Goal: Task Accomplishment & Management: Manage account settings

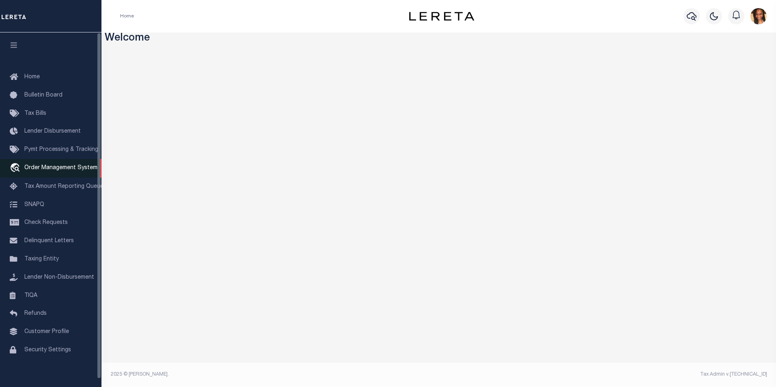
click at [59, 169] on span "Order Management System" at bounding box center [60, 168] width 73 height 6
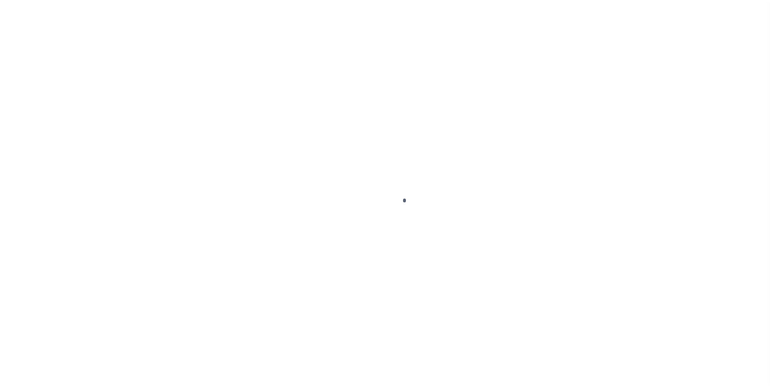
scroll to position [8, 0]
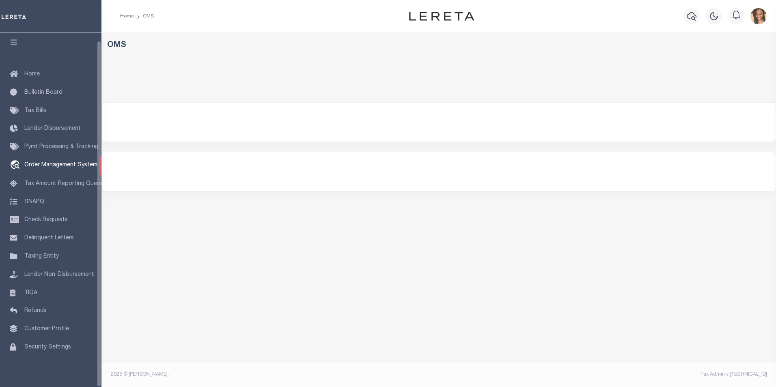
select select "200"
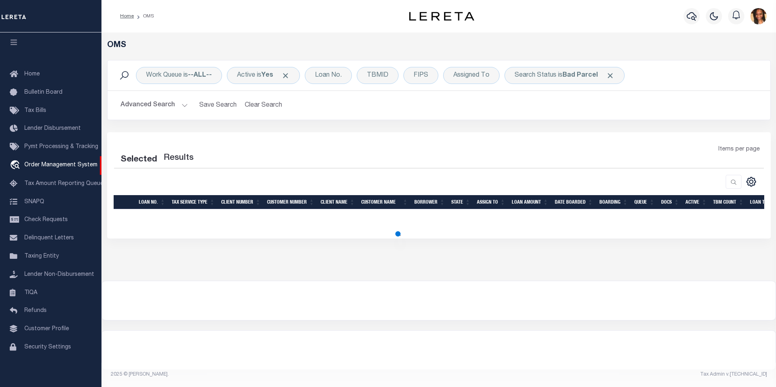
select select "200"
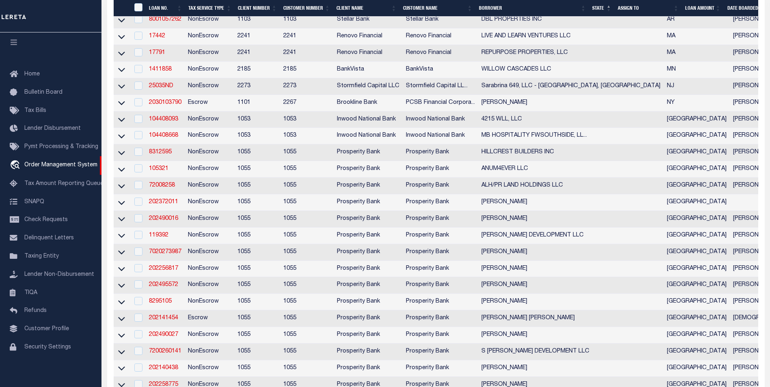
scroll to position [244, 0]
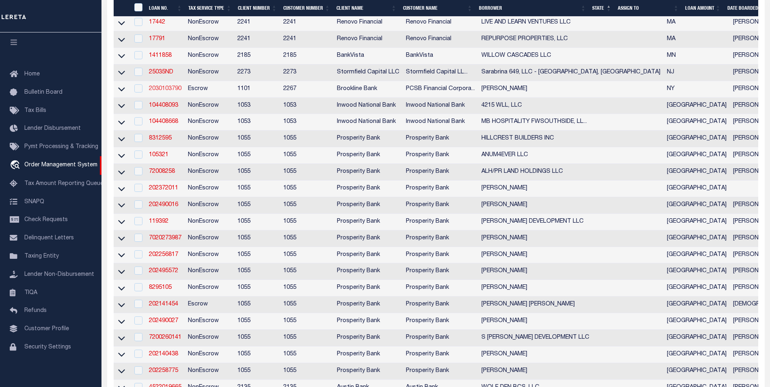
click at [167, 92] on link "2030103790" at bounding box center [165, 89] width 32 height 6
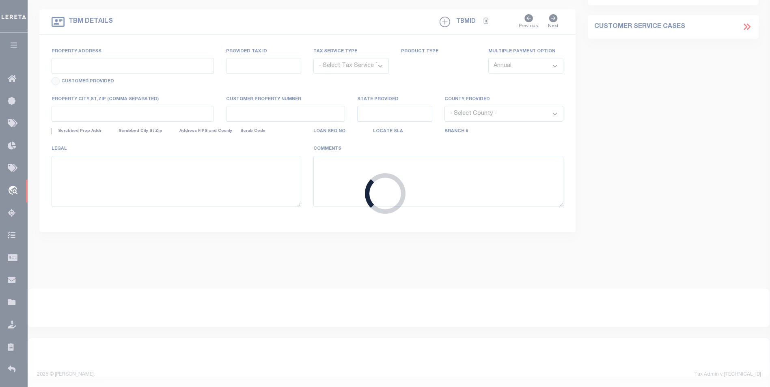
type input "2030103790"
type input "[PERSON_NAME]"
select select
select select "Escrow"
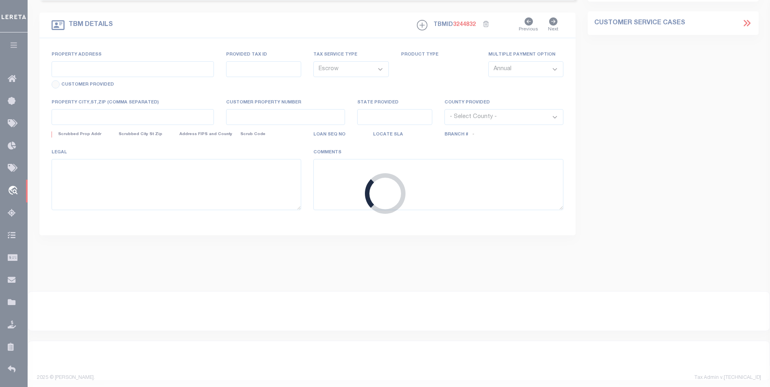
type input "10 MAPLE AVENUE"
type input "552489 044 0007 018"
type input "EASTCHESTER NY 10709"
type input "13678"
type input "NY"
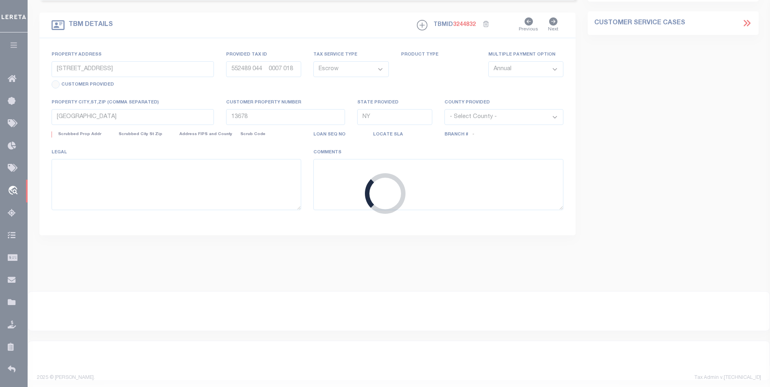
select select
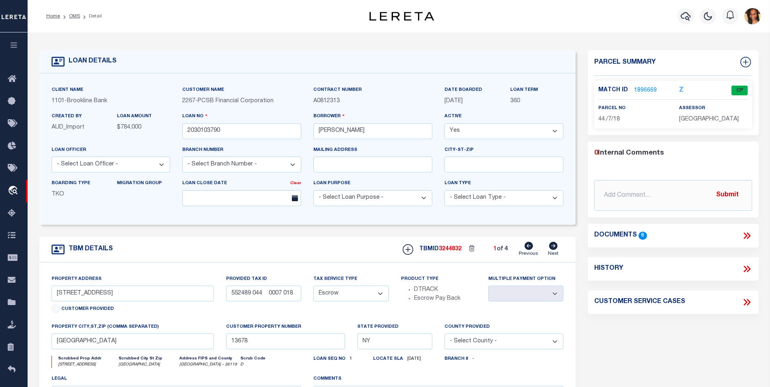
click at [651, 89] on link "1896669" at bounding box center [645, 90] width 23 height 9
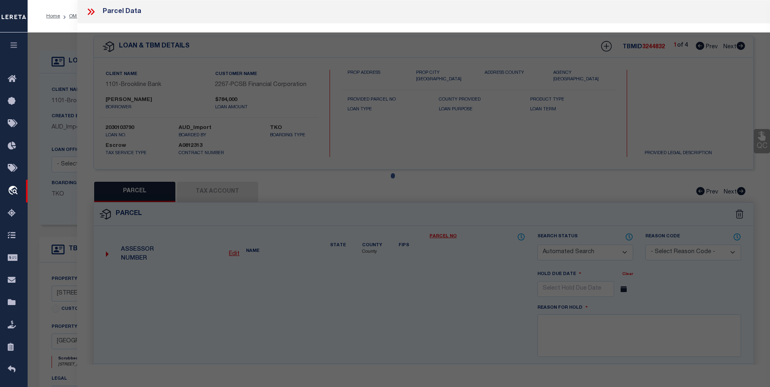
checkbox input "false"
select select "CP"
type input "[PERSON_NAME]"
select select "AGF"
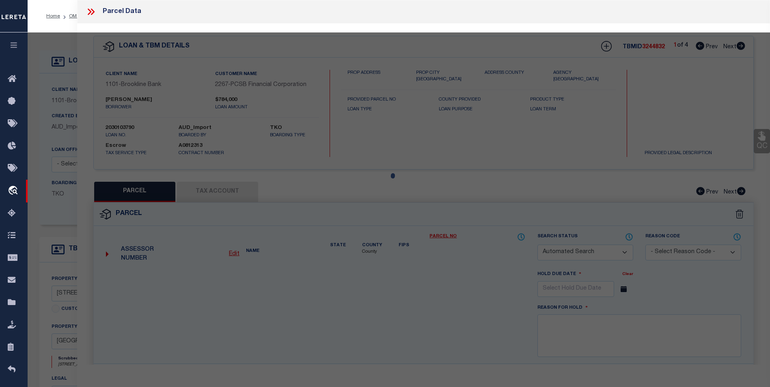
select select "ADD"
type input "10 MAPLE AVE"
type input "EASTCHESTER NY 10709"
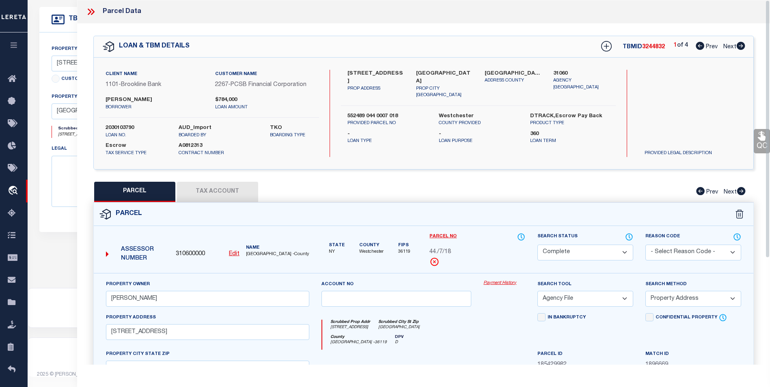
click at [739, 46] on icon at bounding box center [741, 46] width 9 height 8
select select "AS"
select select
checkbox input "false"
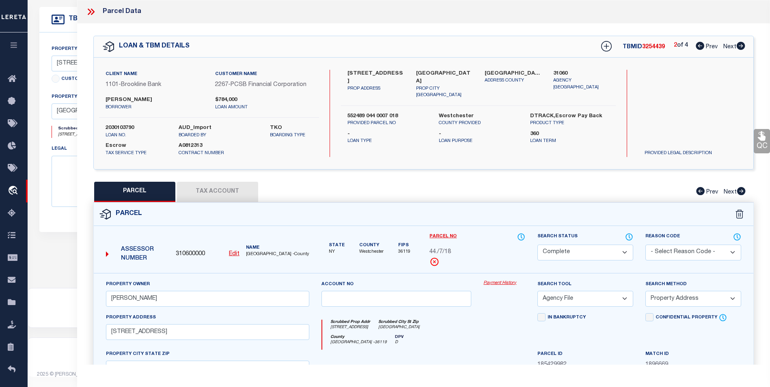
checkbox input "false"
select select "DP"
checkbox input "false"
type textarea "Duplicate, See TBM "3244832"."
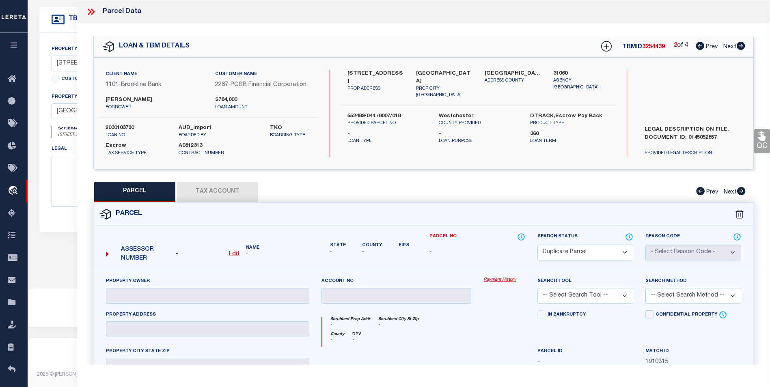
click at [739, 46] on icon at bounding box center [741, 46] width 9 height 8
select select "AS"
checkbox input "false"
select select "BP"
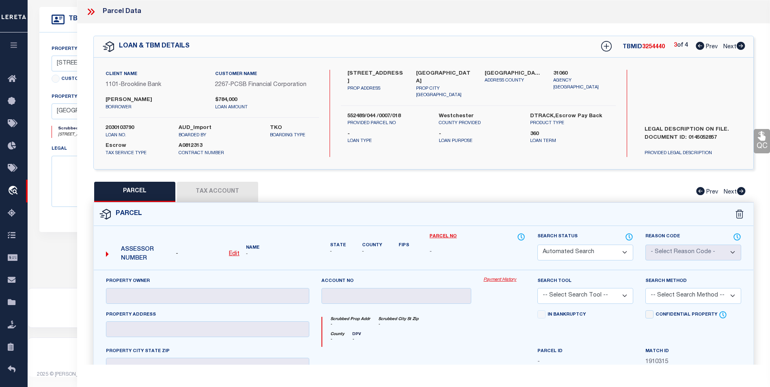
type input "SOBEL DAVID"
select select
type input "10 MAPLE AVE"
checkbox input "false"
type input "EASTCHESTER NY 10709"
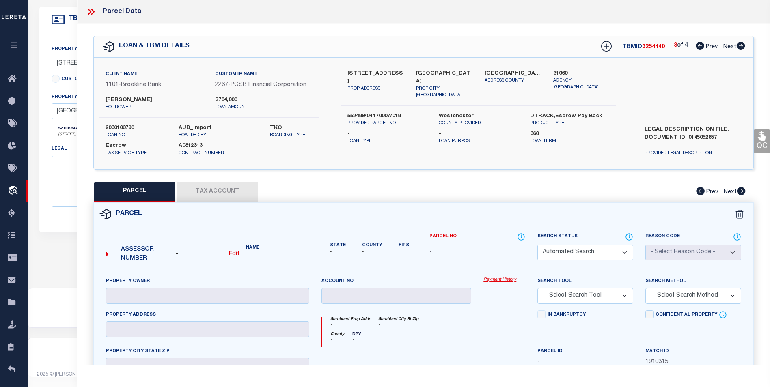
type textarea "SBL: 04400000070190000000"
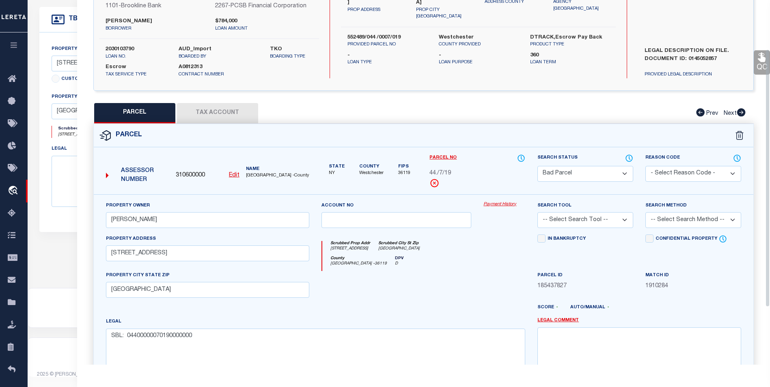
scroll to position [69, 0]
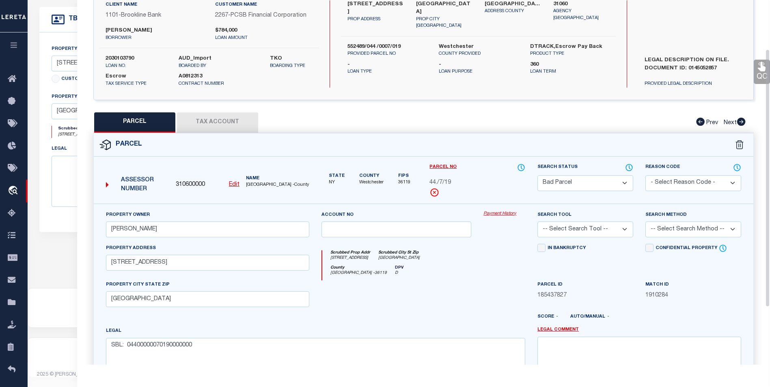
click at [229, 123] on button "Tax Account" at bounding box center [217, 122] width 81 height 20
select select "100"
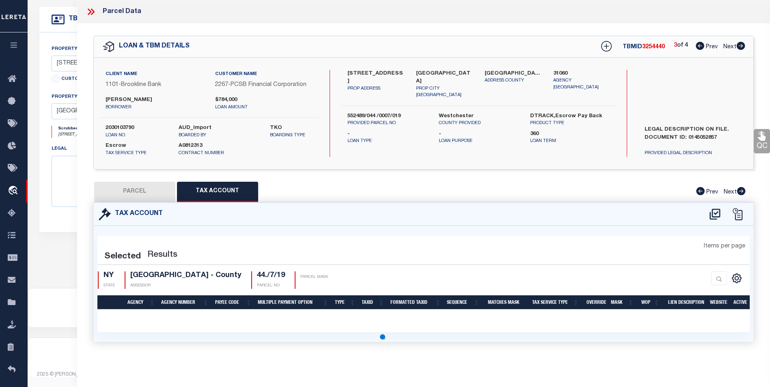
scroll to position [0, 0]
select select "100"
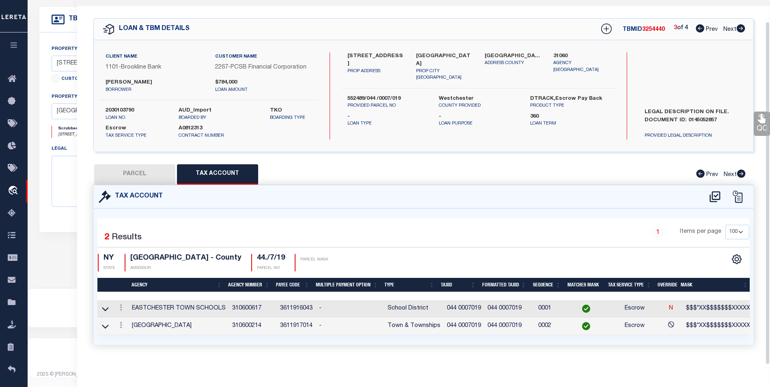
scroll to position [23, 0]
click at [141, 166] on button "PARCEL" at bounding box center [134, 174] width 81 height 20
select select "AS"
checkbox input "false"
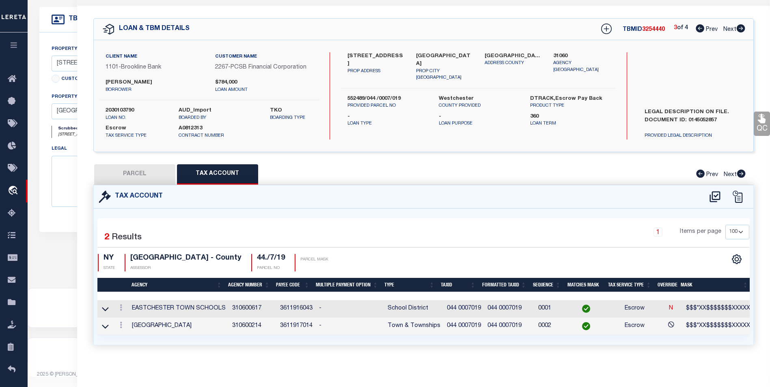
select select "BP"
type input "[PERSON_NAME]"
select select
type input "10 MAPLE AVE"
checkbox input "false"
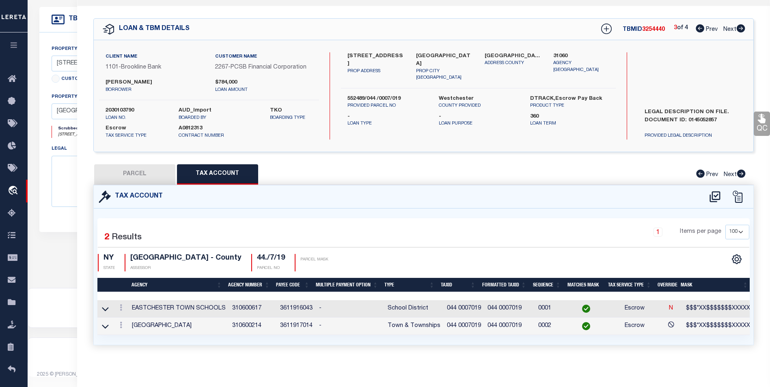
type input "EASTCHESTER NY 10709"
type textarea "SBL: 04400000070190000000"
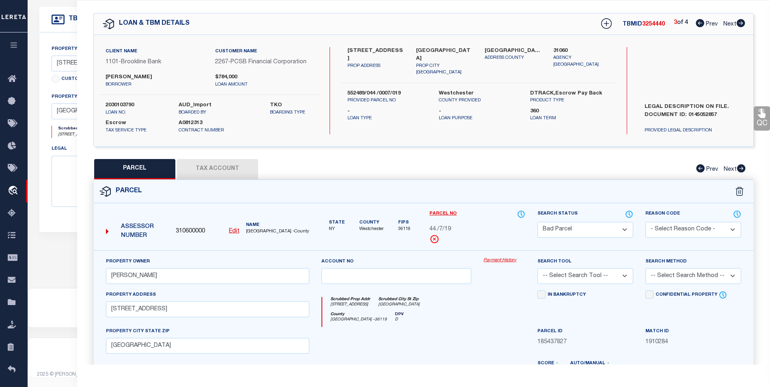
click at [744, 23] on icon at bounding box center [741, 23] width 9 height 8
select select "AS"
checkbox input "false"
select select "BP"
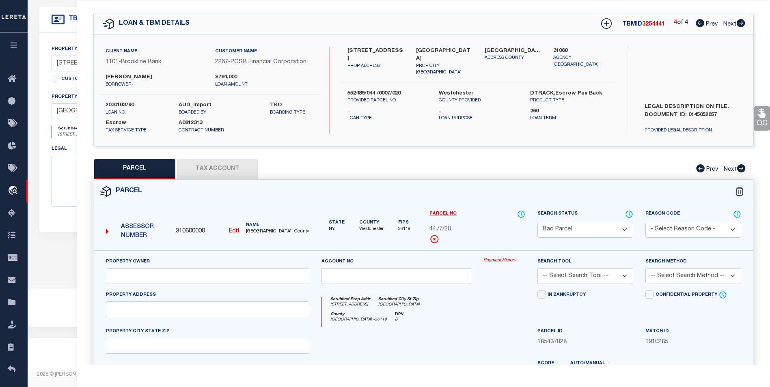
type input "[PERSON_NAME]"
select select
type input "10 MAPLE AVE"
checkbox input "false"
type input "EASTCHESTER NY 10709"
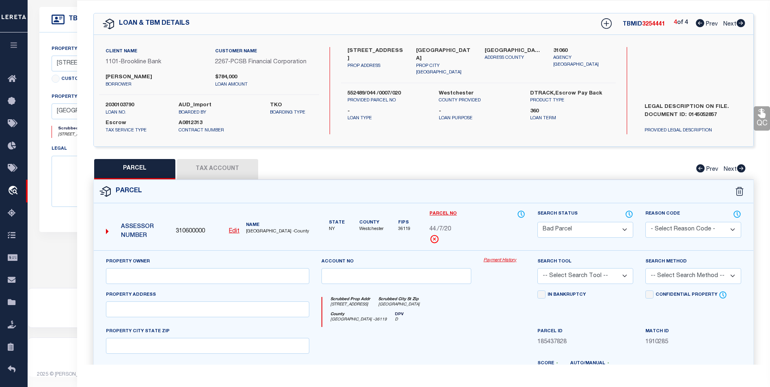
type textarea "SBL: 04400000070200000000"
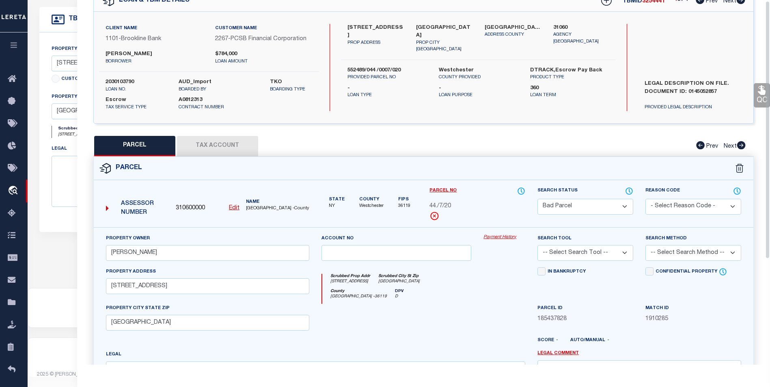
scroll to position [0, 0]
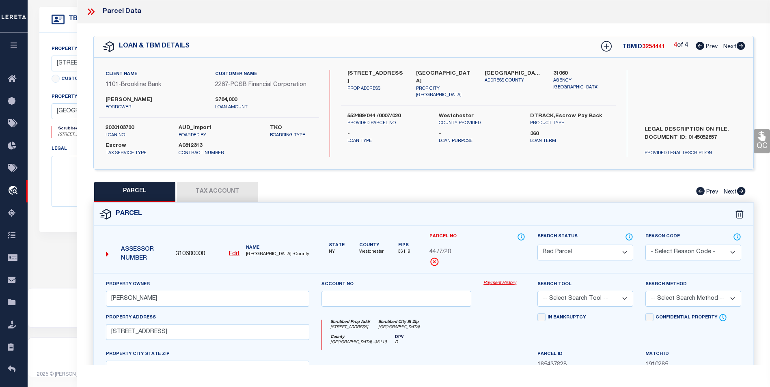
click at [700, 45] on icon at bounding box center [700, 46] width 9 height 8
select select "AS"
checkbox input "false"
select select "BP"
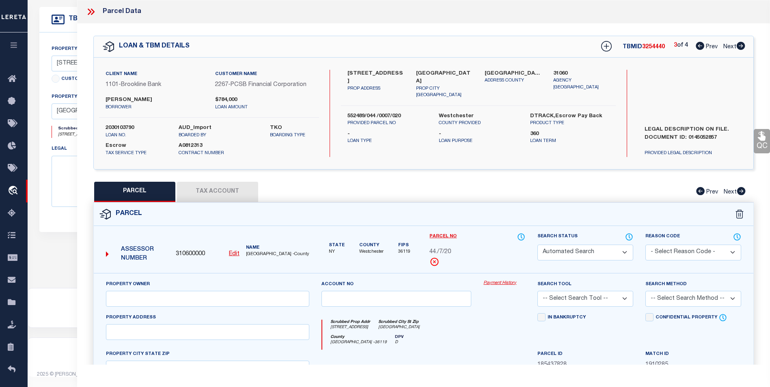
type input "[PERSON_NAME]"
select select
type input "10 MAPLE AVE"
checkbox input "false"
type input "EASTCHESTER NY 10709"
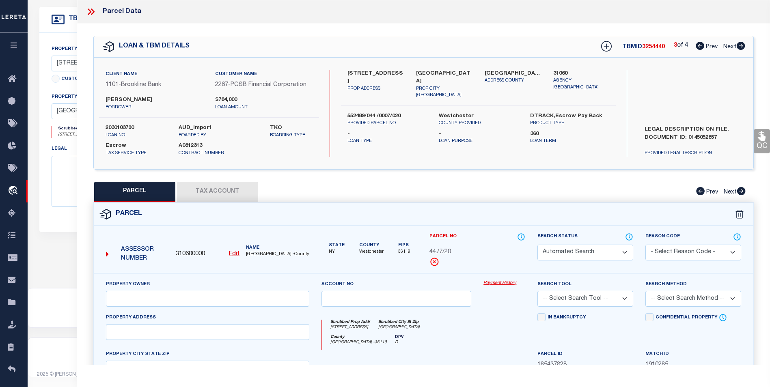
type textarea "SBL: 04400000070190000000"
click at [700, 45] on icon at bounding box center [700, 46] width 9 height 8
select select "AS"
checkbox input "false"
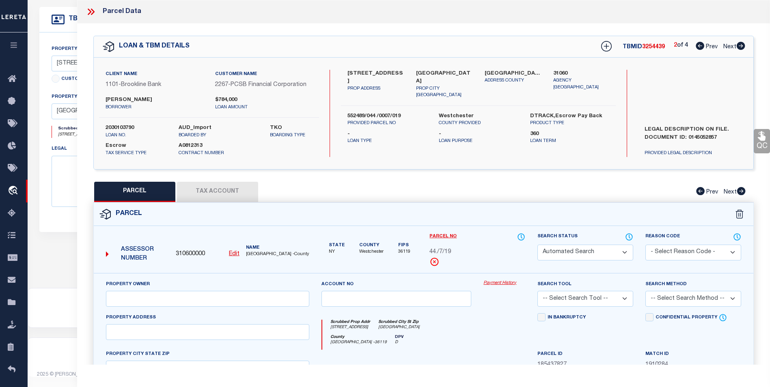
select select "DP"
checkbox input "false"
type textarea "Duplicate, See TBM "3244832"."
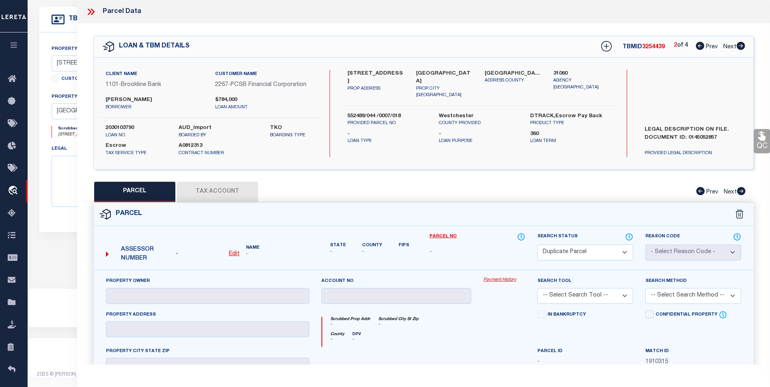
click at [700, 45] on icon at bounding box center [700, 46] width 9 height 8
select select "AS"
checkbox input "false"
select select "CP"
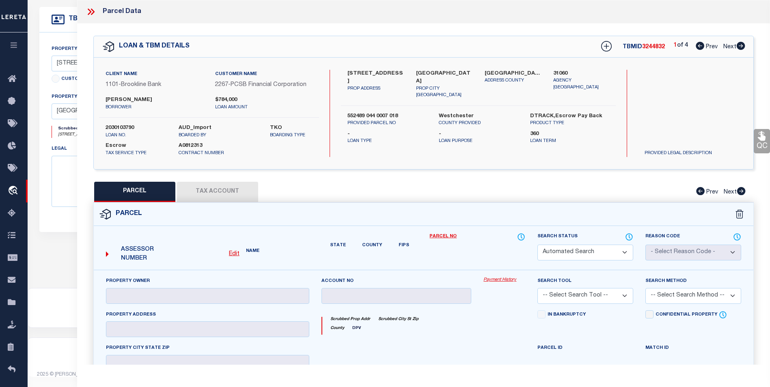
type input "[PERSON_NAME]"
select select "AGF"
select select "ADD"
type input "10 MAPLE AVE"
type input "EASTCHESTER NY 10709"
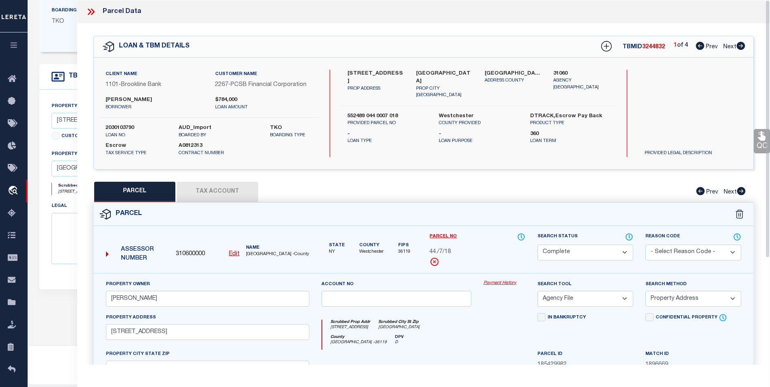
scroll to position [152, 0]
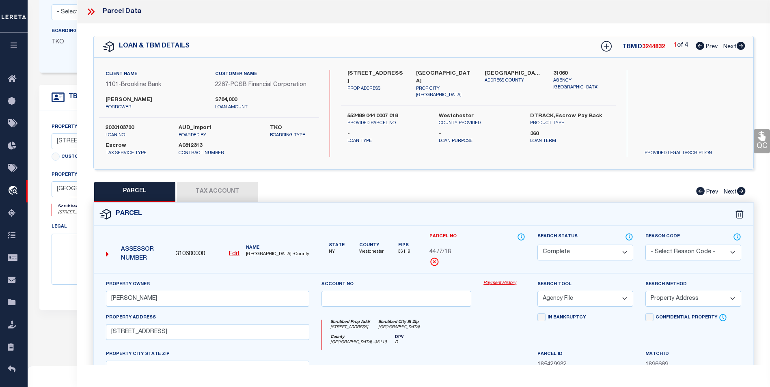
click at [237, 192] on button "Tax Account" at bounding box center [217, 192] width 81 height 20
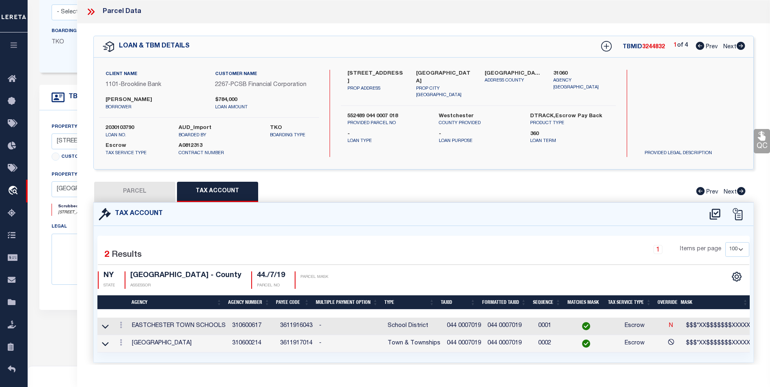
select select "100"
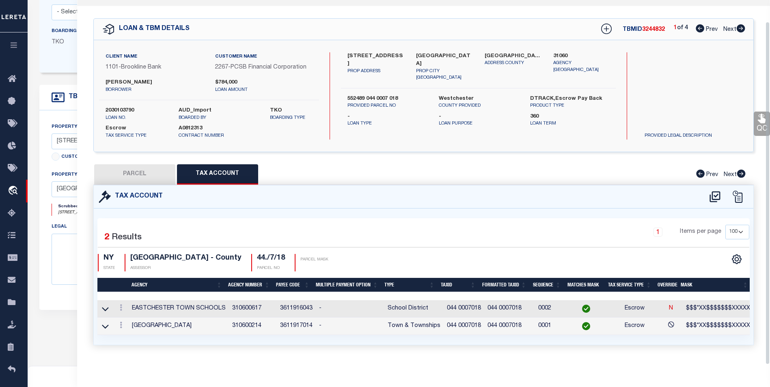
scroll to position [23, 0]
click at [119, 306] on link at bounding box center [121, 309] width 9 height 6
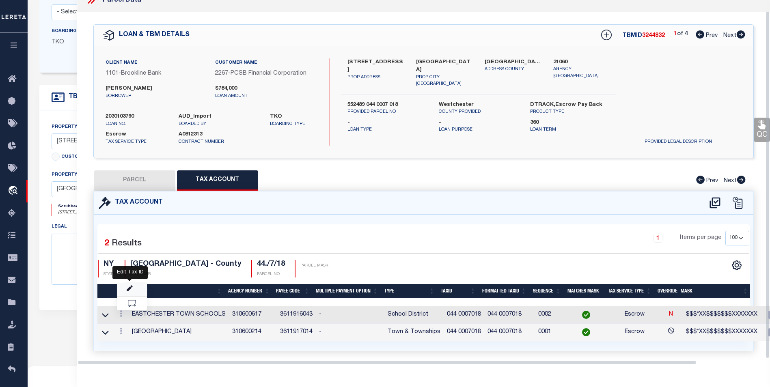
click at [128, 288] on icon "" at bounding box center [130, 289] width 6 height 6
type input "044 0007018"
type textarea "$$$*XX$$$$$$$XXXXXXX"
checkbox input "true"
select select "ACT"
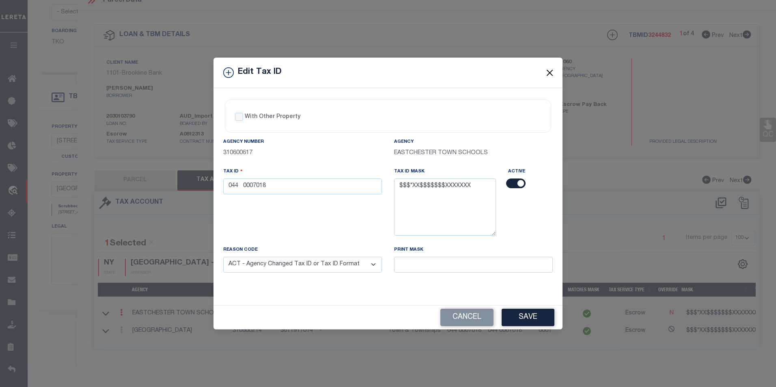
click at [549, 72] on button "Close" at bounding box center [550, 72] width 11 height 11
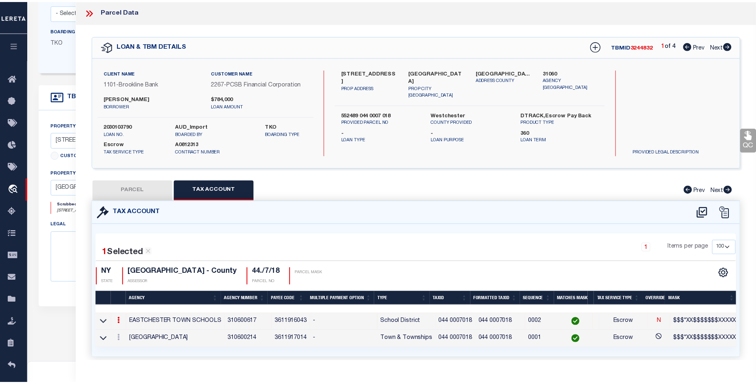
scroll to position [21, 0]
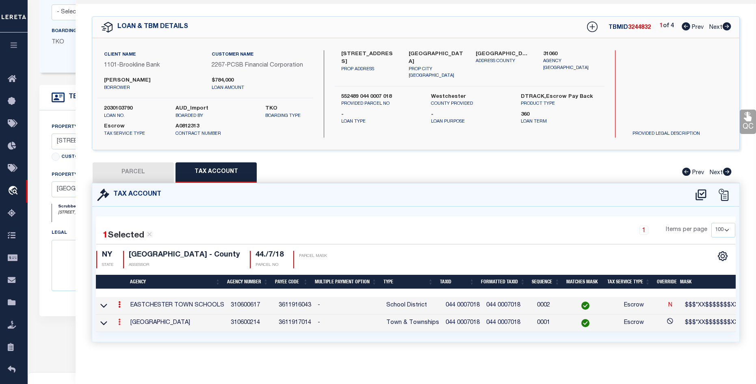
click at [120, 324] on icon at bounding box center [119, 322] width 2 height 6
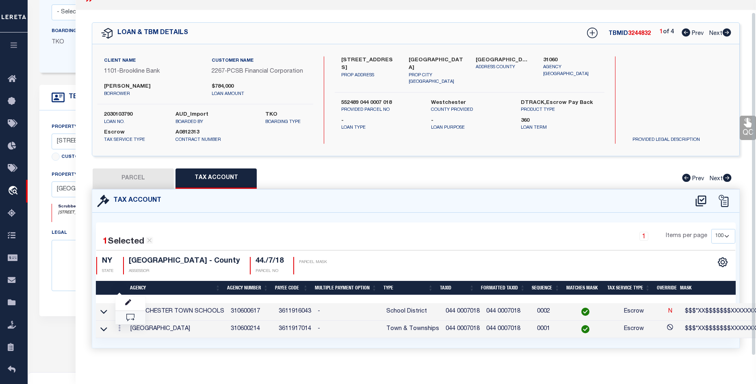
scroll to position [13, 0]
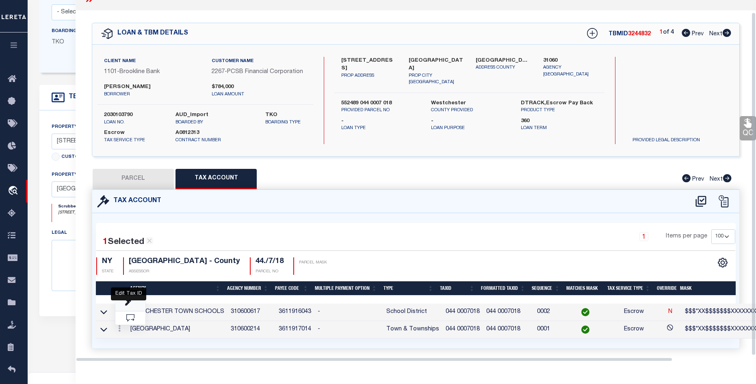
click at [127, 303] on icon "" at bounding box center [128, 303] width 6 height 6
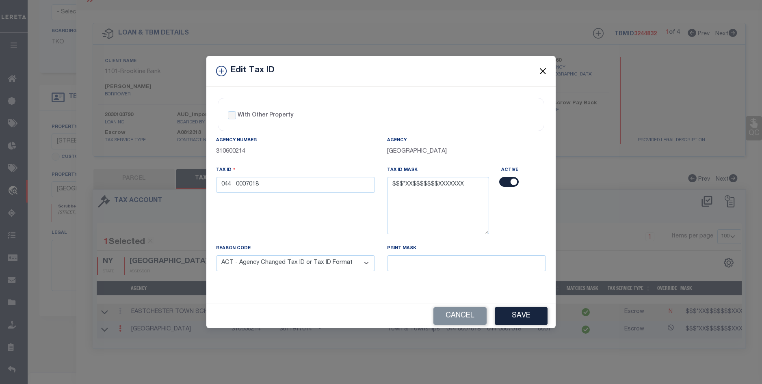
click at [541, 71] on button "Close" at bounding box center [543, 71] width 11 height 11
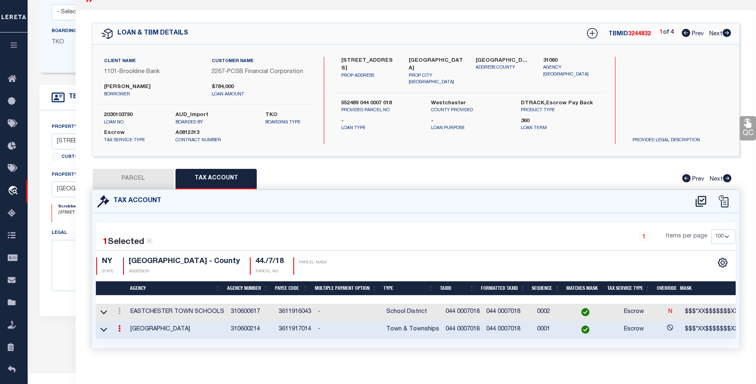
click at [117, 328] on link at bounding box center [119, 329] width 9 height 6
click at [127, 341] on icon "" at bounding box center [128, 340] width 6 height 6
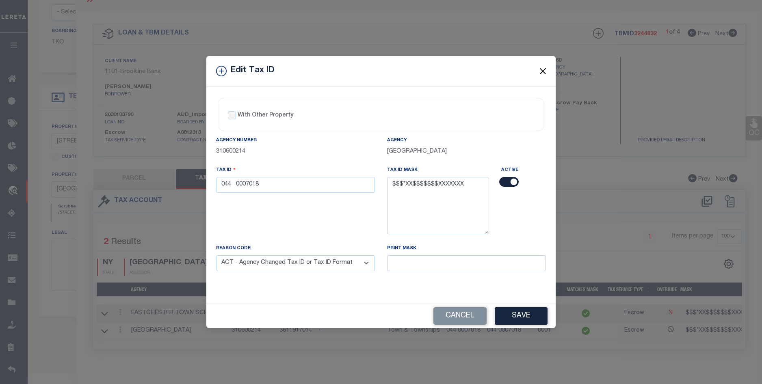
click at [546, 71] on button "Close" at bounding box center [543, 71] width 11 height 11
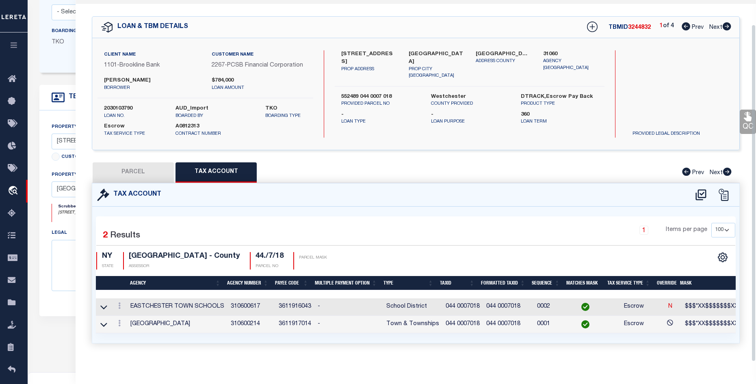
scroll to position [26, 0]
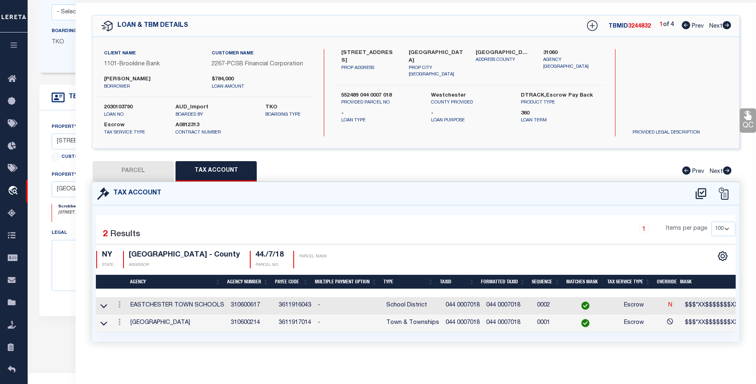
click at [150, 170] on button "PARCEL" at bounding box center [133, 171] width 81 height 20
select select "AS"
select select
checkbox input "false"
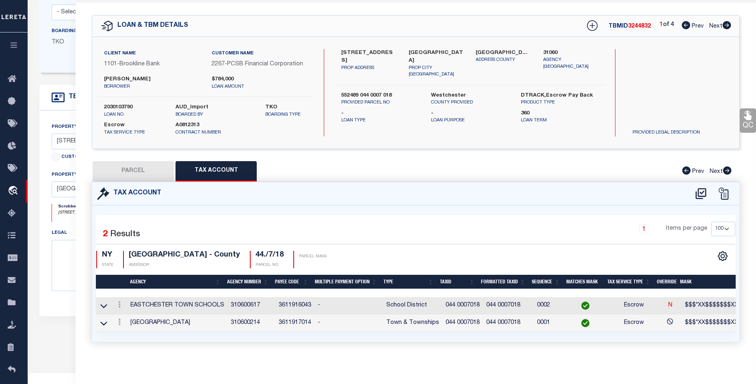
checkbox input "false"
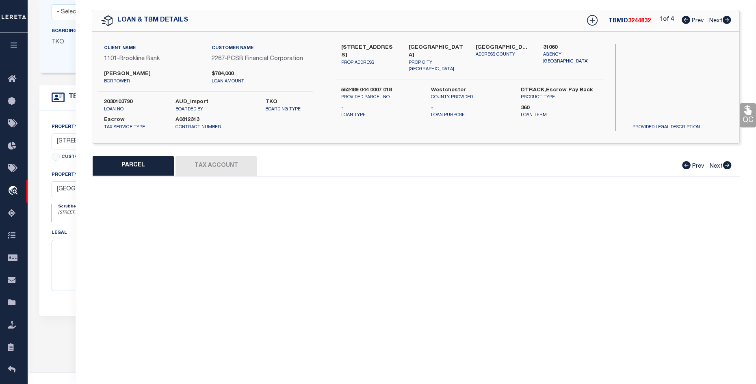
select select "CP"
type input "[PERSON_NAME]"
select select "AGF"
select select "ADD"
type input "10 MAPLE AVE"
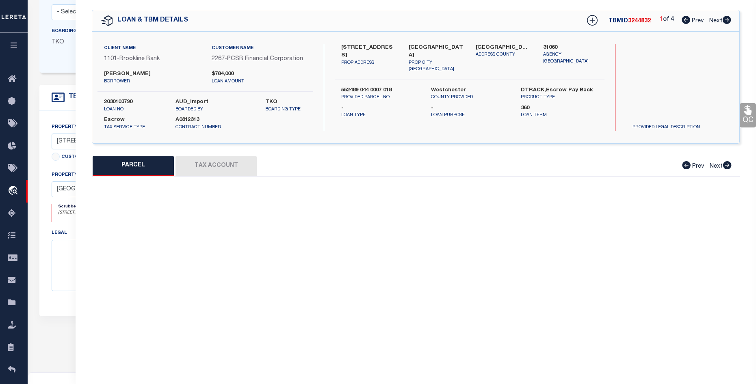
type input "EASTCHESTER NY 10709"
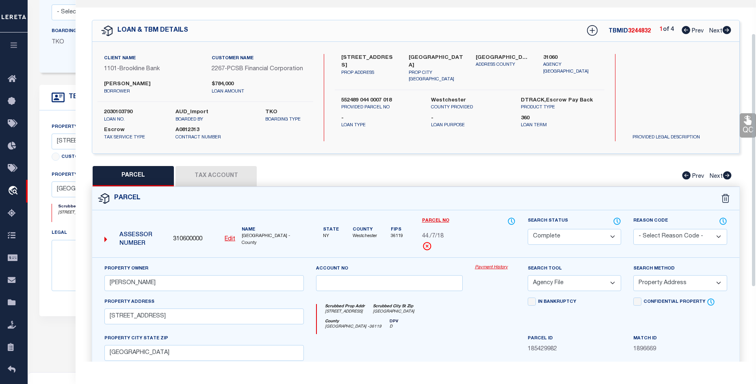
scroll to position [0, 0]
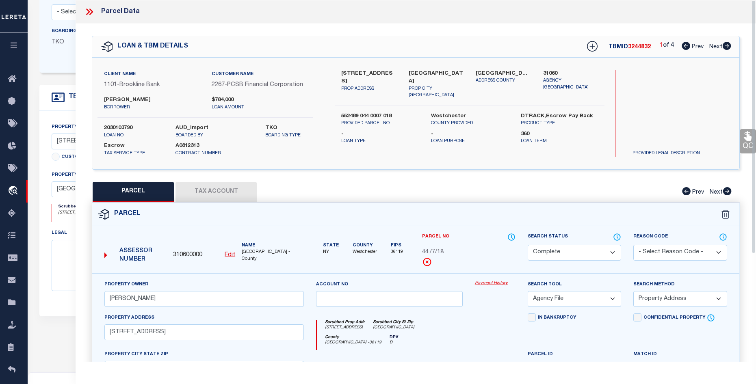
click at [725, 46] on icon at bounding box center [726, 46] width 9 height 8
select select "AS"
select select
checkbox input "false"
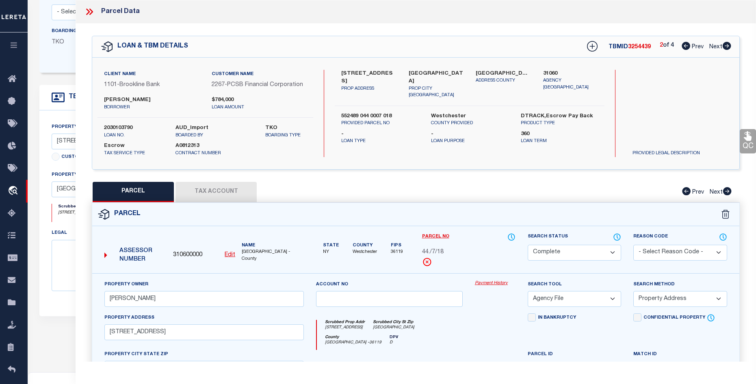
checkbox input "false"
select select "DP"
checkbox input "false"
type textarea "Duplicate, See TBM "3244832"."
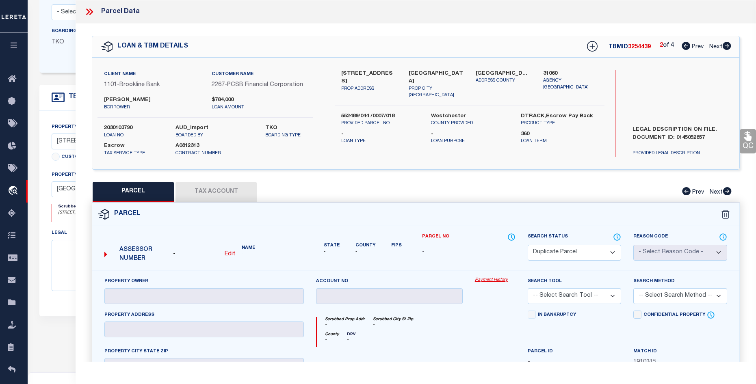
click at [728, 48] on icon at bounding box center [726, 46] width 9 height 8
select select "AS"
checkbox input "false"
select select "BP"
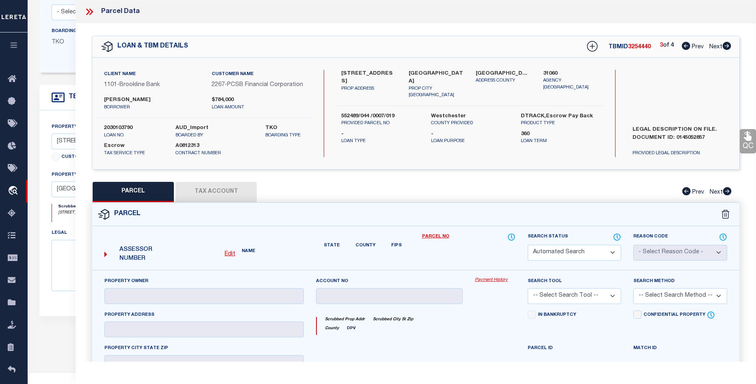
type input "[PERSON_NAME]"
select select
type input "10 MAPLE AVE"
checkbox input "false"
type input "EASTCHESTER NY 10709"
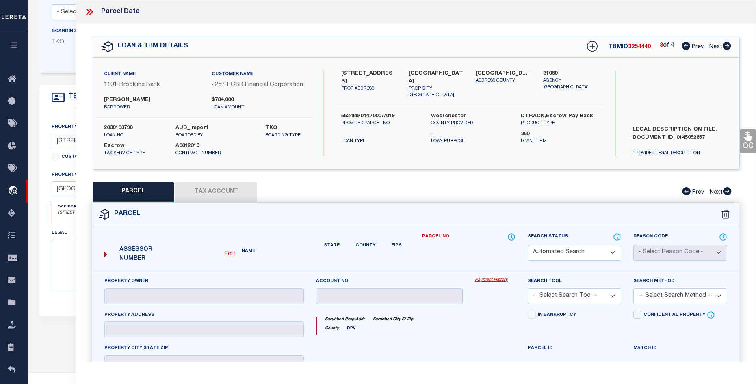
type textarea "SBL: 04400000070190000000"
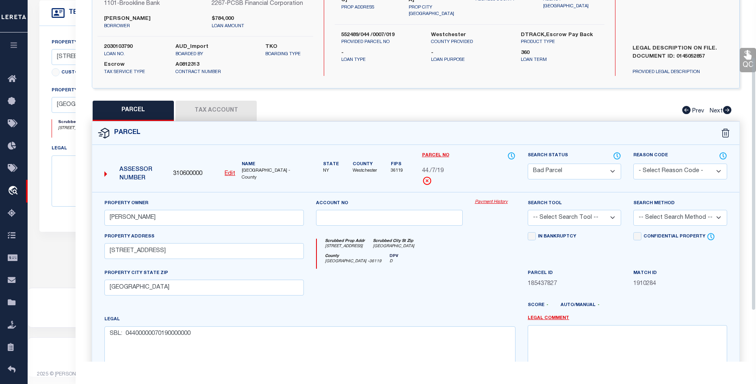
click at [218, 116] on button "Tax Account" at bounding box center [215, 111] width 81 height 20
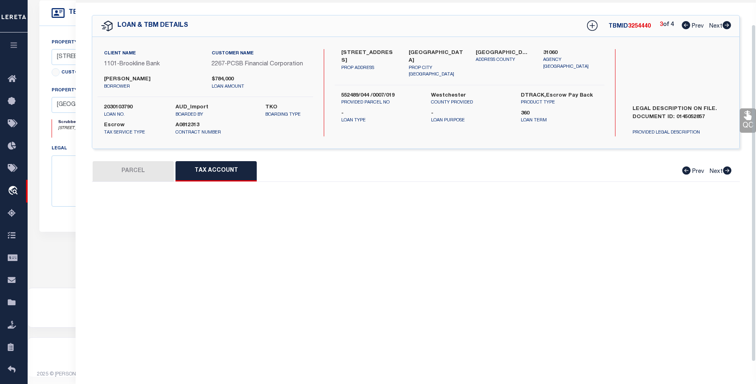
scroll to position [26, 0]
select select "100"
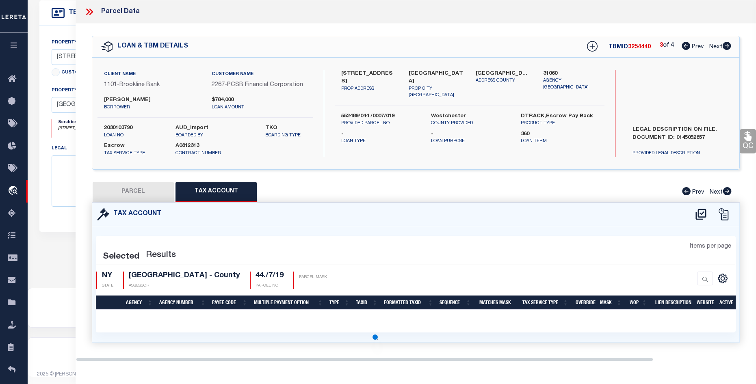
scroll to position [0, 0]
select select "100"
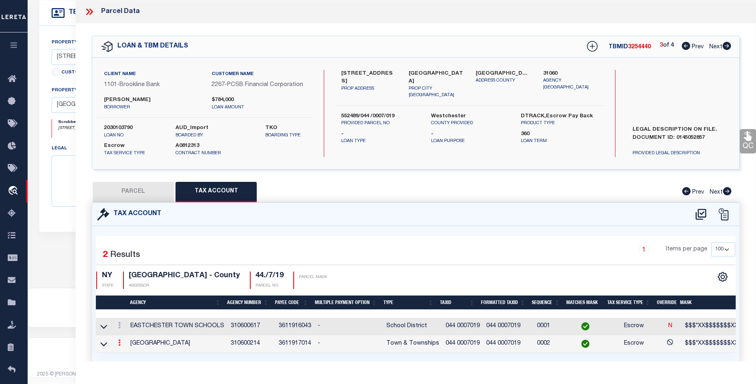
click at [120, 346] on icon at bounding box center [119, 342] width 2 height 6
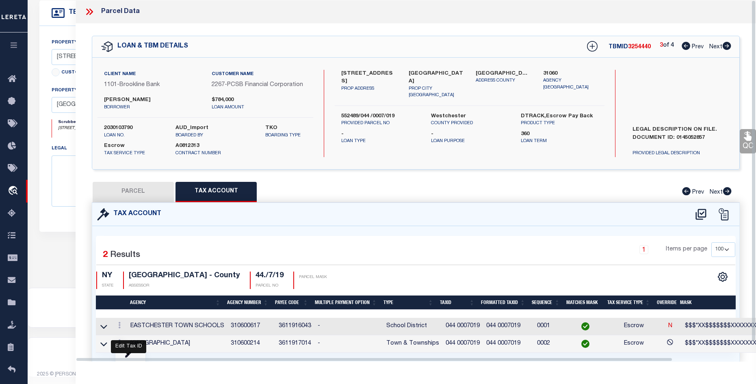
click at [126, 357] on icon "" at bounding box center [128, 355] width 6 height 6
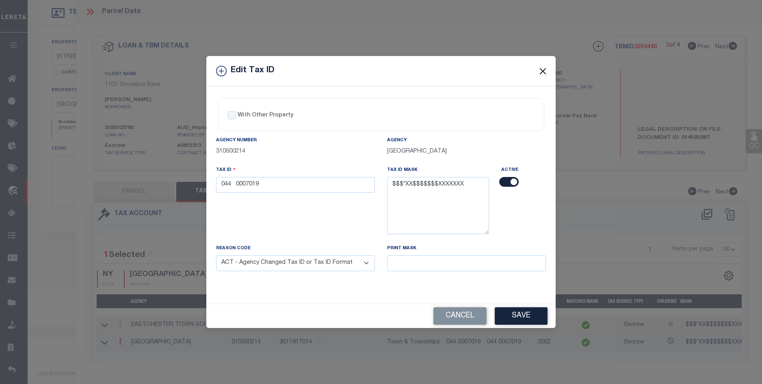
click at [543, 70] on button "Close" at bounding box center [543, 71] width 11 height 11
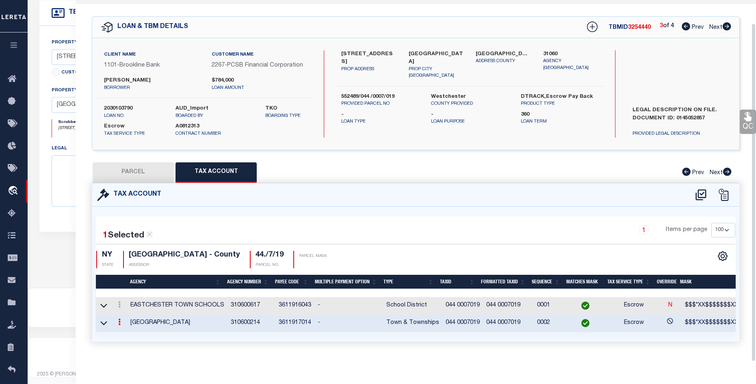
scroll to position [24, 0]
click at [118, 301] on icon at bounding box center [119, 304] width 2 height 6
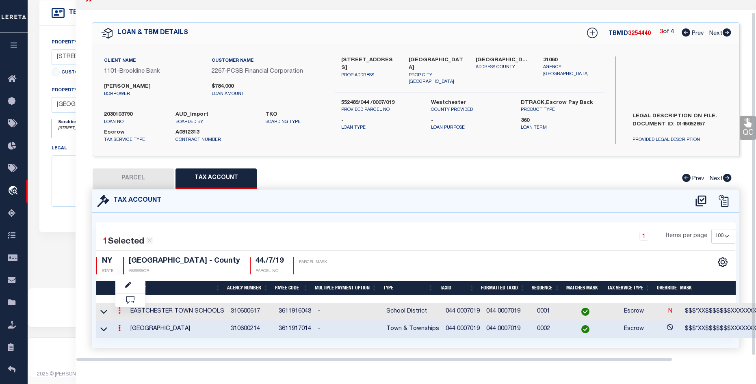
scroll to position [13, 0]
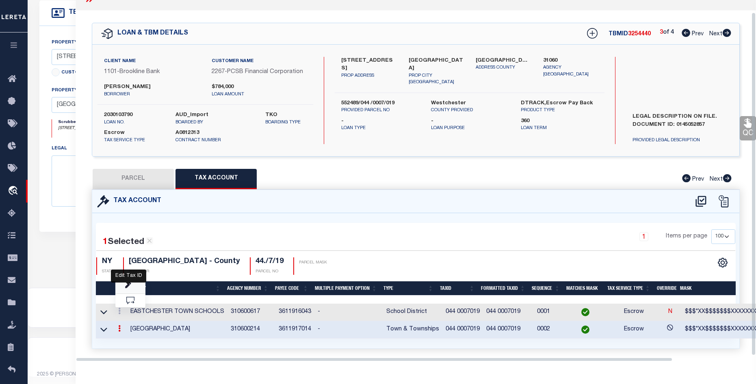
click at [125, 284] on icon "" at bounding box center [128, 286] width 6 height 6
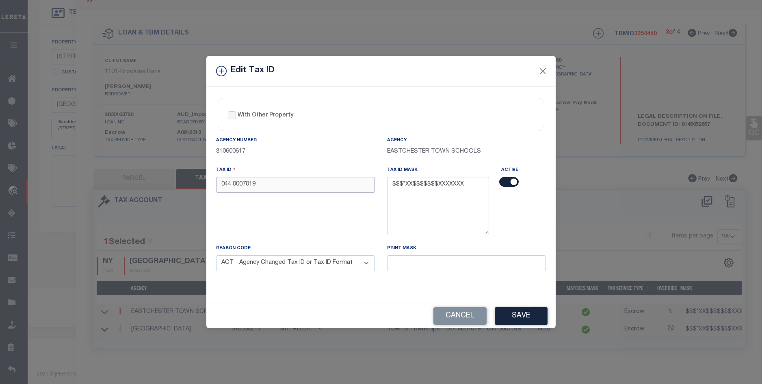
click at [233, 184] on input "044 0007019" at bounding box center [295, 185] width 159 height 16
type input "044 0007019"
click at [352, 266] on select "- Select Reason - 099 - Other (Provide additional detail) ACT - Agency Changed …" at bounding box center [295, 263] width 159 height 16
click at [216, 256] on select "- Select Reason - 099 - Other (Provide additional detail) ACT - Agency Changed …" at bounding box center [295, 263] width 159 height 16
click at [516, 320] on button "Save" at bounding box center [521, 315] width 53 height 17
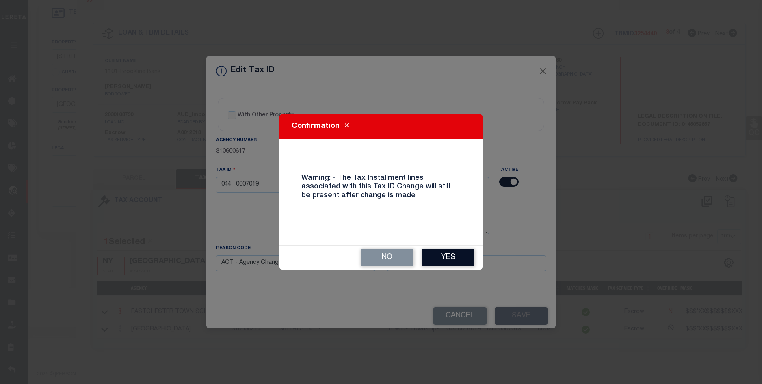
click at [458, 257] on button "Yes" at bounding box center [447, 257] width 53 height 17
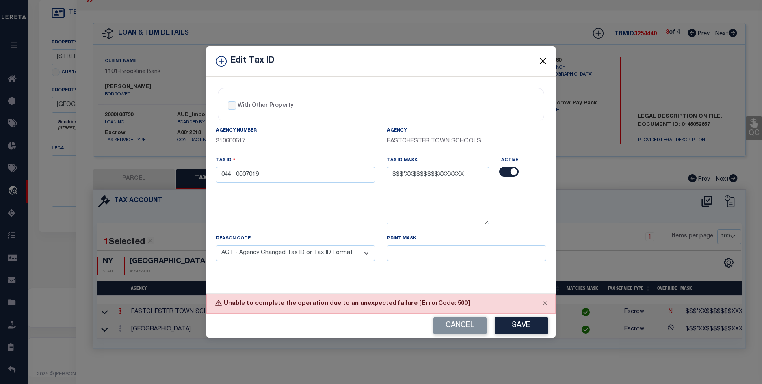
click at [543, 60] on button "Close" at bounding box center [543, 61] width 11 height 11
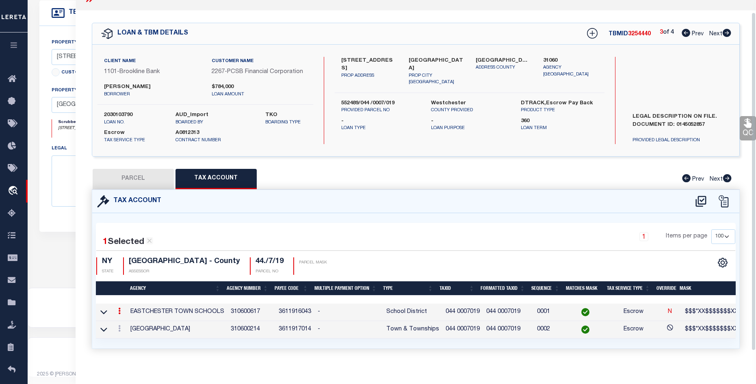
click at [372, 52] on div "Client Name 1101 - Brookline Bank Customer Name 2267 - PCSB Financial Corporati…" at bounding box center [415, 101] width 647 height 112
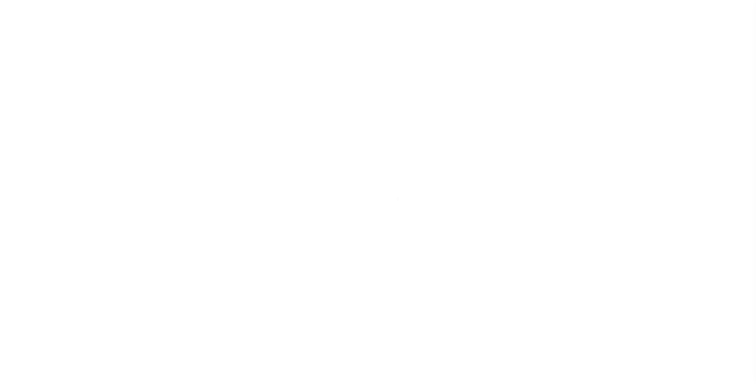
select select "Escrow"
type input "10 MAPLE AVENUE"
type input "552489 044 0007 018"
type input "EASTCHESTER NY 10709"
type input "13678"
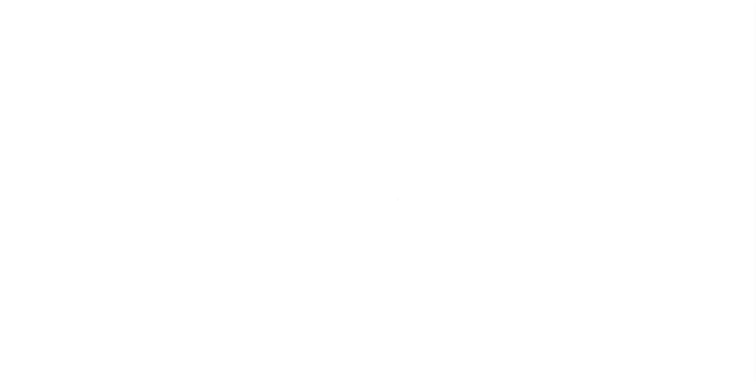
type input "NY"
select select
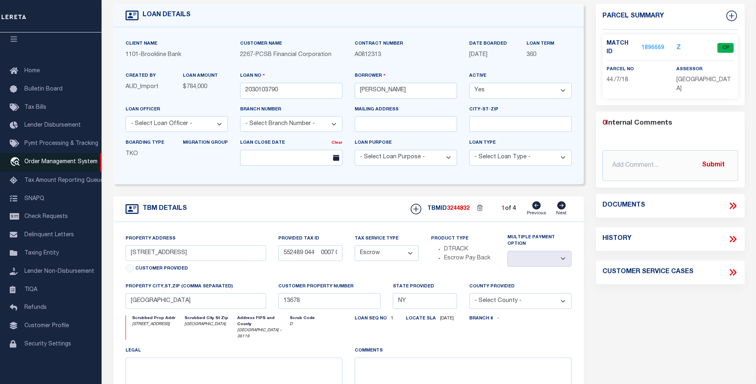
click at [53, 160] on span "Order Management System" at bounding box center [60, 162] width 73 height 6
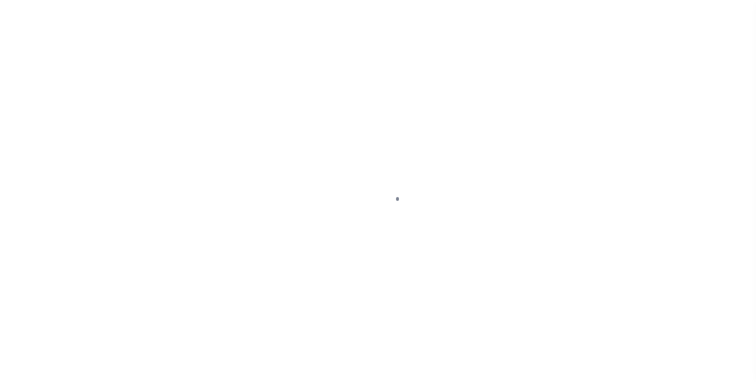
scroll to position [11, 0]
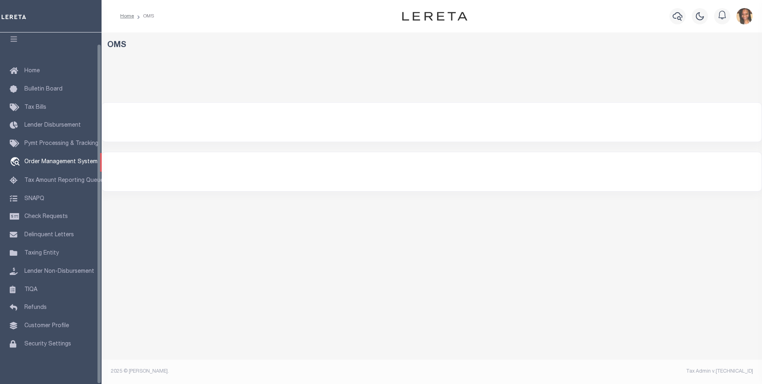
select select "200"
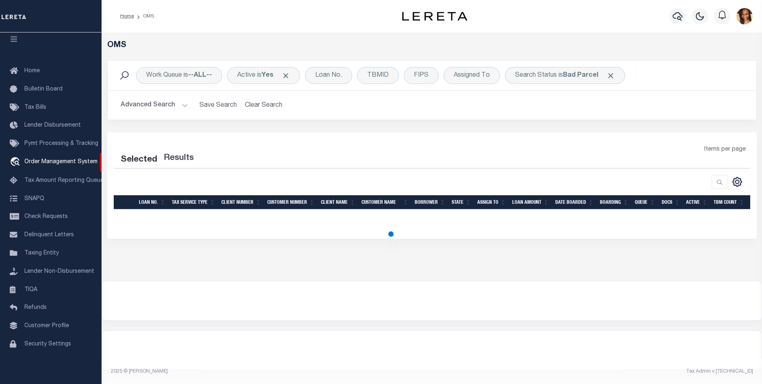
select select "200"
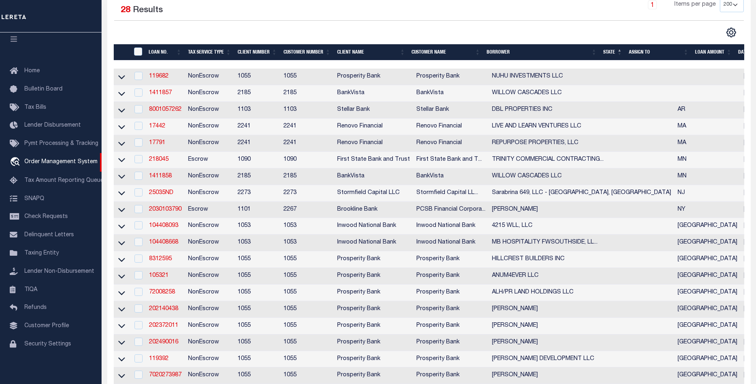
scroll to position [171, 0]
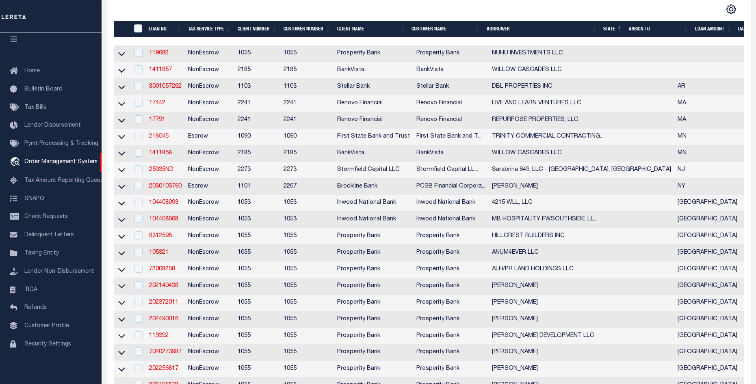
click at [157, 139] on link "218045" at bounding box center [158, 137] width 19 height 6
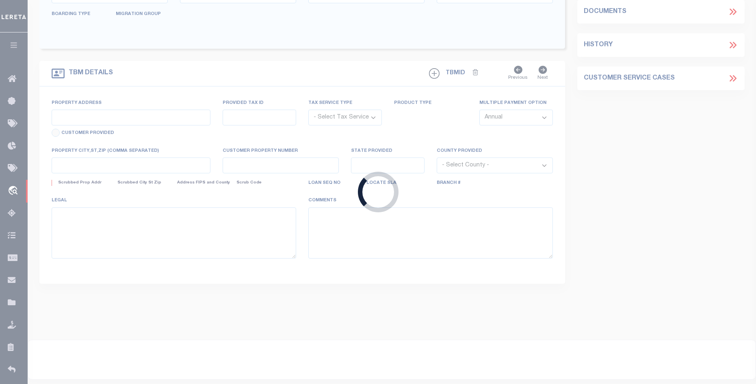
type input "218045"
type input "TRINITY COMMERCIAL CONTRACTING LLC"
select select
select select "Escrow"
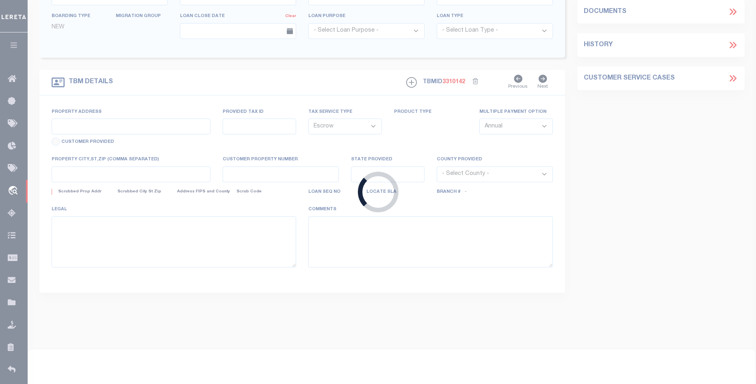
type input "1640 NEVADA AVE E"
type input "22-29-22-13-0076"
select select
type input "ST PAUL MN 55106"
type input "MN"
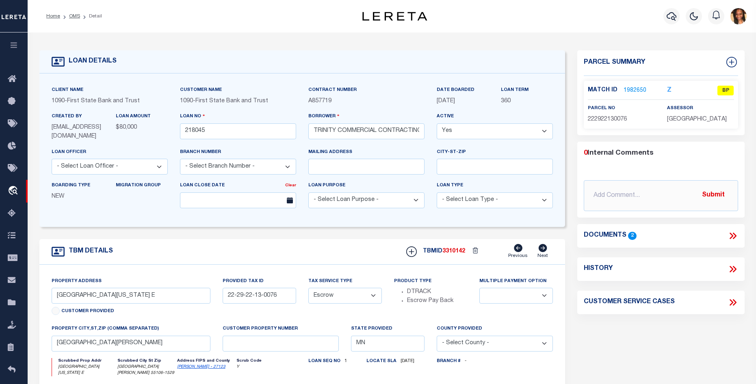
click at [625, 93] on link "1982650" at bounding box center [634, 90] width 23 height 9
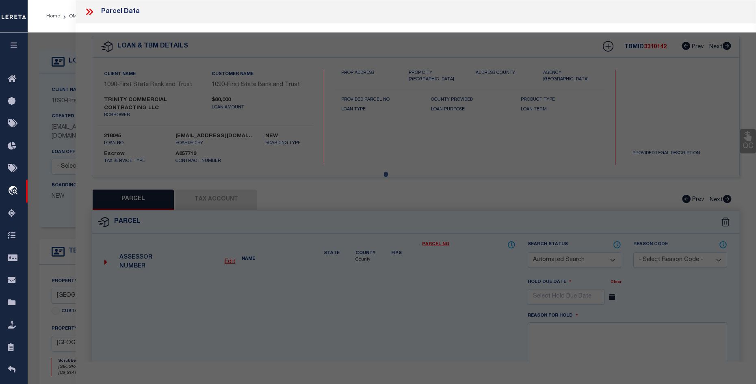
checkbox input "false"
select select "BP"
select select "ACT"
type input "Trinity Commercial Contracting Llc"
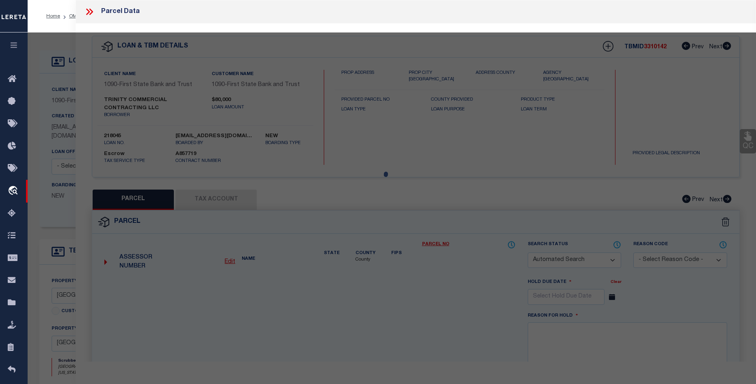
select select "AGW"
select select "ADD"
type input "1640 NEVADA AVE E"
type input "ST PAUL MN 55106"
type textarea "WHEELER'S SUB OF L14 KERWIN'S LOT 6 BLK 2"
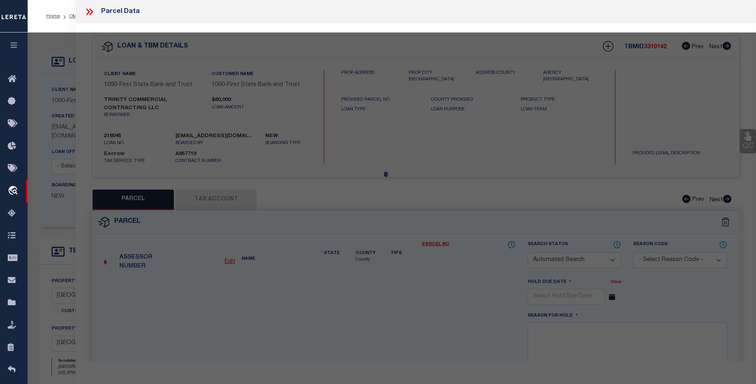
type textarea "Parcel ID 222922130076 Parcel Status Active Property Address 1640 NEVADA AVE E …"
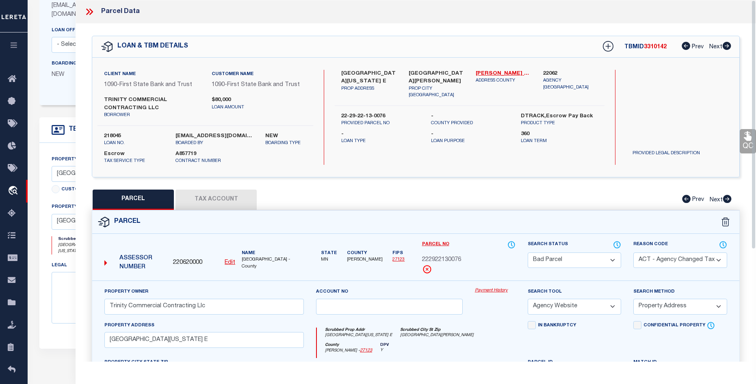
scroll to position [115, 0]
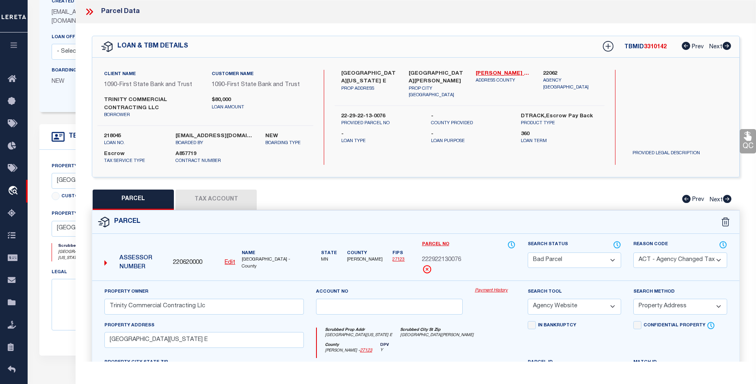
click at [234, 198] on button "Tax Account" at bounding box center [215, 200] width 81 height 20
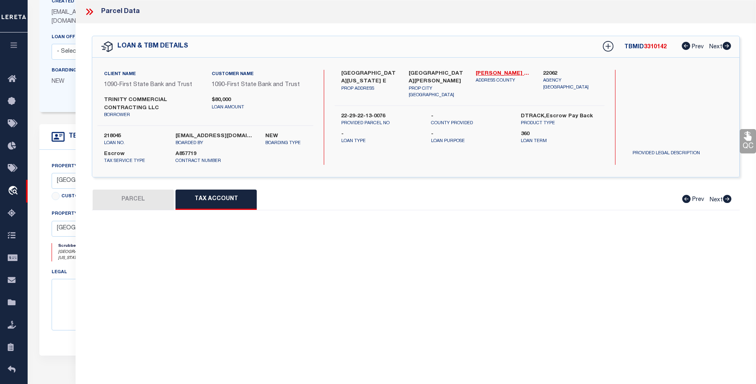
select select "100"
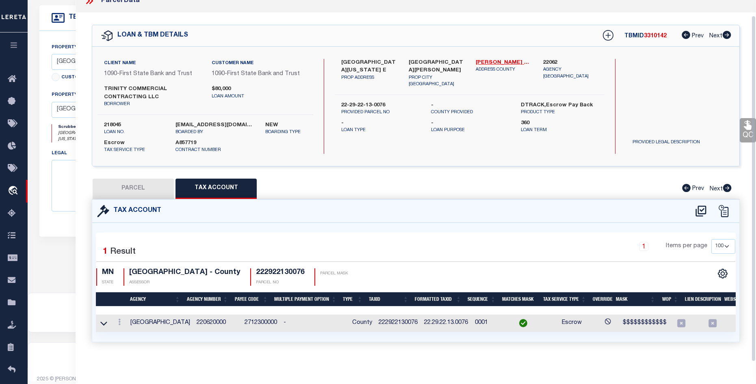
scroll to position [237, 0]
click at [119, 319] on icon at bounding box center [119, 322] width 2 height 6
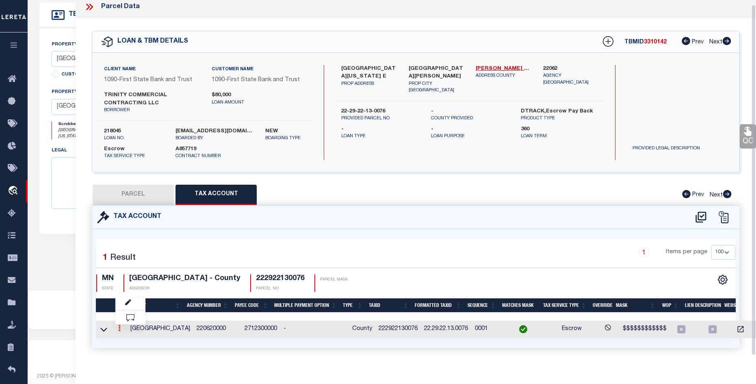
scroll to position [4, 0]
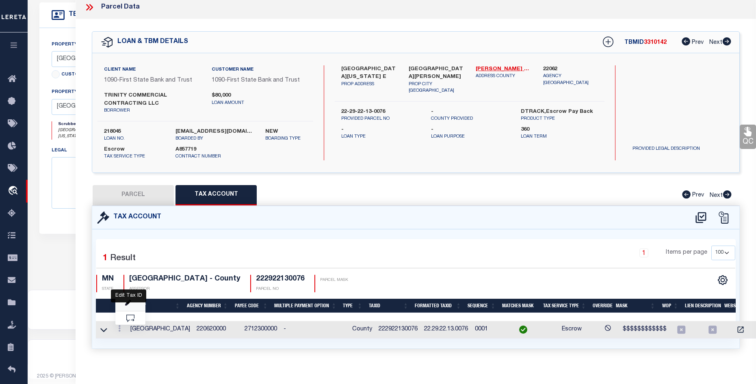
click at [131, 303] on icon "" at bounding box center [128, 303] width 6 height 6
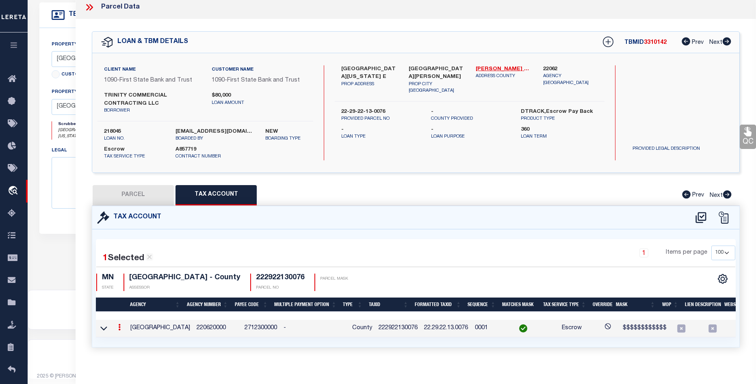
type input "222922130076"
type textarea "$$$$$$$$$$$$"
checkbox input "true"
select select "ACT"
type input "XX.XX.XX.XX.XXXX*"
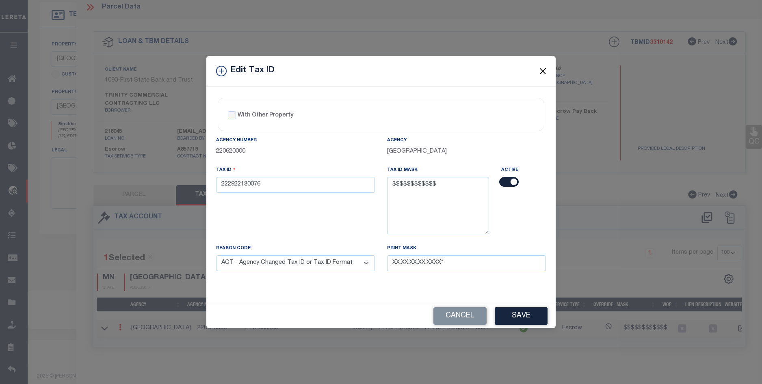
click at [547, 72] on button "Close" at bounding box center [543, 71] width 11 height 11
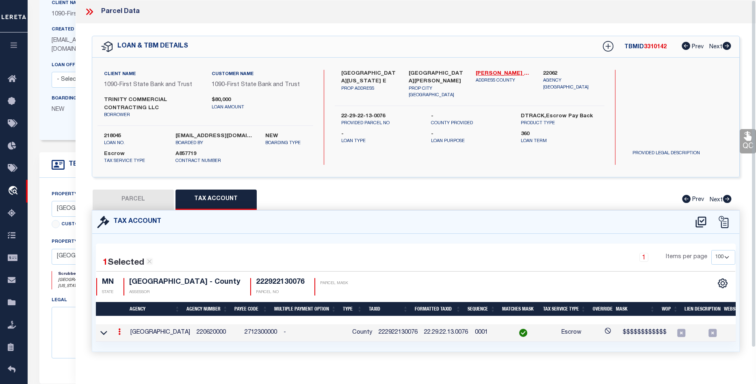
scroll to position [0, 0]
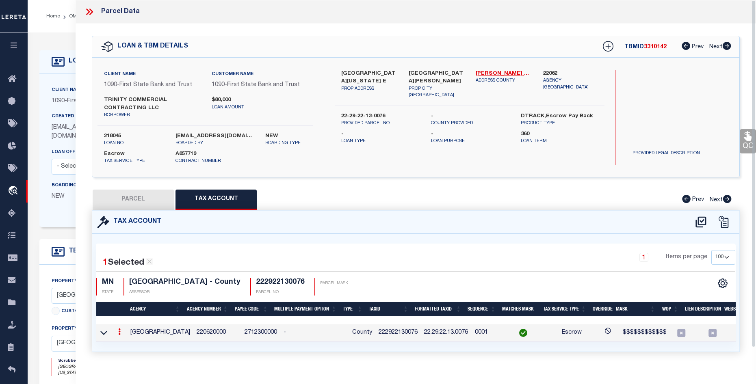
click at [89, 11] on icon at bounding box center [88, 12] width 4 height 6
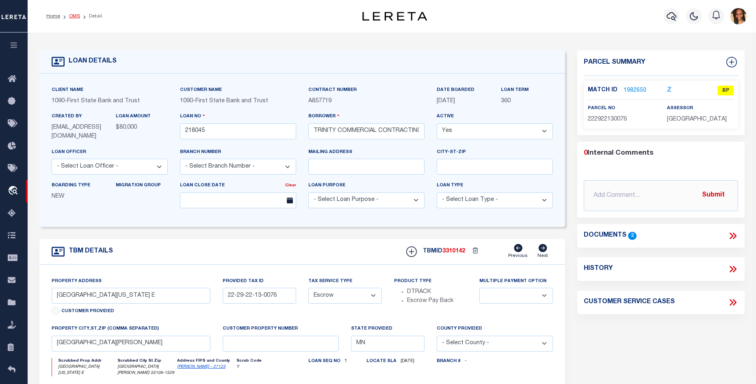
click at [69, 17] on link "OMS" at bounding box center [74, 16] width 11 height 5
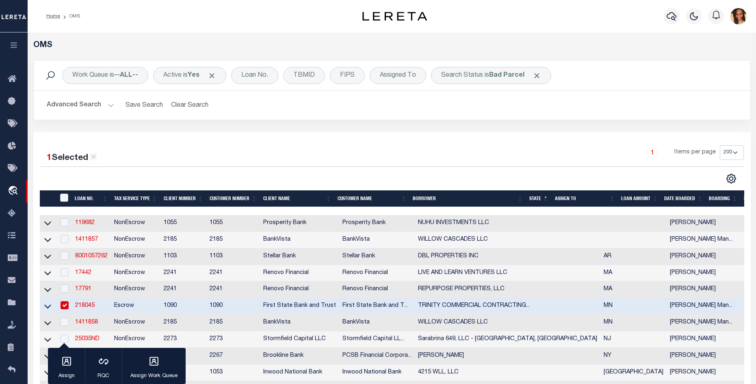
click at [65, 309] on input "checkbox" at bounding box center [65, 305] width 8 height 8
checkbox input "false"
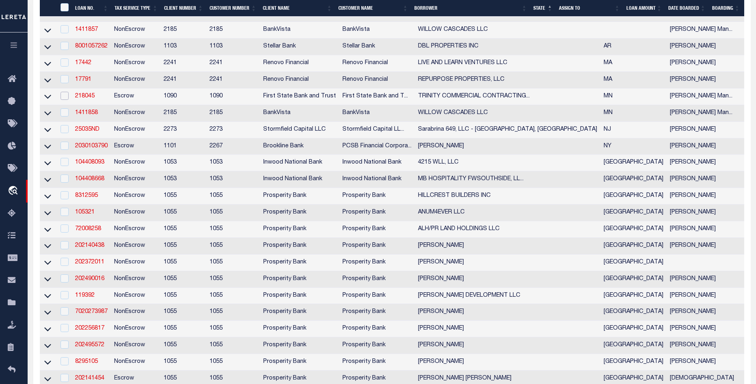
scroll to position [325, 0]
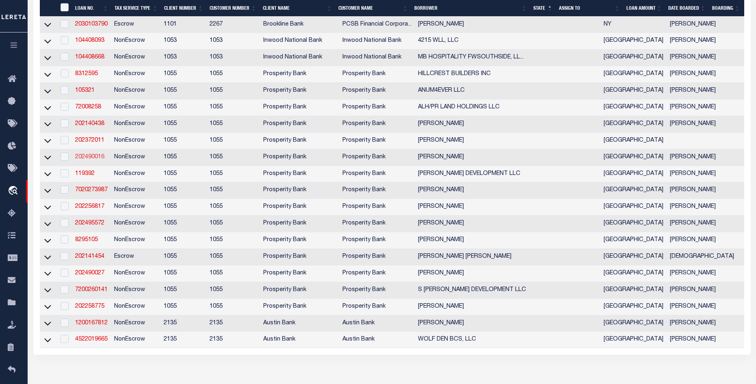
click at [88, 160] on link "202490016" at bounding box center [89, 157] width 29 height 6
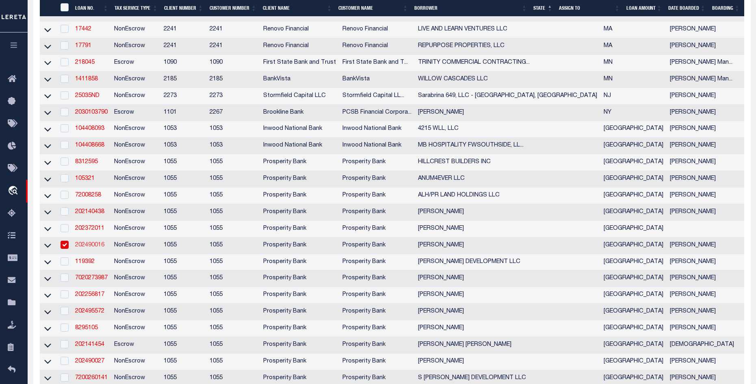
type input "202490016"
type input "[PERSON_NAME]"
select select
type input "635 CR 3385"
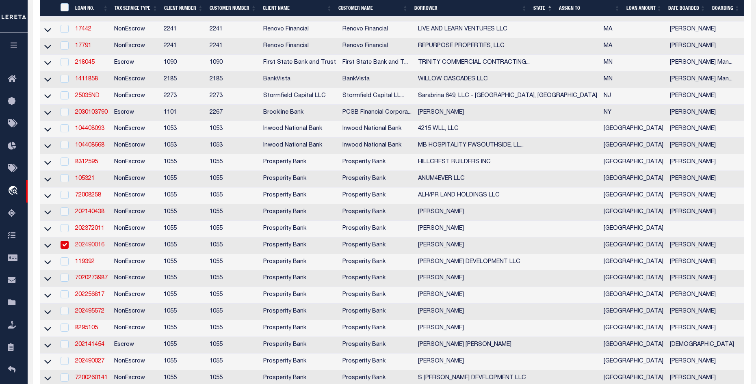
type input "CROCKETT TX 75835"
select select "100"
select select "NonEscrow"
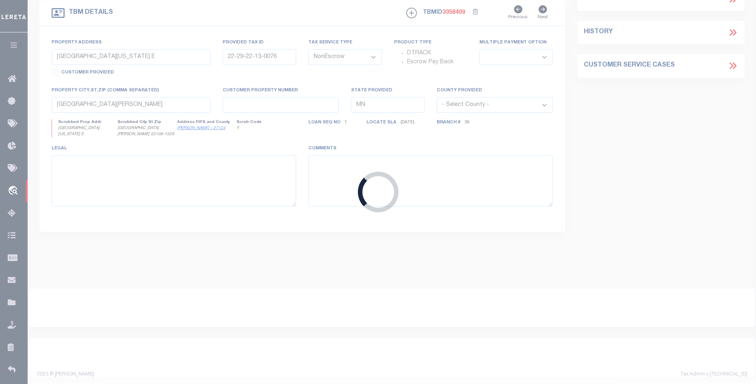
type input "3131 CR 3395"
type input "TBD"
select select
type input "CROCKETT, TX 75835"
type input "[GEOGRAPHIC_DATA]"
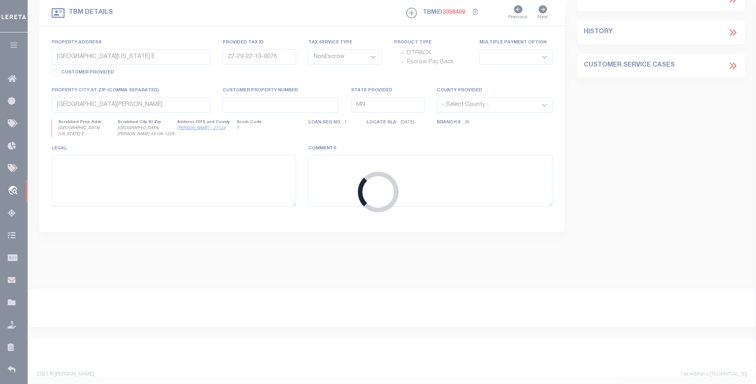
type textarea "7.587 AC ALFRED BITNER SURVEY AB-193"
select select "10390"
select select "4078"
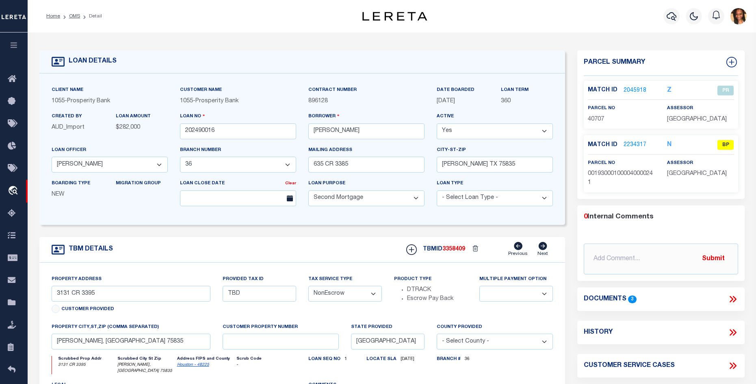
click at [633, 147] on link "2234317" at bounding box center [634, 145] width 23 height 9
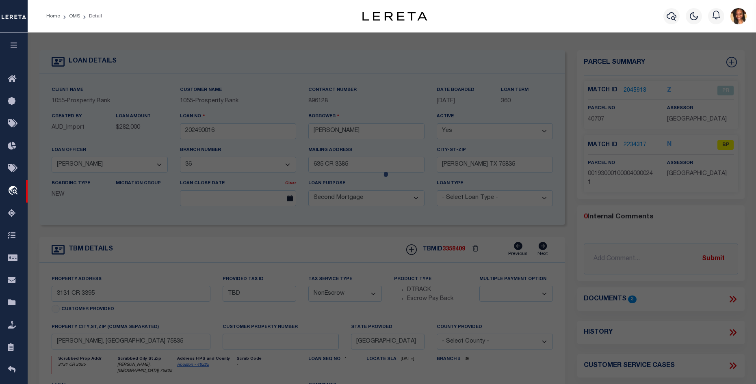
select select "AS"
select select
checkbox input "false"
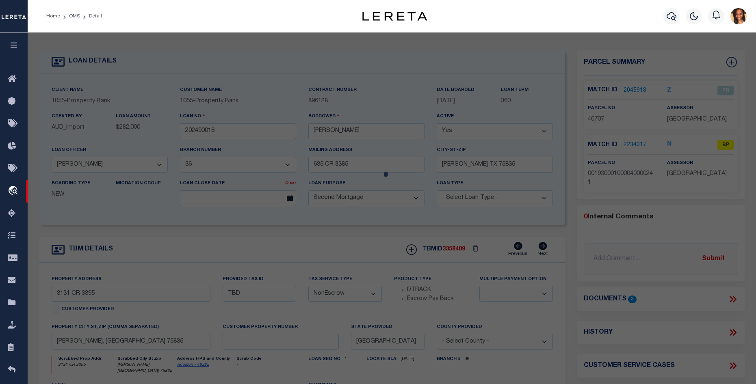
checkbox input "false"
select select "BP"
type input "martinez, ahsley"
select select "AGW"
select select
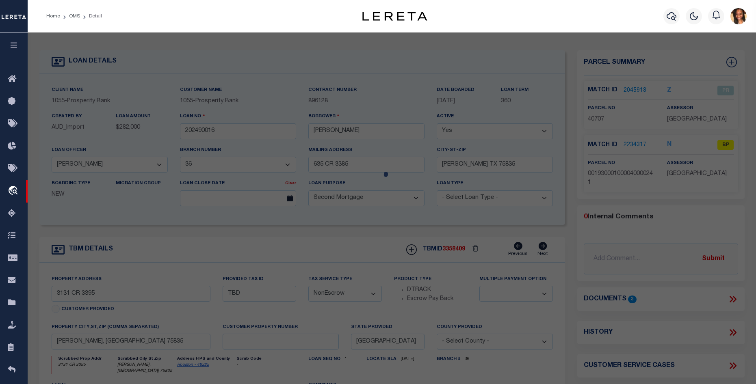
type input "635 County Road 3385"
type input "Corckett, TX"
type textarea "7.587 acs"
type textarea "This parcel will not show on cad or tax site i think the parcel is 001930001000…"
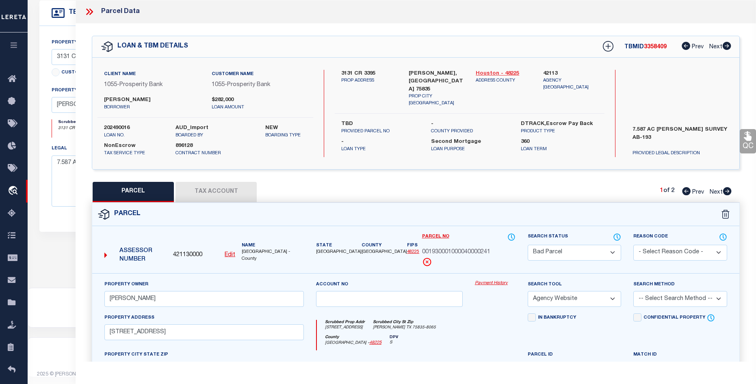
click at [482, 72] on link "Houston - 48225" at bounding box center [503, 74] width 55 height 8
click at [87, 15] on icon at bounding box center [88, 12] width 4 height 6
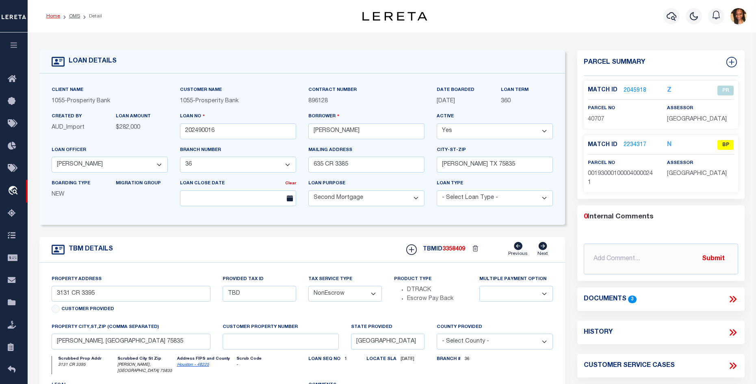
click at [55, 15] on link "Home" at bounding box center [53, 16] width 14 height 5
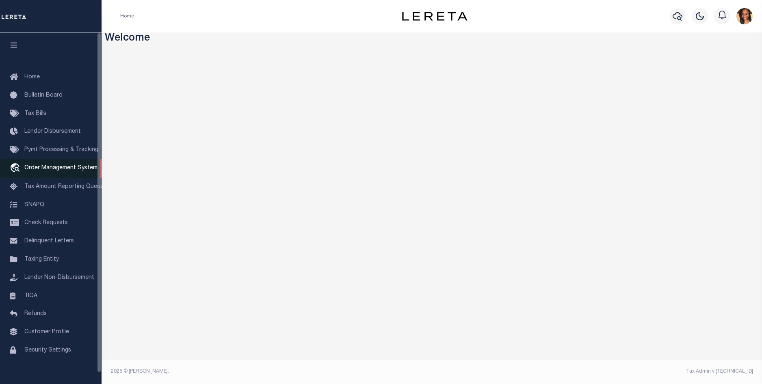
click at [71, 173] on link "travel_explore Order Management System" at bounding box center [51, 168] width 102 height 19
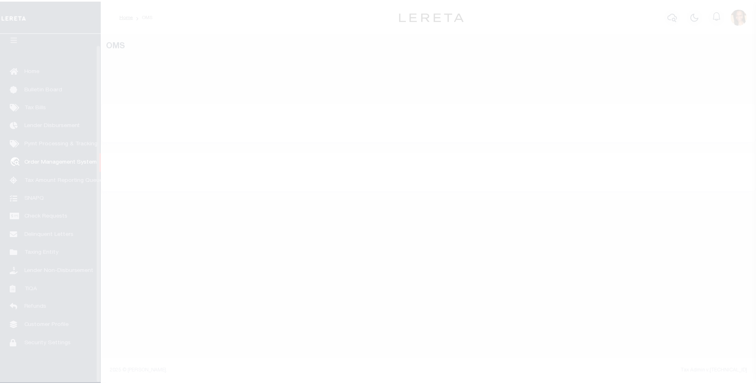
scroll to position [11, 0]
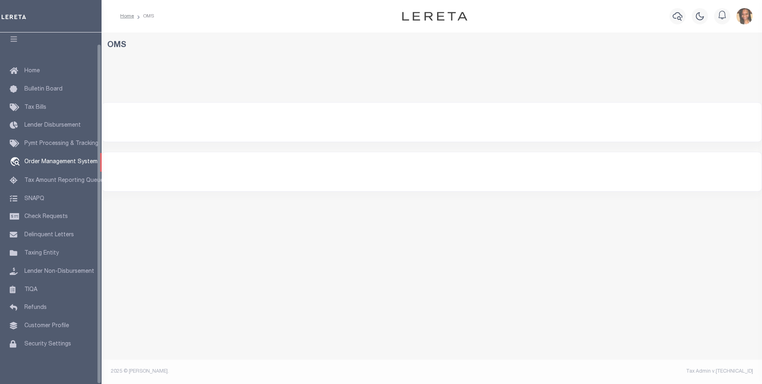
select select "200"
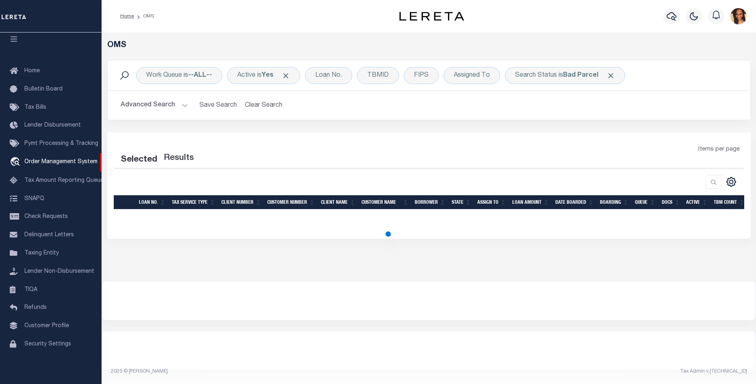
select select "200"
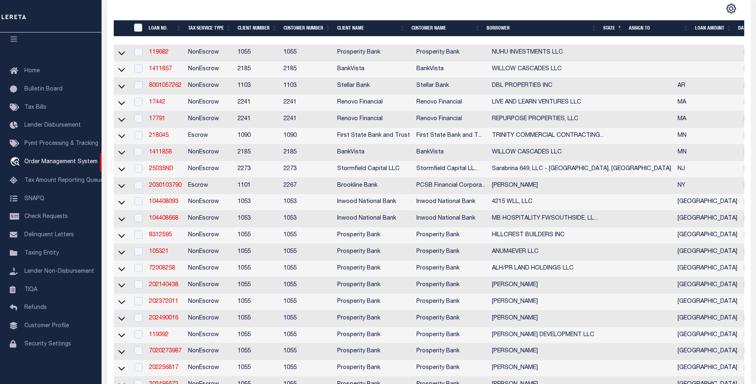
scroll to position [162, 0]
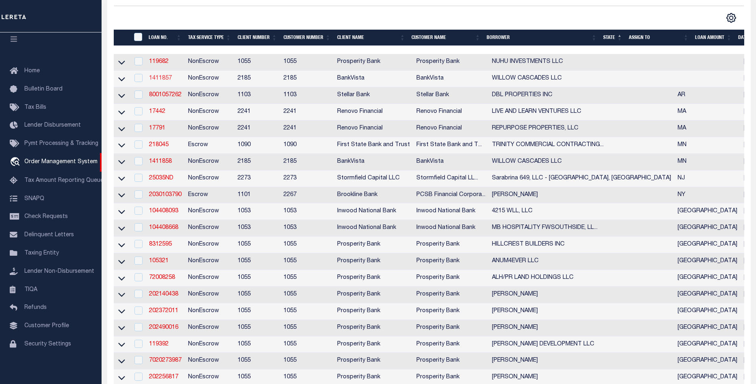
click at [157, 80] on link "1411857" at bounding box center [160, 79] width 23 height 6
type input "1411857"
type input "WILLOW CASCADES LLC"
select select
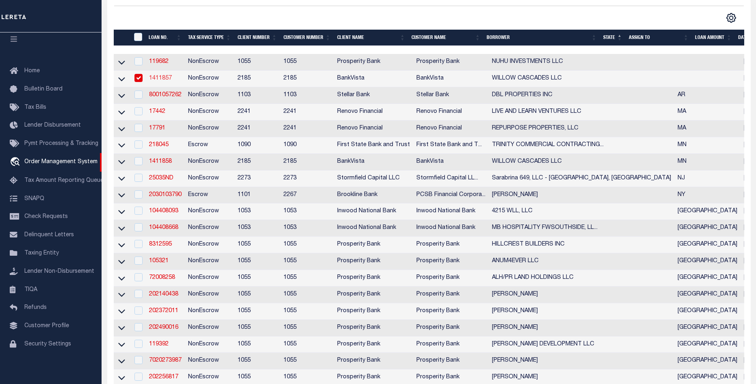
type input "[STREET_ADDRESS]"
type input "[GEOGRAPHIC_DATA]"
select select "NonEscrow"
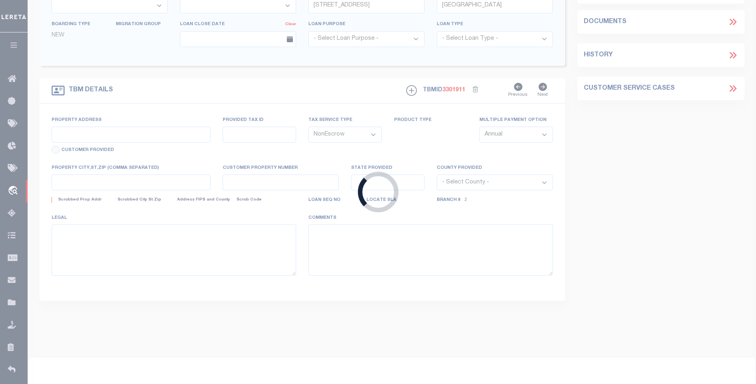
type input "BLUE EARTH"
type input "SEE LIST"
select select
type input "15745"
select select "12348"
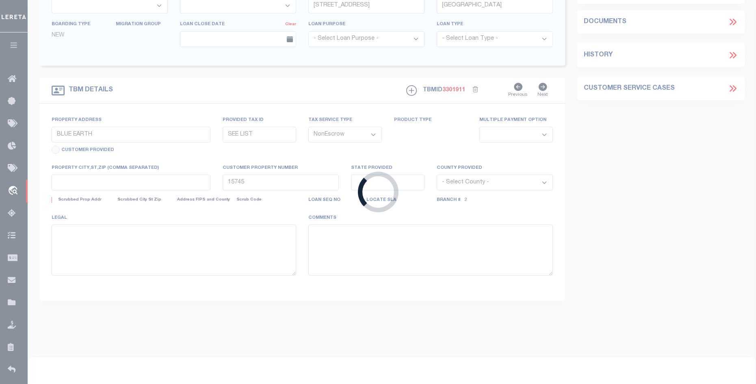
select select "4781"
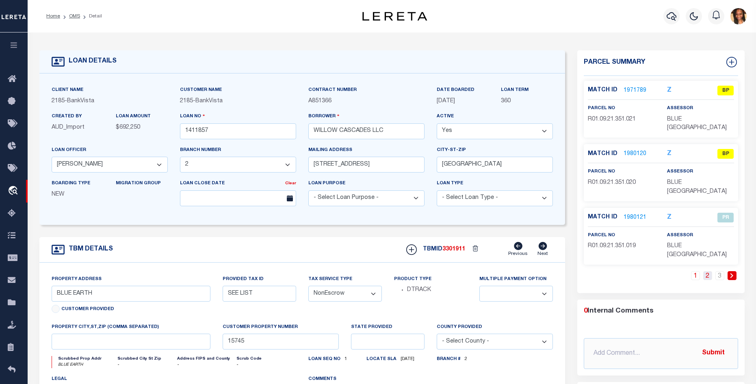
click at [709, 271] on link "2" at bounding box center [707, 275] width 9 height 9
click at [721, 271] on link "3" at bounding box center [719, 275] width 9 height 9
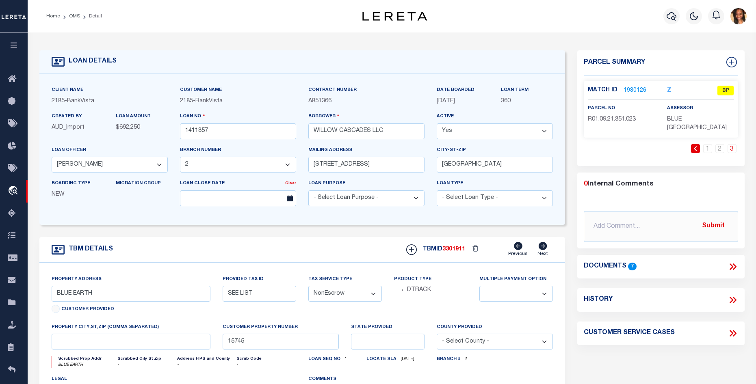
click at [56, 19] on li "Home" at bounding box center [53, 16] width 14 height 7
click at [56, 17] on link "Home" at bounding box center [53, 16] width 14 height 5
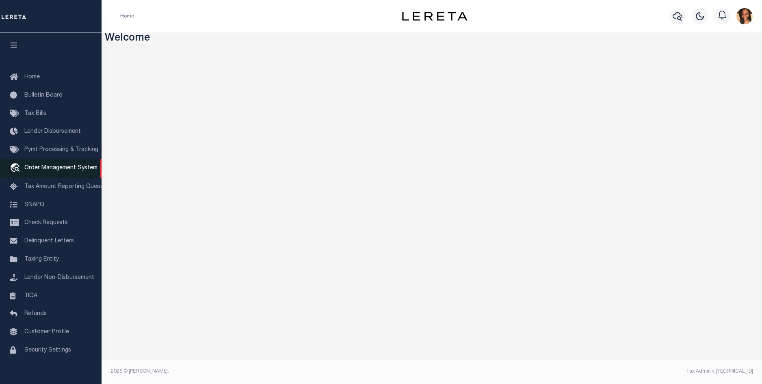
click at [67, 171] on span "Order Management System" at bounding box center [60, 168] width 73 height 6
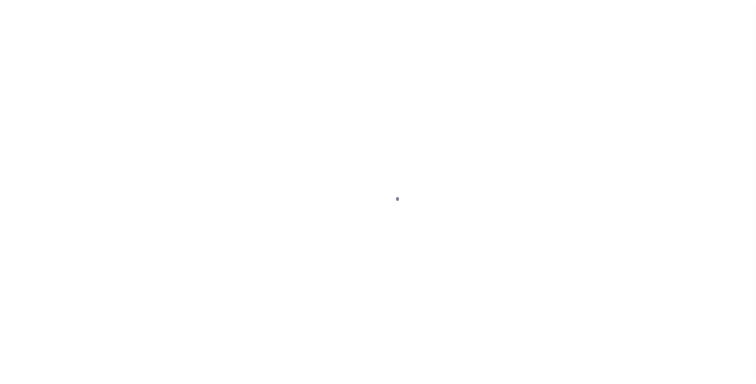
scroll to position [11, 0]
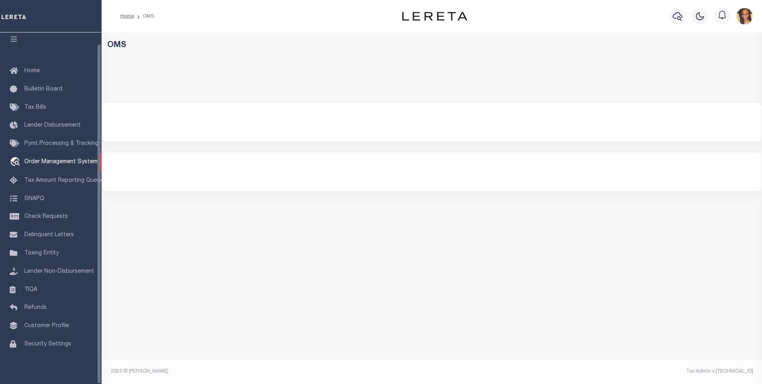
select select "200"
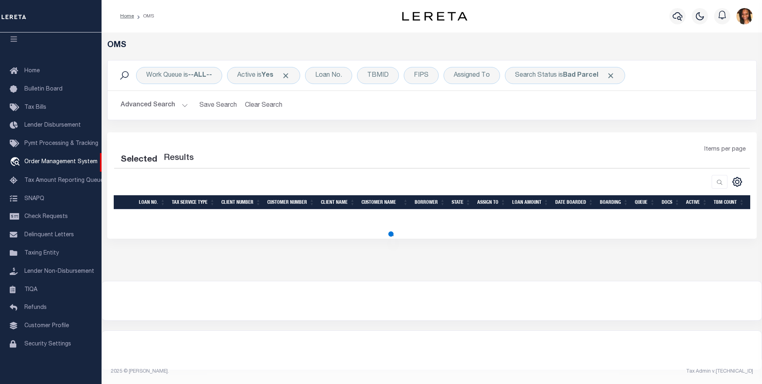
select select "200"
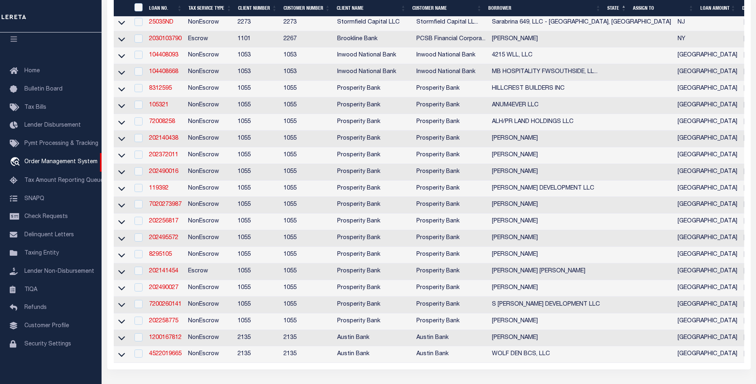
scroll to position [325, 0]
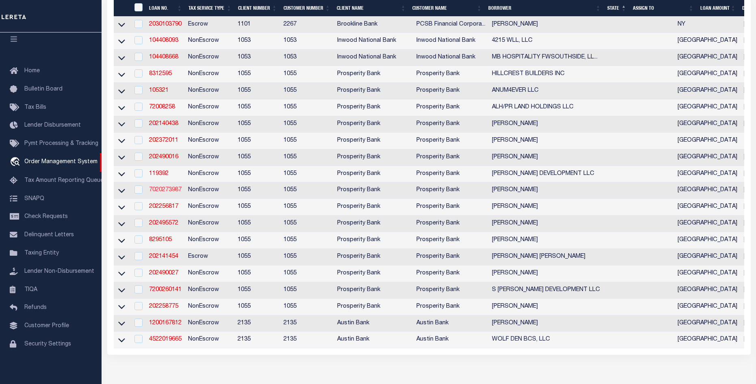
click at [166, 193] on link "7020273987" at bounding box center [165, 190] width 32 height 6
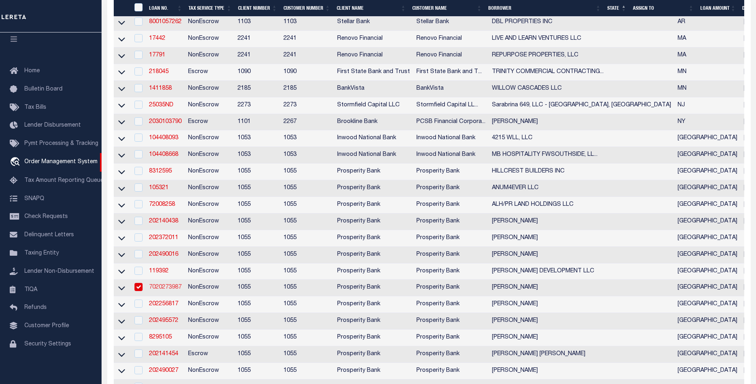
type input "7020273987"
type input "[PERSON_NAME]"
select select
type input "1604 E HESTER ST"
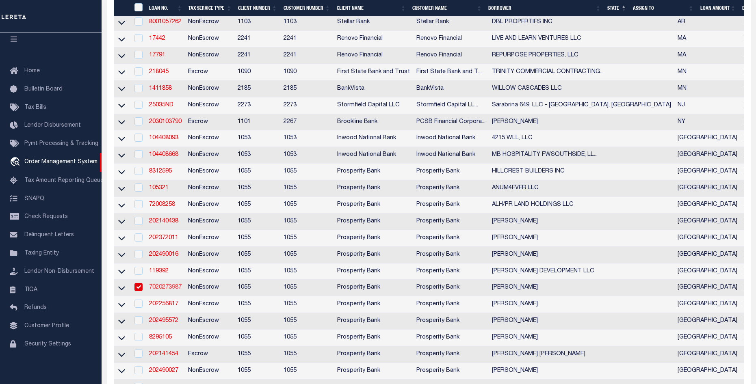
type input "BROWNFIELD TX 79316"
select select
select select "NonEscrow"
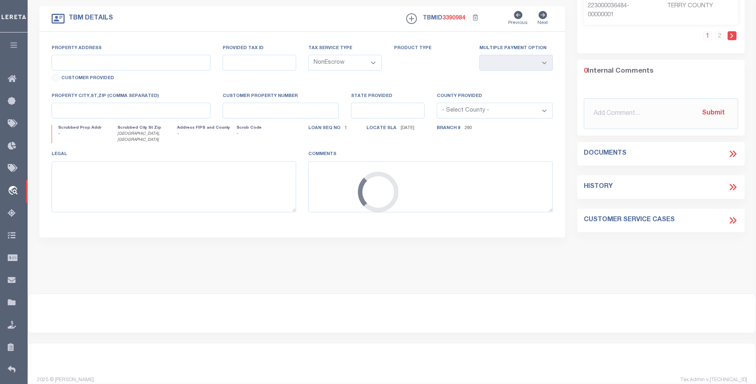
select select "3276"
select select
type input "BROWNFIELD, TX"
type input "[GEOGRAPHIC_DATA]"
type textarea "FLDT 1249.73 ACRES TERRY CTY BROWNFIELD TX 79316"
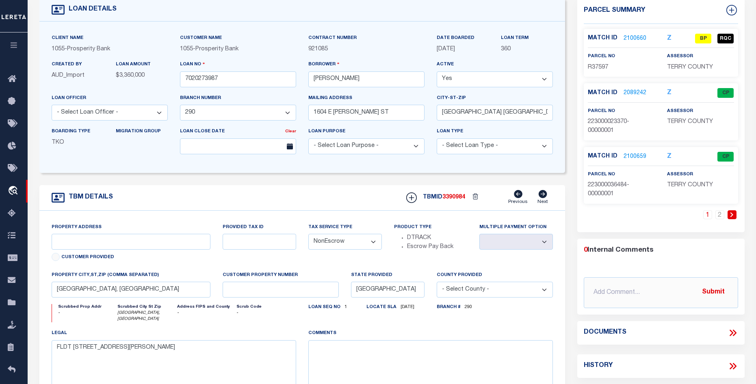
scroll to position [41, 0]
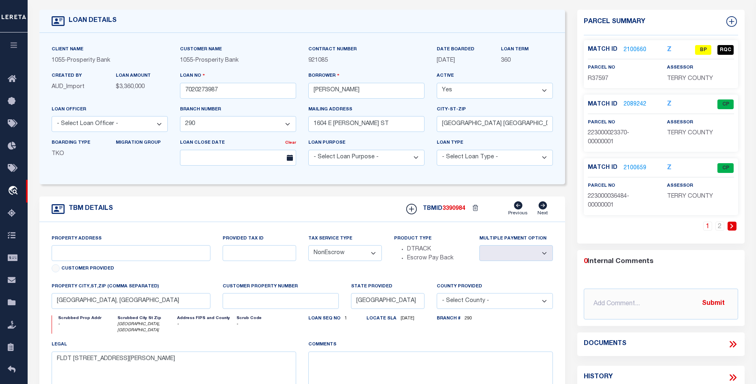
click at [640, 49] on link "2100660" at bounding box center [634, 50] width 23 height 9
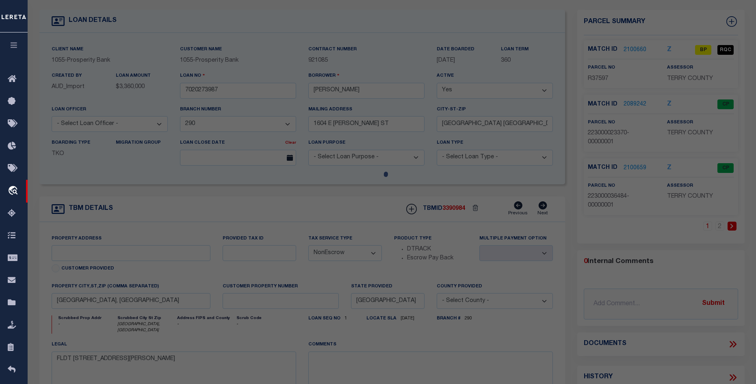
checkbox input "false"
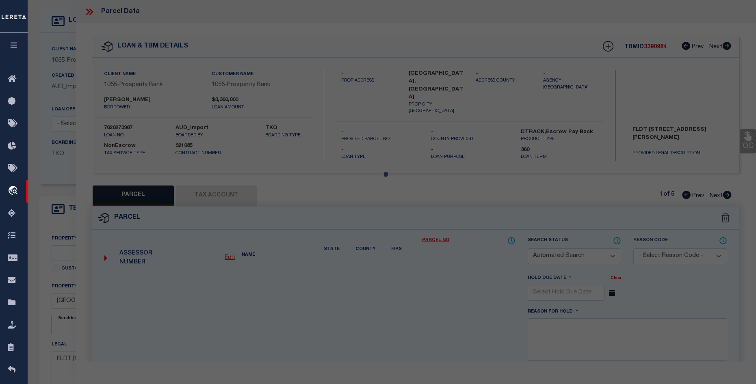
select select "BP"
type input "GOEN JOSHUA & BETHANY"
select select "AGW"
select select
type input "337 CR 692"
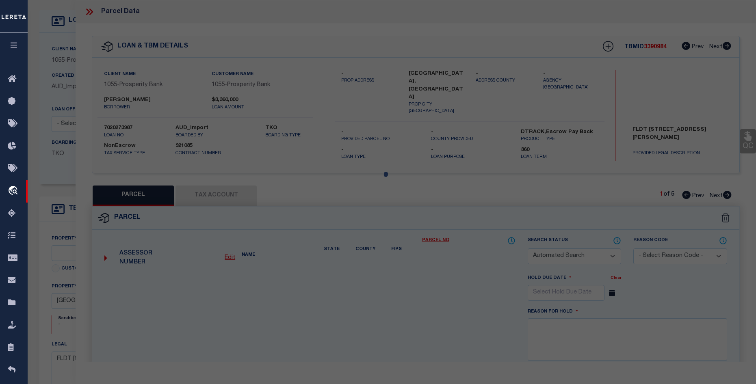
type input "[GEOGRAPHIC_DATA]"
type textarea "BLK C-34 SEC 20 4.275 AC BLK/TRACT C34 4.275 ACRES"
type textarea "Per website and according to name a legal desc. the parcel should 54676 owner I…"
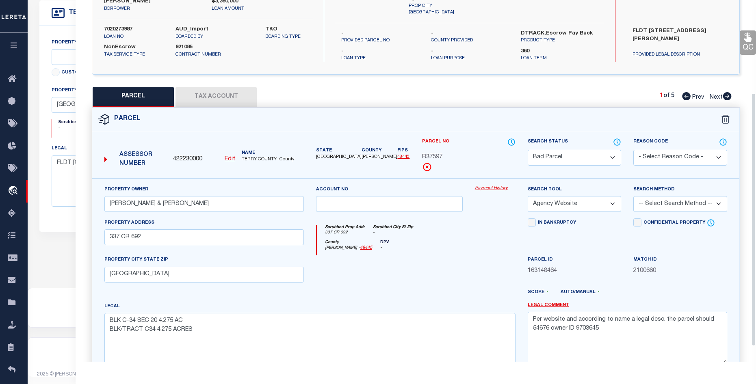
scroll to position [32, 0]
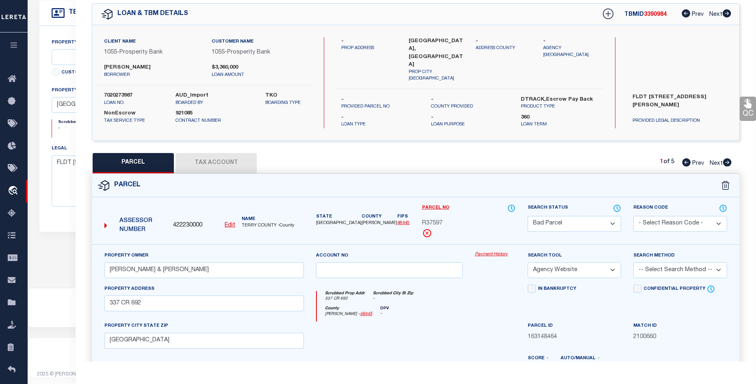
click at [213, 160] on button "Tax Account" at bounding box center [215, 163] width 81 height 20
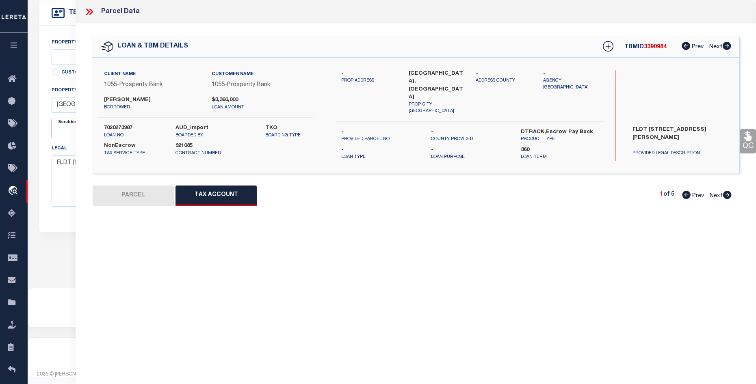
scroll to position [0, 0]
select select "100"
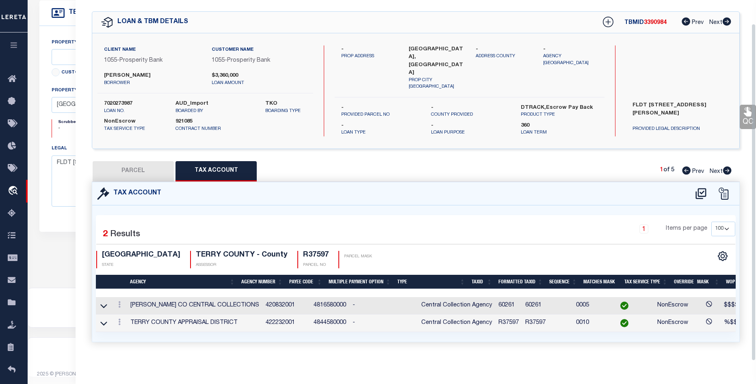
scroll to position [26, 0]
click at [138, 161] on button "PARCEL" at bounding box center [133, 171] width 81 height 20
select select "AS"
select select
checkbox input "false"
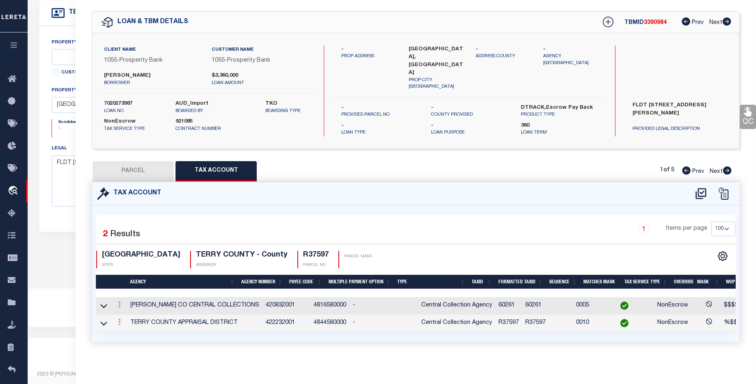
checkbox input "false"
select select "BP"
type input "GOEN JOSHUA & BETHANY"
select select "AGW"
select select
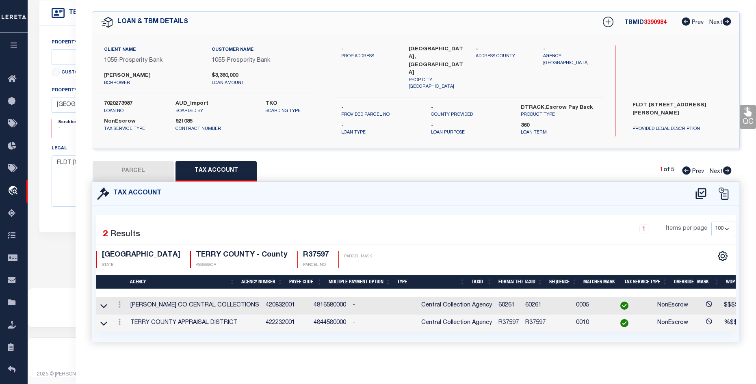
type input "337 CR 692"
type input "[GEOGRAPHIC_DATA]"
type textarea "BLK C-34 SEC 20 4.275 AC BLK/TRACT C34 4.275 ACRES"
type textarea "Per website and according to name a legal desc. the parcel should 54676 owner I…"
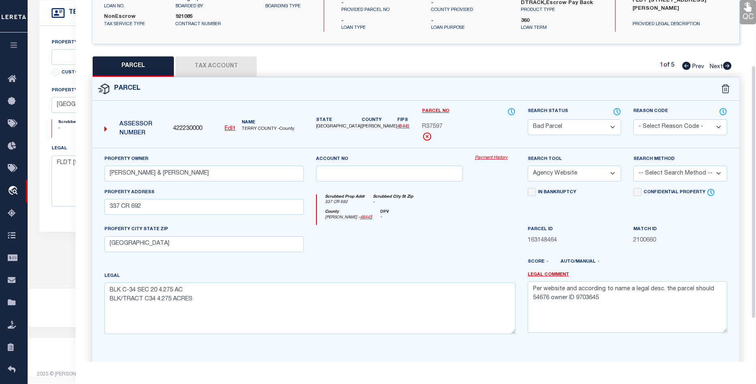
scroll to position [154, 0]
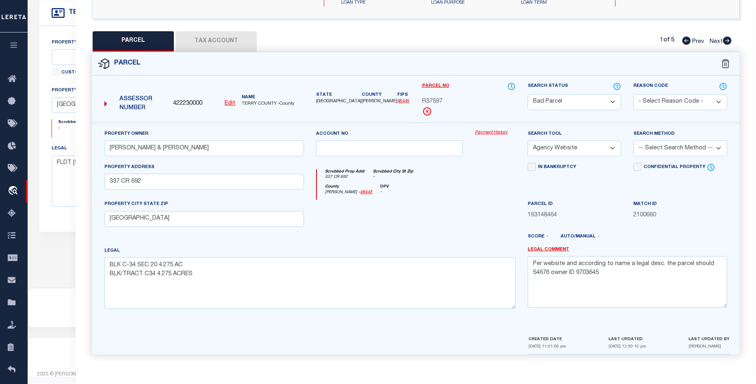
click at [227, 37] on button "Tax Account" at bounding box center [215, 41] width 81 height 20
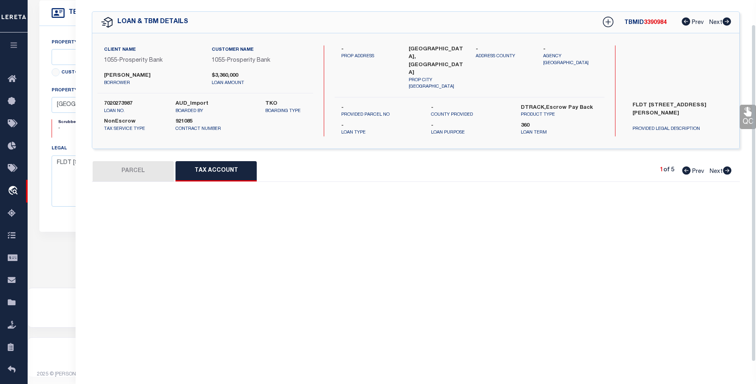
select select "100"
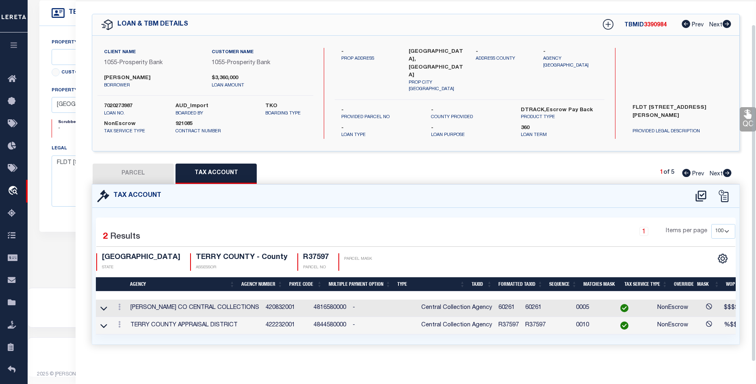
scroll to position [26, 0]
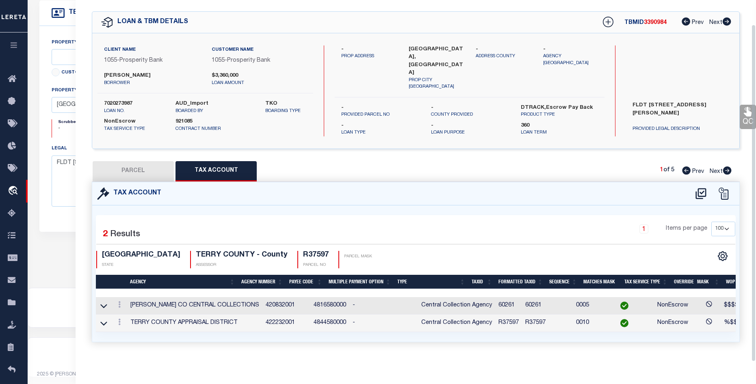
click at [132, 166] on button "PARCEL" at bounding box center [133, 171] width 81 height 20
select select "AS"
select select
checkbox input "false"
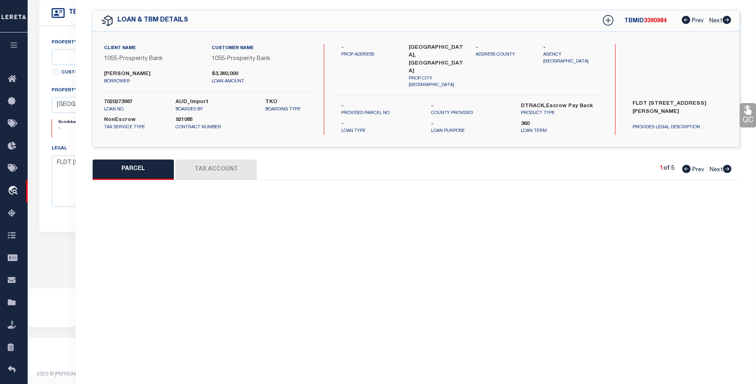
select select "BP"
type input "GOEN JOSHUA & BETHANY"
select select "AGW"
select select
type input "337 CR 692"
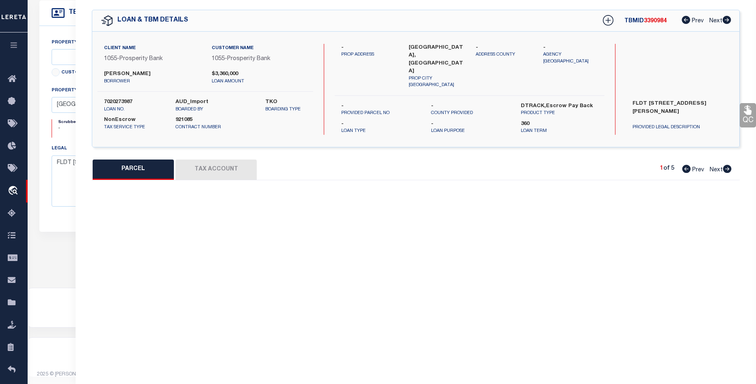
type input "[GEOGRAPHIC_DATA]"
type textarea "BLK C-34 SEC 20 4.275 AC BLK/TRACT C34 4.275 ACRES"
type textarea "Per website and according to name a legal desc. the parcel should 54676 owner I…"
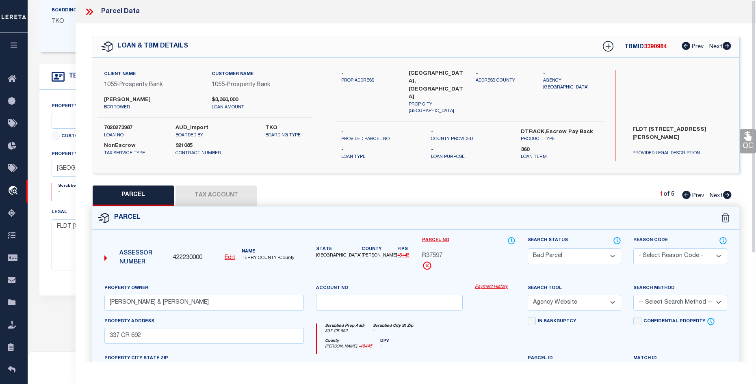
scroll to position [156, 0]
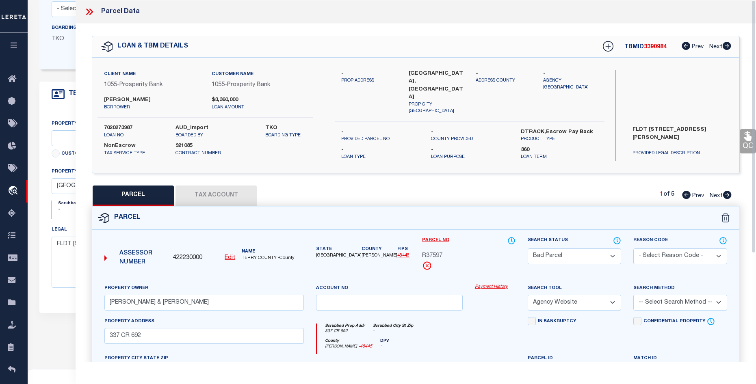
click at [88, 11] on icon at bounding box center [89, 11] width 11 height 11
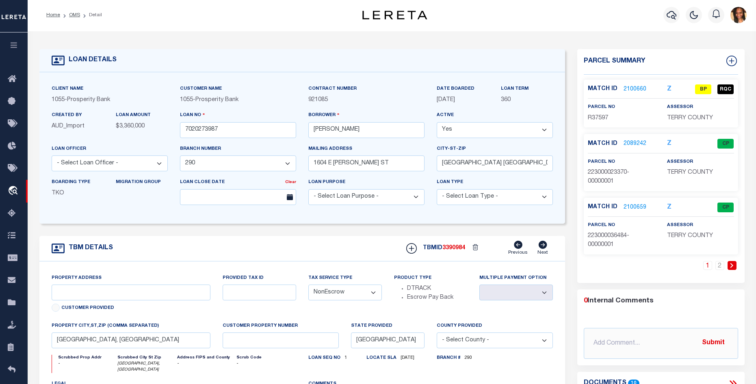
scroll to position [0, 0]
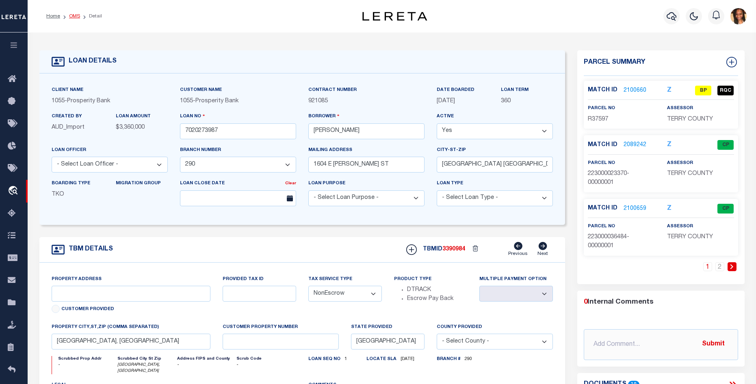
click at [73, 16] on link "OMS" at bounding box center [74, 16] width 11 height 5
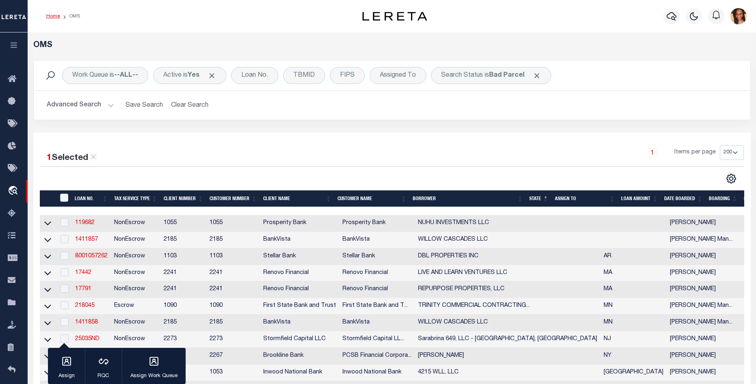
click at [52, 14] on link "Home" at bounding box center [53, 16] width 14 height 5
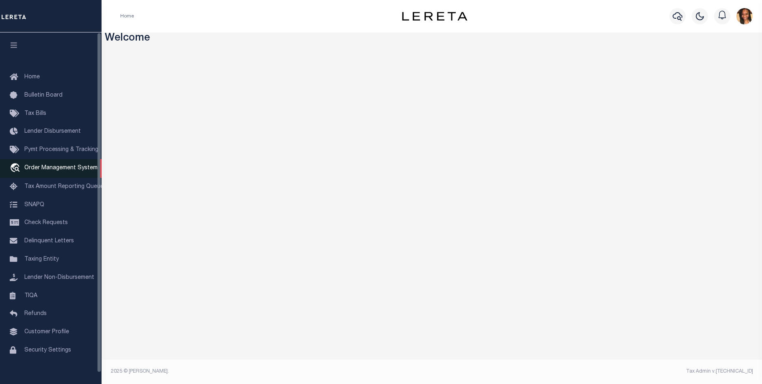
click at [53, 171] on span "Order Management System" at bounding box center [60, 168] width 73 height 6
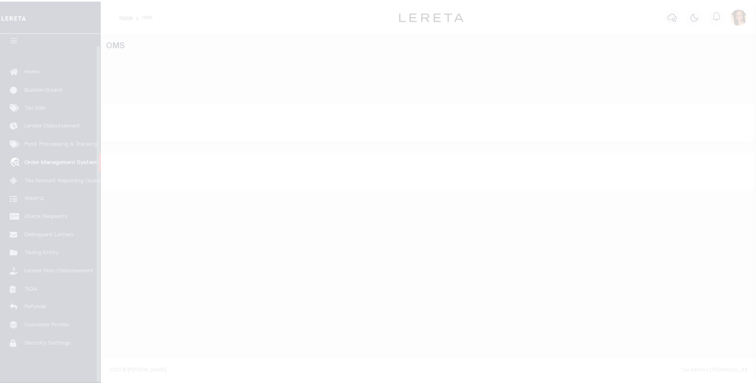
scroll to position [11, 0]
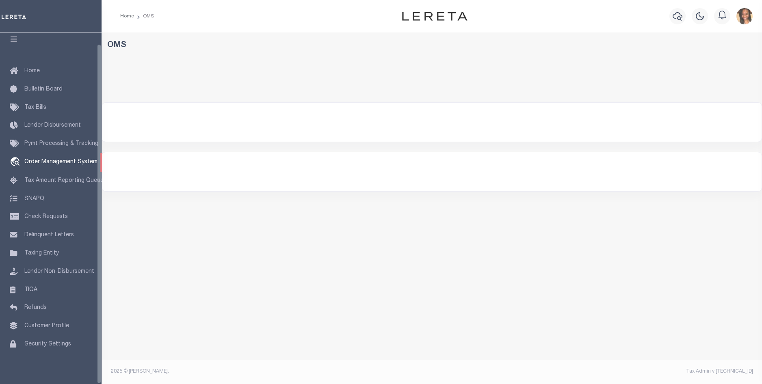
select select "200"
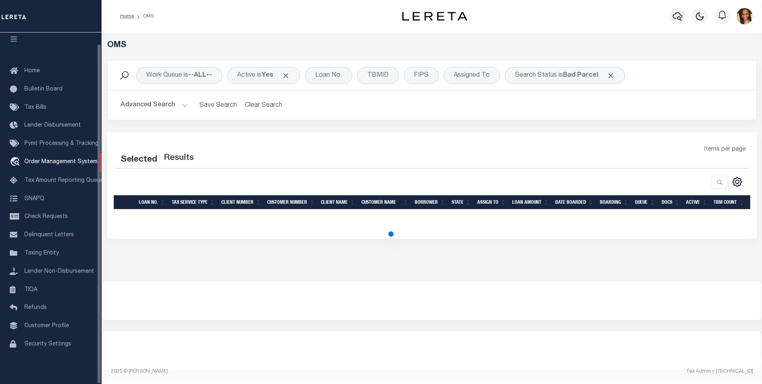
select select "200"
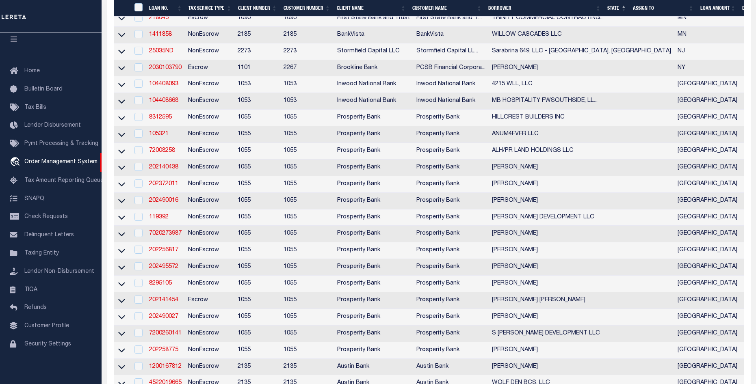
scroll to position [365, 0]
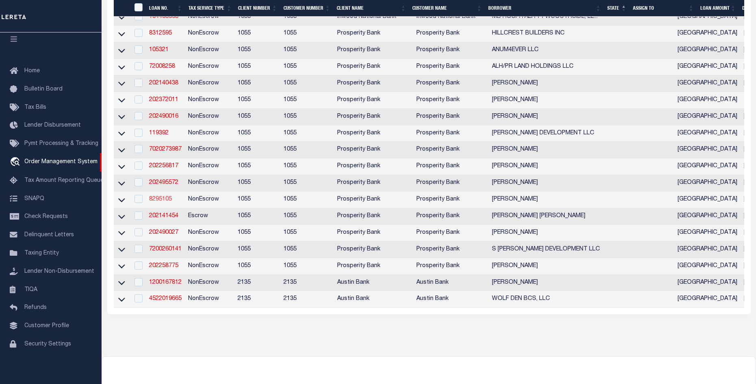
click at [162, 202] on link "8295105" at bounding box center [160, 200] width 23 height 6
type input "8295105"
type input "[PERSON_NAME]"
select select
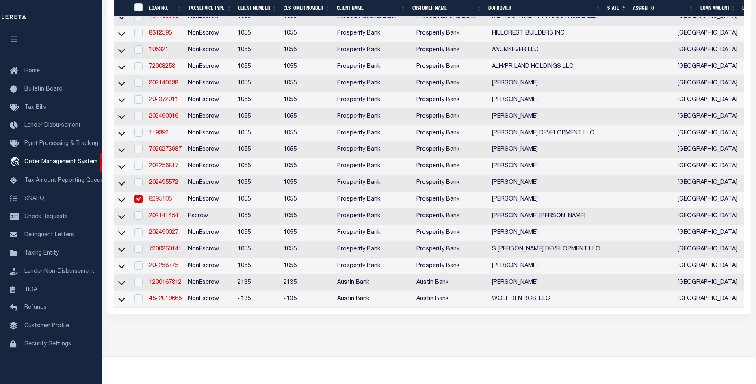
type input "[STREET_ADDRESS]"
type input "[GEOGRAPHIC_DATA]"
select select
select select "NonEscrow"
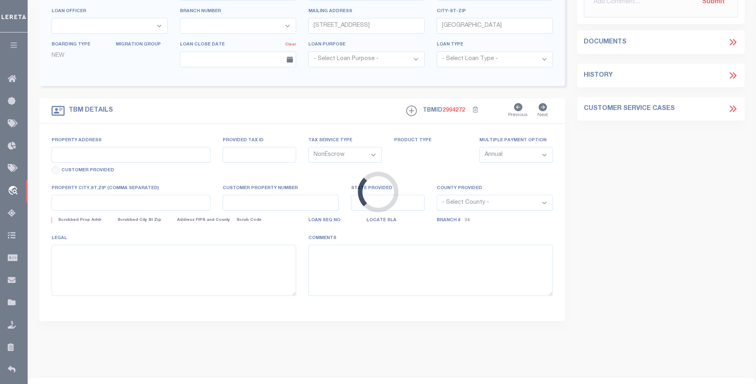
type input "[STREET_ADDRESS]"
type input "2808"
select select
type input "FALFURRIAS, [GEOGRAPHIC_DATA] 78355"
type input "[GEOGRAPHIC_DATA]"
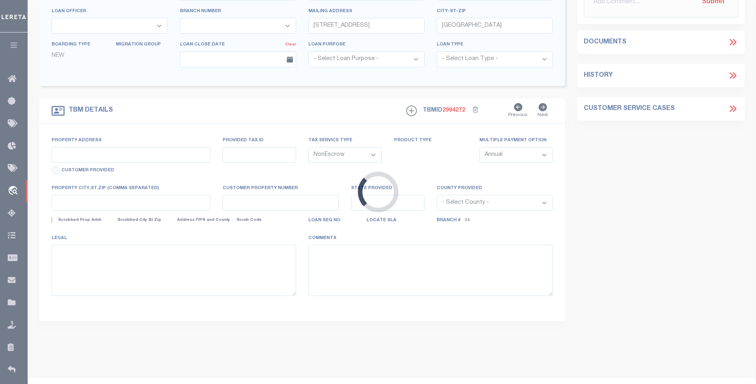
type textarea "AB #220 [PERSON_NAME] EL TULE [PERSON_NAME] PT LOT 4"
select select "10632"
select select "3884"
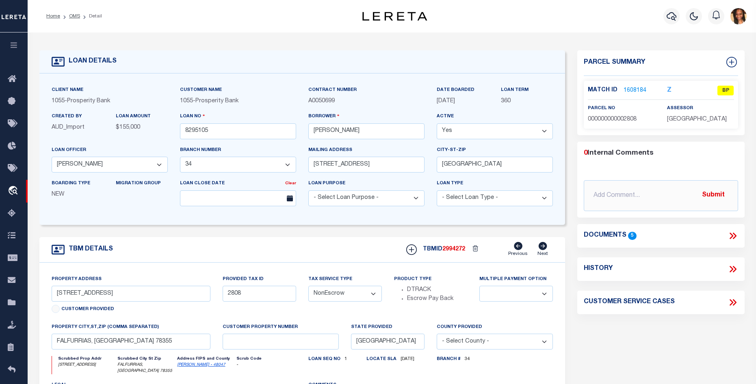
click at [629, 89] on link "1608184" at bounding box center [634, 90] width 23 height 9
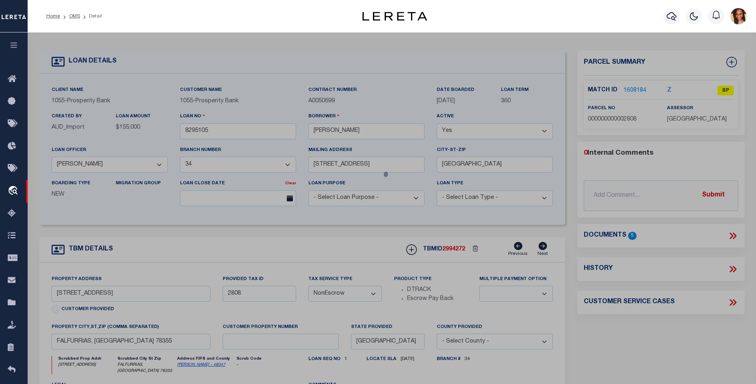
checkbox input "false"
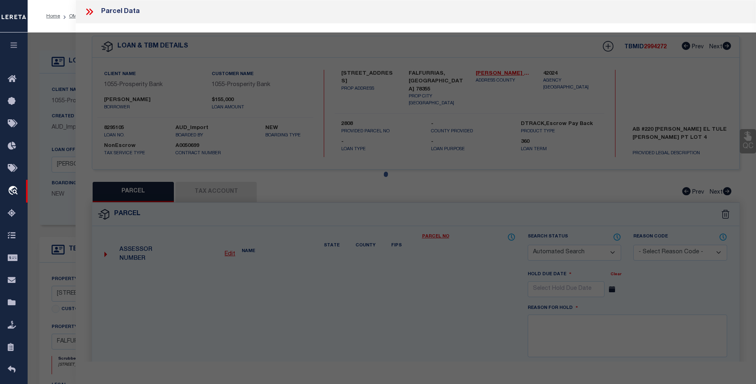
select select "BP"
type input "[PERSON_NAME] & CRUGON ENTERPRISES LLC"
select select
type input "HWY 285"
checkbox input "false"
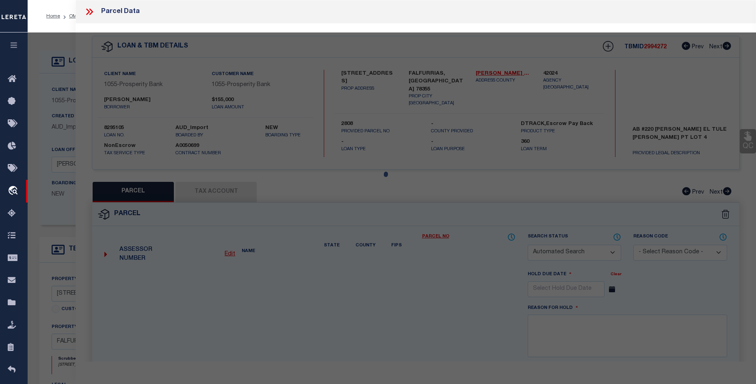
type input "FALFURRIAS TX 78355"
type textarea "AB #220 [PERSON_NAME] EL TULE [PERSON_NAME] (PT LOT 4)"
type textarea "Per tax office not in [GEOGRAPHIC_DATA] checked name address and parcel"
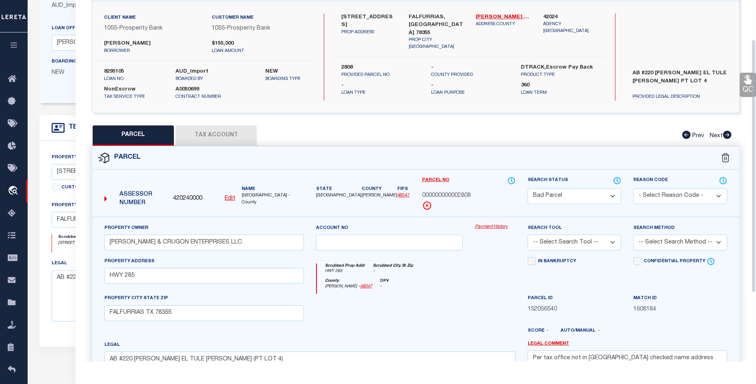
scroll to position [32, 0]
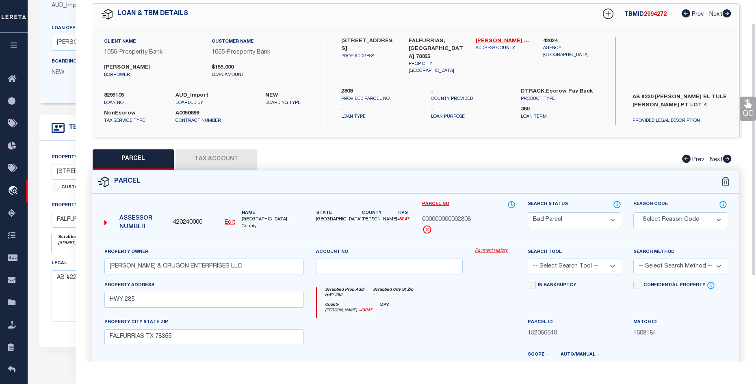
click at [218, 157] on button "Tax Account" at bounding box center [215, 159] width 81 height 20
select select "100"
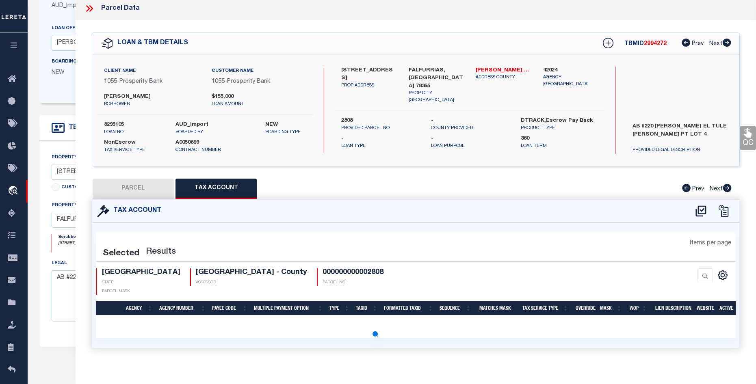
scroll to position [0, 0]
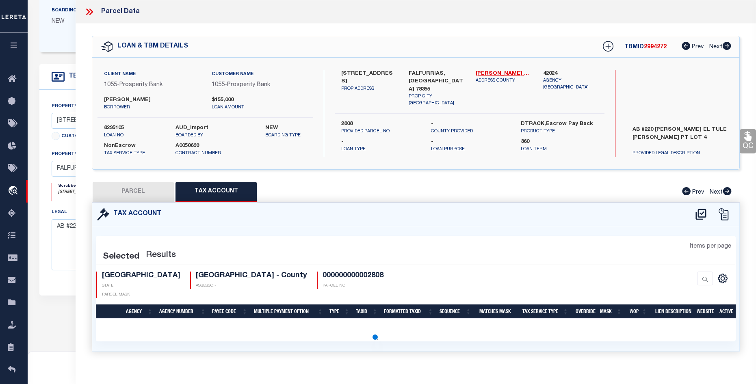
select select "100"
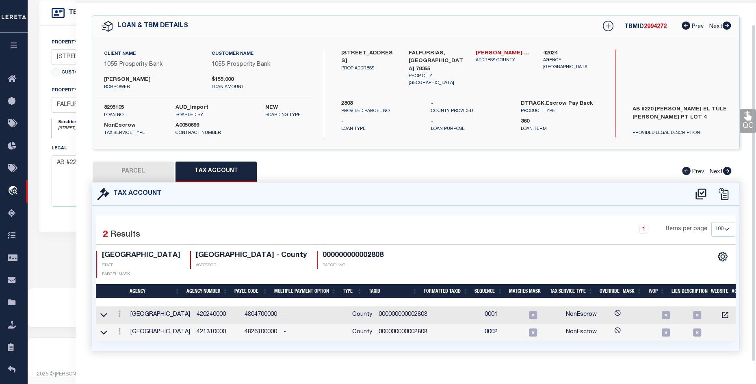
scroll to position [26, 0]
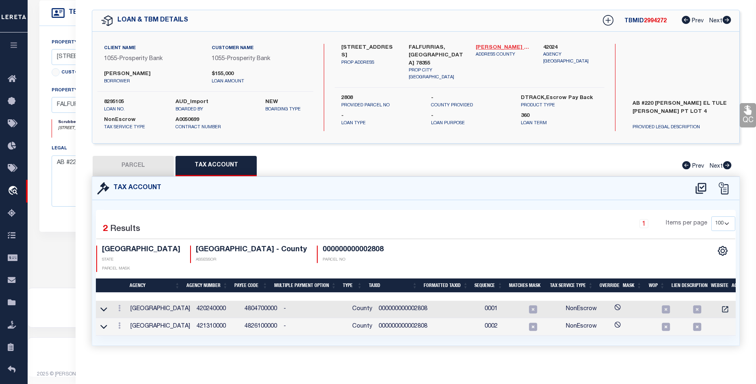
click at [492, 46] on link "[PERSON_NAME] - 48047" at bounding box center [503, 48] width 55 height 8
click at [120, 168] on button "PARCEL" at bounding box center [133, 166] width 81 height 20
select select "AS"
checkbox input "false"
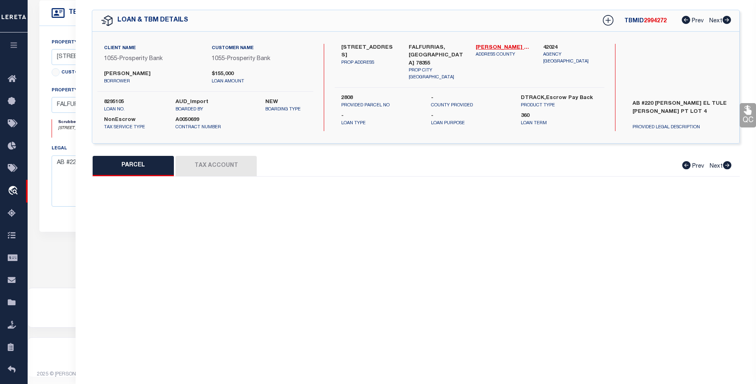
select select "BP"
type input "[PERSON_NAME] & CRUGON ENTERPRISES LLC"
select select
type input "HWY 285"
checkbox input "false"
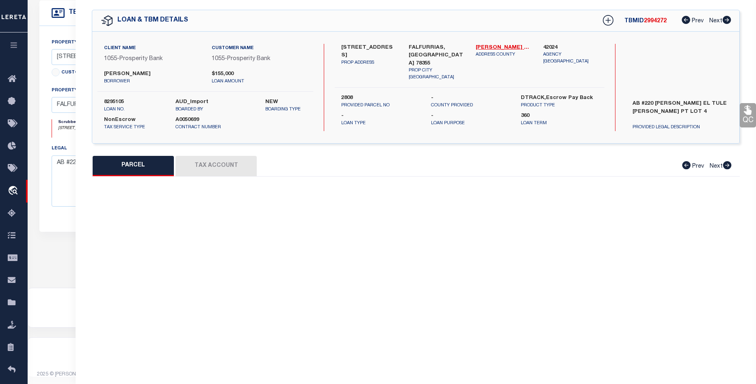
type input "FALFURRIAS TX 78355"
type textarea "AB #220 [PERSON_NAME] EL TULE [PERSON_NAME] (PT LOT 4)"
type textarea "Per tax office not in [GEOGRAPHIC_DATA] checked name address and parcel"
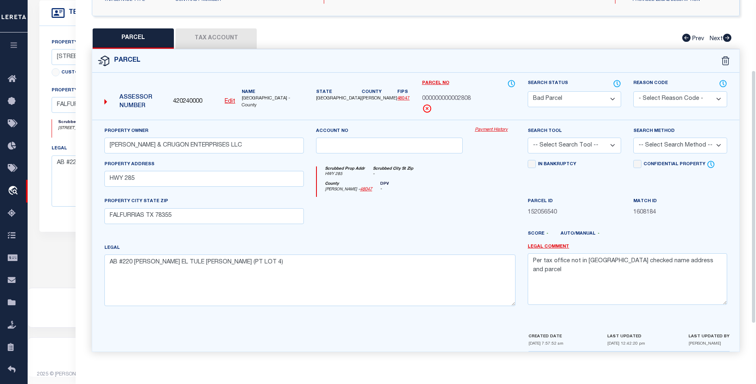
scroll to position [73, 0]
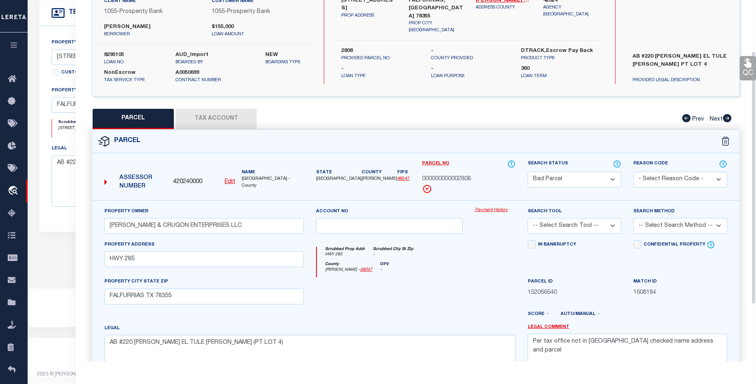
click at [216, 123] on button "Tax Account" at bounding box center [215, 119] width 81 height 20
select select "100"
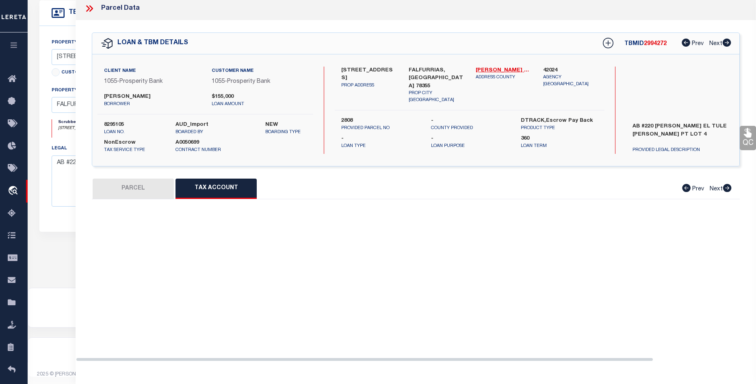
scroll to position [0, 0]
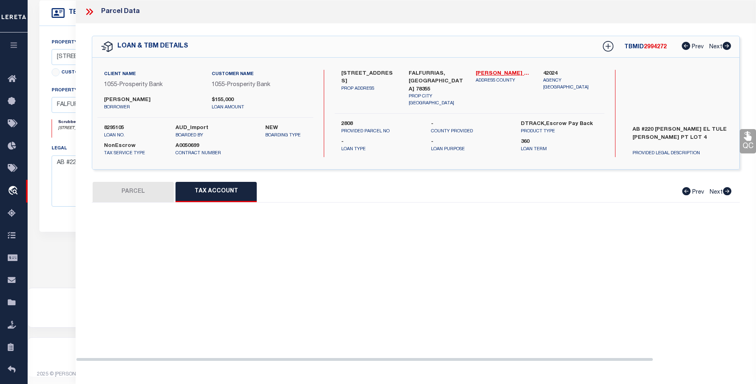
select select "100"
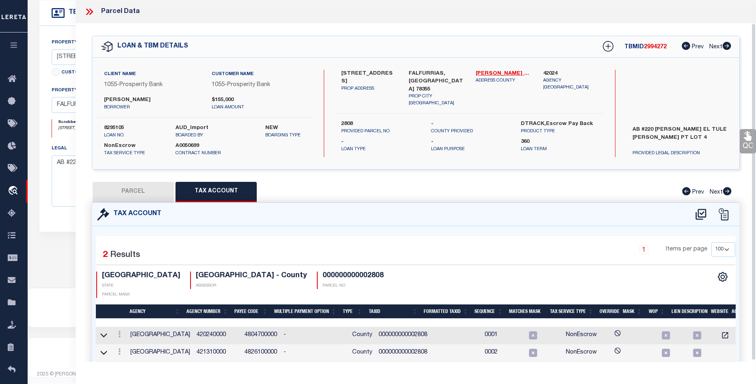
scroll to position [26, 0]
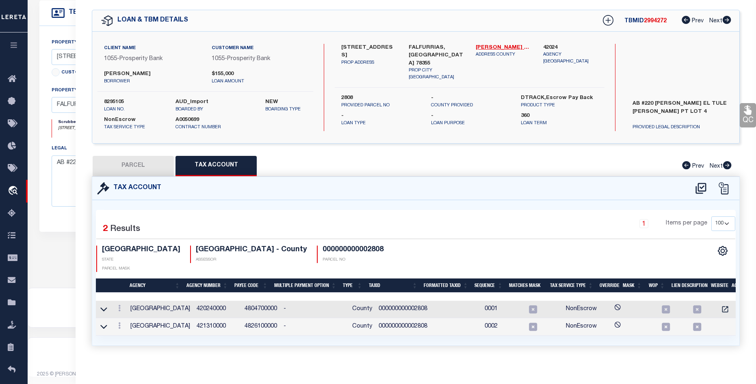
click at [143, 172] on button "PARCEL" at bounding box center [133, 166] width 81 height 20
select select "AS"
checkbox input "false"
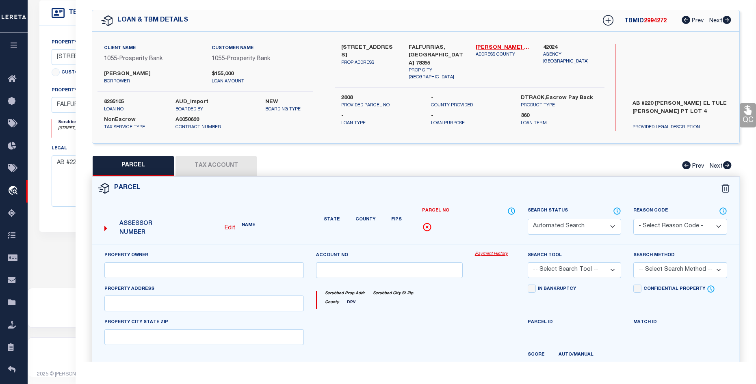
select select "BP"
type input "CRUZ JOSE L & CRUGON ENTERPRISES LLC"
select select
type input "HWY 285"
checkbox input "false"
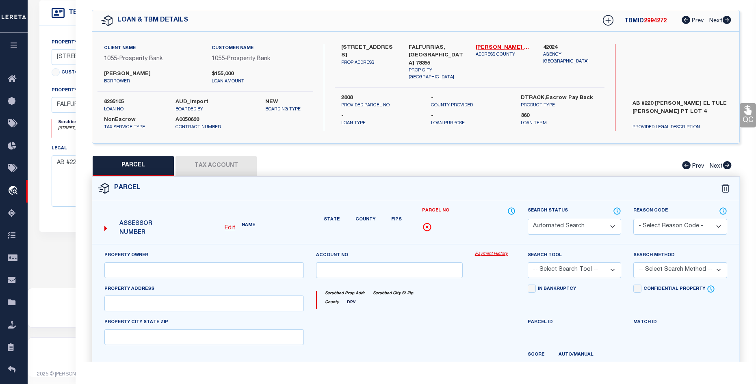
type input "FALFURRIAS TX 78355"
type textarea "AB #220 A GARCIA EL TULE GR WEST (PT LOT 4)"
type textarea "Per tax office not in Kenedy County checked name address and parcel"
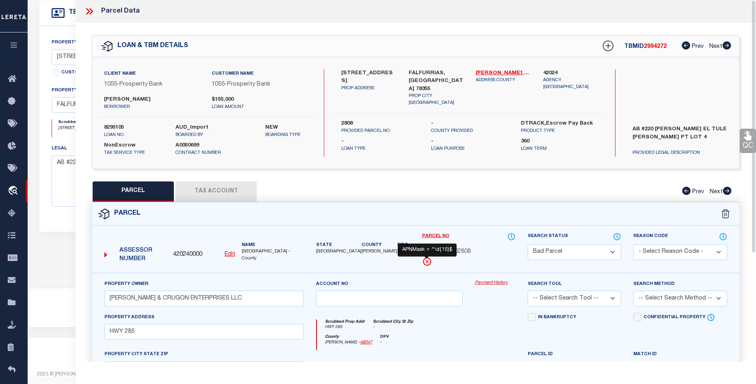
scroll to position [0, 0]
click at [456, 200] on div "PARCEL Tax Account Prev Next" at bounding box center [416, 192] width 648 height 20
click at [90, 11] on icon at bounding box center [89, 11] width 11 height 11
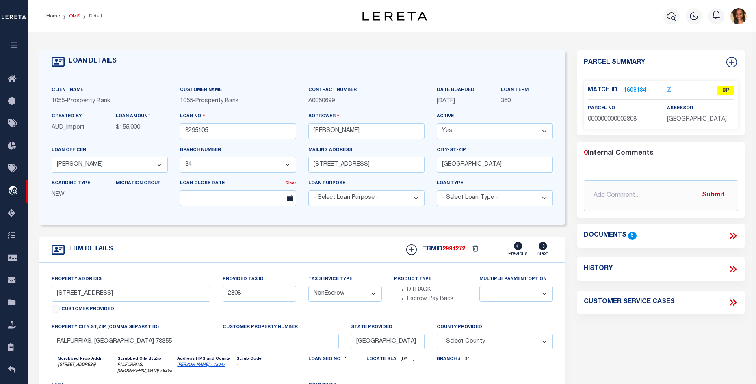
click at [73, 16] on link "OMS" at bounding box center [74, 16] width 11 height 5
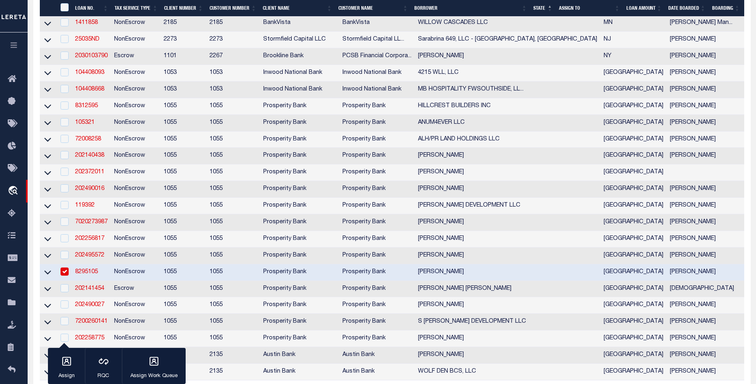
scroll to position [251, 0]
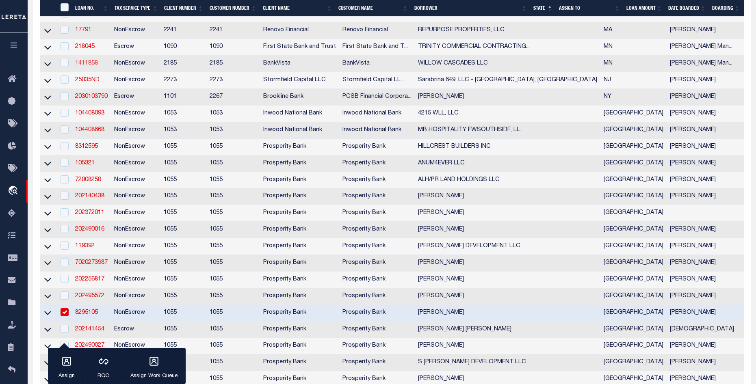
click at [87, 66] on link "1411858" at bounding box center [86, 64] width 23 height 6
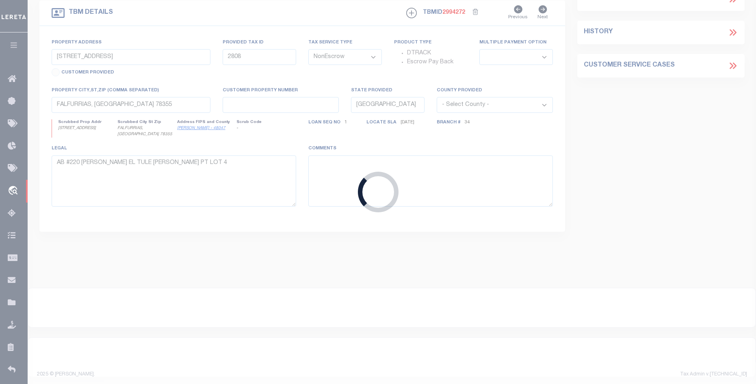
type input "1411858"
type input "WILLOW CASCADES LLC"
select select
type input "60727 230TH ST"
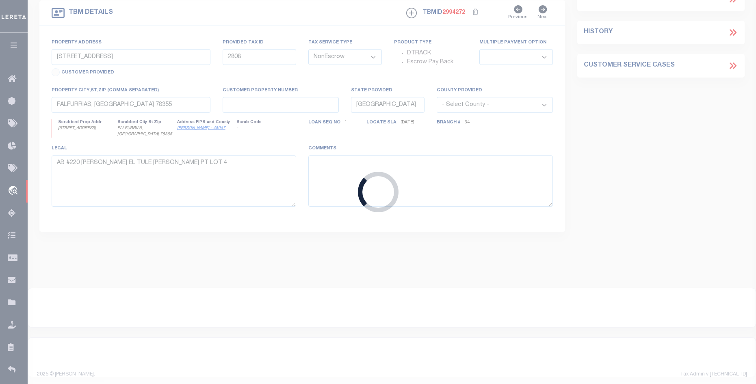
type input "MADISON LAKE, MN 56063"
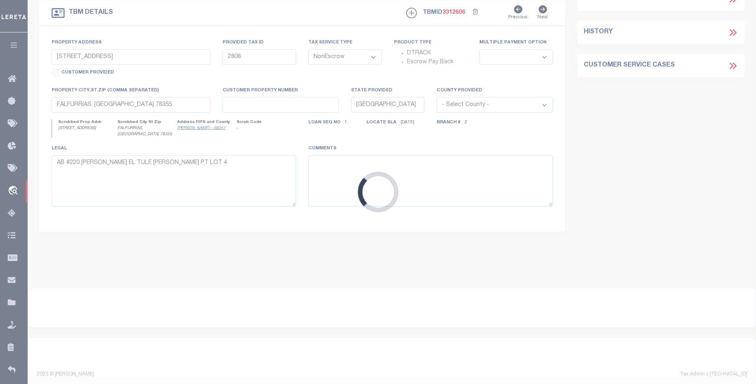
type input "101, 105, 109 & 113 WILLOW CASCADES TRAIL"
type input "R01-09-21-351-022"
select select
type input "MANKATO MN 56001"
type input "16064"
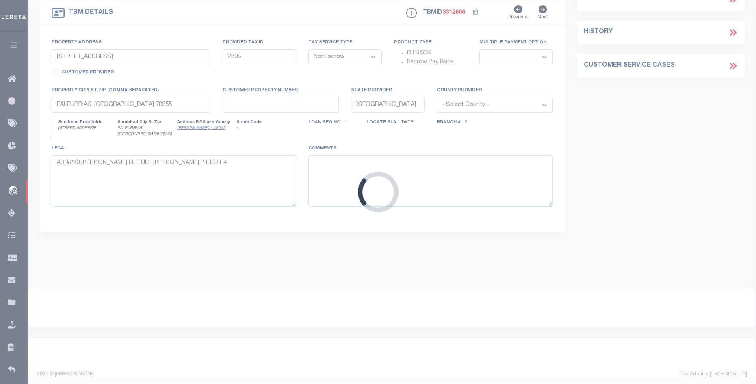
type input "MN"
select select
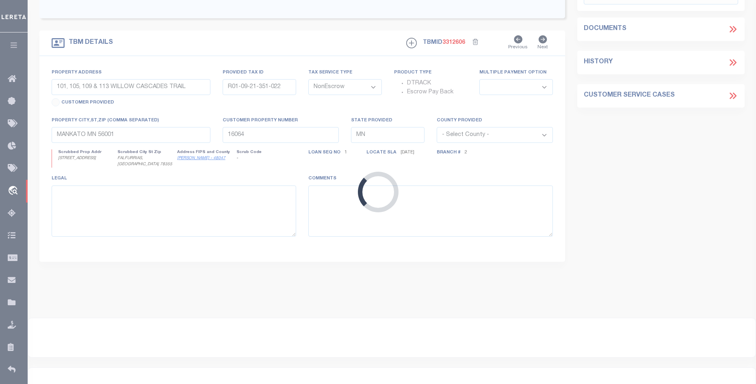
select select "12348"
select select "4781"
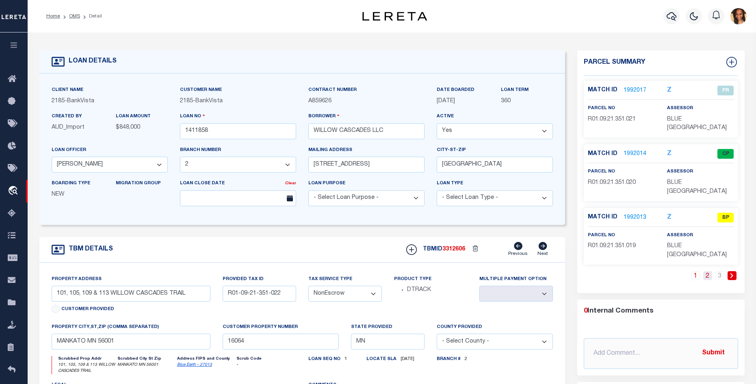
click at [705, 271] on link "2" at bounding box center [707, 275] width 9 height 9
click at [718, 271] on link "3" at bounding box center [719, 275] width 9 height 9
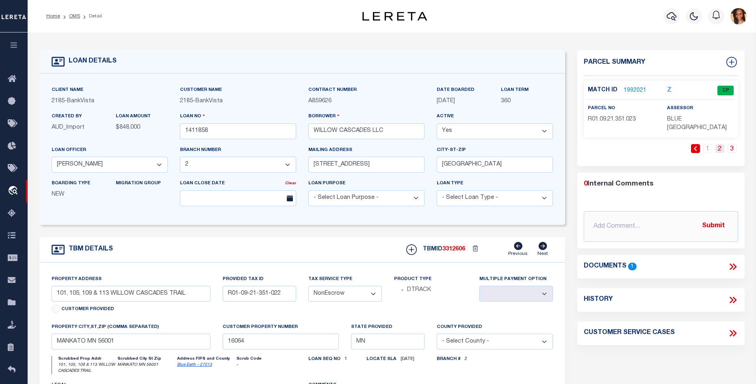
click at [718, 144] on link "2" at bounding box center [719, 148] width 9 height 9
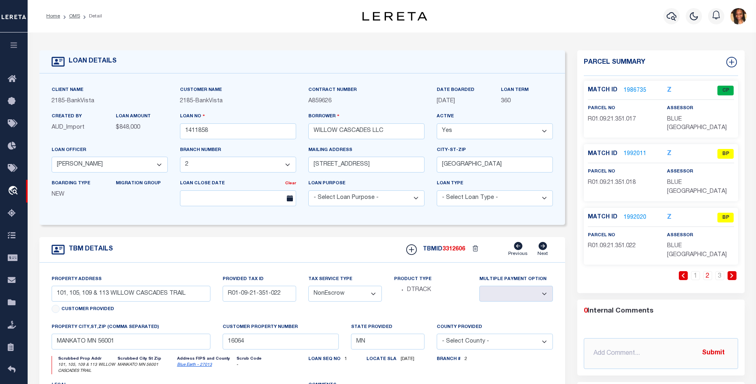
scroll to position [41, 0]
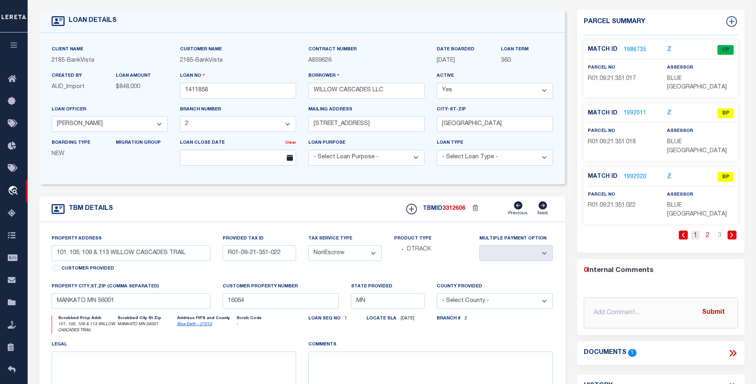
click at [696, 231] on link "1" at bounding box center [695, 235] width 9 height 9
click at [711, 231] on link "2" at bounding box center [707, 235] width 9 height 9
click at [698, 231] on link "1" at bounding box center [695, 235] width 9 height 9
click at [634, 173] on link "1992013" at bounding box center [634, 177] width 23 height 9
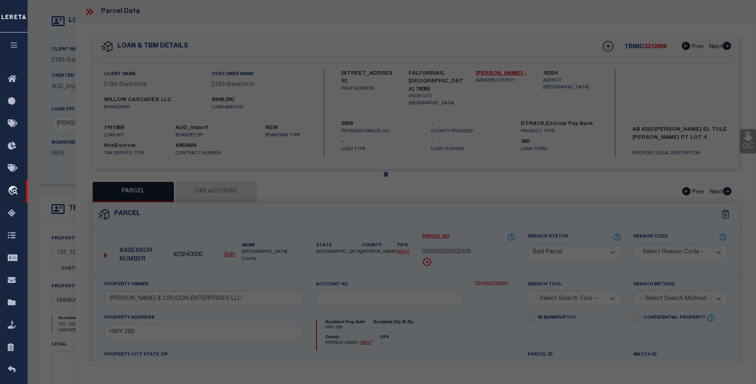
select select "AS"
checkbox input "false"
select select "BP"
select select "NCL"
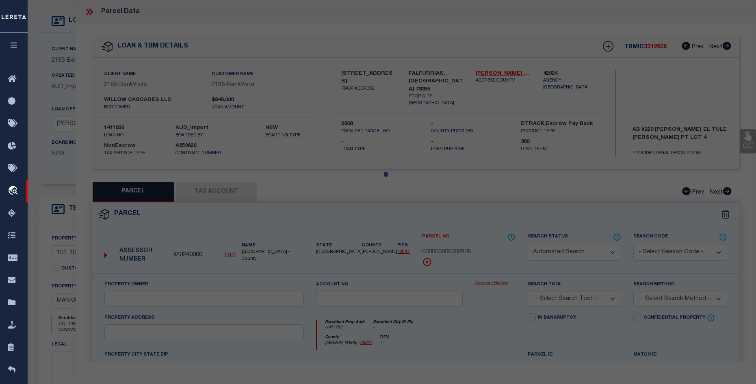
type input "WILLOW CASCADES LLC"
select select "AGW"
select select
type input "MN"
type textarea "WILLOW CASCADES, LOT 2 BLOCK 1"
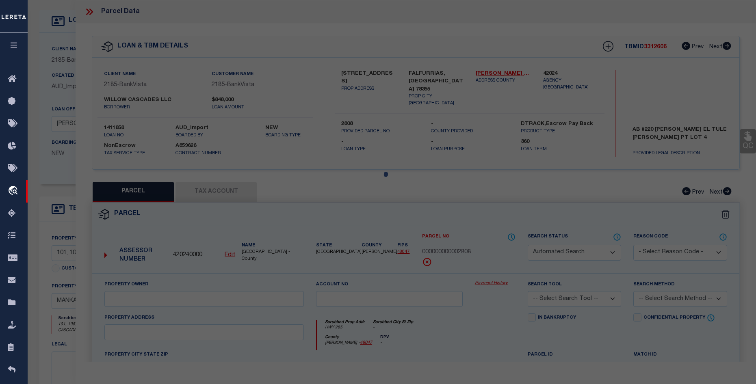
type textarea "Bad parcel"
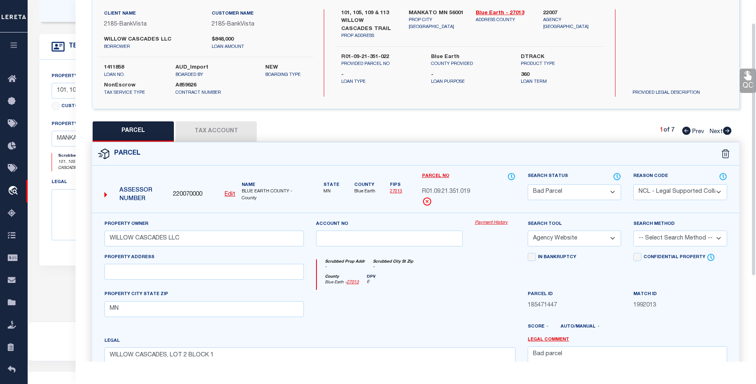
scroll to position [154, 0]
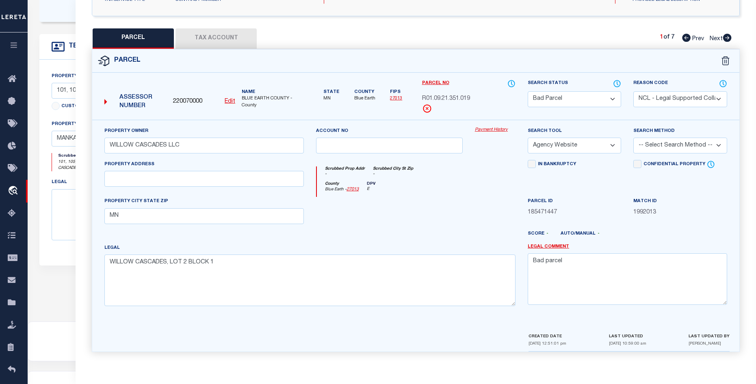
click at [227, 37] on button "Tax Account" at bounding box center [215, 38] width 81 height 20
select select "100"
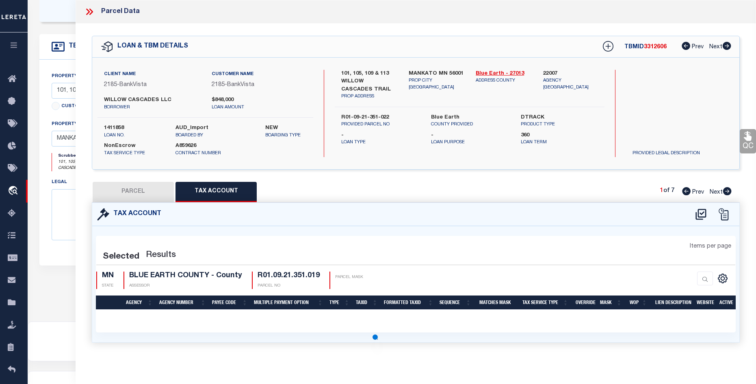
scroll to position [0, 0]
select select "100"
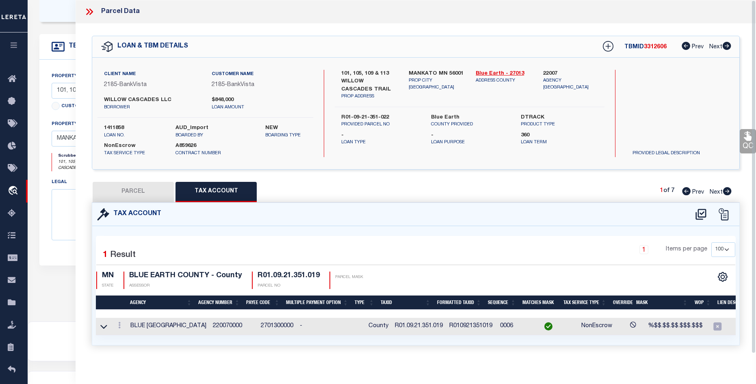
click at [88, 13] on icon at bounding box center [88, 12] width 4 height 6
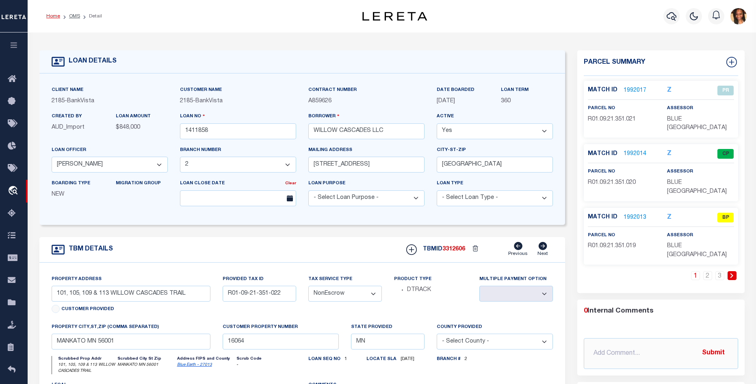
click at [52, 18] on link "Home" at bounding box center [53, 16] width 14 height 5
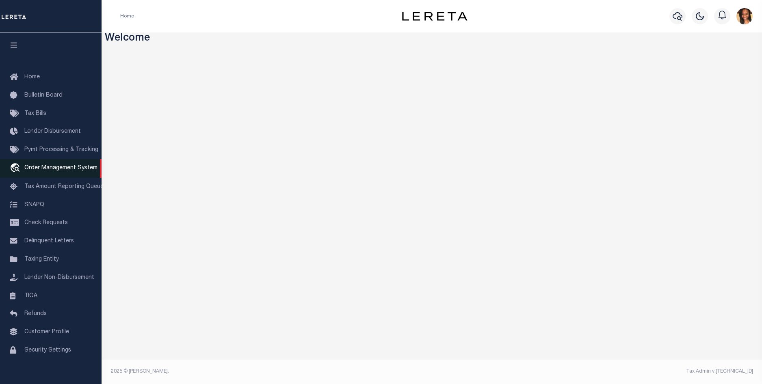
click at [77, 168] on span "Order Management System" at bounding box center [60, 168] width 73 height 6
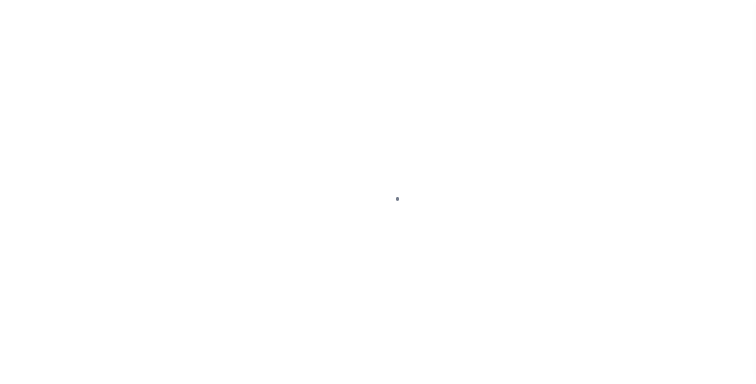
scroll to position [11, 0]
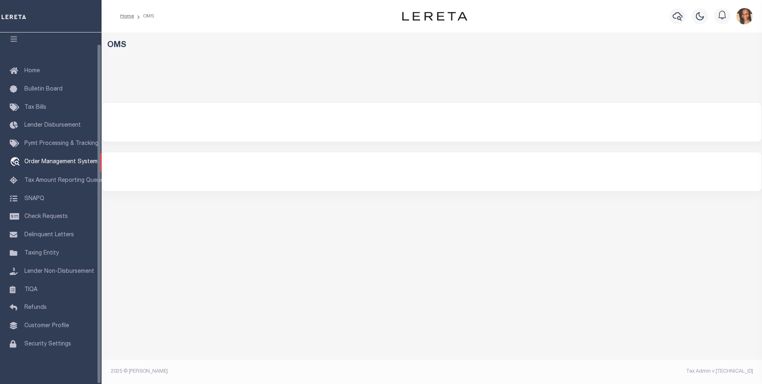
select select "200"
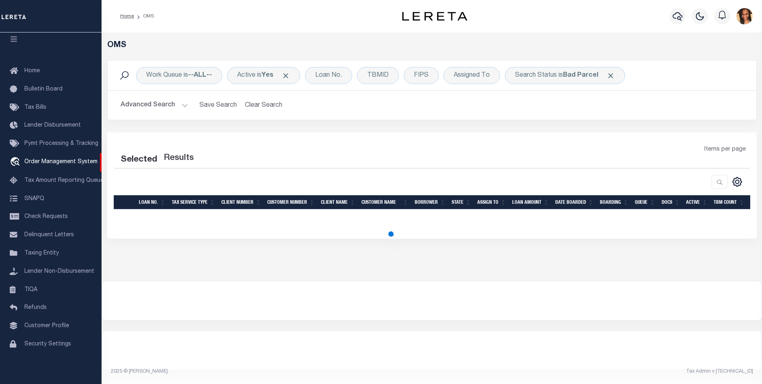
select select "200"
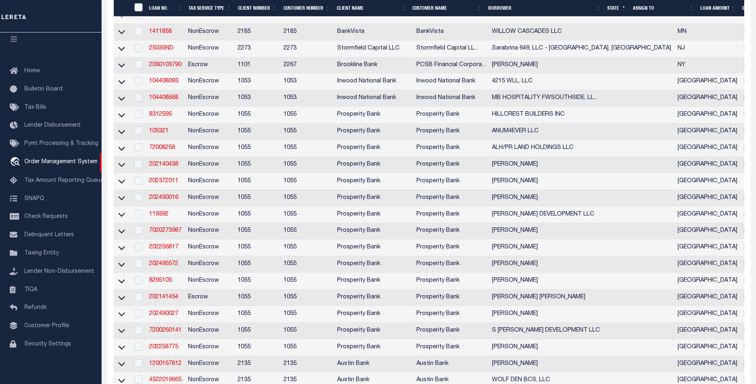
scroll to position [406, 0]
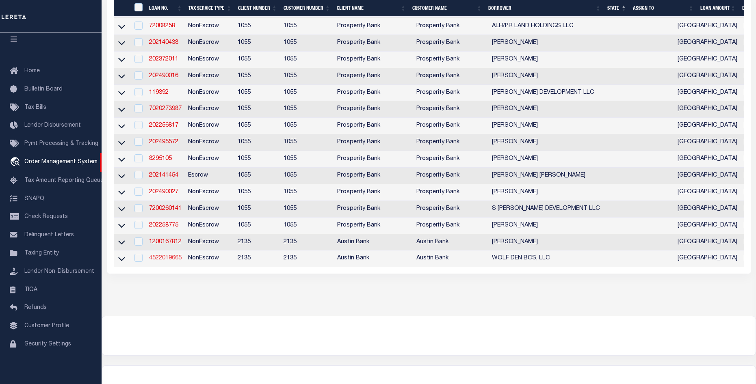
click at [162, 261] on link "4522019665" at bounding box center [165, 258] width 32 height 6
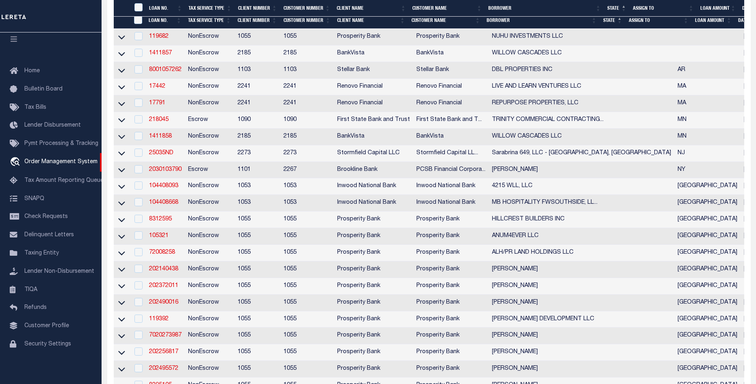
type input "4522019665"
type input "WOLF DEN BCS, LLC"
select select
type input "1580 [PERSON_NAME] PKWY"
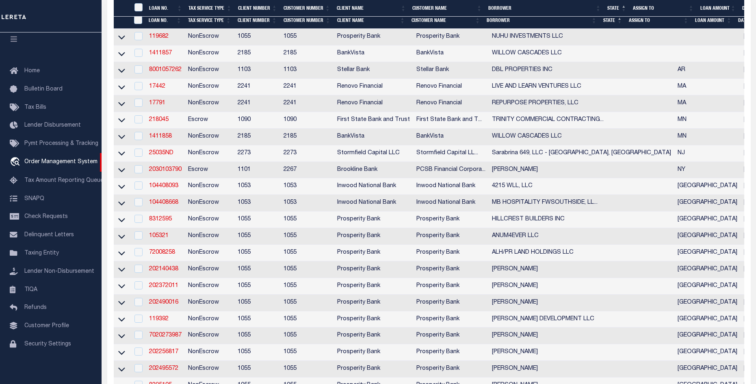
type input "[GEOGRAPHIC_DATA]"
select select "NonEscrow"
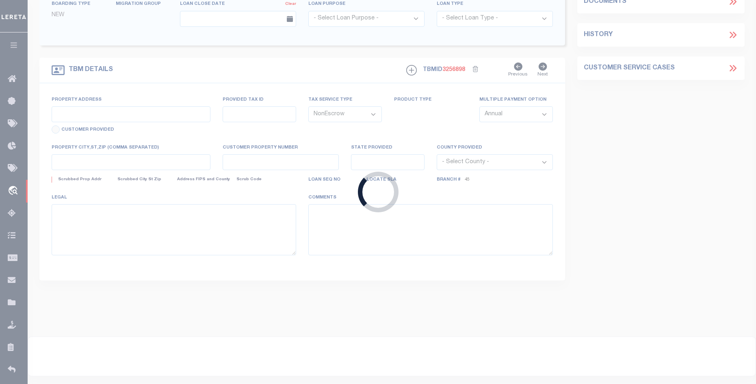
type input "[STREET_ADDRESS][PERSON_NAME]"
select select
type input "[GEOGRAPHIC_DATA] 77845"
type input "[GEOGRAPHIC_DATA]"
select select
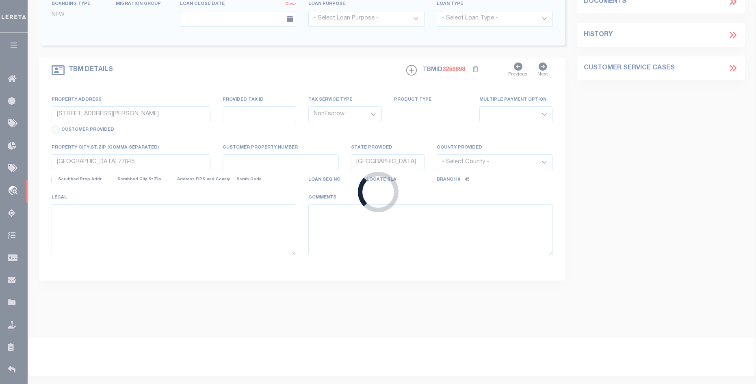
type textarea "DT 4.9977 AC [PERSON_NAME] SVY A-54"
select select "5757"
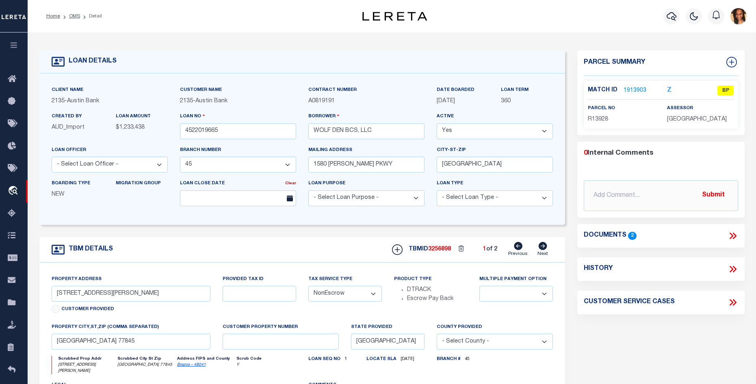
click at [646, 91] on div "Match ID 1913903" at bounding box center [621, 90] width 67 height 9
click at [640, 90] on link "1913903" at bounding box center [634, 90] width 23 height 9
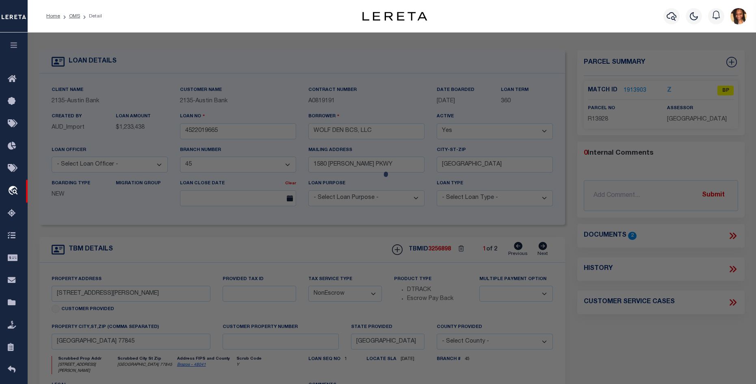
checkbox input "false"
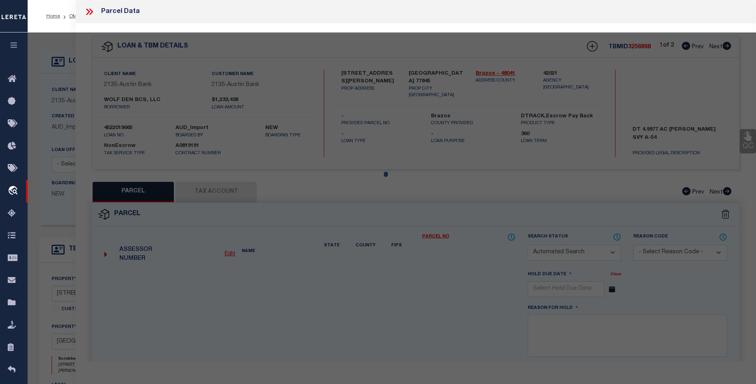
select select "BP"
type input "WOLF DEN BCS LLC"
select select
type input "3006 NORTON (PVT) LN"
checkbox input "false"
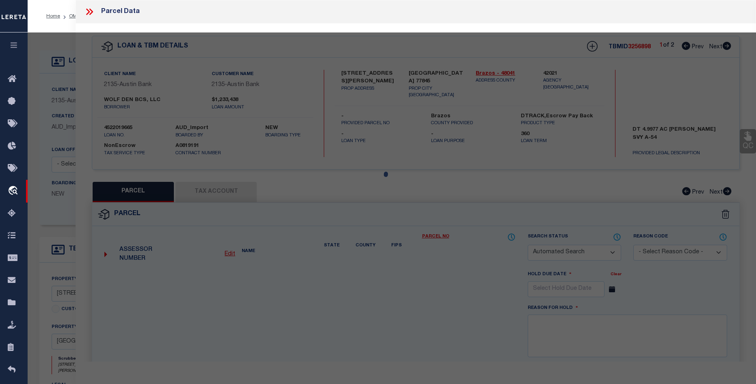
type input "[GEOGRAPHIC_DATA] 77845"
type textarea "A005401, [PERSON_NAME] (ICL), TRACT 72, 5. ACRES"
type textarea "As per Assessor Parcel is Deleted for 2024"
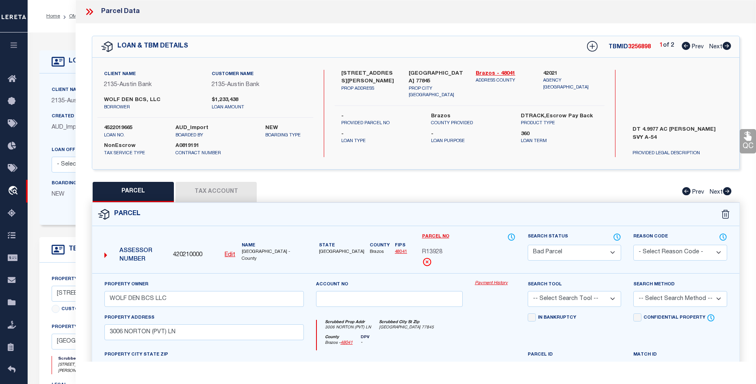
click at [724, 48] on icon at bounding box center [726, 46] width 9 height 8
select select "AS"
checkbox input "false"
select select "CP"
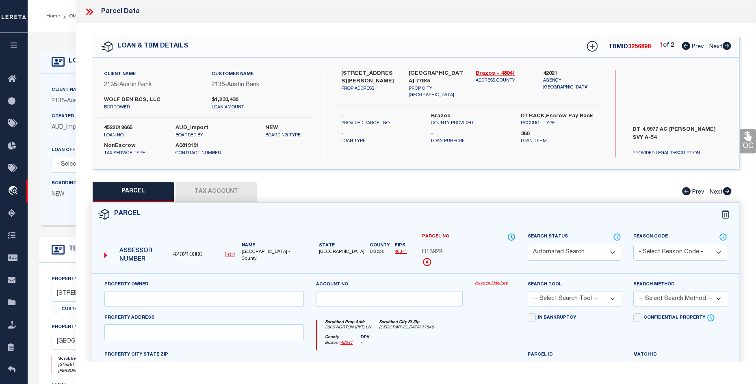
type input "BLACK WOLF RANCH LLC SERIES 2"
select select
type input "FM 39"
type input "[GEOGRAPHIC_DATA][PERSON_NAME] 77872"
type textarea "A0043 [PERSON_NAME] TRACT 21 76.616 ACRES"
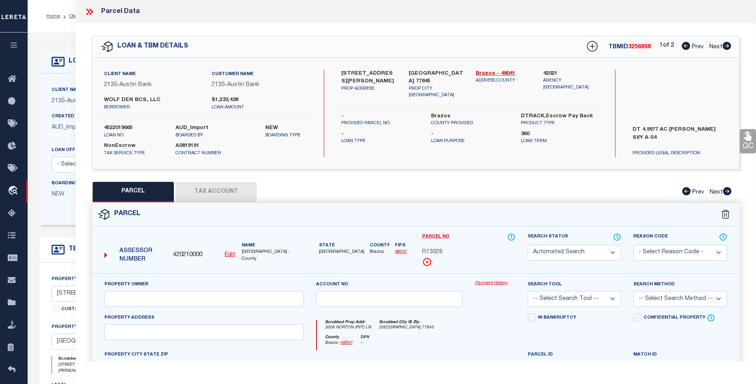
type textarea "Order completed based on given acres(76.616)"
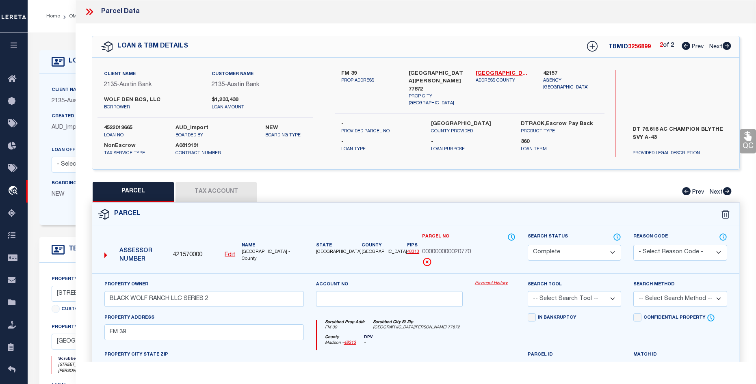
click at [687, 47] on icon at bounding box center [685, 46] width 9 height 8
select select "AS"
checkbox input "false"
select select "BP"
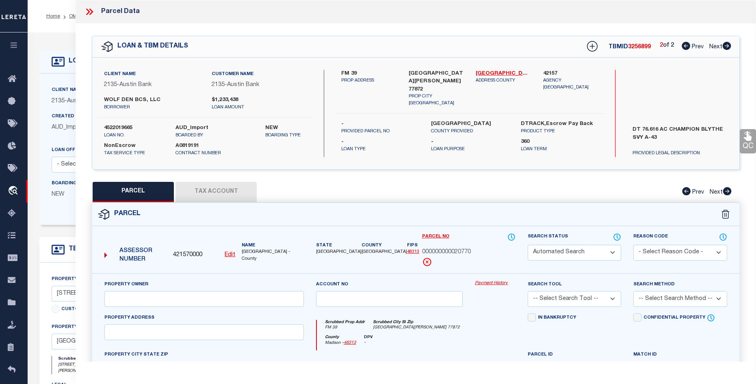
type input "WOLF DEN BCS LLC"
select select
type input "3006 NORTON (PVT) LN"
checkbox input "false"
type input "[GEOGRAPHIC_DATA] 77845"
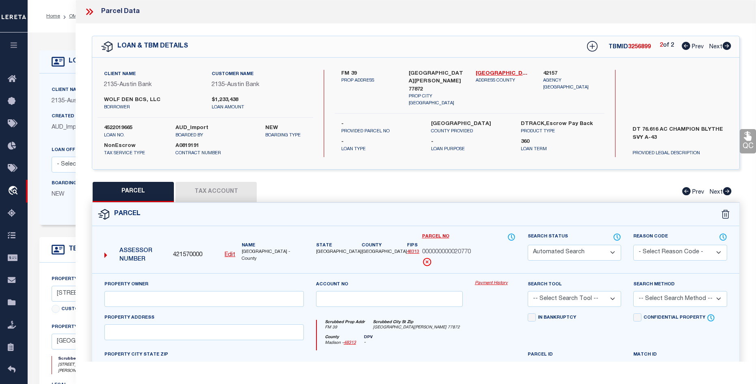
type textarea "A005401, [PERSON_NAME] (ICL), TRACT 72, 5. ACRES"
type textarea "As per Assessor Parcel is Deleted for 2024"
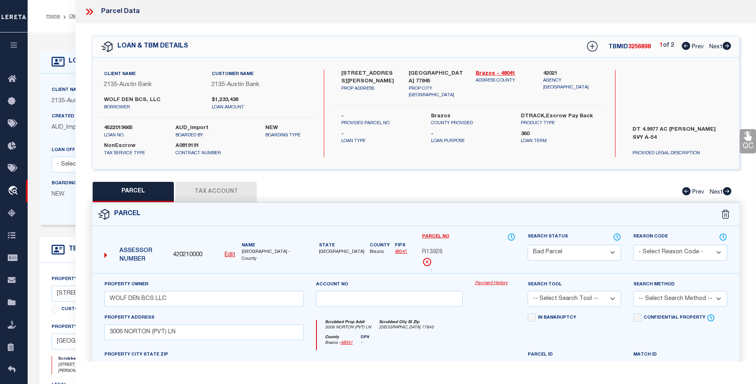
click at [724, 49] on icon at bounding box center [726, 46] width 9 height 8
select select "AS"
checkbox input "false"
select select "CP"
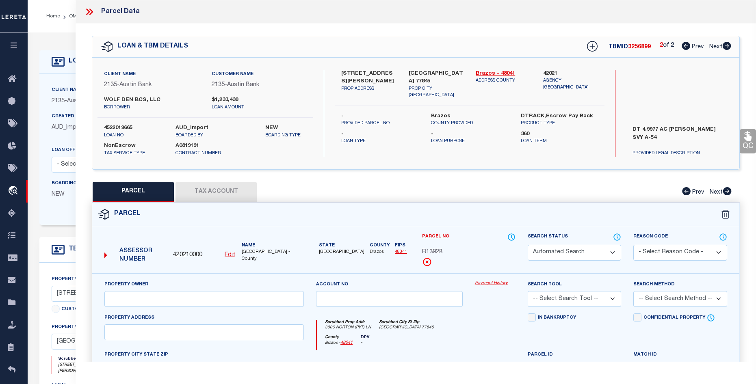
type input "BLACK WOLF RANCH LLC SERIES 2"
select select
type input "FM 39"
type input "[GEOGRAPHIC_DATA][PERSON_NAME] 77872"
type textarea "A0043 [PERSON_NAME] TRACT 21 76.616 ACRES"
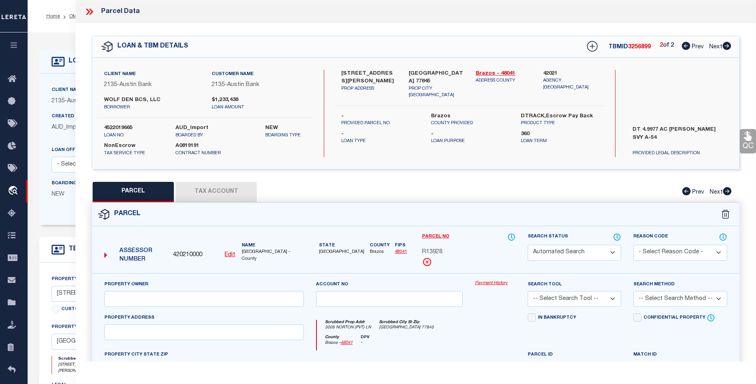
type textarea "Order completed based on given acres(76.616)"
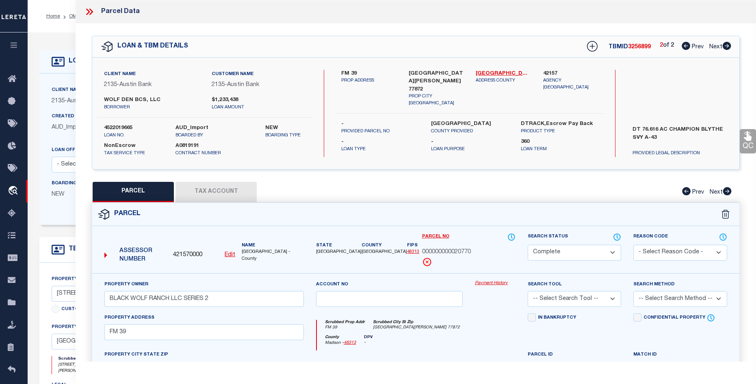
click at [683, 46] on icon at bounding box center [685, 46] width 9 height 8
select select "AS"
checkbox input "false"
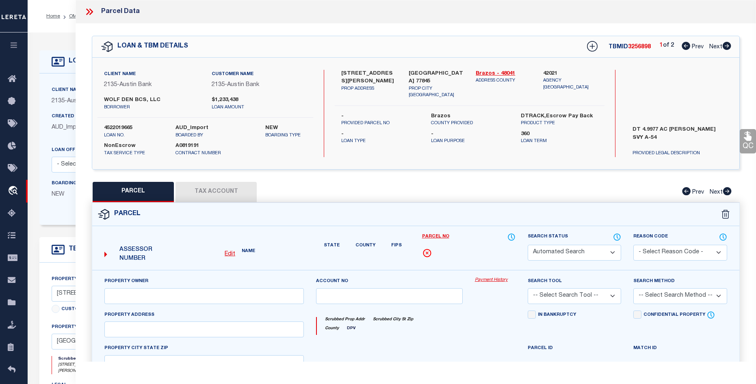
select select "BP"
type input "WOLF DEN BCS LLC"
select select
type input "3006 NORTON (PVT) LN"
checkbox input "false"
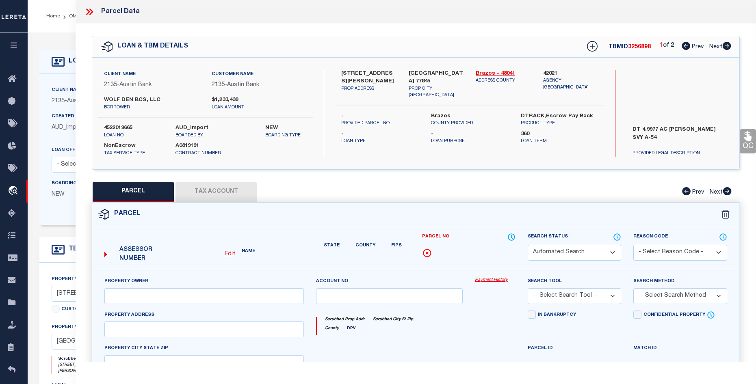
type input "[GEOGRAPHIC_DATA] 77845"
type textarea "A005401, [PERSON_NAME] (ICL), TRACT 72, 5. ACRES"
type textarea "As per Assessor Parcel is Deleted for 2024"
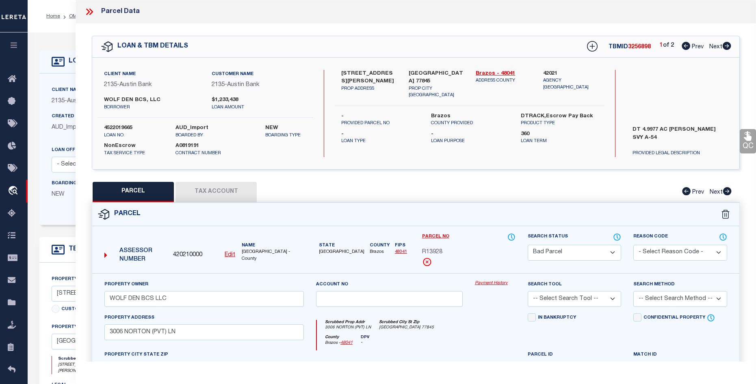
click at [724, 48] on icon at bounding box center [726, 46] width 9 height 8
select select "AS"
checkbox input "false"
select select "CP"
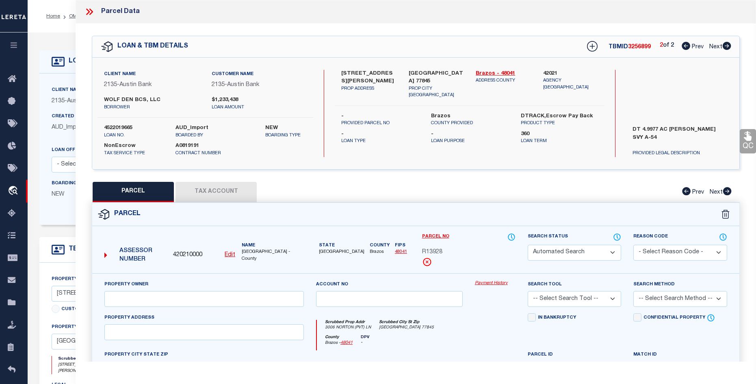
type input "BLACK WOLF RANCH LLC SERIES 2"
select select
type input "FM 39"
type input "[GEOGRAPHIC_DATA][PERSON_NAME] 77872"
type textarea "A0043 [PERSON_NAME] TRACT 21 76.616 ACRES"
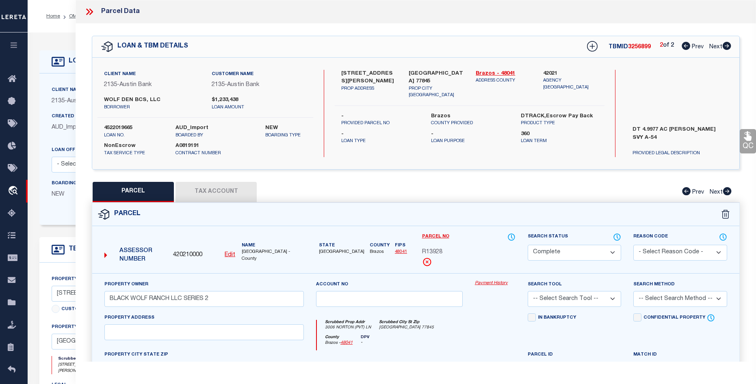
type textarea "Order completed based on given acres(76.616)"
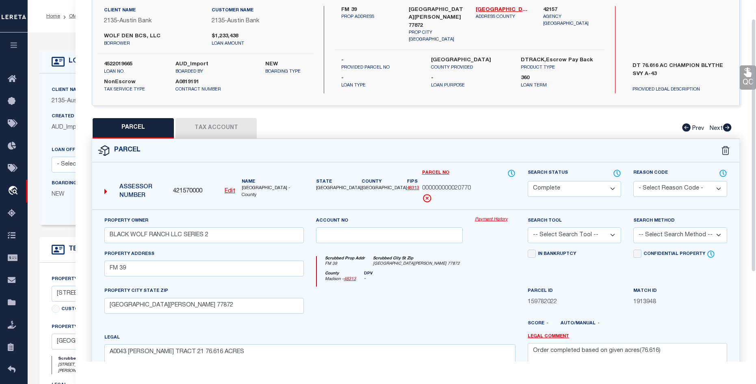
scroll to position [81, 0]
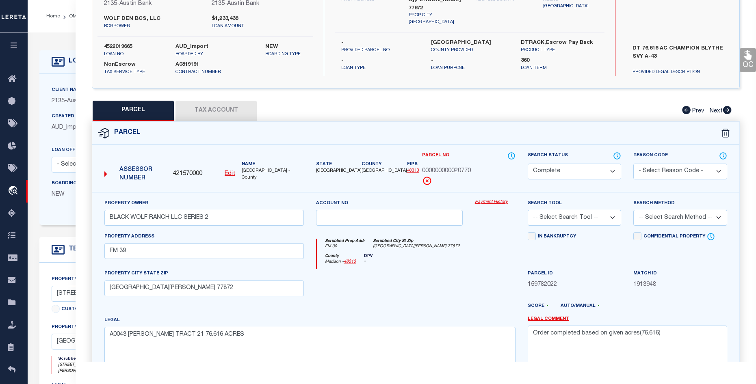
click at [238, 103] on button "Tax Account" at bounding box center [215, 111] width 81 height 20
select select "100"
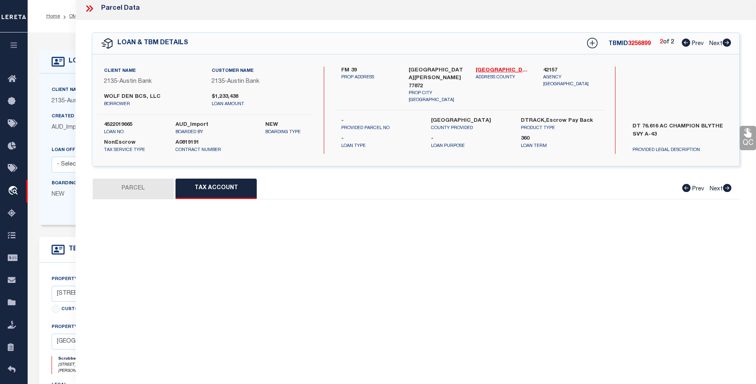
select select "100"
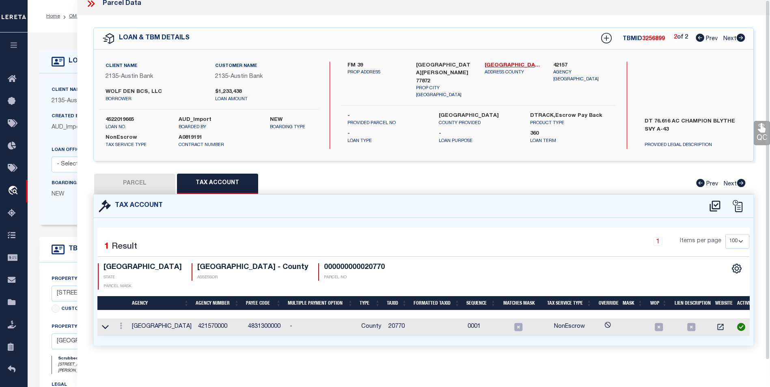
scroll to position [0, 0]
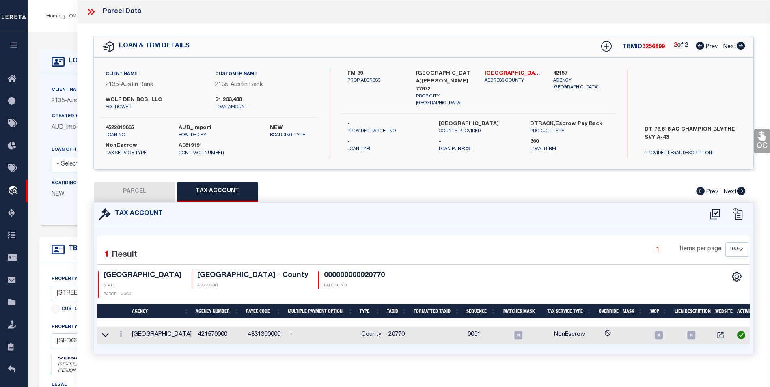
click at [138, 201] on button "PARCEL" at bounding box center [134, 192] width 81 height 20
select select "AS"
checkbox input "false"
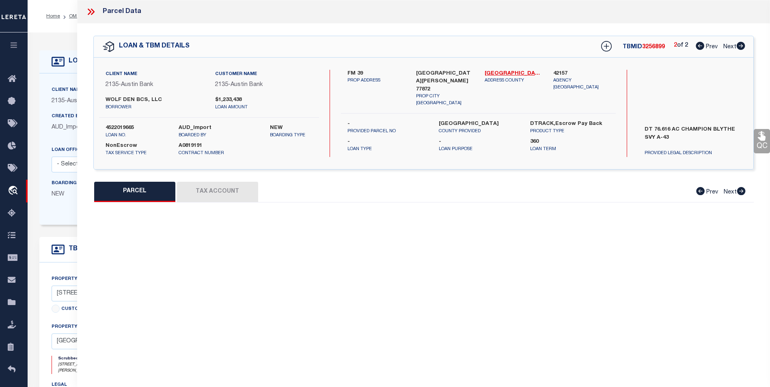
select select "CP"
type input "BLACK WOLF RANCH LLC SERIES 2"
select select
type input "FM 39"
type input "[GEOGRAPHIC_DATA][PERSON_NAME] 77872"
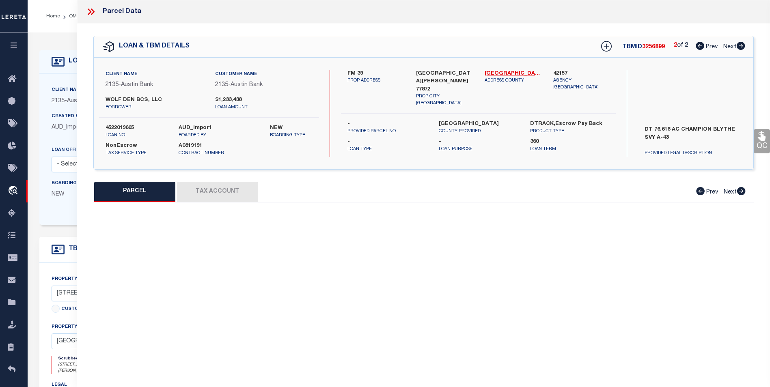
type textarea "A0043 [PERSON_NAME] TRACT 21 76.616 ACRES"
type textarea "Order completed based on given acres(76.616)"
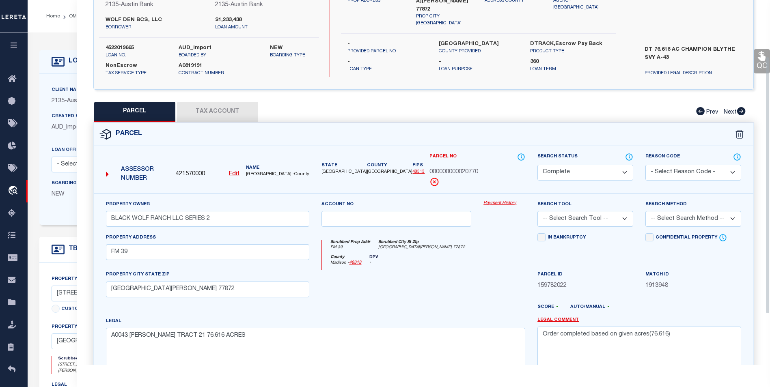
scroll to position [81, 0]
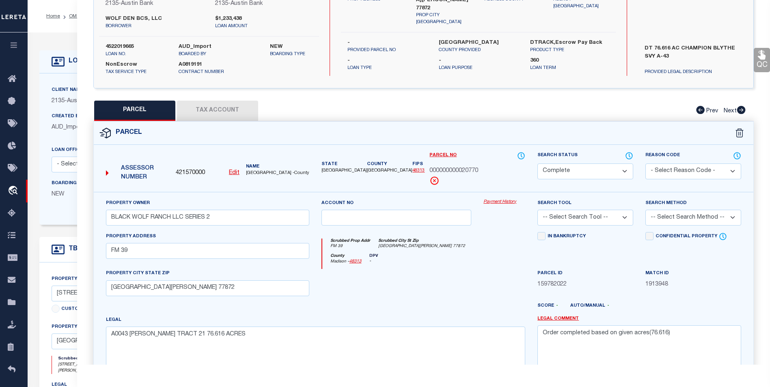
click at [211, 112] on button "Tax Account" at bounding box center [217, 111] width 81 height 20
select select "100"
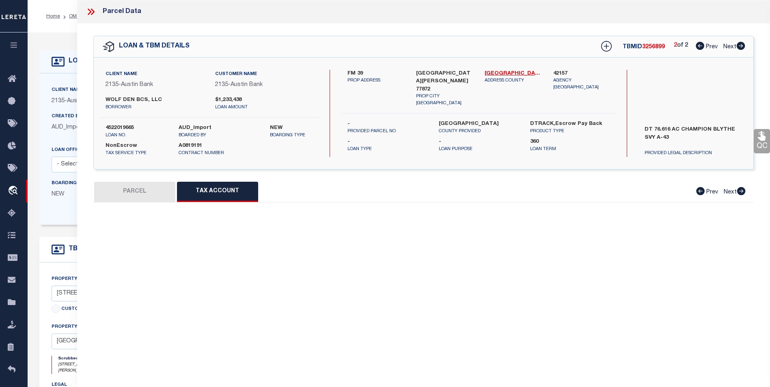
scroll to position [0, 0]
select select "100"
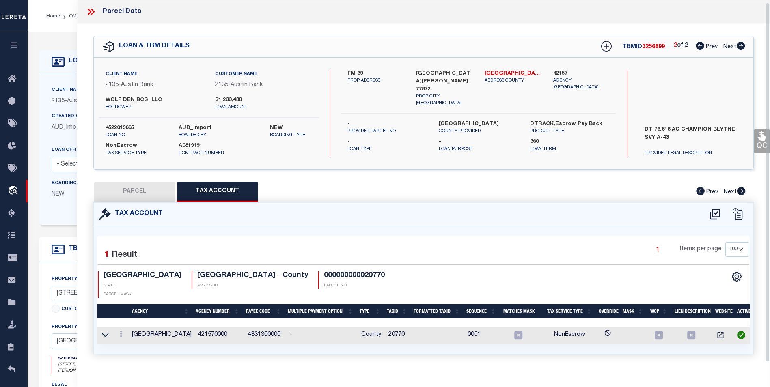
scroll to position [5, 0]
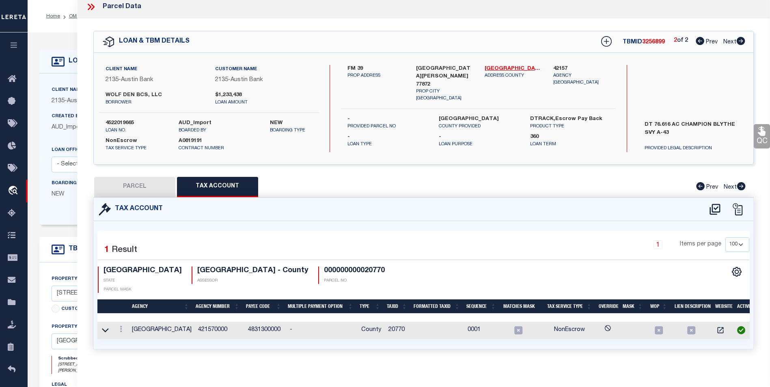
click at [147, 194] on button "PARCEL" at bounding box center [134, 187] width 81 height 20
select select "AS"
checkbox input "false"
select select "CP"
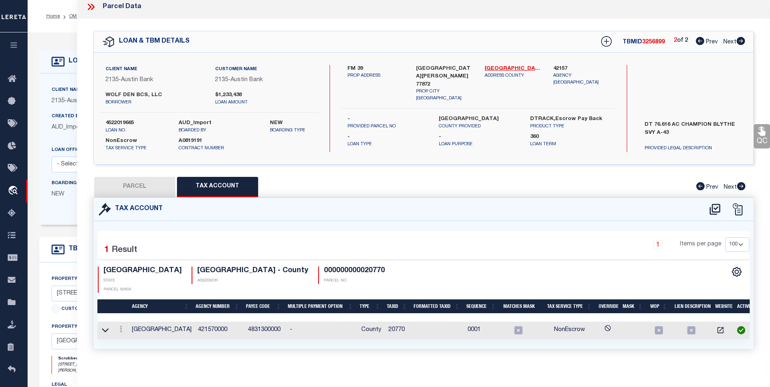
type input "BLACK WOLF RANCH LLC SERIES 2"
select select
type input "FM 39"
type input "NORTH ZULCH TX 77872"
type textarea "A0043 CHAMPION BLYTHE TRACT 21 76.616 ACRES"
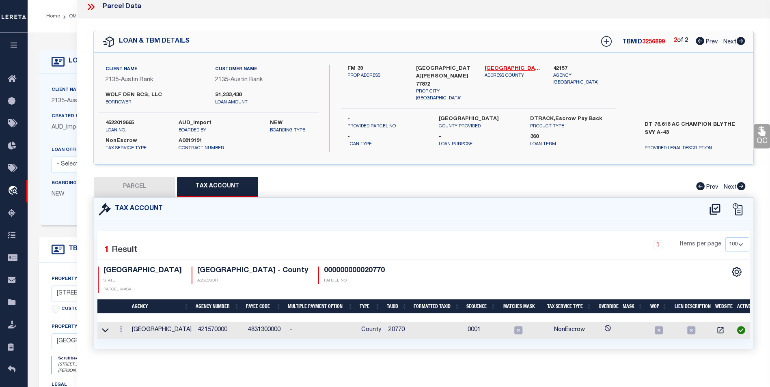
type textarea "Order completed based on given acres(76.616)"
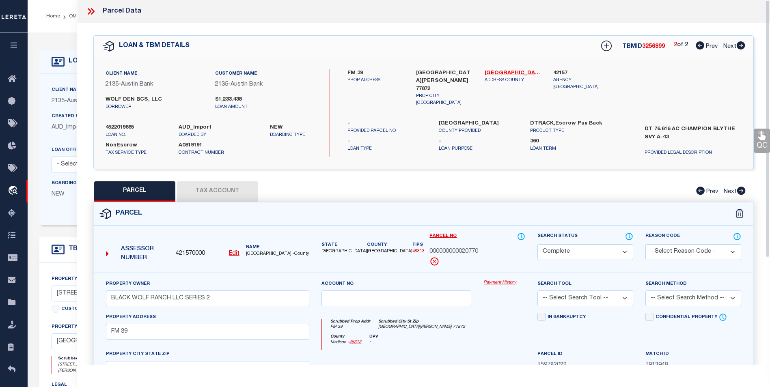
scroll to position [0, 0]
click at [702, 48] on icon at bounding box center [700, 46] width 9 height 8
select select "AS"
checkbox input "false"
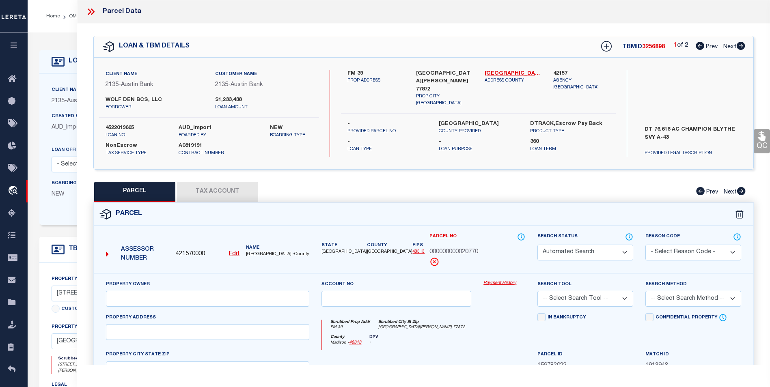
select select "BP"
type input "WOLF DEN BCS LLC"
select select
type input "3006 NORTON (PVT) LN"
checkbox input "false"
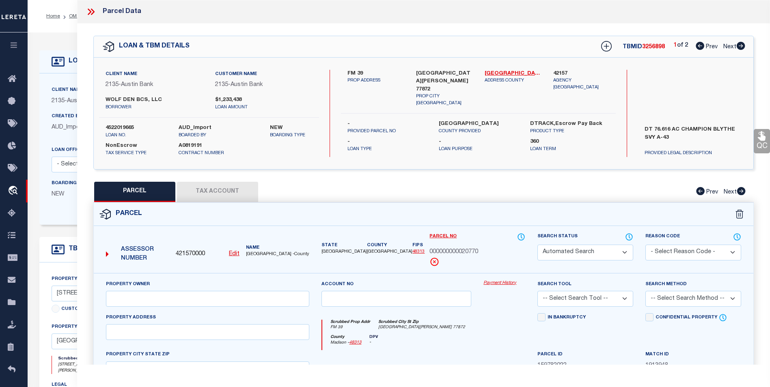
type input "COLLEGE STATION TX 77845"
type textarea "A005401, R STEVENSON (ICL), TRACT 72, 5. ACRES"
type textarea "As per Assessor Parcel is Deleted for 2024"
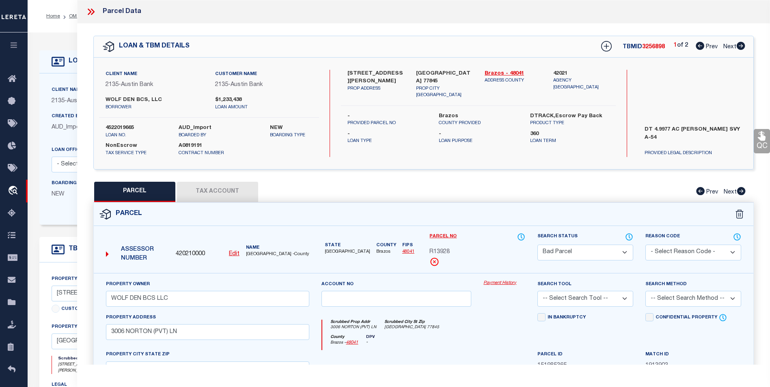
click at [742, 44] on icon at bounding box center [741, 46] width 9 height 8
select select "AS"
checkbox input "false"
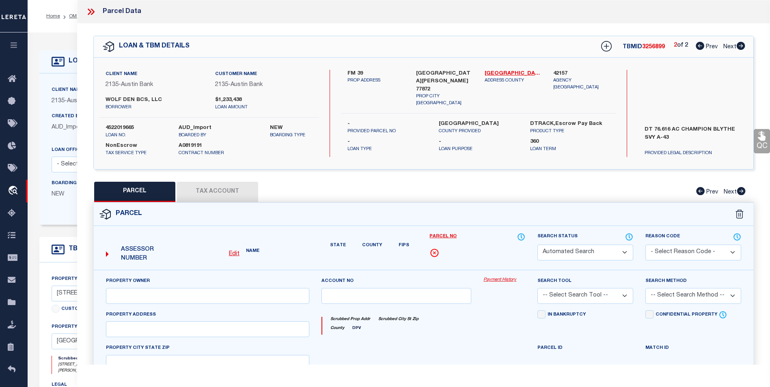
select select "CP"
type input "BLACK WOLF RANCH LLC SERIES 2"
select select
type input "FM 39"
type input "NORTH ZULCH TX 77872"
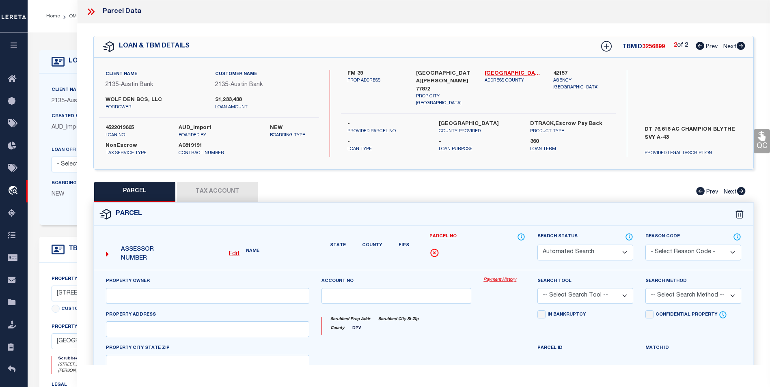
type textarea "A0043 CHAMPION BLYTHE TRACT 21 76.616 ACRES"
type textarea "Order completed based on given acres(76.616)"
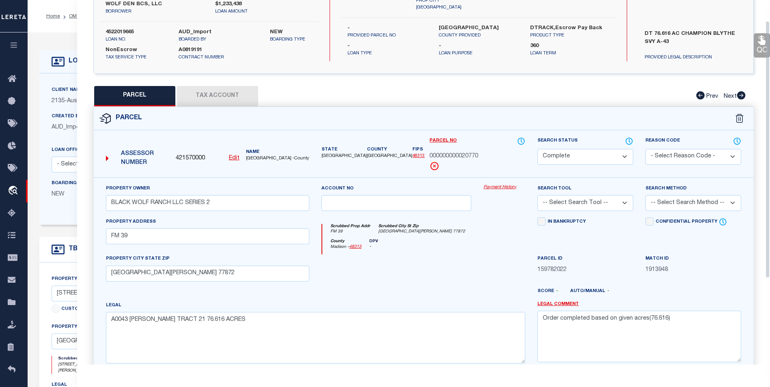
scroll to position [29, 0]
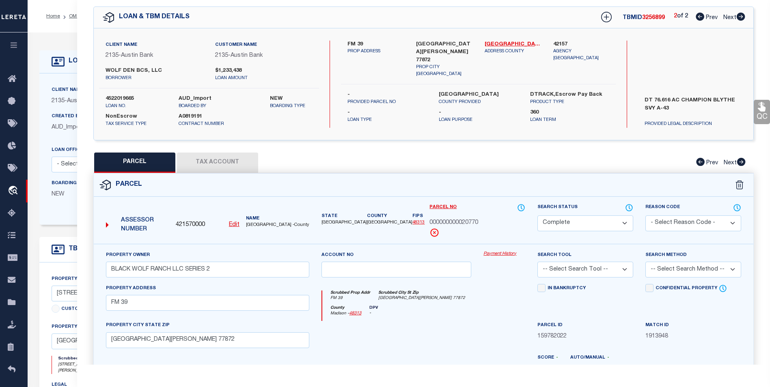
click at [698, 18] on icon at bounding box center [700, 17] width 9 height 8
select select "AS"
checkbox input "false"
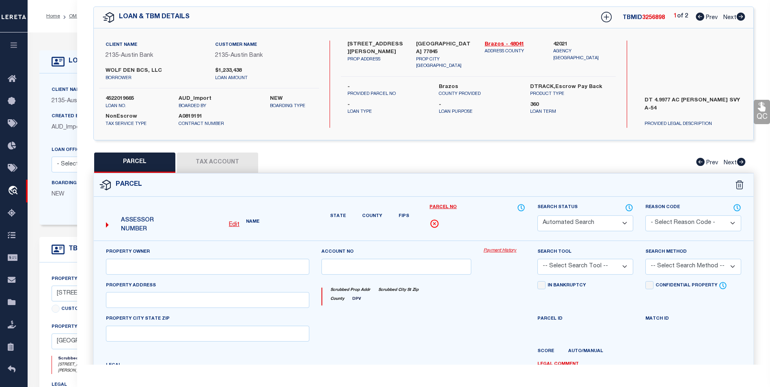
select select "BP"
type input "WOLF DEN BCS LLC"
select select
type input "3006 NORTON (PVT) LN"
checkbox input "false"
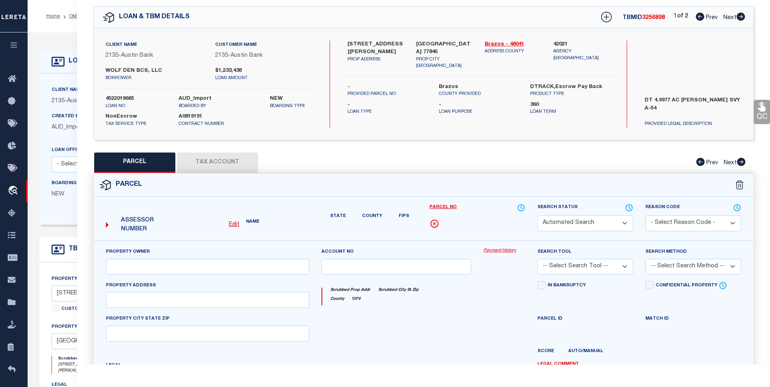
type input "COLLEGE STATION TX 77845"
type textarea "A005401, R STEVENSON (ICL), TRACT 72, 5. ACRES"
type textarea "As per Assessor Parcel is Deleted for 2024"
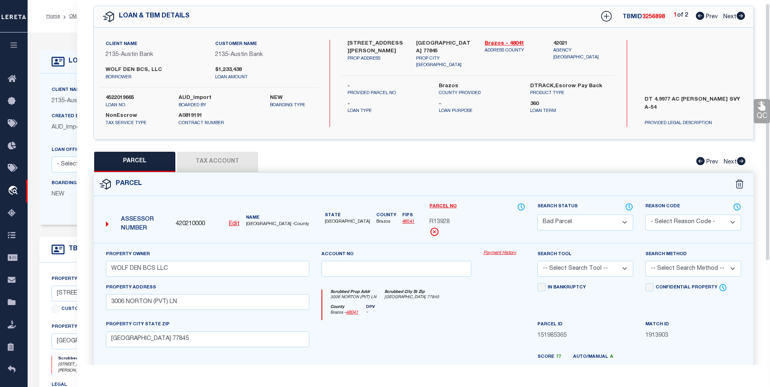
scroll to position [0, 0]
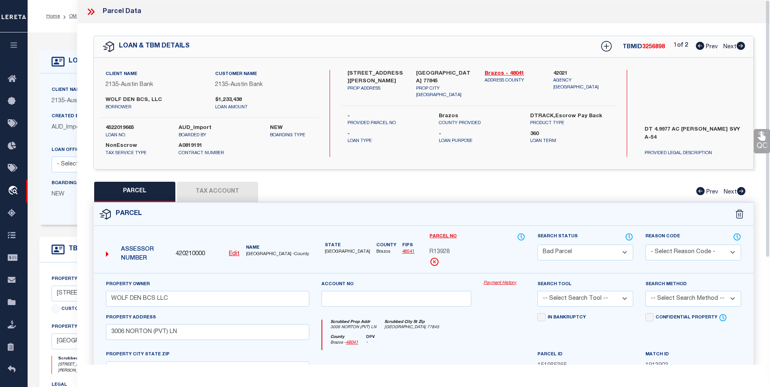
drag, startPoint x: 93, startPoint y: 13, endPoint x: 86, endPoint y: 12, distance: 7.4
click at [93, 13] on icon at bounding box center [93, 12] width 4 height 6
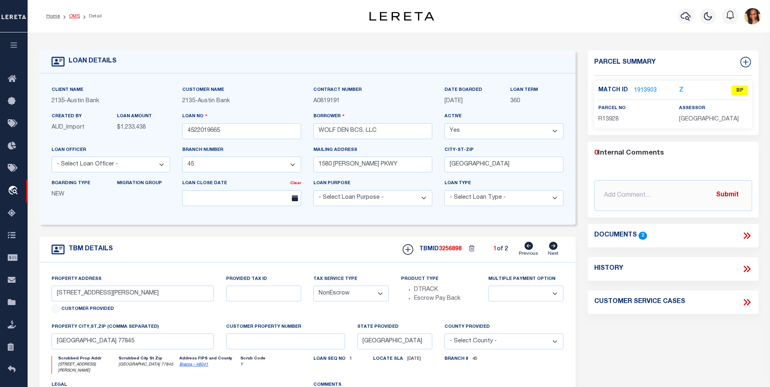
click at [74, 18] on link "OMS" at bounding box center [74, 16] width 11 height 5
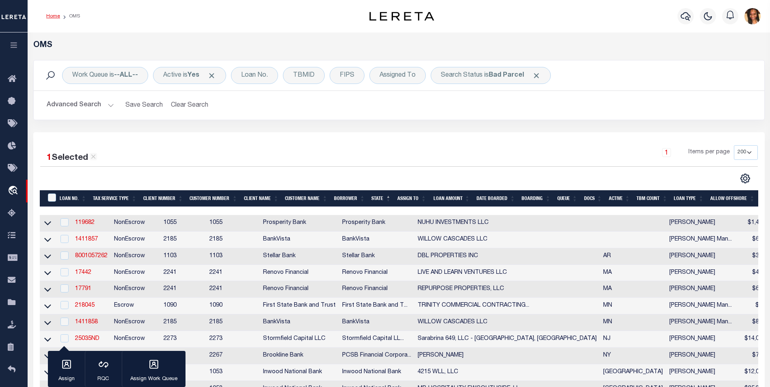
click at [51, 15] on link "Home" at bounding box center [53, 16] width 14 height 5
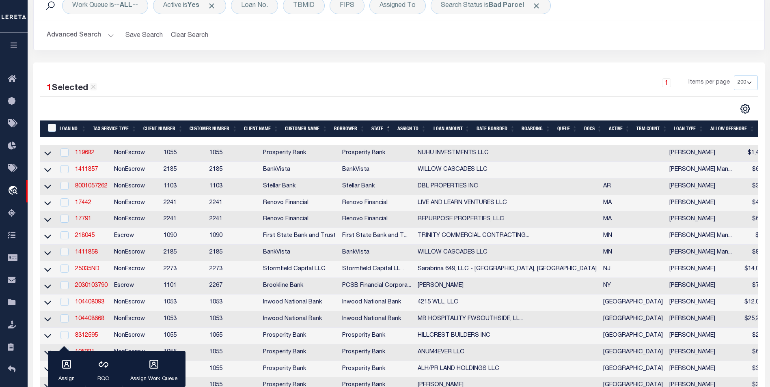
scroll to position [122, 0]
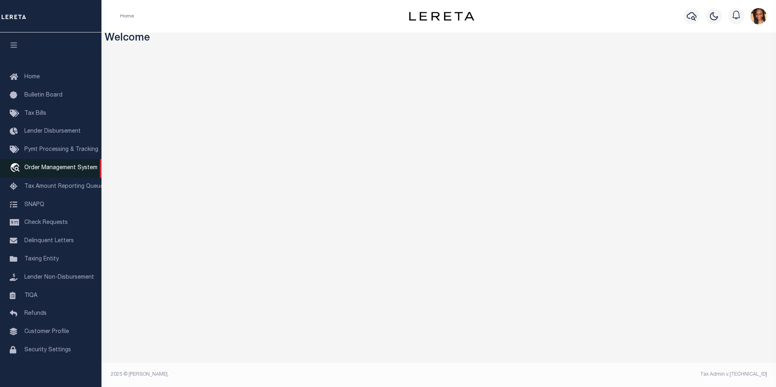
click at [51, 169] on span "Order Management System" at bounding box center [60, 168] width 73 height 6
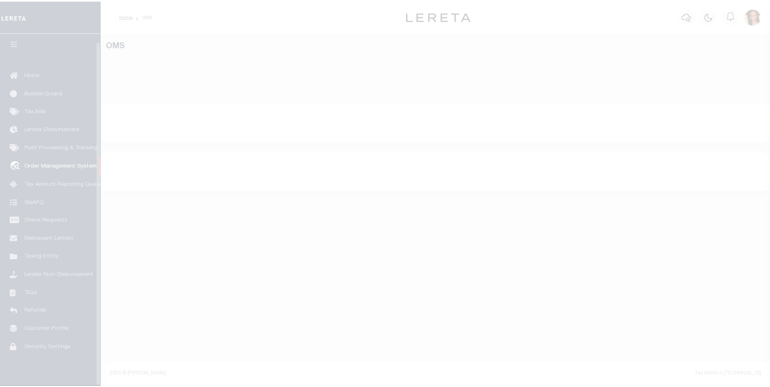
scroll to position [8, 0]
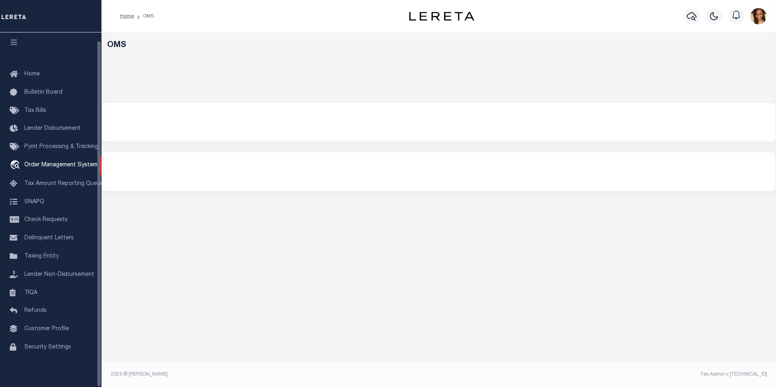
select select "200"
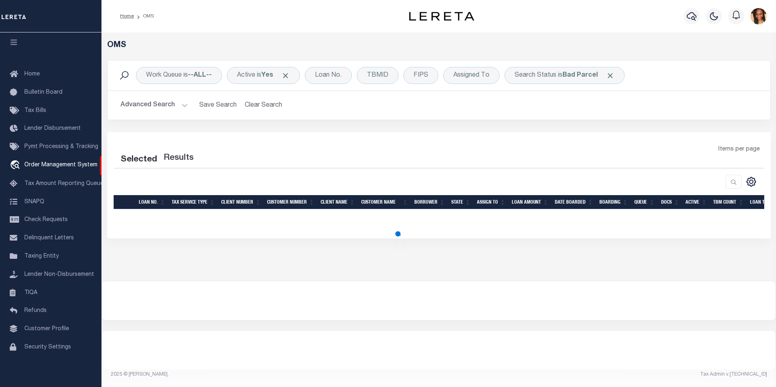
select select "200"
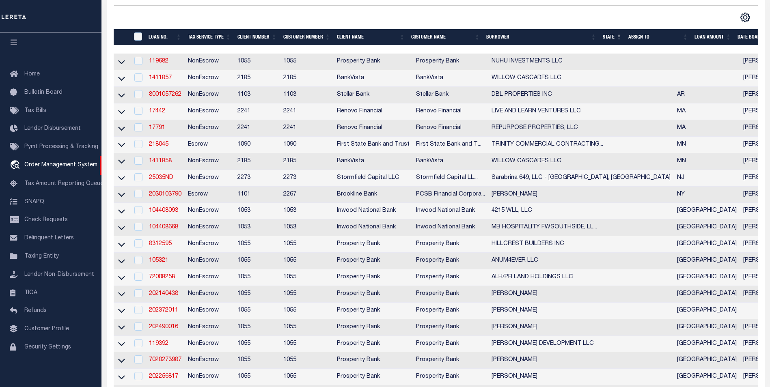
scroll to position [122, 0]
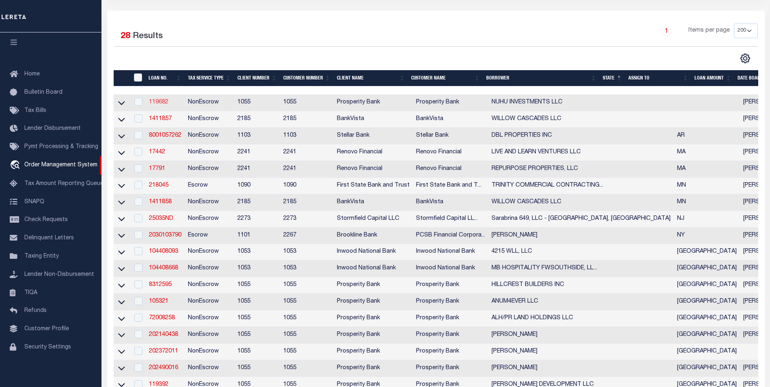
click at [156, 103] on link "119682" at bounding box center [158, 102] width 19 height 6
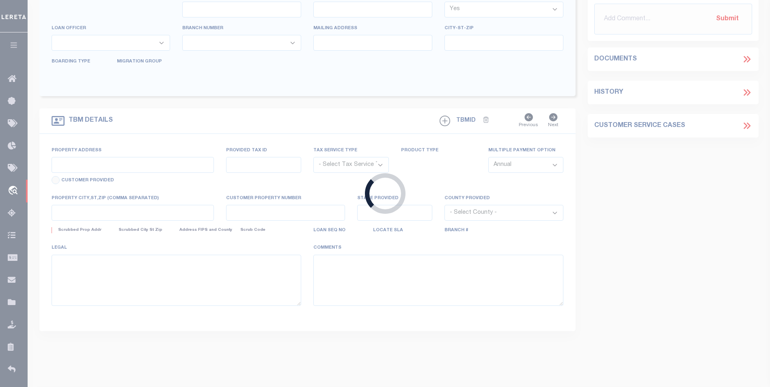
type input "119682"
type input "NUHU INVESTMENTS LLC"
select select
type input "14211 KELLYWOOD LN"
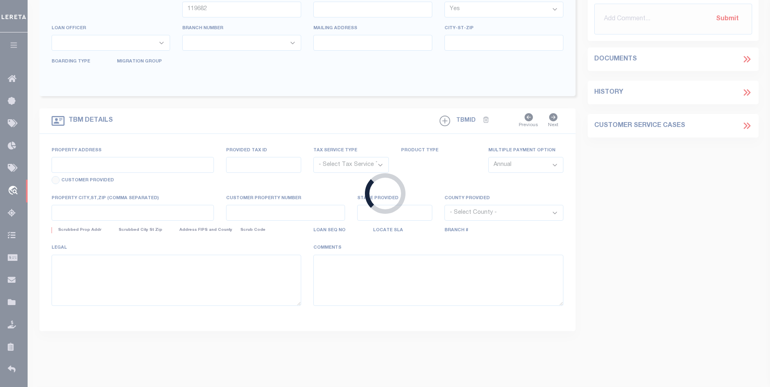
type input "HOUSTON TX 77079"
select select
select select "NonEscrow"
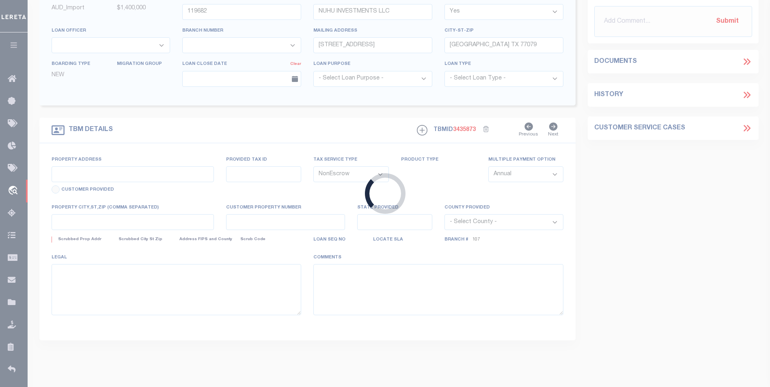
type input "HARRIS COUNTY"
select select
type textarea "1521 BRACHER ST HOUSTON TX 77055"
select select "10536"
select select "4037"
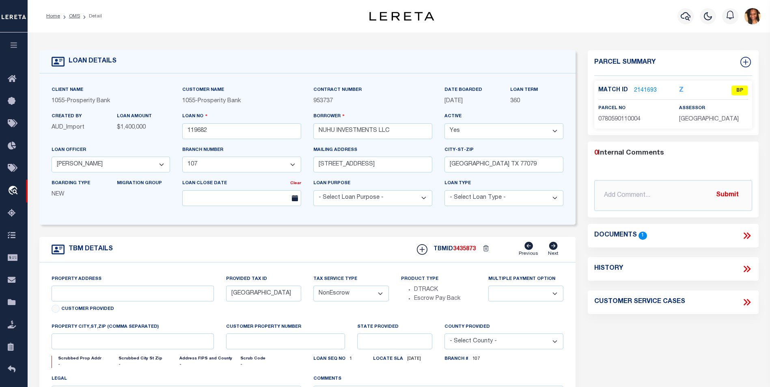
click at [645, 90] on link "2141693" at bounding box center [645, 90] width 23 height 9
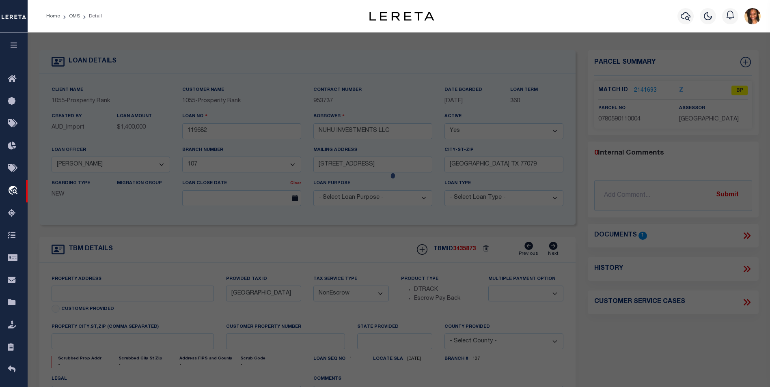
checkbox input "false"
select select "BP"
type input "NYE ERIC R"
select select
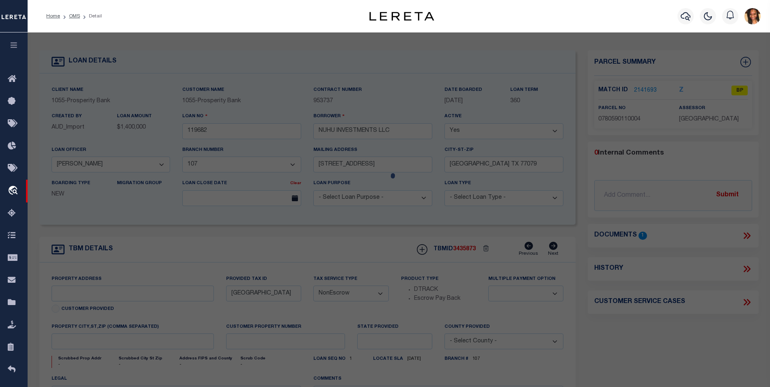
type input "1521 BRACHER ST"
checkbox input "false"
type input "HOUSTON TX 77055"
type textarea "LT 4 BLK 11 TIMBER CREEK R/P"
type textarea "Per Equi-Tax - These parcels carry State Class Codes that the Spring Branch Man…"
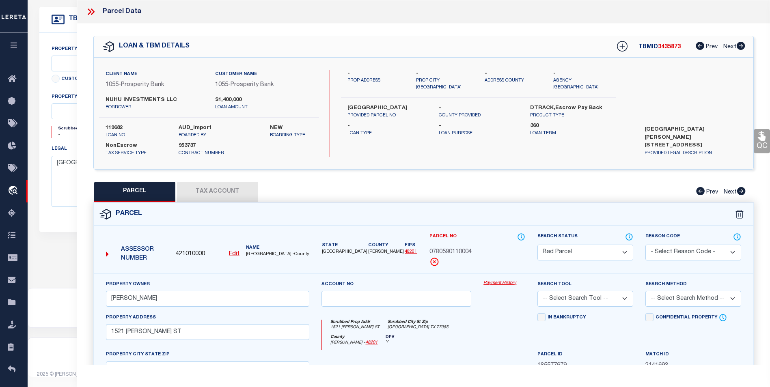
click at [224, 196] on button "Tax Account" at bounding box center [217, 192] width 81 height 20
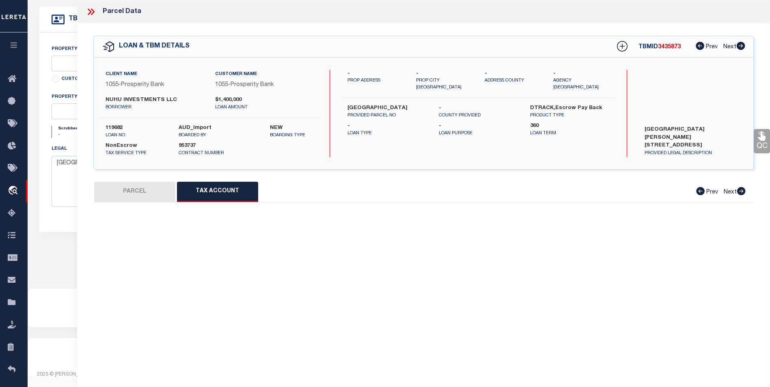
select select "100"
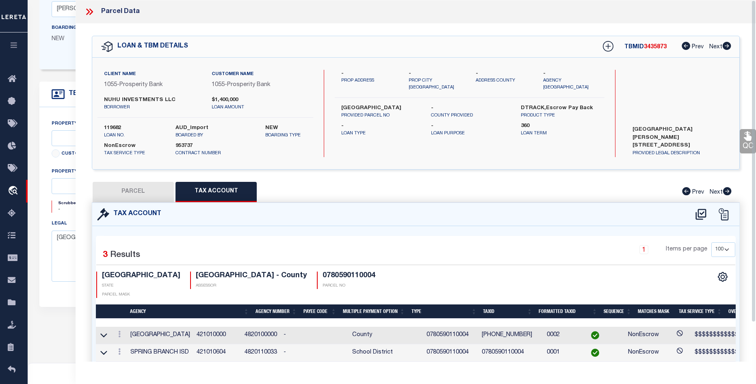
click at [88, 13] on icon at bounding box center [88, 12] width 4 height 6
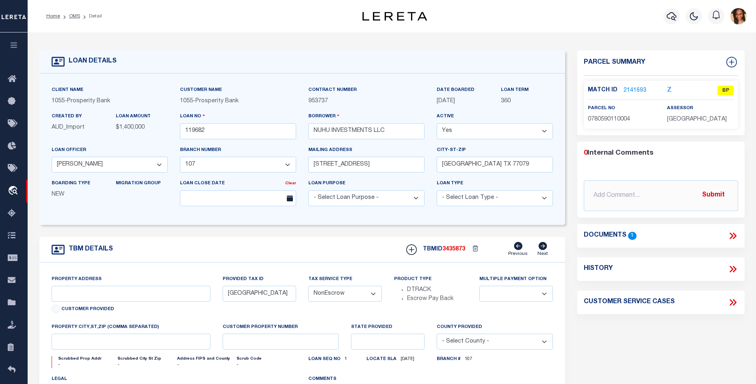
click at [630, 92] on link "2141693" at bounding box center [634, 90] width 23 height 9
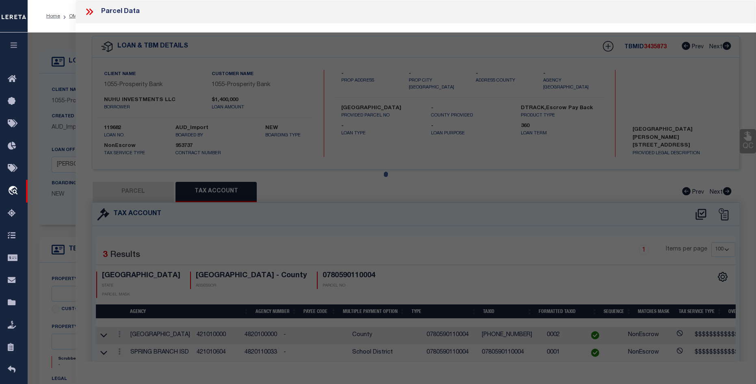
select select "AS"
checkbox input "false"
select select "BP"
type input "NYE ERIC R"
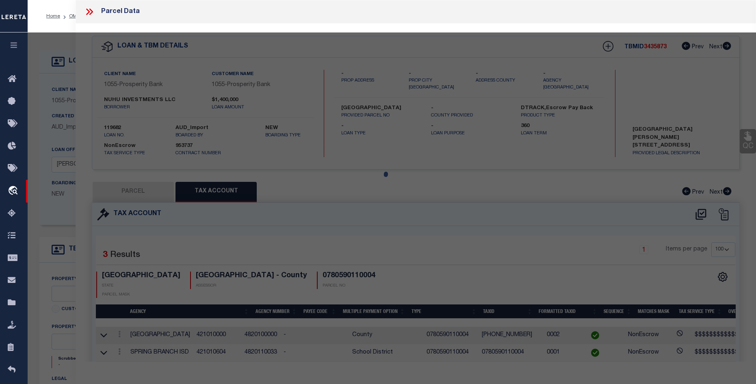
select select
type input "1521 BRACHER ST"
checkbox input "false"
type input "HOUSTON TX 77055"
type textarea "LT 4 BLK 11 TIMBER CREEK R/P"
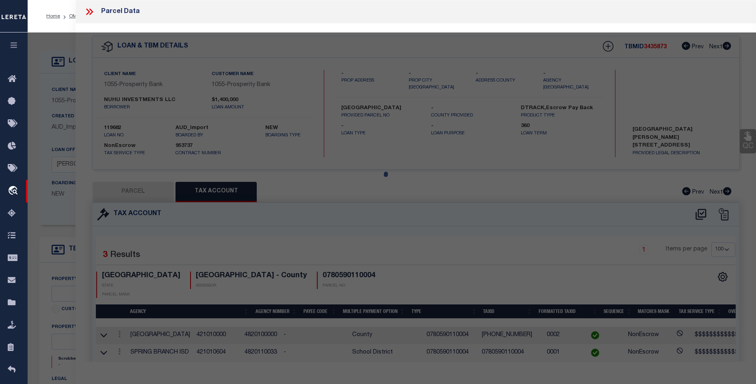
type textarea "Per Equi-Tax - These parcels carry State Class Codes that the Spring Branch Man…"
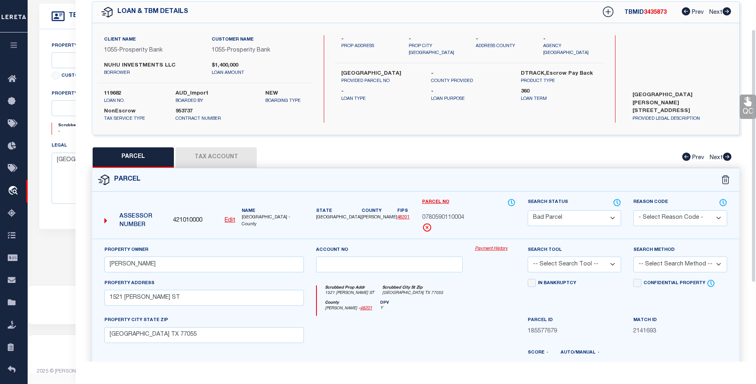
scroll to position [32, 0]
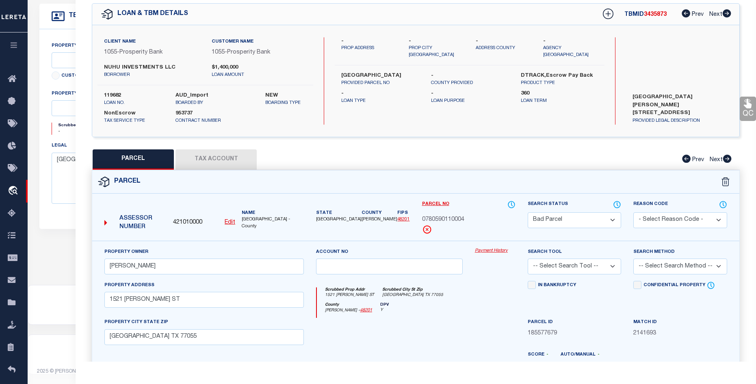
click at [220, 160] on button "Tax Account" at bounding box center [215, 159] width 81 height 20
select select "100"
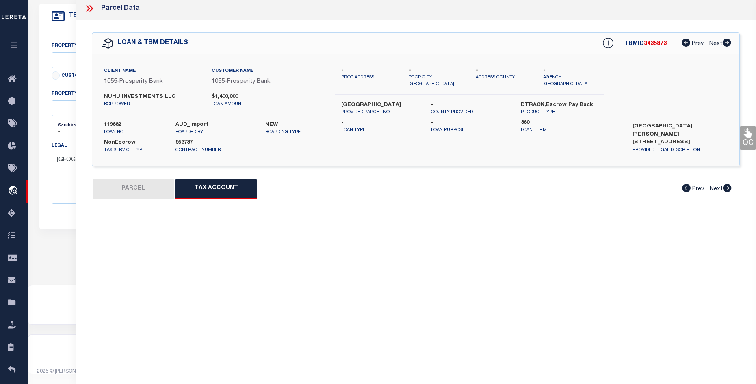
scroll to position [0, 0]
select select "100"
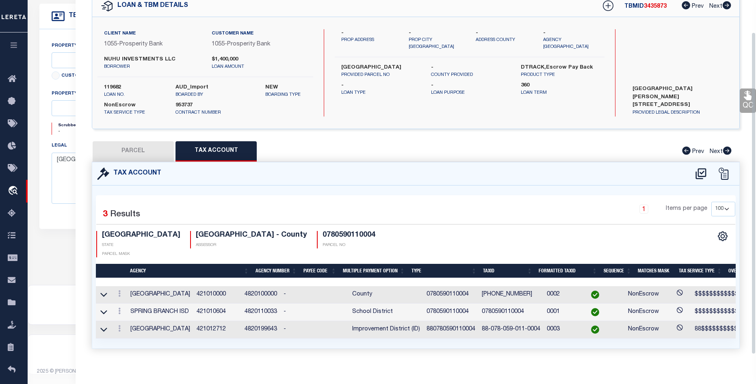
scroll to position [44, 0]
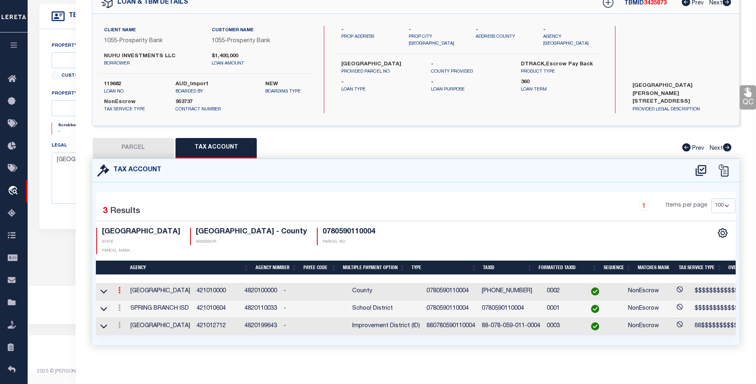
click at [119, 287] on icon at bounding box center [119, 290] width 2 height 6
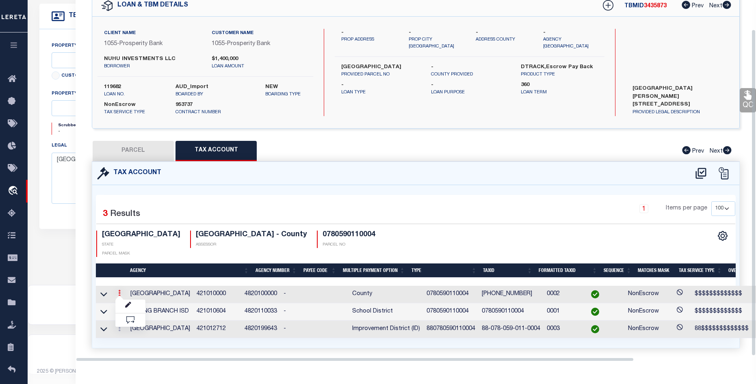
scroll to position [32, 0]
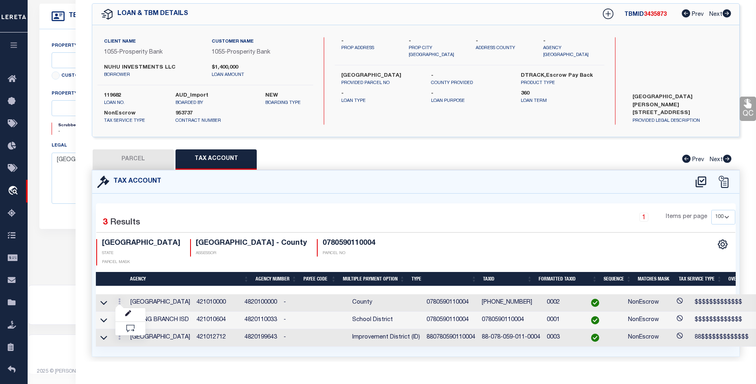
drag, startPoint x: 168, startPoint y: 307, endPoint x: 160, endPoint y: 304, distance: 8.0
click at [168, 312] on td "SPRING BRANCH ISD" at bounding box center [160, 320] width 66 height 17
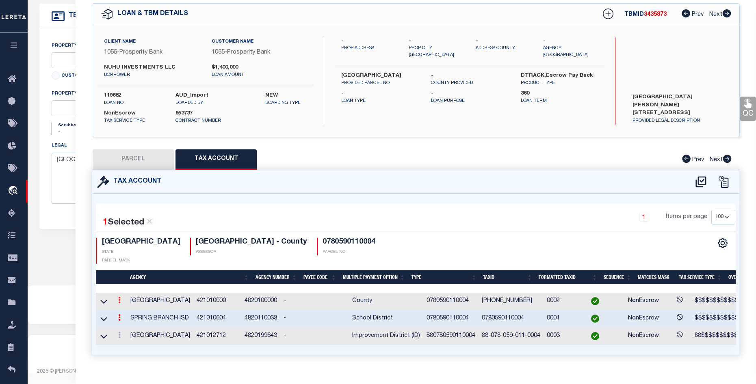
click at [117, 298] on link at bounding box center [119, 301] width 9 height 6
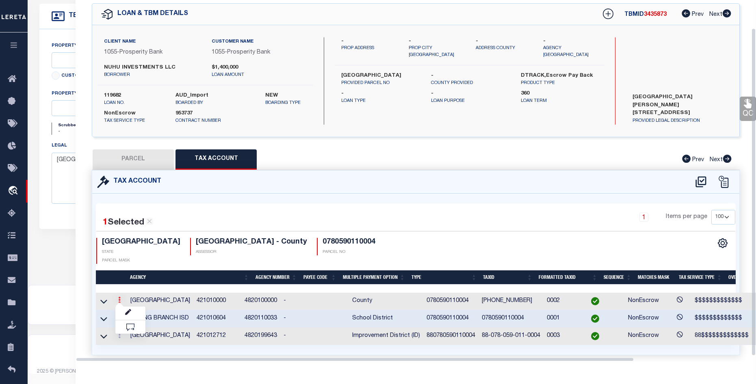
scroll to position [31, 0]
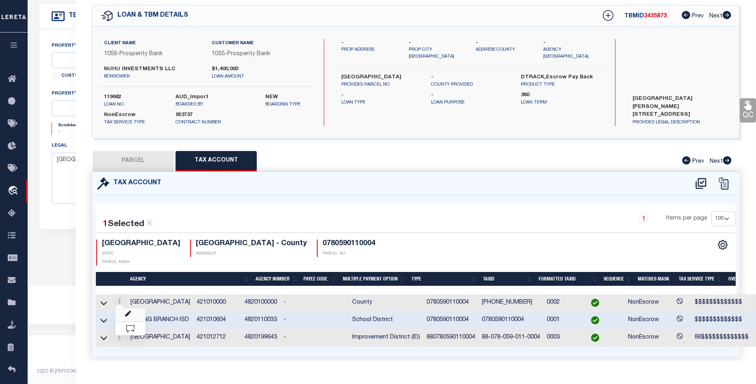
click at [123, 310] on link at bounding box center [130, 314] width 30 height 13
type input "0780590110004"
type textarea "$$$$$$$$$$$$$"
checkbox input "true"
type input "XXX-XXX-XXX-XXXX*"
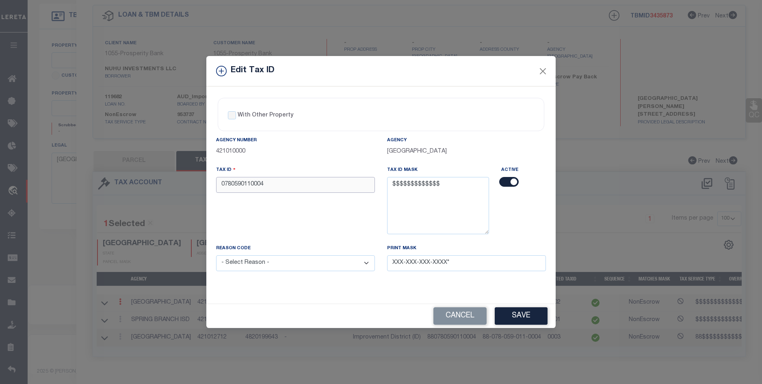
click at [269, 184] on input "0780590110004" at bounding box center [295, 185] width 159 height 16
click at [270, 187] on input "0780590110004" at bounding box center [295, 185] width 159 height 16
click at [541, 71] on button "Close" at bounding box center [543, 71] width 11 height 11
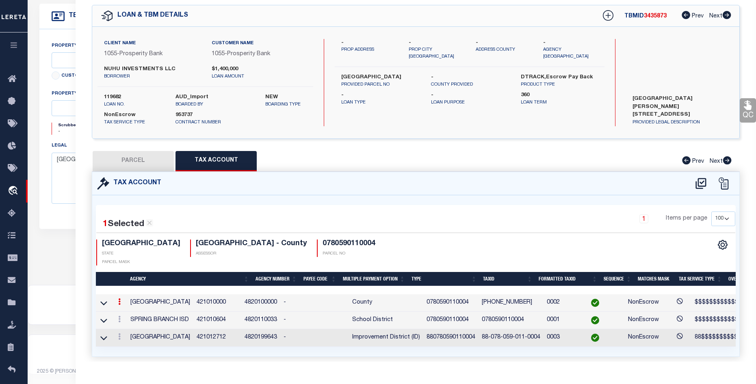
click at [126, 159] on button "PARCEL" at bounding box center [133, 161] width 81 height 20
select select "AS"
checkbox input "false"
select select "BP"
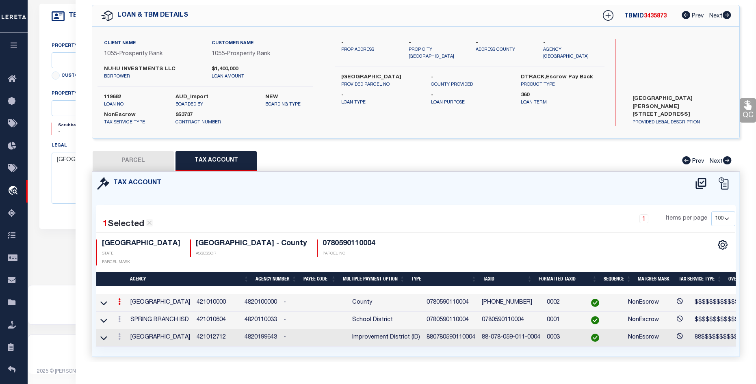
type input "NYE ERIC R"
select select
type input "1521 BRACHER ST"
checkbox input "false"
type input "HOUSTON TX 77055"
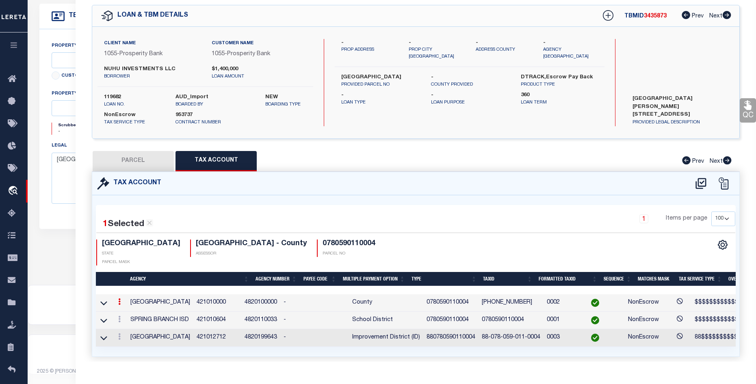
type textarea "LT 4 BLK 11 TIMBER CREEK R/P"
type textarea "Per Equi-Tax - These parcels carry State Class Codes that the Spring Branch Man…"
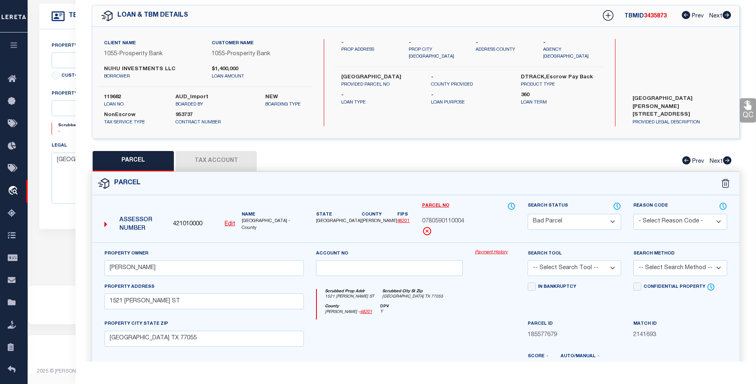
scroll to position [154, 0]
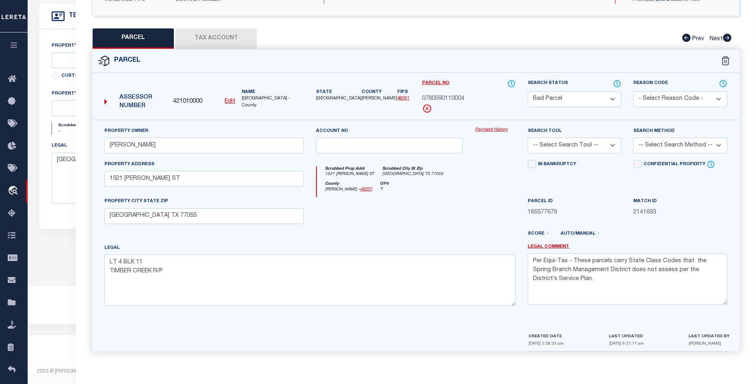
click at [225, 45] on button "Tax Account" at bounding box center [215, 38] width 81 height 20
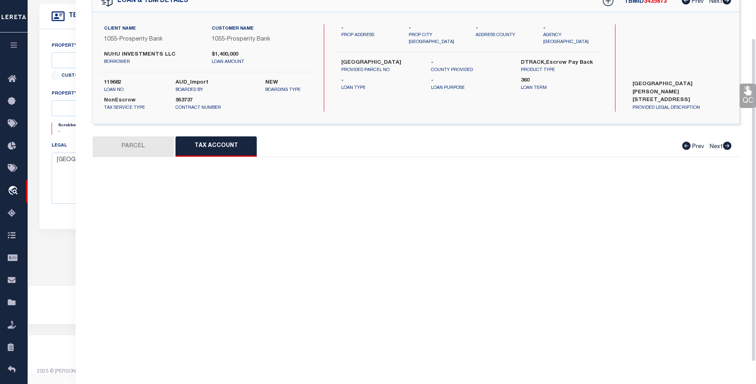
scroll to position [0, 0]
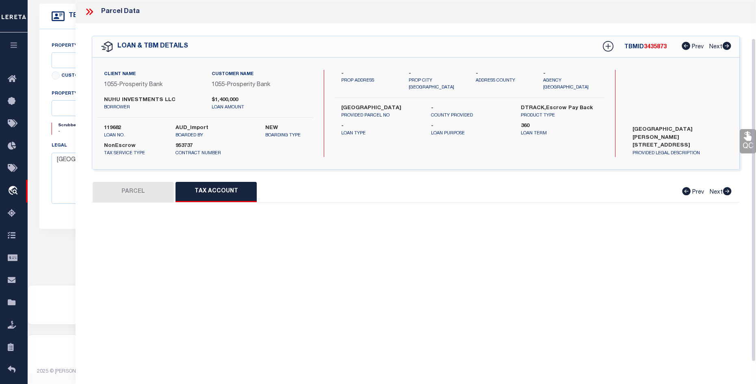
select select "100"
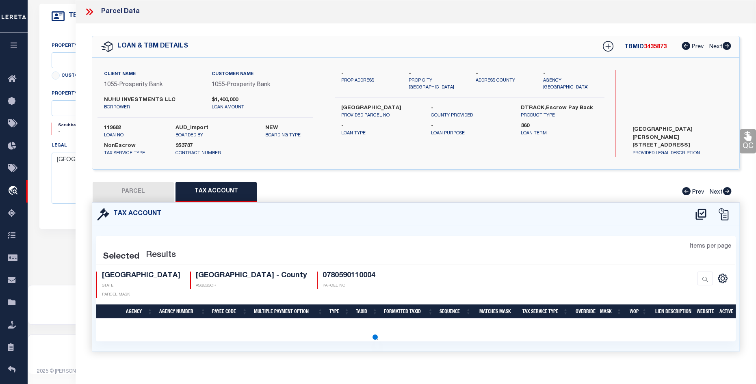
select select "100"
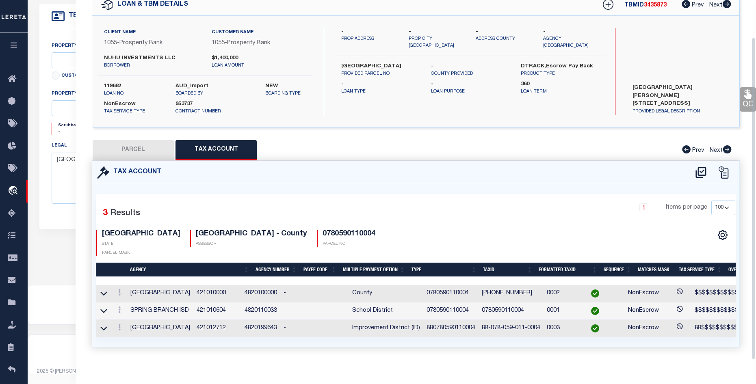
scroll to position [44, 0]
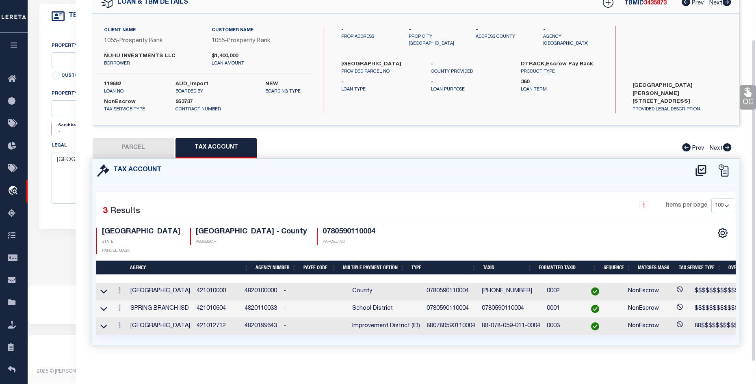
click at [149, 151] on button "PARCEL" at bounding box center [133, 148] width 81 height 20
select select "AS"
checkbox input "false"
select select "BP"
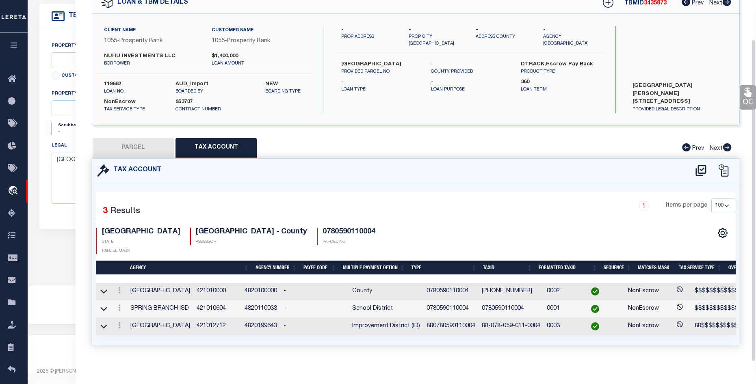
type input "NYE ERIC R"
select select
type input "1521 BRACHER ST"
checkbox input "false"
type input "HOUSTON TX 77055"
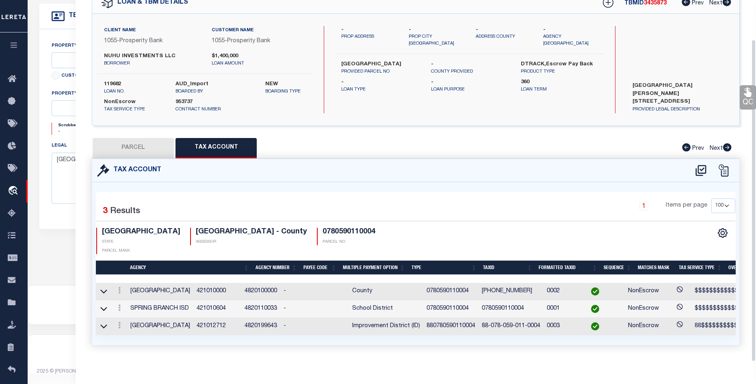
type textarea "LT 4 BLK 11 TIMBER CREEK R/P"
type textarea "Per Equi-Tax - These parcels carry State Class Codes that the Spring Branch Man…"
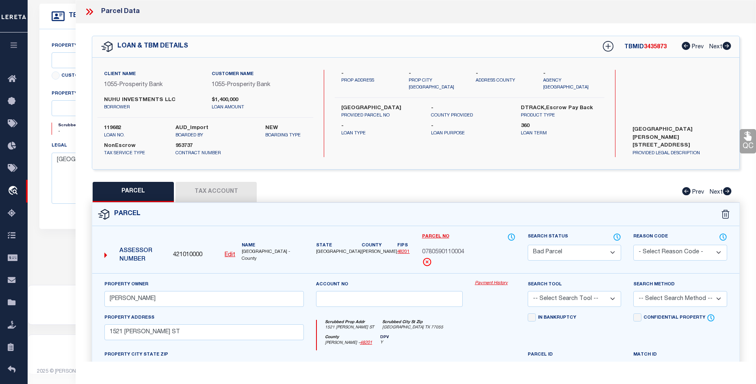
scroll to position [115, 0]
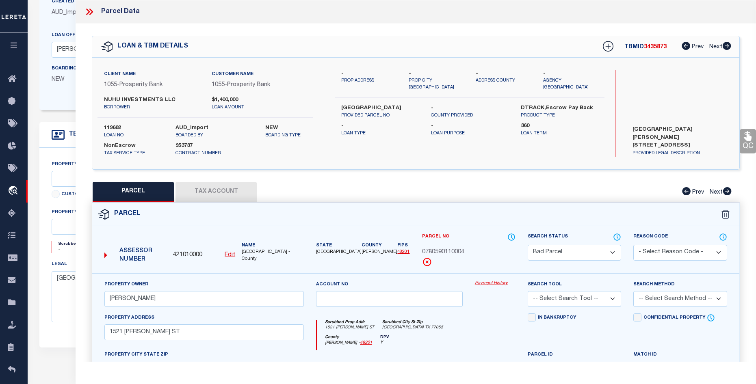
click at [217, 193] on button "Tax Account" at bounding box center [215, 192] width 81 height 20
select select "100"
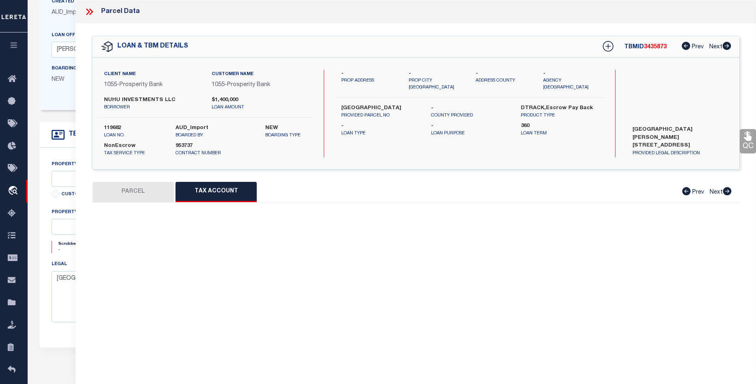
select select "100"
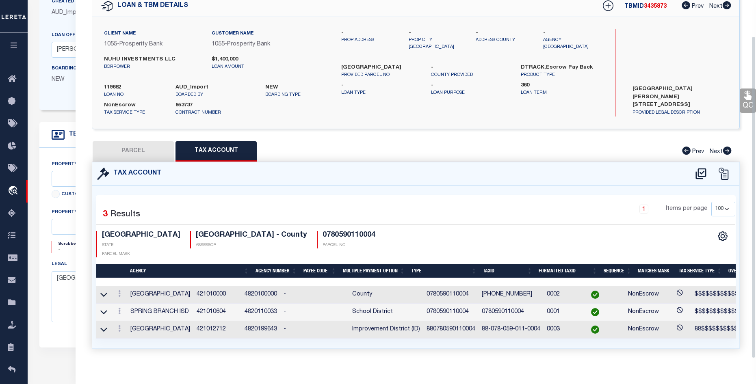
scroll to position [44, 0]
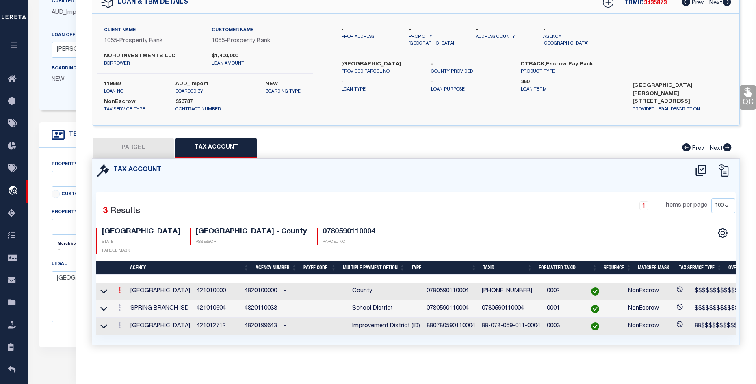
click at [118, 287] on icon at bounding box center [119, 290] width 2 height 6
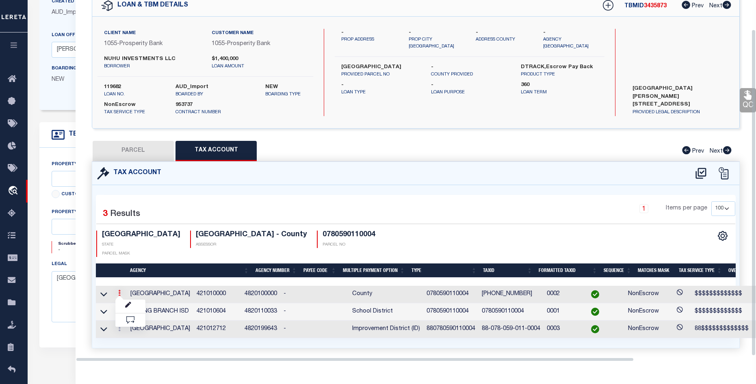
scroll to position [32, 0]
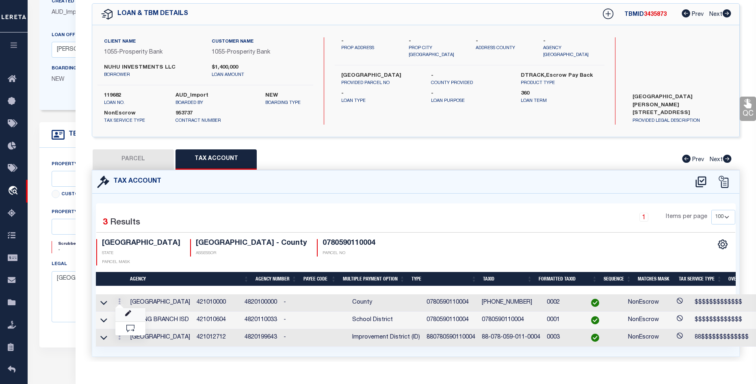
click at [130, 311] on icon at bounding box center [128, 314] width 6 height 6
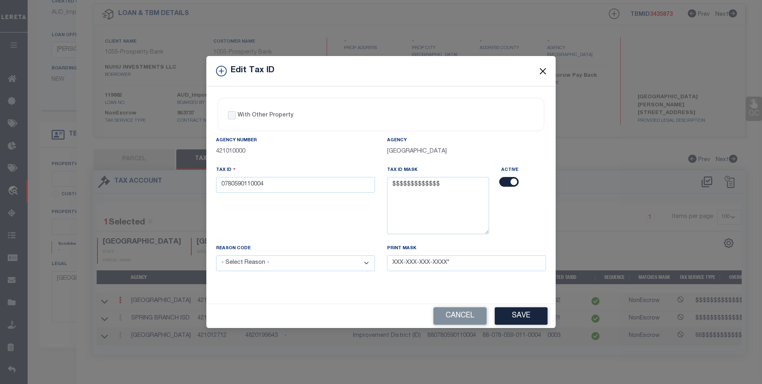
click at [544, 72] on button "Close" at bounding box center [543, 71] width 11 height 11
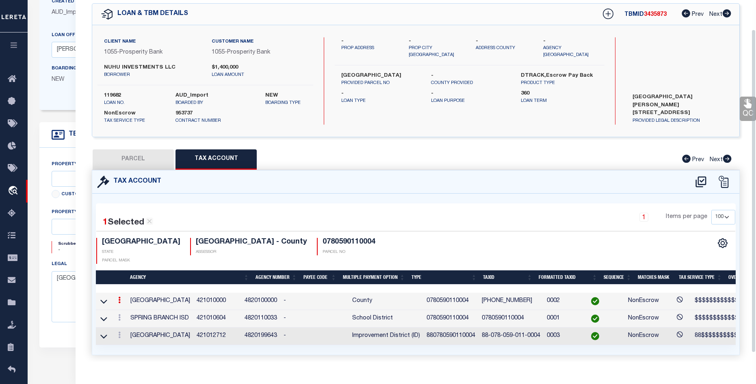
click at [121, 333] on link at bounding box center [119, 336] width 9 height 6
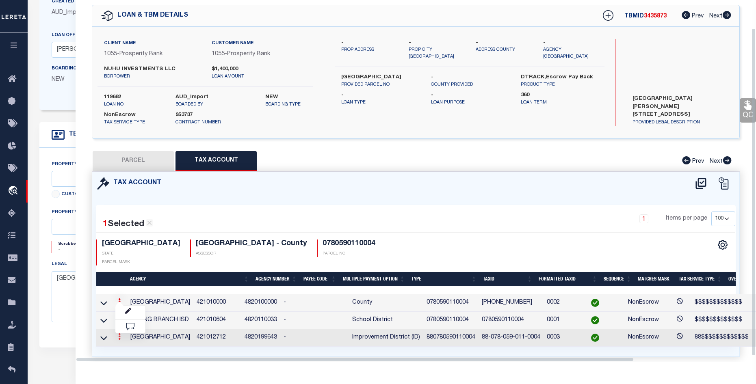
click at [120, 333] on icon at bounding box center [119, 336] width 2 height 6
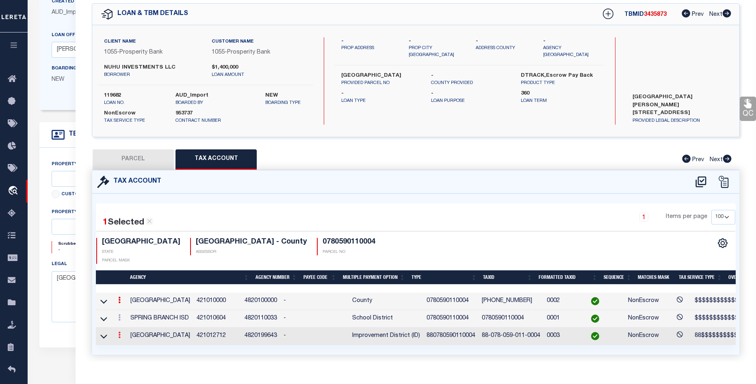
click at [120, 332] on icon at bounding box center [119, 335] width 2 height 6
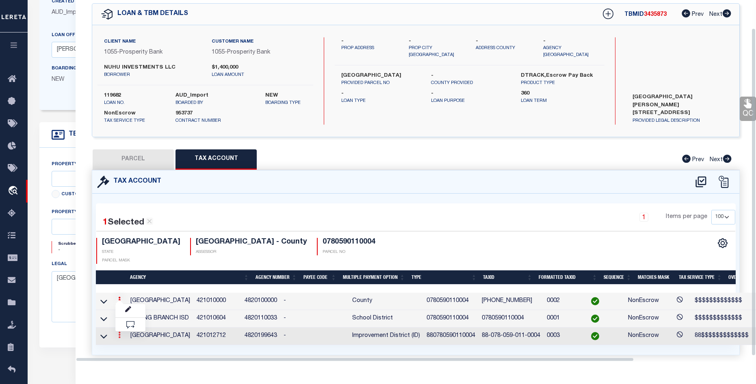
scroll to position [31, 0]
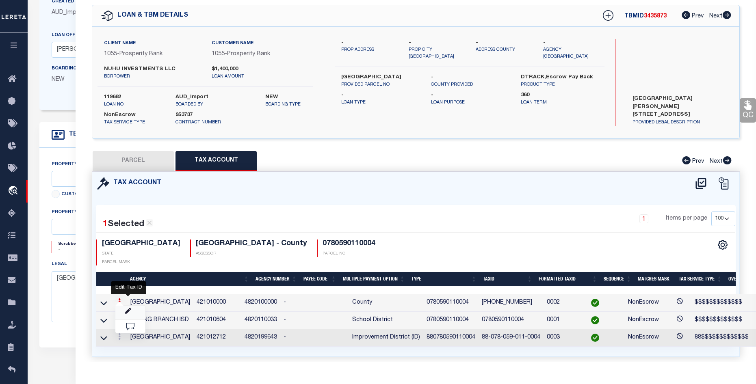
click at [125, 308] on icon "" at bounding box center [128, 311] width 6 height 6
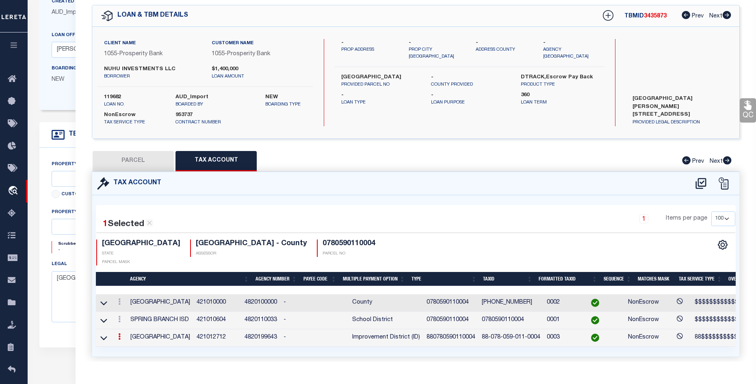
type input "880780590110004"
type textarea "88$$$$$$$$$$$$$"
type input "XX-XXX-XXX-XXX-XXXX*"
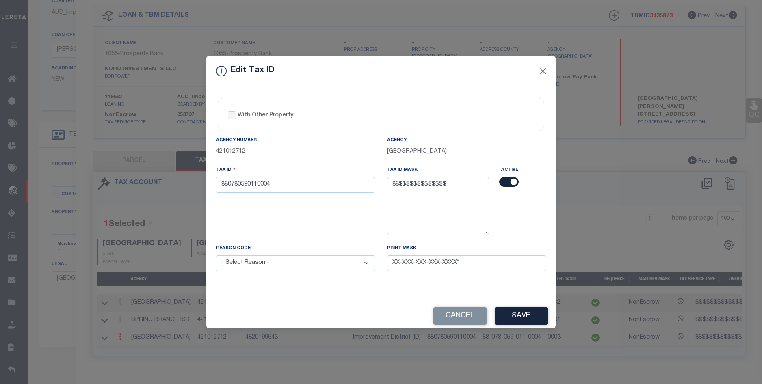
click at [118, 332] on div "Edit Tax ID With Other Property With Other Property Type Temporary" at bounding box center [381, 192] width 762 height 384
click at [310, 268] on select "- Select Reason - 099 - Other (Provide additional detail) ACT - Agency Changed …" at bounding box center [295, 263] width 159 height 16
click at [502, 186] on input "checkbox" at bounding box center [508, 182] width 19 height 10
checkbox input "false"
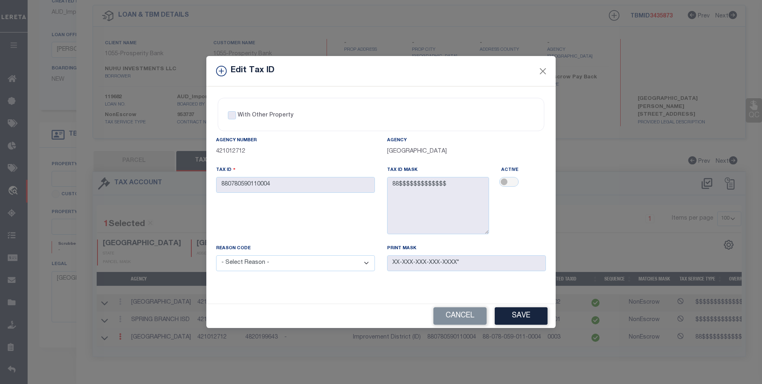
click at [361, 269] on select "- Select Reason - 099 - Other (Provide additional detail) ACT - Agency Changed …" at bounding box center [295, 263] width 159 height 16
select select "099"
click at [216, 260] on select "- Select Reason - 099 - Other (Provide additional detail) ACT - Agency Changed …" at bounding box center [295, 263] width 159 height 16
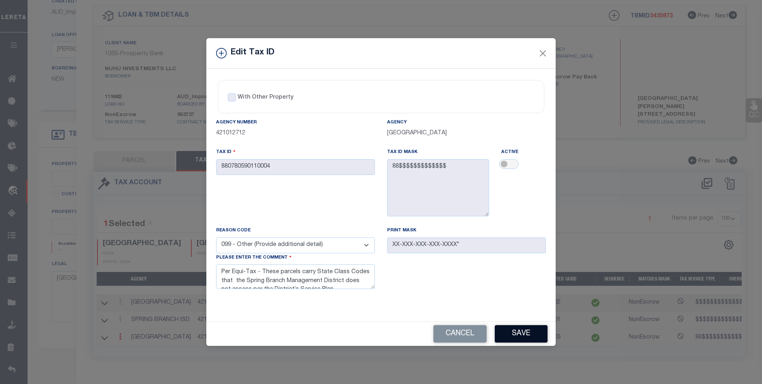
click at [521, 339] on button "Save" at bounding box center [521, 333] width 53 height 17
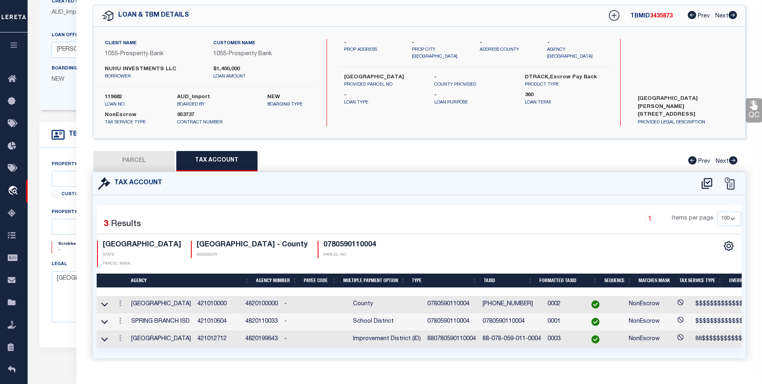
select select
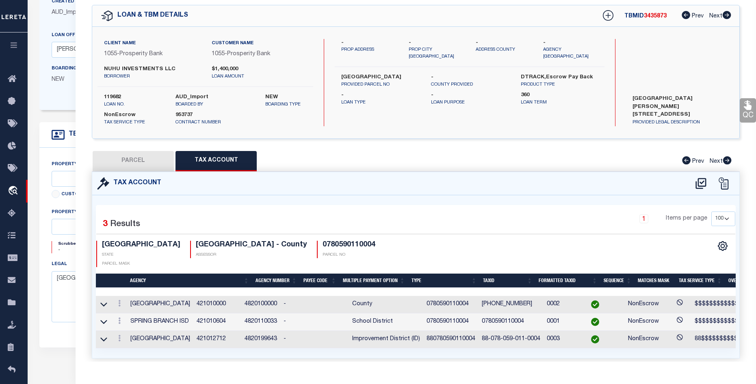
click at [135, 155] on button "PARCEL" at bounding box center [133, 161] width 81 height 20
select select "AS"
checkbox input "false"
select select "BP"
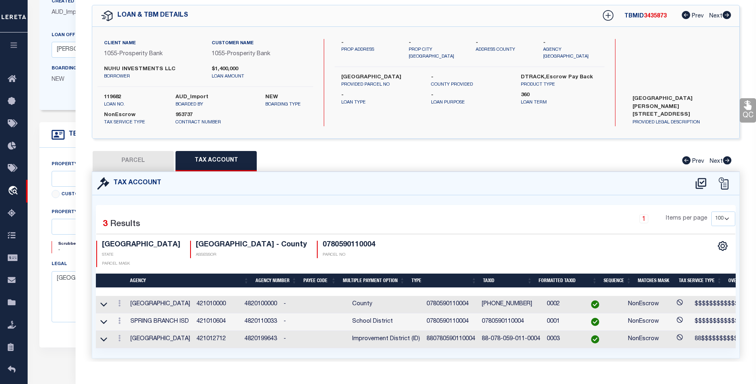
type input "NYE ERIC R"
select select
type input "1521 BRACHER ST"
checkbox input "false"
type input "HOUSTON TX 77055"
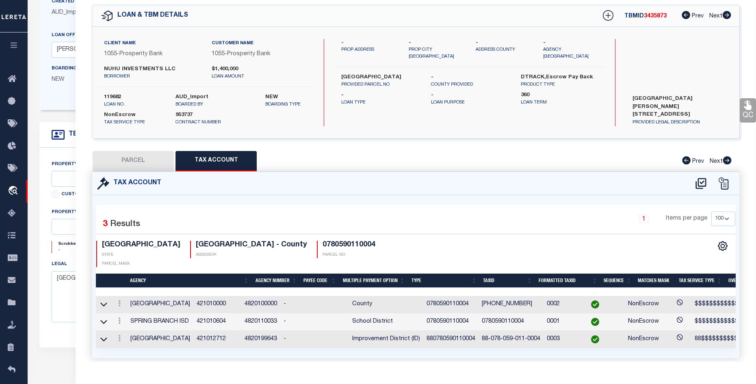
type textarea "LT 4 BLK 11 TIMBER CREEK R/P"
type textarea "Per Equi-Tax - These parcels carry State Class Codes that the Spring Branch Man…"
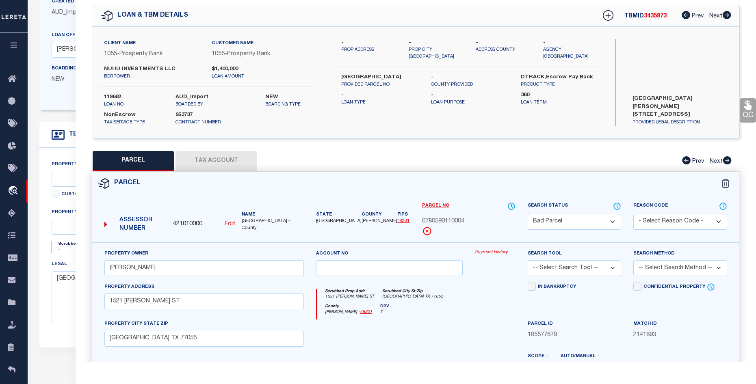
click at [566, 221] on select "Automated Search Bad Parcel Complete Duplicate Parcel High Dollar Reporting In …" at bounding box center [573, 222] width 93 height 16
select select "PC"
click at [527, 214] on select "Automated Search Bad Parcel Complete Duplicate Parcel High Dollar Reporting In …" at bounding box center [573, 222] width 93 height 16
click at [578, 271] on select "-- Select Search Tool -- 3rd Party Website Agency File Agency Website ATLS CNV-…" at bounding box center [573, 268] width 93 height 16
select select "AGF"
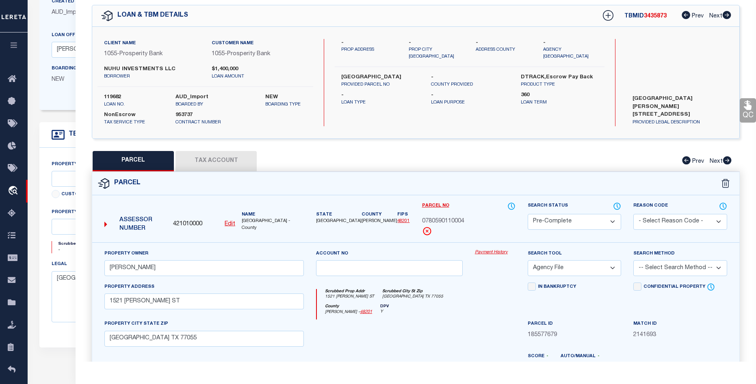
click at [527, 260] on select "-- Select Search Tool -- 3rd Party Website Agency File Agency Website ATLS CNV-…" at bounding box center [573, 268] width 93 height 16
click at [665, 268] on select "-- Select Search Method -- Property Address Legal Liability Info Provided" at bounding box center [679, 268] width 93 height 16
click at [633, 260] on select "-- Select Search Method -- Property Address Legal Liability Info Provided" at bounding box center [679, 268] width 93 height 16
click at [663, 268] on select "-- Select Search Method -- Property Address Legal Liability Info Provided" at bounding box center [679, 268] width 93 height 16
select select "ADD"
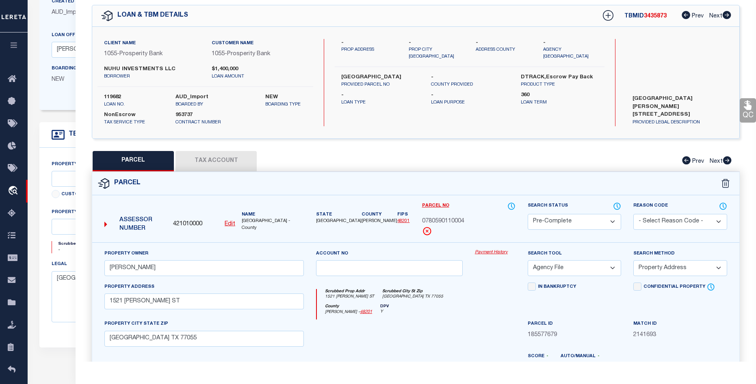
click at [633, 260] on select "-- Select Search Method -- Property Address Legal Liability Info Provided" at bounding box center [679, 268] width 93 height 16
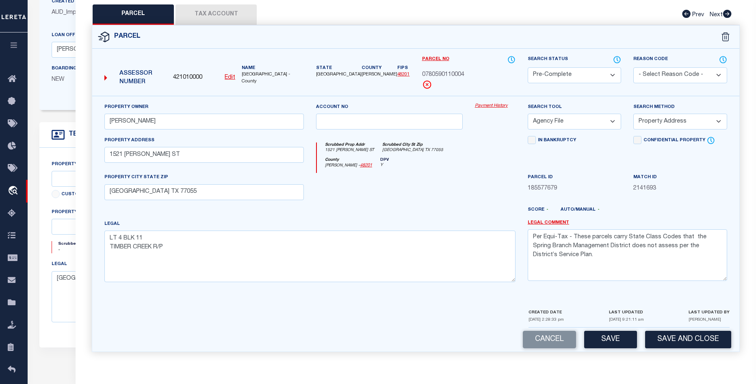
scroll to position [156, 0]
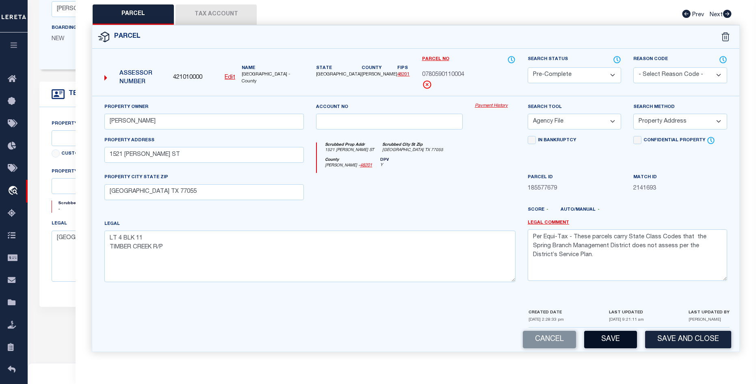
click at [605, 342] on button "Save" at bounding box center [610, 339] width 53 height 17
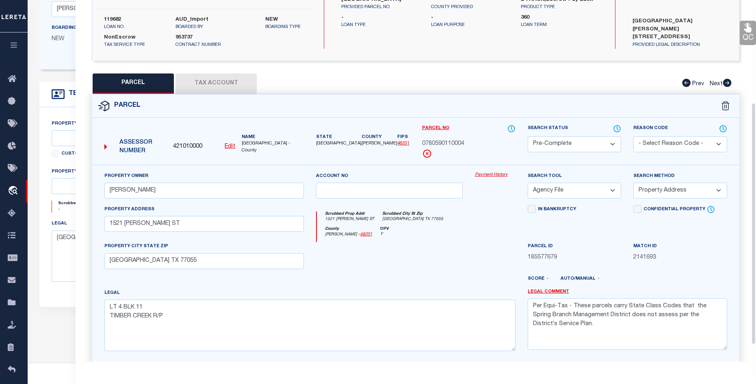
scroll to position [56, 0]
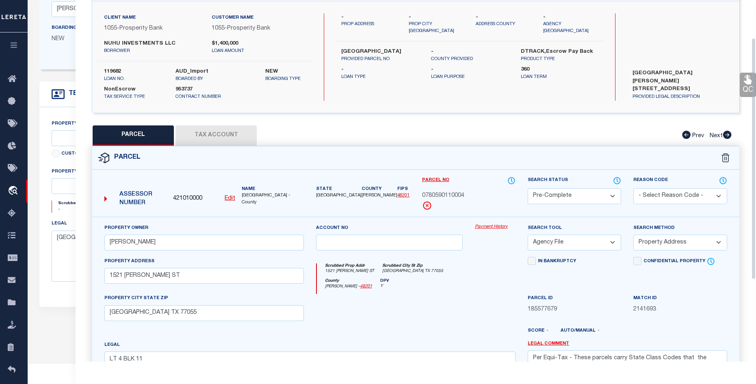
select select "AS"
select select
checkbox input "false"
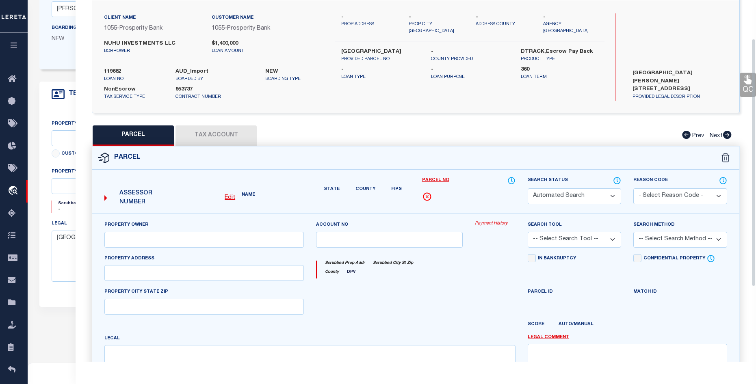
select select "PC"
type input "NYE ERIC R"
select select "AGF"
select select "ADD"
type input "1521 BRACHER ST"
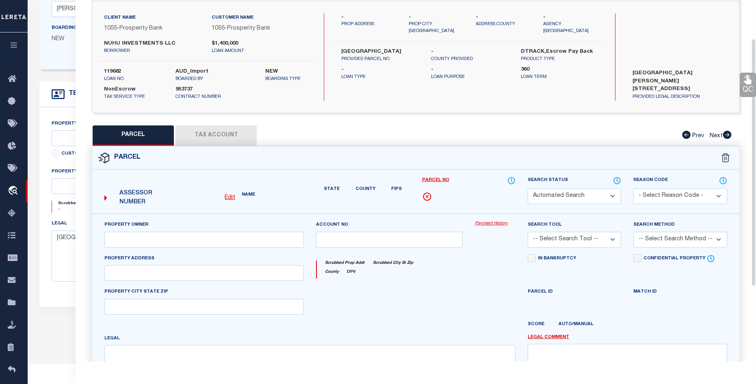
type input "HOUSTON TX 77055"
type textarea "LT 4 BLK 11 TIMBER CREEK R/P"
type textarea "Per Equi-Tax - These parcels carry State Class Codes that the Spring Branch Man…"
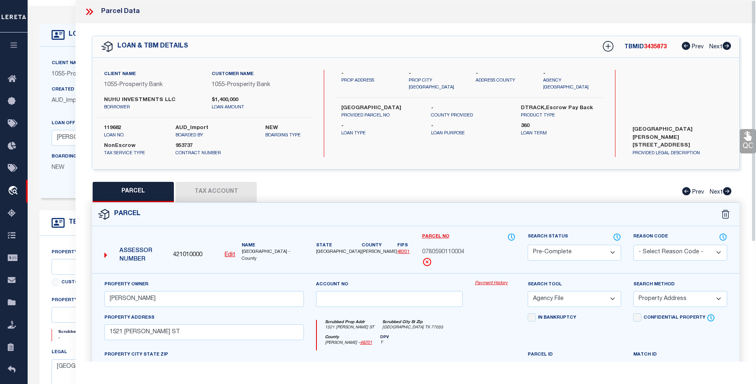
scroll to position [0, 0]
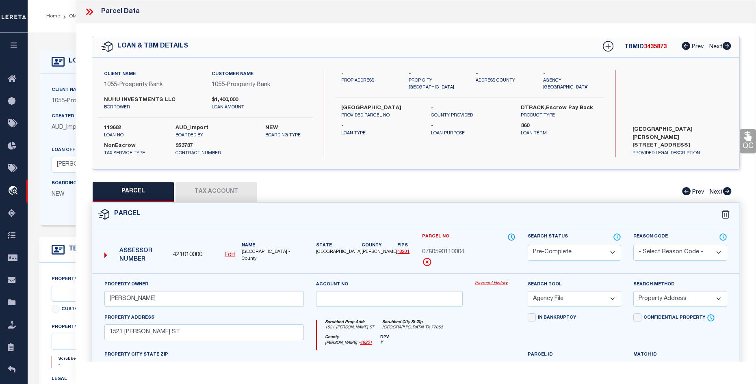
click at [86, 11] on icon at bounding box center [89, 11] width 11 height 11
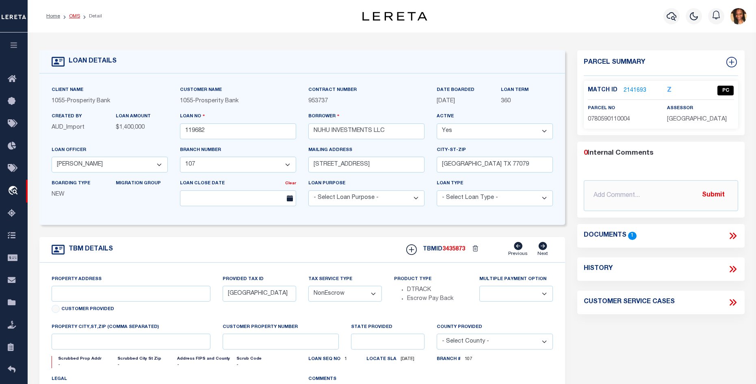
click at [73, 16] on link "OMS" at bounding box center [74, 16] width 11 height 5
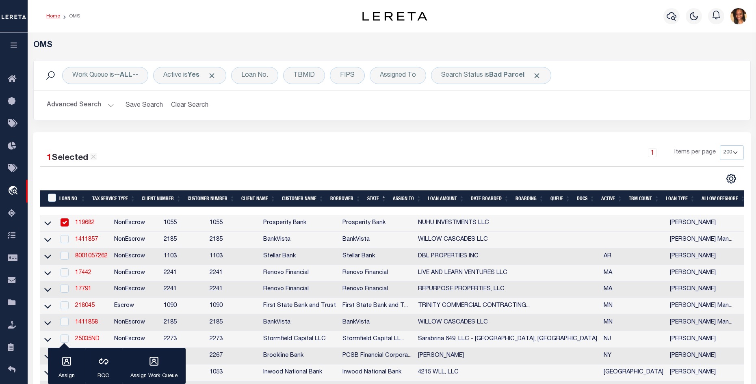
click at [50, 15] on link "Home" at bounding box center [53, 16] width 14 height 5
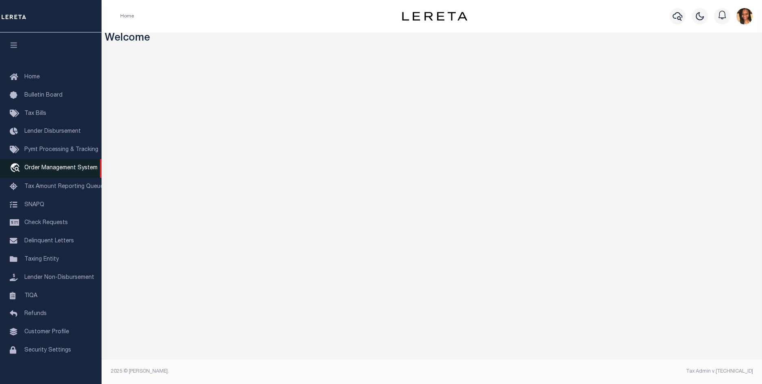
click at [80, 171] on span "Order Management System" at bounding box center [60, 168] width 73 height 6
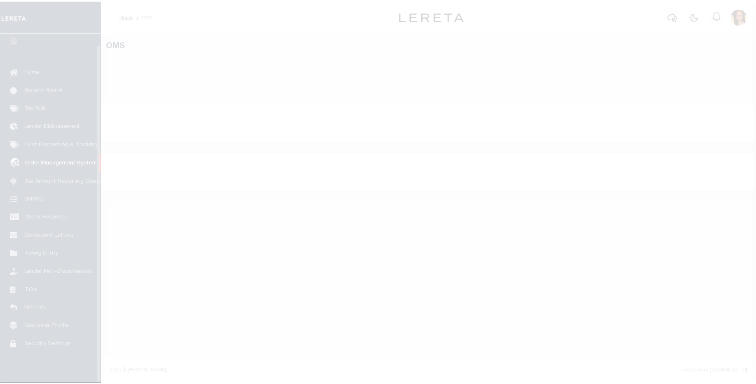
scroll to position [11, 0]
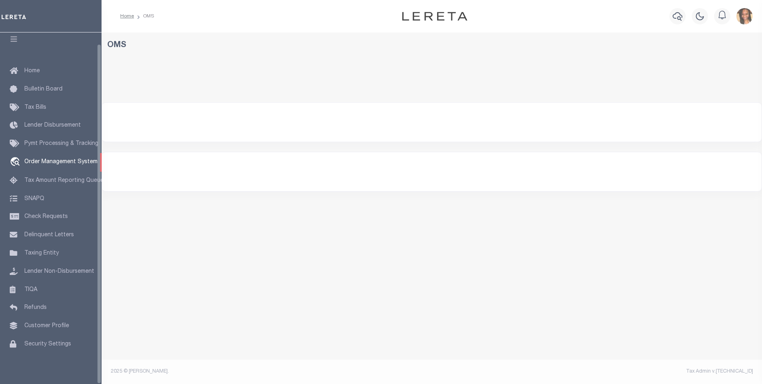
select select "200"
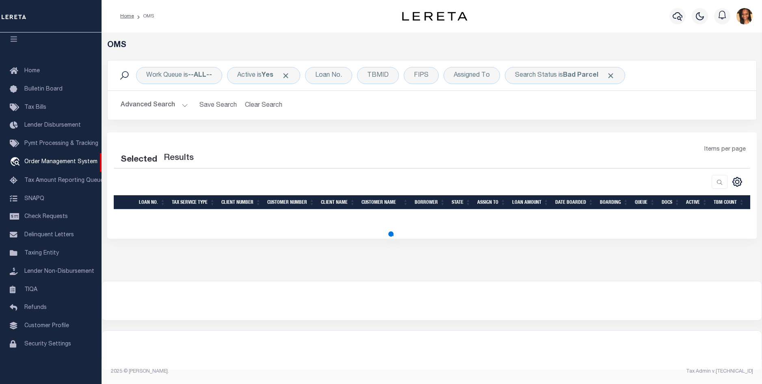
select select "200"
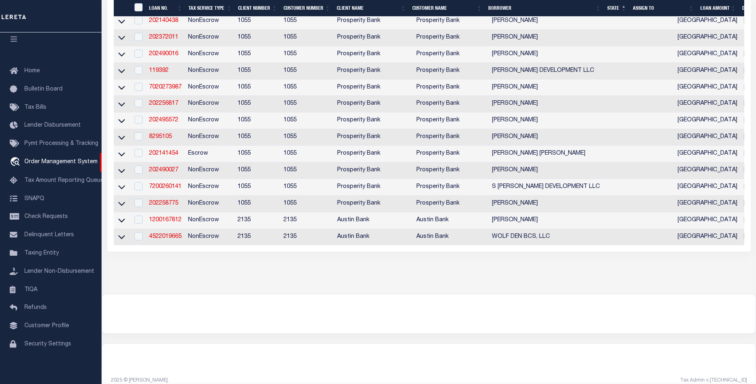
scroll to position [438, 0]
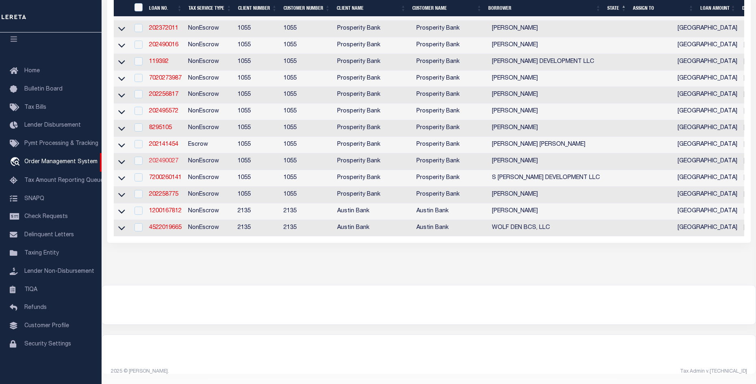
click at [171, 158] on link "202490027" at bounding box center [163, 161] width 29 height 6
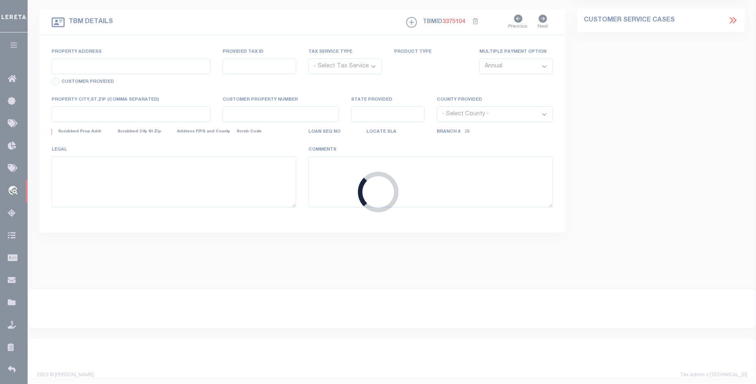
type input "202490027"
type input "[PERSON_NAME]"
select select
type input "[STREET_ADDRESS]"
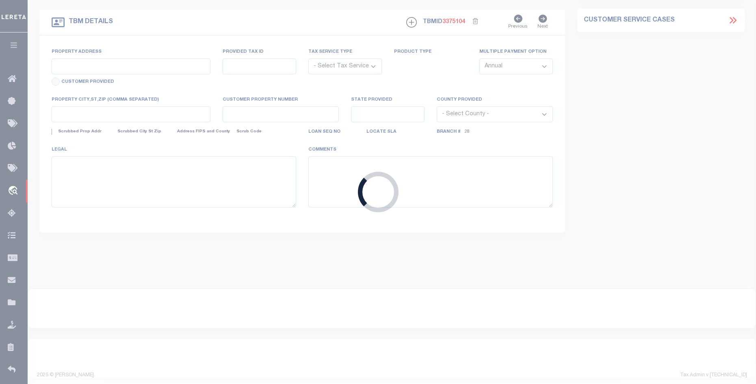
type input "[GEOGRAPHIC_DATA] [GEOGRAPHIC_DATA] 78114-3265"
select select "100"
select select "NonEscrow"
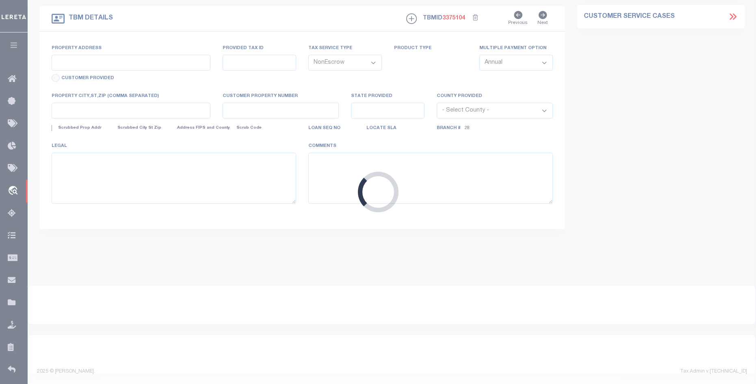
type input "503 [PERSON_NAME]"
type input "20142706"
select select
type input "[GEOGRAPHIC_DATA]"
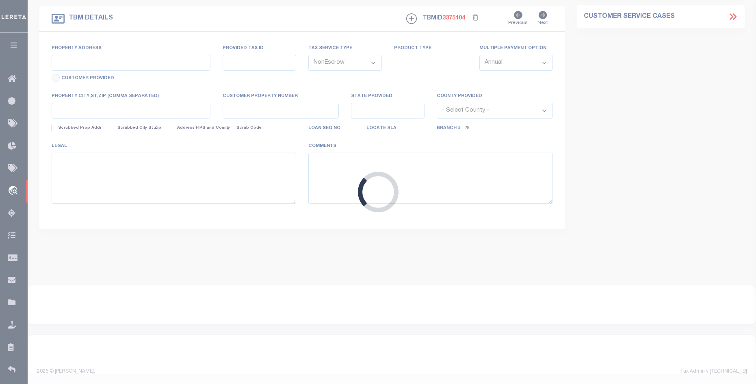
type textarea "120.98 AC +/ [PERSON_NAME] A-54 & [PERSON_NAME]"
select select "10714"
select select "4010"
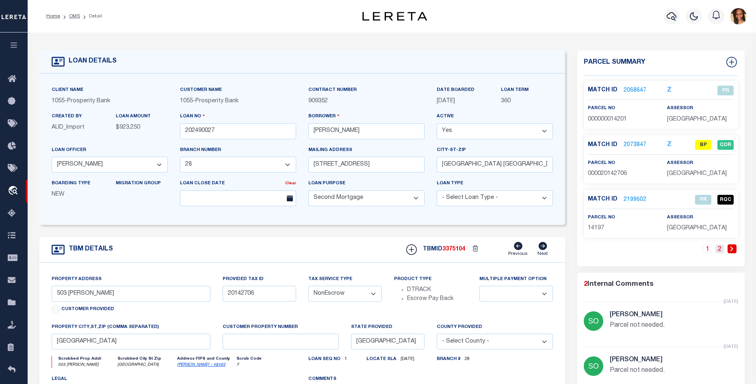
click at [718, 251] on link "2" at bounding box center [719, 248] width 9 height 9
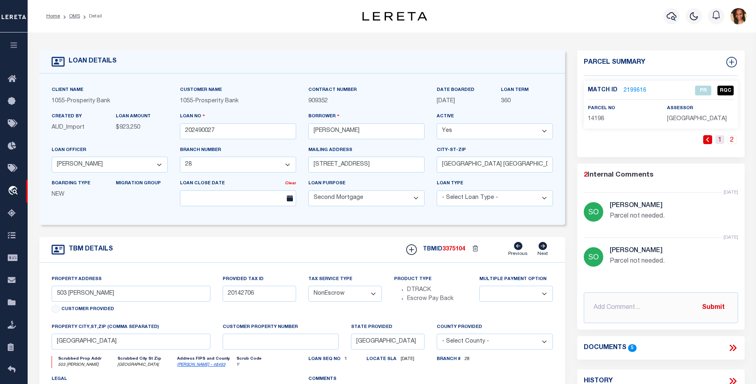
click at [716, 139] on link "1" at bounding box center [719, 139] width 9 height 9
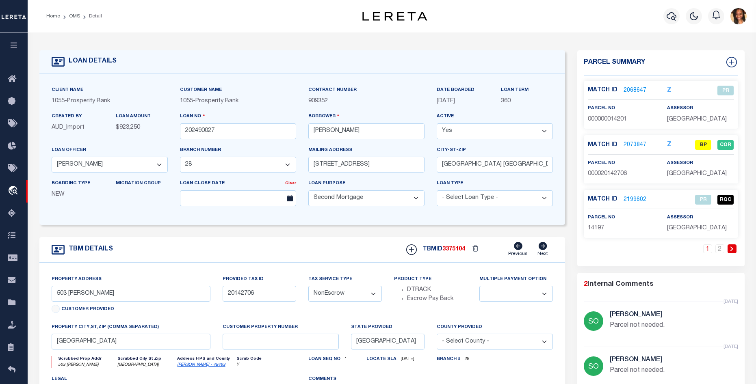
click at [636, 143] on link "2073847" at bounding box center [634, 145] width 23 height 9
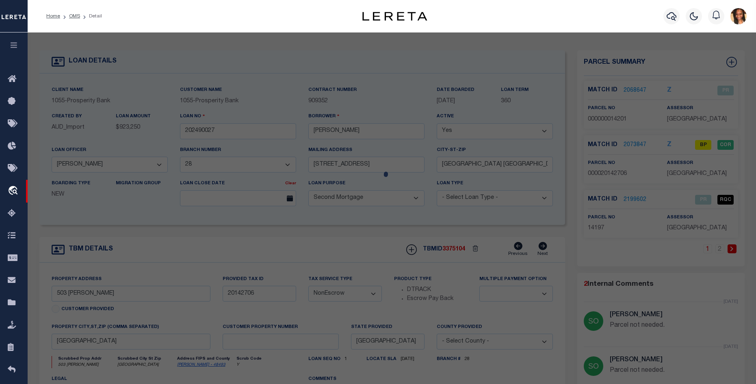
checkbox input "false"
select select "BP"
type input "[PERSON_NAME] & [PERSON_NAME] [PERSON_NAME]"
select select "AGW"
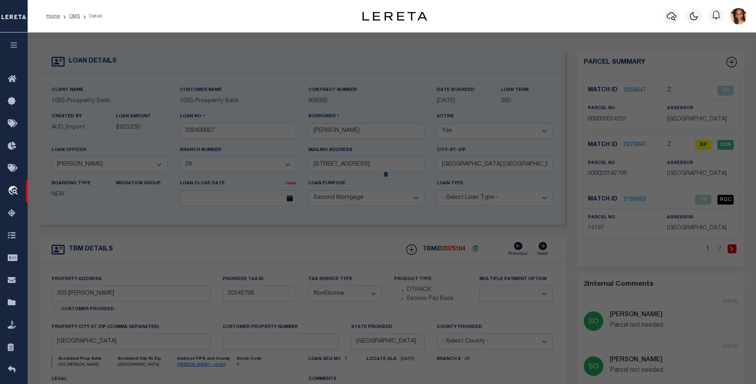
select select "LEG"
type input "503 [PERSON_NAME]"
type input "[GEOGRAPHIC_DATA]"
type textarea "A0054 [PERSON_NAME] SUR, TRACT 16B (PT) & 17B (PT) & 18 (PT), ACRES 120.71"
type textarea "I believe this parcel has split into parcels 14197 and 14198"
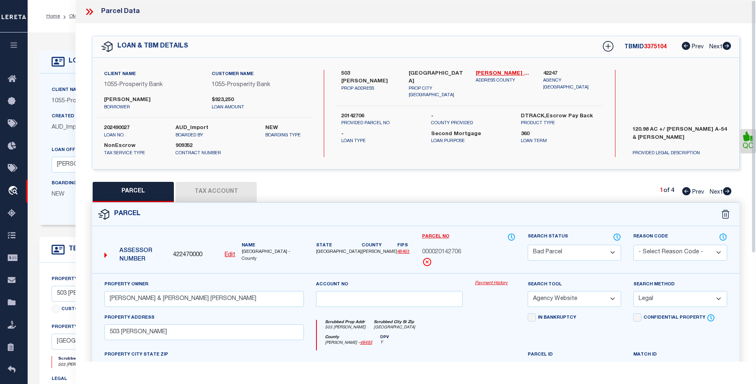
click at [359, 161] on div "Client Name 1055 - Prosperity Bank Customer Name 1055 - Prosperity Bank [PERSON…" at bounding box center [415, 114] width 647 height 112
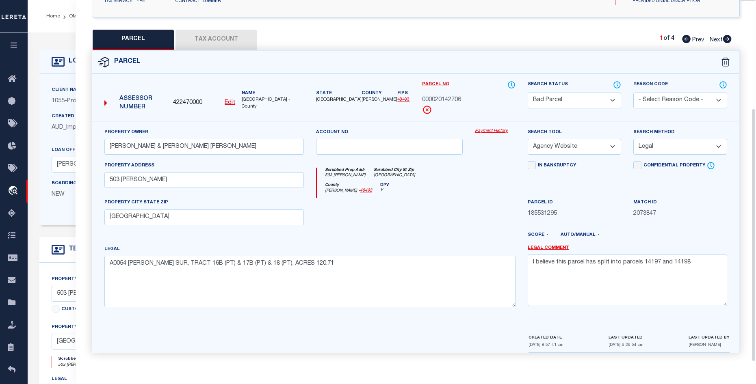
scroll to position [154, 0]
click at [495, 170] on div "Scrubbed Prop Addr [STREET_ADDRESS][PERSON_NAME] [GEOGRAPHIC_DATA] [GEOGRAPHIC_…" at bounding box center [416, 173] width 199 height 15
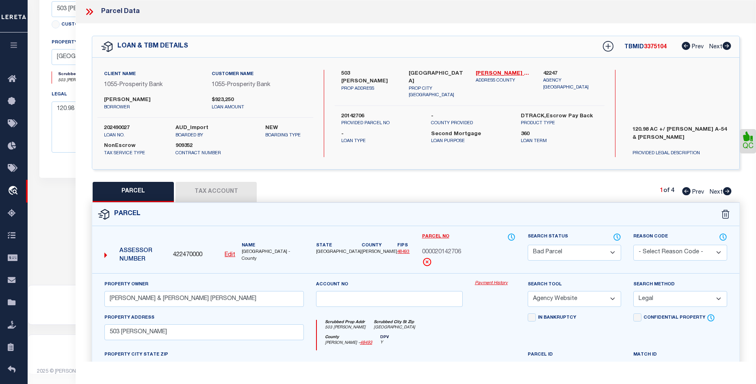
scroll to position [286, 0]
click at [493, 73] on link "[PERSON_NAME] - 48493" at bounding box center [503, 74] width 55 height 8
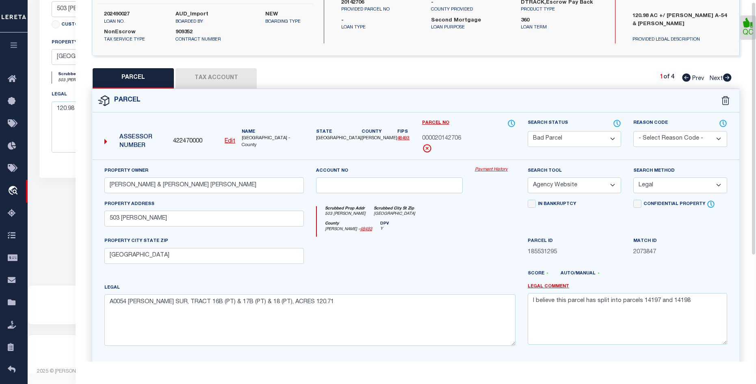
scroll to position [0, 0]
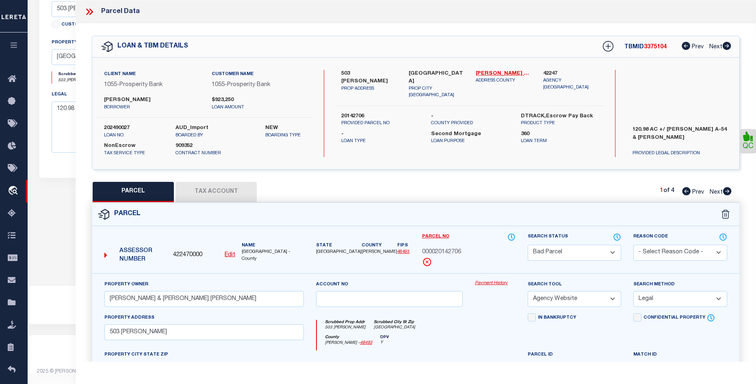
click at [574, 252] on select "Automated Search Bad Parcel Complete Duplicate Parcel High Dollar Reporting In …" at bounding box center [573, 253] width 93 height 16
select select "PR"
click at [527, 245] on select "Automated Search Bad Parcel Complete Duplicate Parcel High Dollar Reporting In …" at bounding box center [573, 253] width 93 height 16
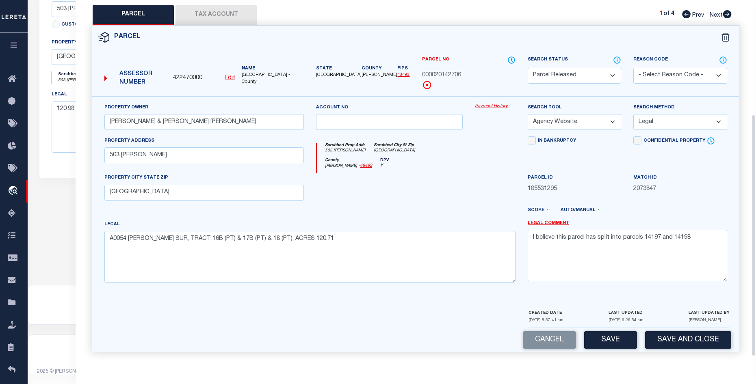
scroll to position [178, 0]
click at [666, 61] on label "Reason Code" at bounding box center [679, 59] width 93 height 9
click at [668, 69] on select "- Select Reason Code - 099 - Other (Provide additional detail) ACT - Agency Cha…" at bounding box center [679, 75] width 93 height 16
click at [633, 67] on select "- Select Reason Code - 099 - Other (Provide additional detail) ACT - Agency Cha…" at bounding box center [679, 75] width 93 height 16
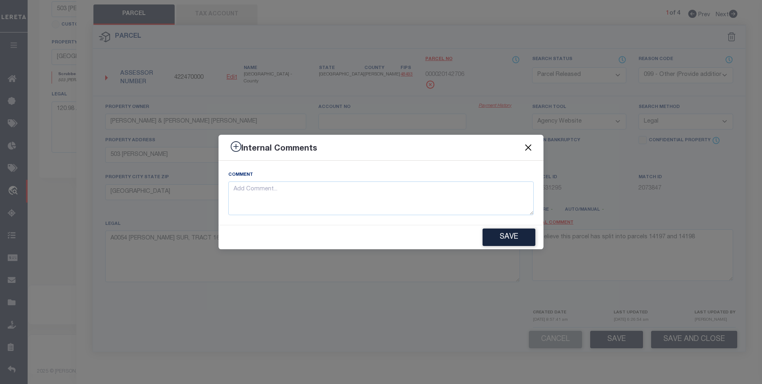
click at [530, 149] on button "Close" at bounding box center [528, 148] width 11 height 11
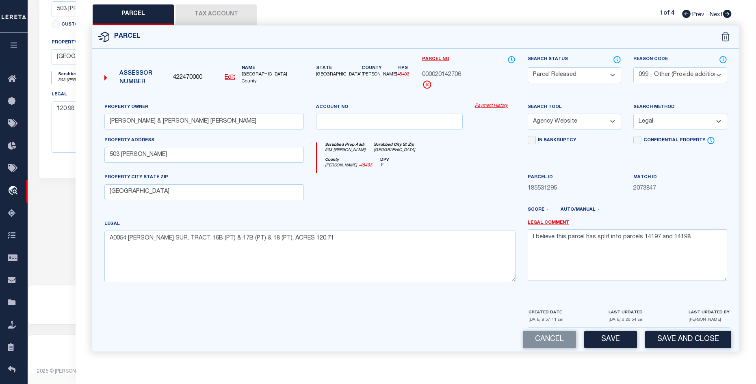
click at [682, 74] on select "- Select Reason Code - 099 - Other (Provide additional detail) ACT - Agency Cha…" at bounding box center [679, 75] width 93 height 16
select select "ACT"
click at [633, 67] on select "- Select Reason Code - 099 - Other (Provide additional detail) ACT - Agency Cha…" at bounding box center [679, 75] width 93 height 16
click at [623, 336] on button "Save" at bounding box center [610, 339] width 53 height 17
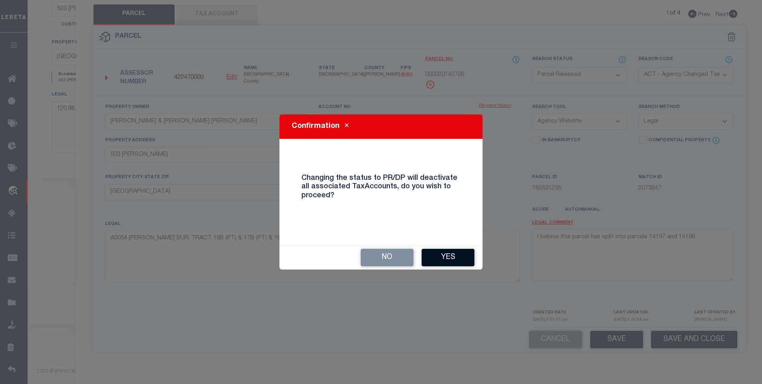
click at [440, 263] on button "Yes" at bounding box center [447, 257] width 53 height 17
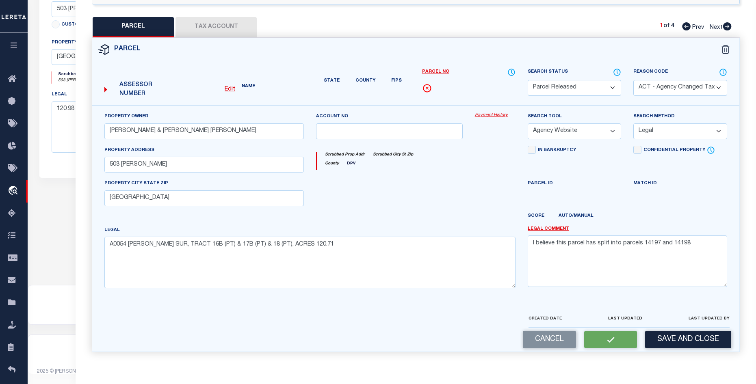
select select "AS"
select select
checkbox input "false"
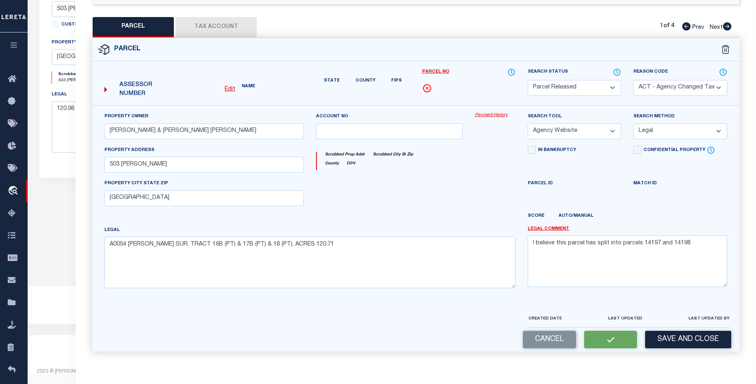
checkbox input "false"
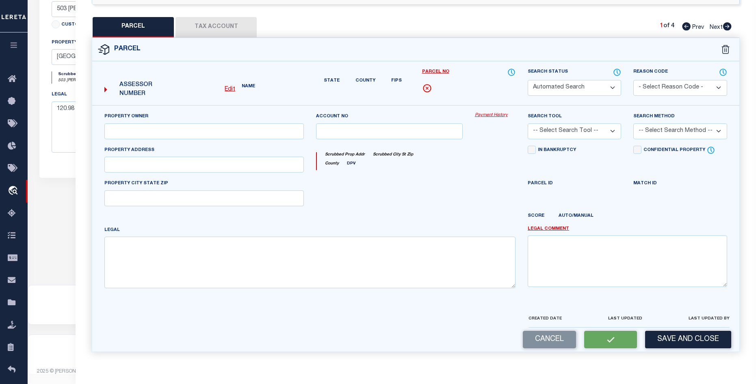
scroll to position [154, 0]
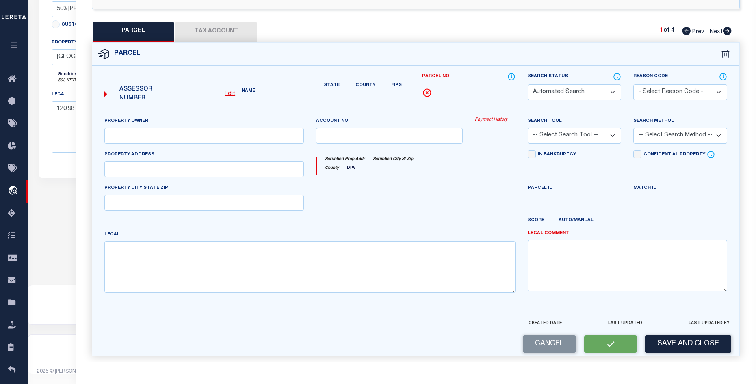
select select "PR"
select select "ACT"
type input "WYATT CLINTON BLAKE & HEATHER MARIE"
select select "AGW"
select select "LEG"
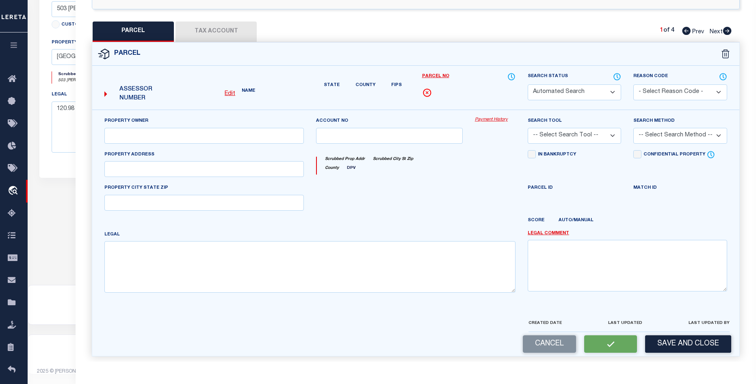
type input "503 DISMUKE LN"
type input "FLORESVILLE, TX 78114"
type textarea "A0054 J W BROWN SUR, TRACT 16B (PT) & 17B (PT) & 18 (PT), ACRES 120.71"
type textarea "I believe this parcel has split into parcels 14197 and 14198"
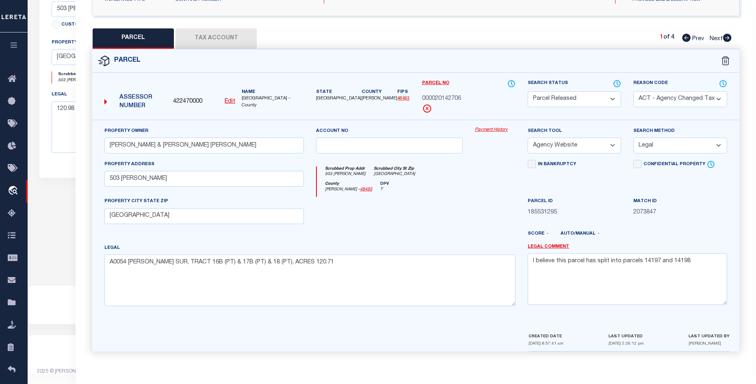
click at [727, 37] on icon at bounding box center [727, 38] width 9 height 8
select select "AS"
select select
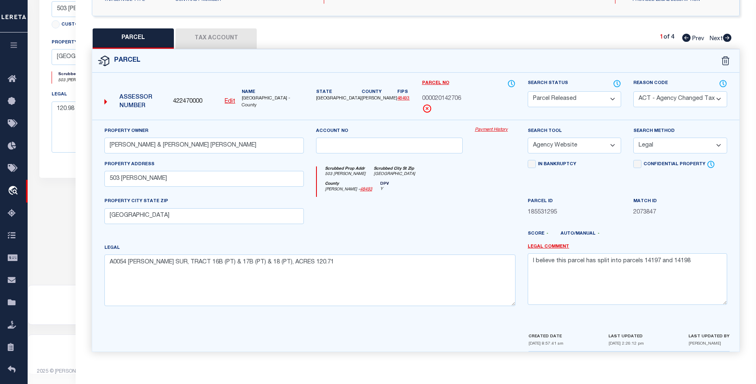
checkbox input "false"
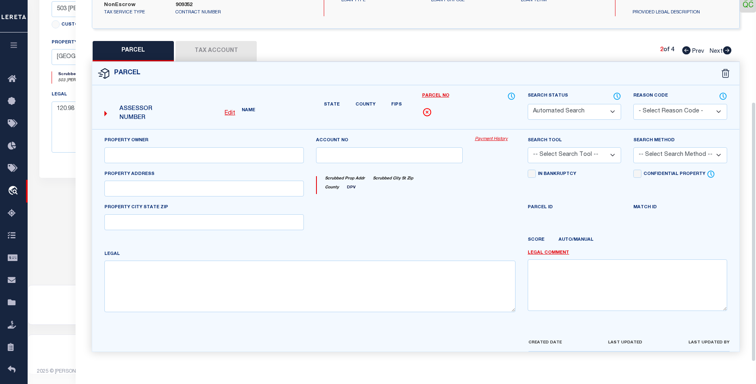
select select "PR"
type input "DISMUKE J B JR & BETTY S"
select select
type input "740 DISMUKE LN FLORESVILLE, TX 78114"
type input "FLORESVILLE, TX 78114"
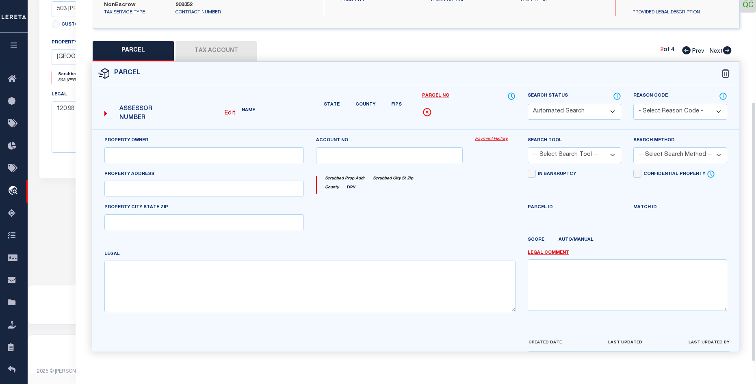
type textarea "A0054 J W BROWN SUR, TRACT 18, ACRES 50.11"
type textarea "Provided legal is not able to view. We need new legal description to proceed."
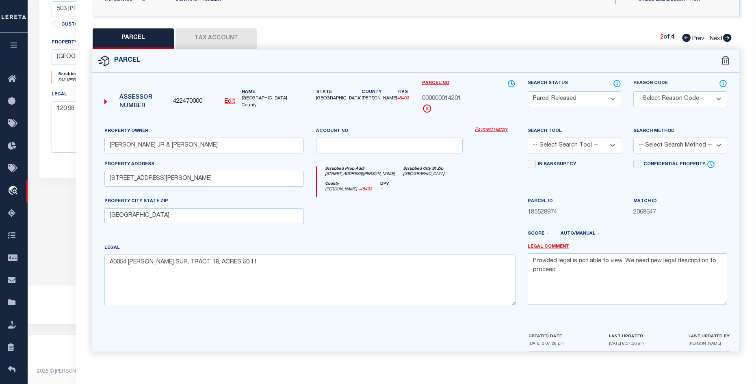
click at [727, 37] on icon at bounding box center [727, 38] width 9 height 8
select select "AS"
checkbox input "false"
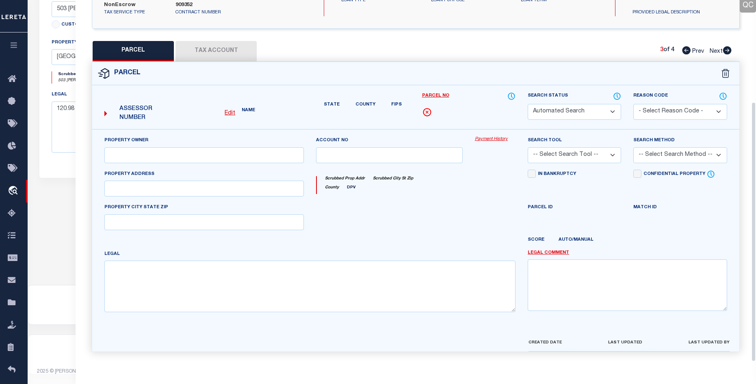
select select "PR"
select select "099"
type input "DISMUKE J B JR & BETTY S"
select select "AGW"
select select "ADD"
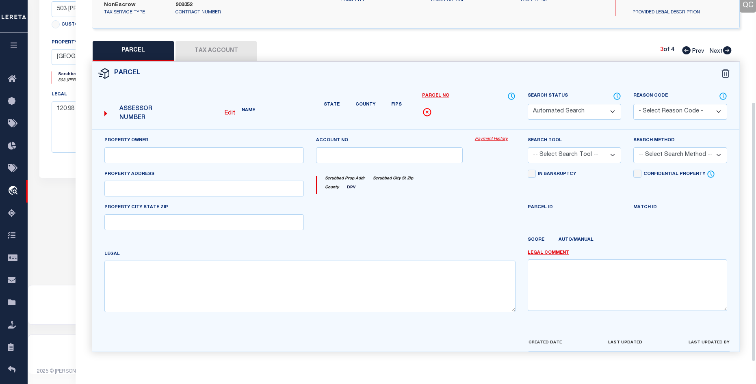
type input "503 DISMUKE LN"
type input "FLORESVILLE, TX 78114"
type textarea "A0054 J W BROWN SUR, TRACT 16B (PT), ACRES 1.000"
type textarea "Parcel not needed."
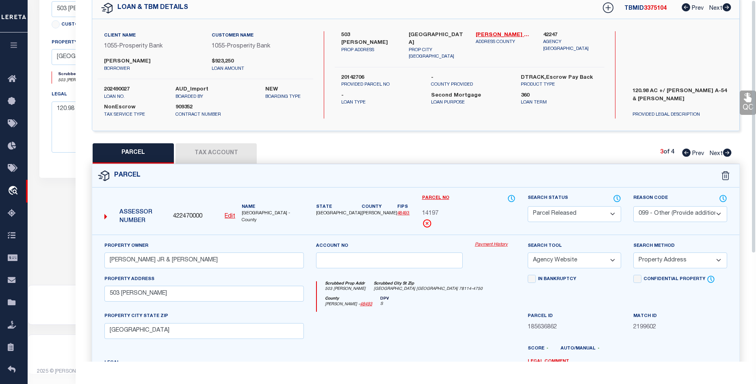
scroll to position [0, 0]
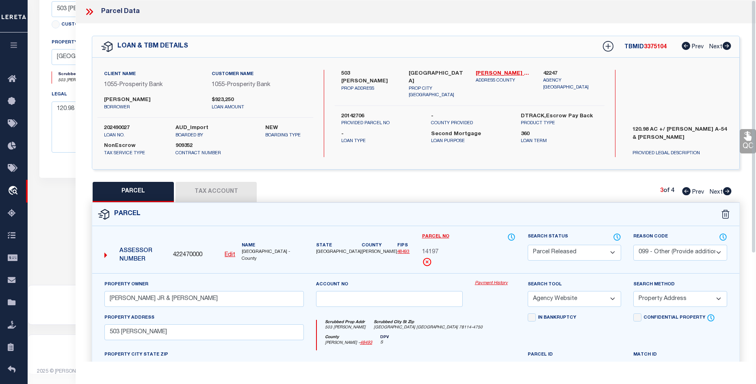
click at [725, 192] on icon at bounding box center [727, 191] width 9 height 8
select select "AS"
select select
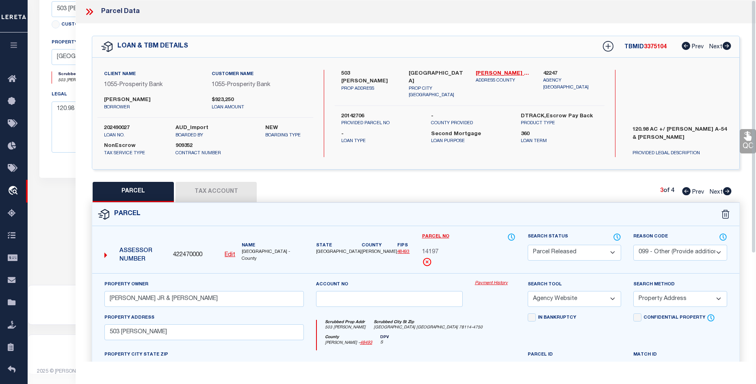
checkbox input "false"
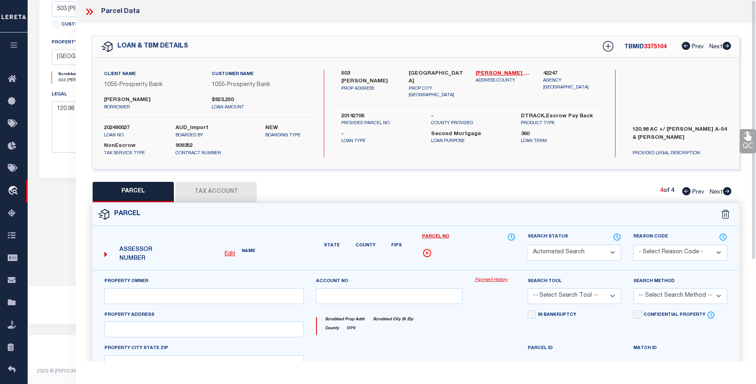
select select "PR"
select select "099"
type input "DISMUKE J B JR"
select select "AGF"
select select "ADD"
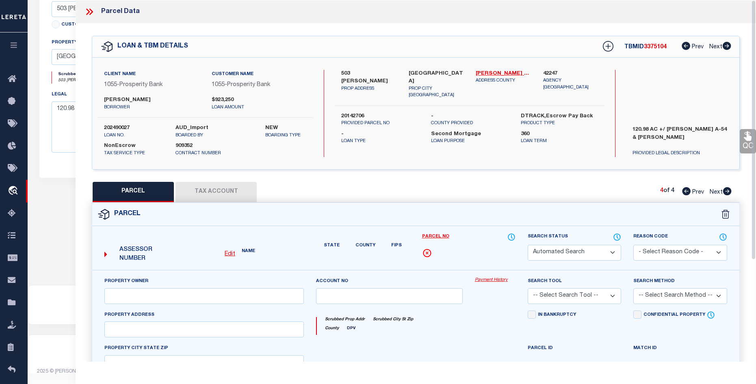
type input "503 DISMUKE LN"
type input "FLORESVILLE, TX 78114"
type textarea "Parcel not needed."
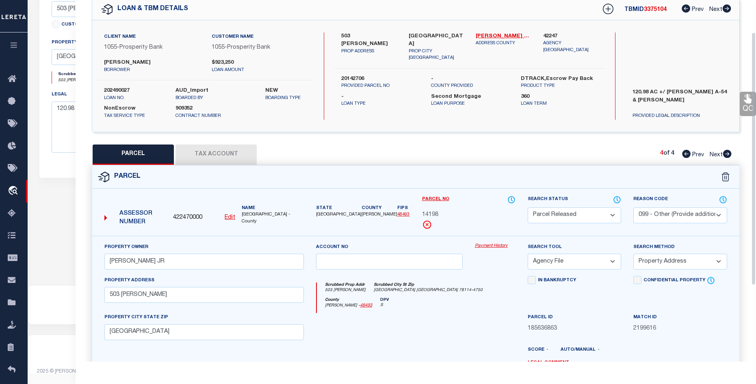
scroll to position [32, 0]
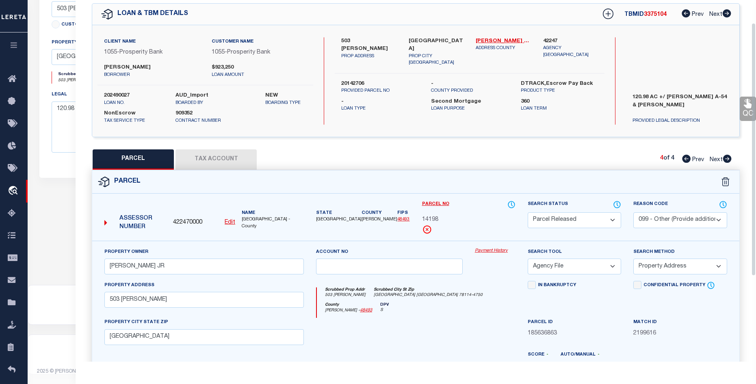
click at [606, 217] on select "Automated Search Bad Parcel Complete Duplicate Parcel High Dollar Reporting In …" at bounding box center [573, 220] width 93 height 16
select select "PC"
click at [527, 212] on select "Automated Search Bad Parcel Complete Duplicate Parcel High Dollar Reporting In …" at bounding box center [573, 220] width 93 height 16
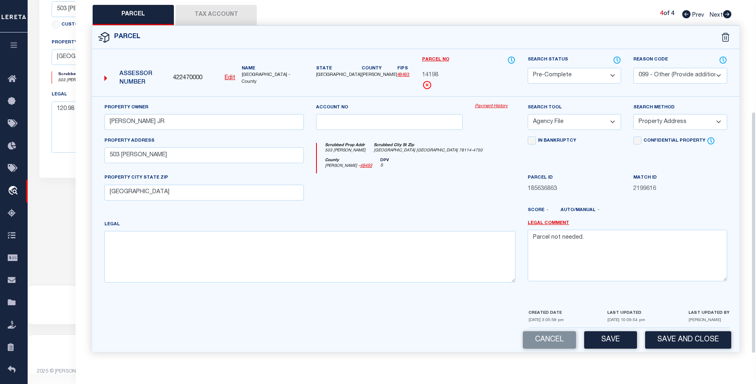
scroll to position [178, 0]
click at [221, 17] on button "Tax Account" at bounding box center [215, 14] width 81 height 20
select select "100"
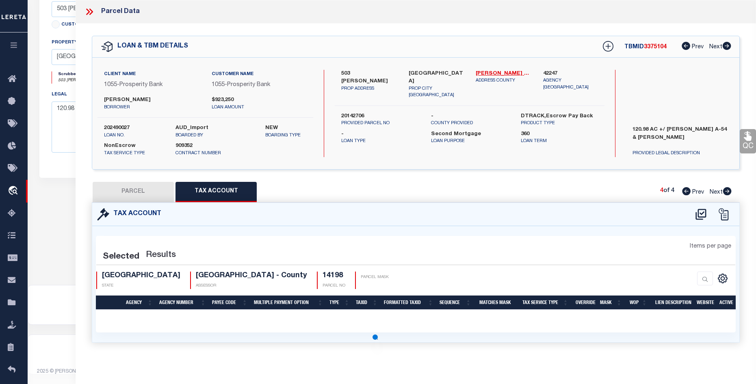
scroll to position [0, 0]
select select "100"
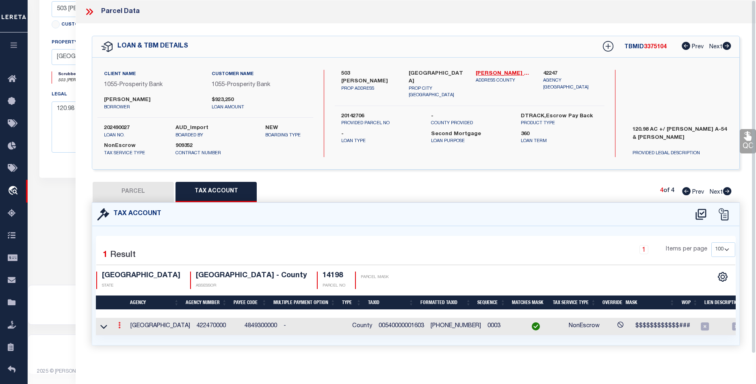
click at [117, 328] on link at bounding box center [119, 326] width 9 height 6
click at [128, 337] on icon at bounding box center [128, 338] width 6 height 6
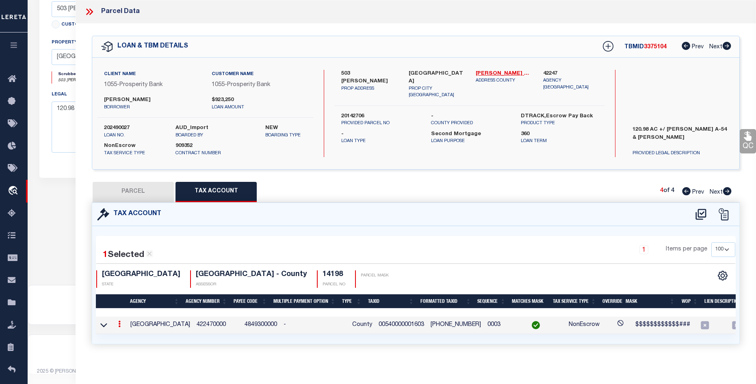
type input "00540000001603"
type textarea "$$$$$$$$$$$$###"
type input "XXXX-XXXXX-XXXXXX*"
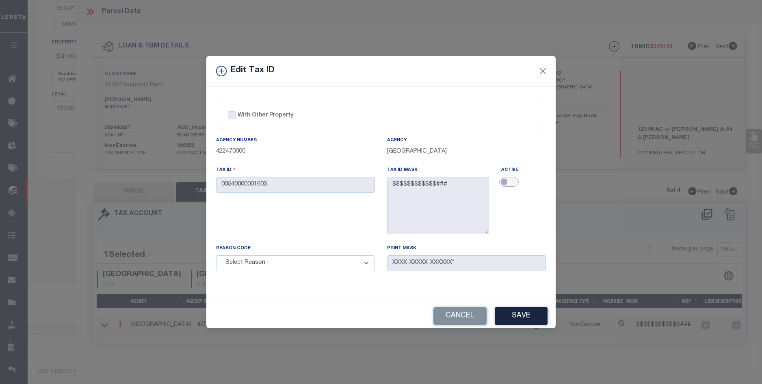
click at [507, 181] on input "checkbox" at bounding box center [508, 182] width 19 height 10
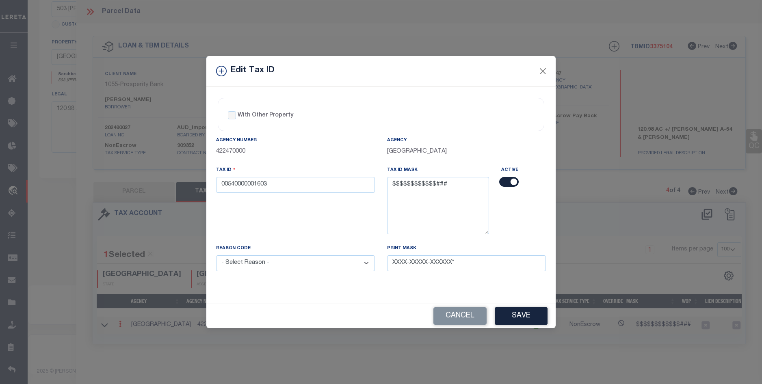
click at [514, 180] on input "checkbox" at bounding box center [508, 182] width 19 height 10
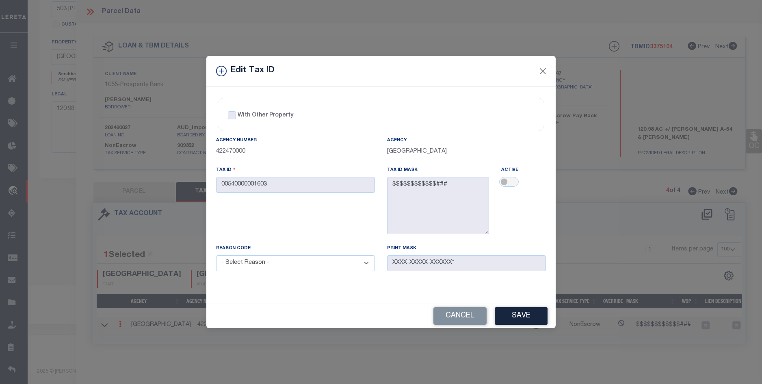
click at [366, 264] on select "- Select Reason - 099 - Other (Provide additional detail) ACT - Agency Changed …" at bounding box center [295, 263] width 159 height 16
drag, startPoint x: 520, startPoint y: 180, endPoint x: 515, endPoint y: 184, distance: 6.3
click at [520, 180] on div at bounding box center [523, 182] width 45 height 11
click at [513, 184] on input "checkbox" at bounding box center [508, 182] width 19 height 10
checkbox input "true"
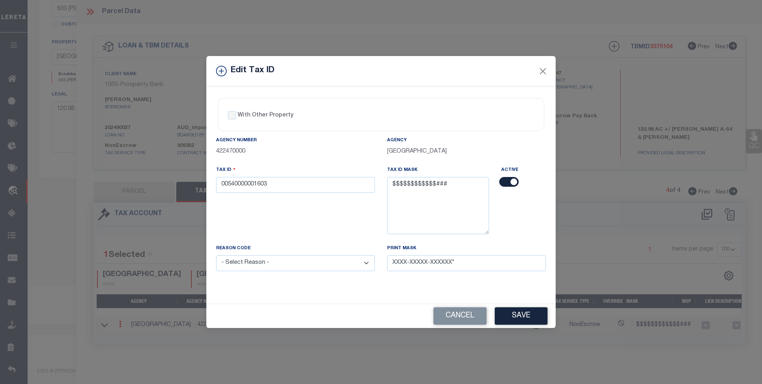
click at [357, 265] on select "- Select Reason - 099 - Other (Provide additional detail) ACT - Agency Changed …" at bounding box center [295, 263] width 159 height 16
select select "ACT"
click at [216, 256] on select "- Select Reason - 099 - Other (Provide additional detail) ACT - Agency Changed …" at bounding box center [295, 263] width 159 height 16
click at [517, 312] on button "Save" at bounding box center [521, 315] width 53 height 17
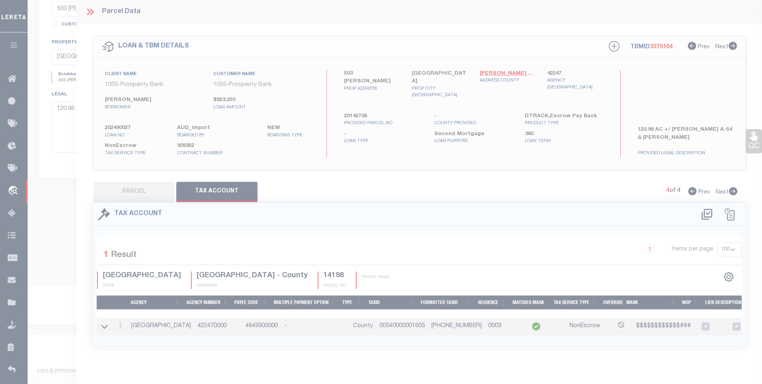
select select
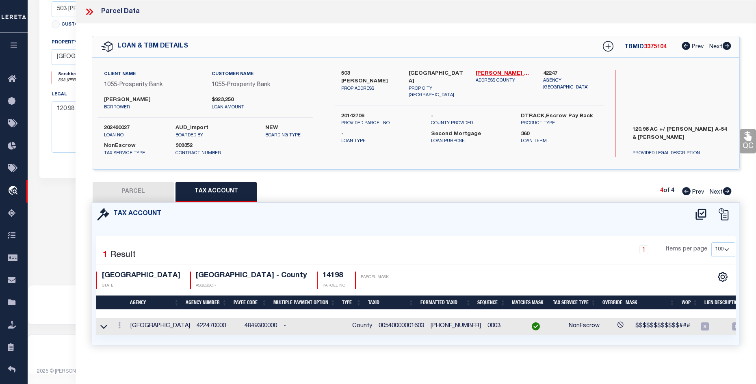
click at [685, 193] on icon at bounding box center [686, 191] width 9 height 8
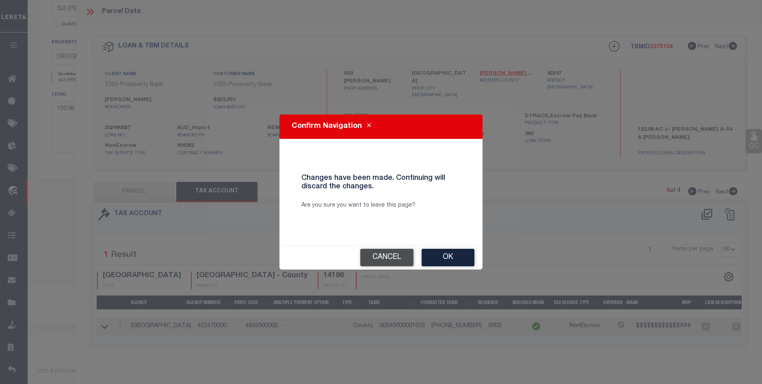
click at [380, 258] on button "Cancel" at bounding box center [386, 257] width 53 height 17
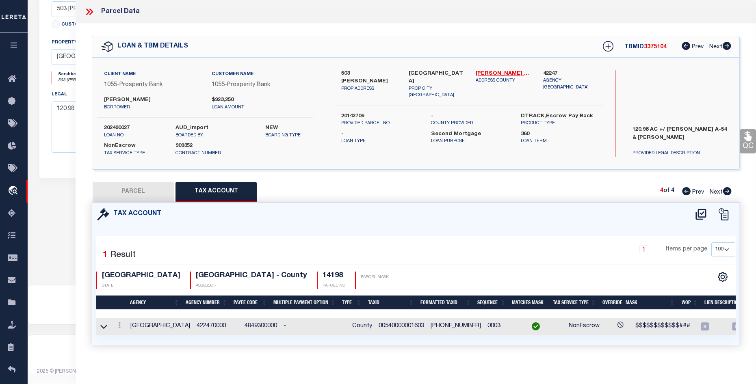
click at [138, 198] on button "PARCEL" at bounding box center [133, 192] width 81 height 20
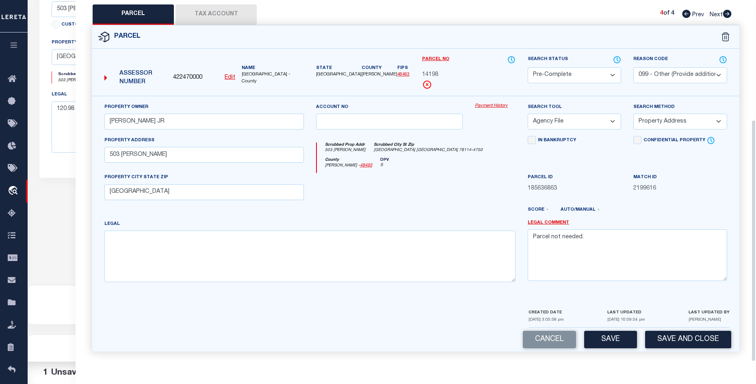
scroll to position [178, 0]
click at [616, 340] on button "Save" at bounding box center [610, 339] width 53 height 17
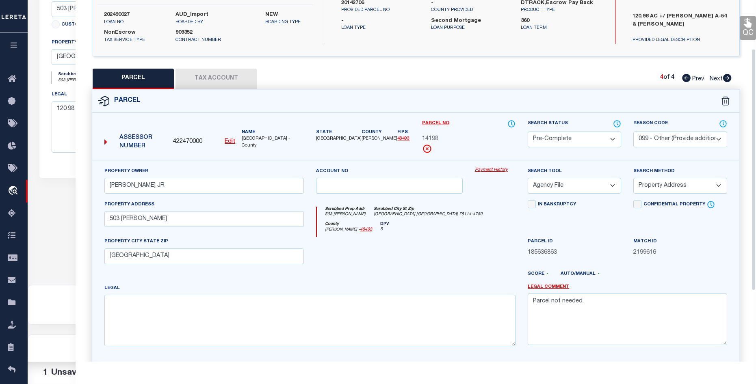
scroll to position [56, 0]
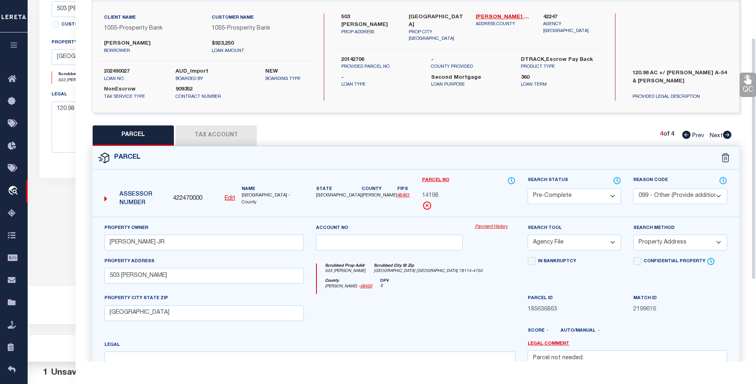
select select "AS"
select select
checkbox input "false"
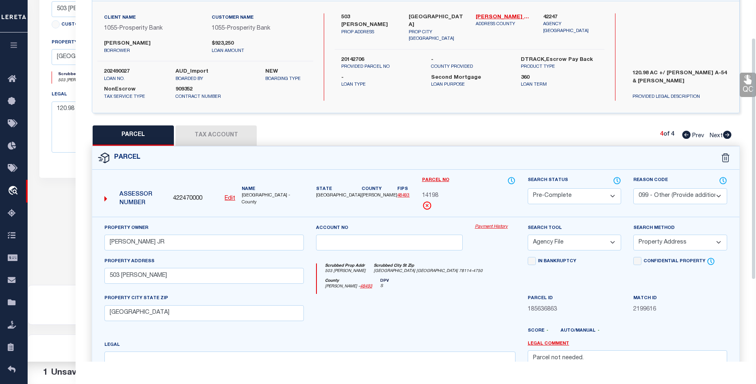
checkbox input "false"
select select "PC"
select select "099"
type input "DISMUKE J B JR"
select select "AGF"
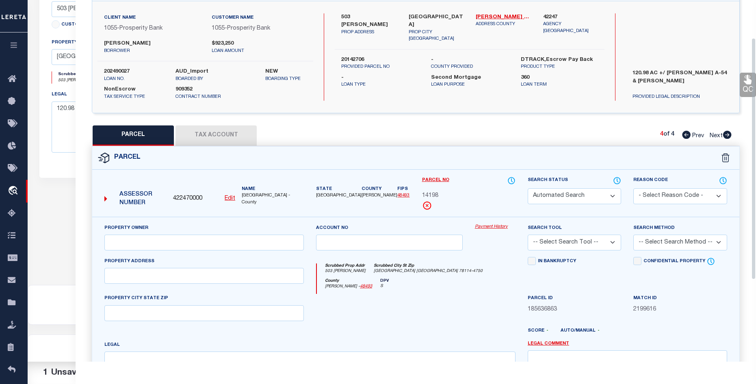
select select "ADD"
type input "503 DISMUKE LN"
type input "FLORESVILLE, TX 78114"
type textarea "Parcel not needed."
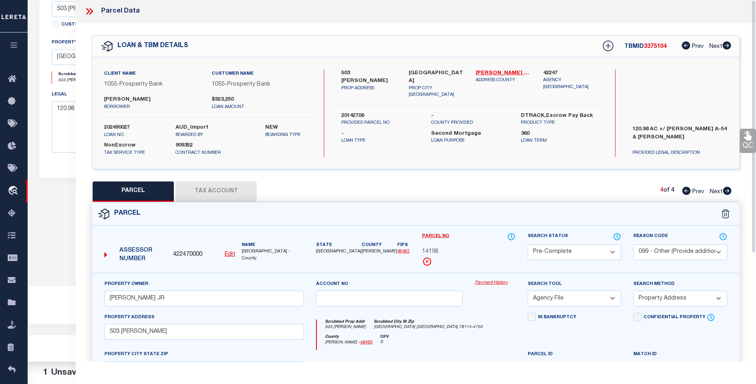
scroll to position [0, 0]
click at [686, 192] on icon at bounding box center [686, 191] width 9 height 8
select select "AS"
select select
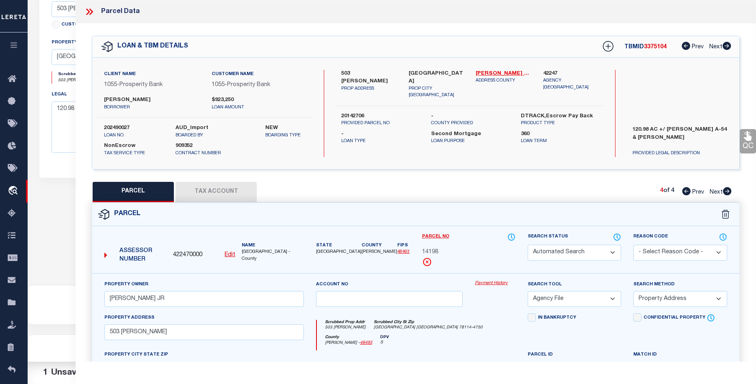
select select
checkbox input "false"
select select "PR"
select select "099"
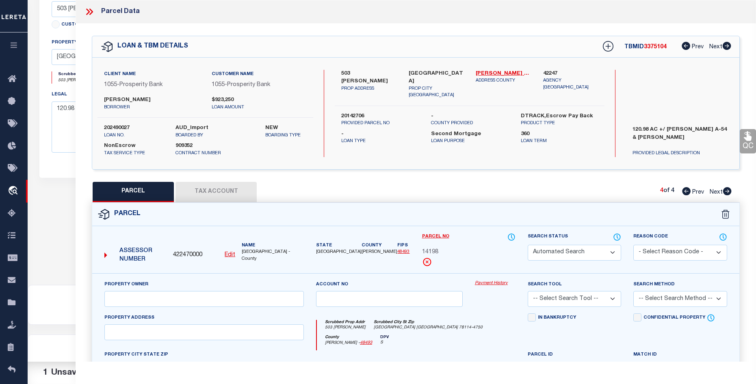
type input "DISMUKE J B JR & BETTY S"
select select "AGW"
select select "ADD"
type input "503 DISMUKE LN"
type input "FLORESVILLE, TX 78114"
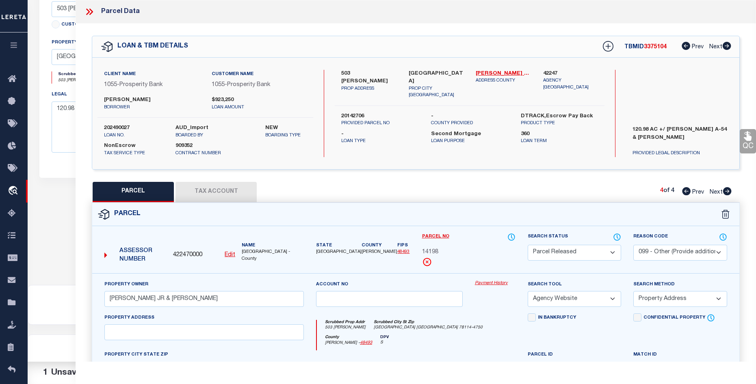
type textarea "A0054 J W BROWN SUR, TRACT 16B (PT), ACRES 1.000"
type textarea "Parcel not needed."
click at [597, 248] on select "Automated Search Bad Parcel Complete Duplicate Parcel High Dollar Reporting In …" at bounding box center [573, 253] width 93 height 16
click at [236, 184] on button "Tax Account" at bounding box center [215, 192] width 81 height 20
select select "100"
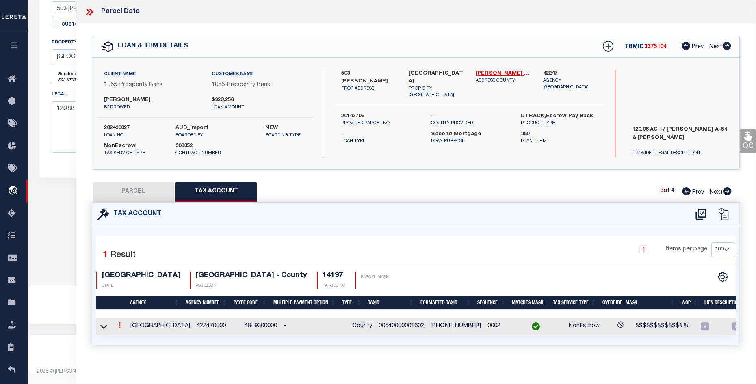
click at [119, 324] on icon at bounding box center [119, 325] width 2 height 6
click at [129, 340] on icon "" at bounding box center [128, 338] width 6 height 6
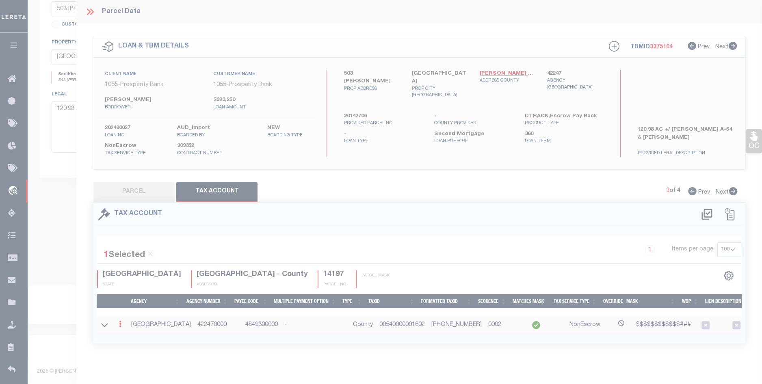
type input "00540000001602"
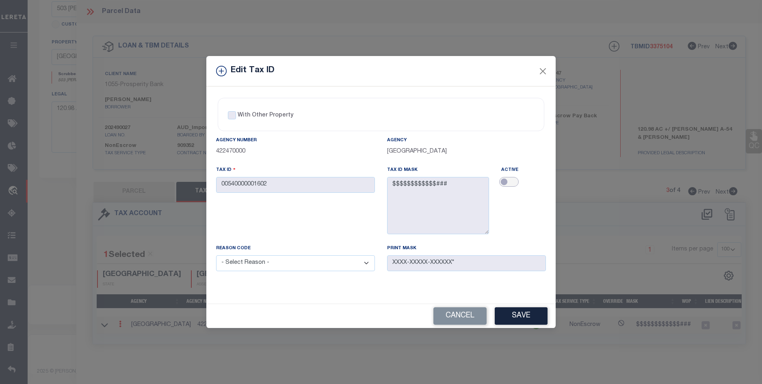
click at [510, 181] on input "checkbox" at bounding box center [508, 182] width 19 height 10
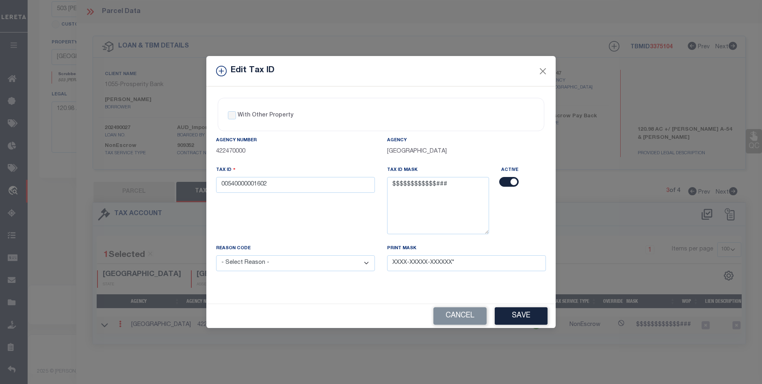
click at [509, 183] on input "checkbox" at bounding box center [508, 182] width 19 height 10
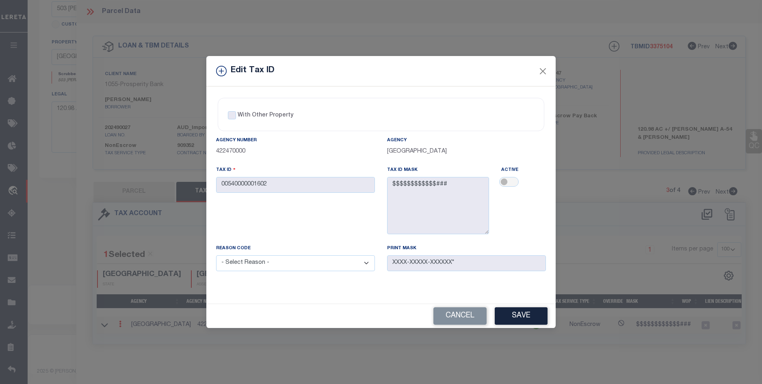
click at [496, 182] on div "Active" at bounding box center [523, 205] width 57 height 78
click at [506, 183] on input "checkbox" at bounding box center [508, 182] width 19 height 10
checkbox input "true"
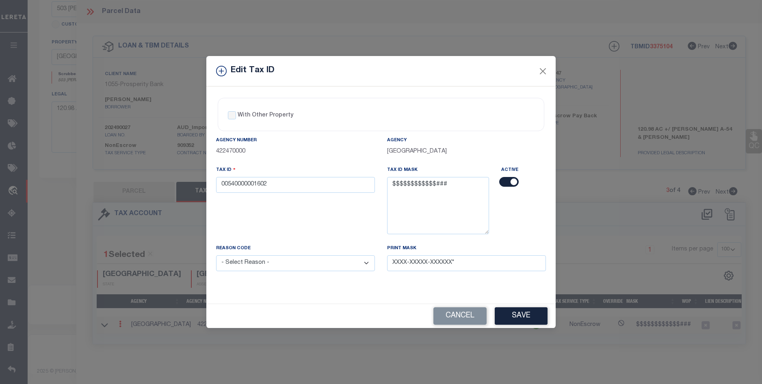
click at [370, 260] on select "- Select Reason - 099 - Other (Provide additional detail) ACT - Agency Changed …" at bounding box center [295, 263] width 159 height 16
select select "ACT"
click at [216, 256] on select "- Select Reason - 099 - Other (Provide additional detail) ACT - Agency Changed …" at bounding box center [295, 263] width 159 height 16
click at [524, 312] on button "Save" at bounding box center [521, 315] width 53 height 17
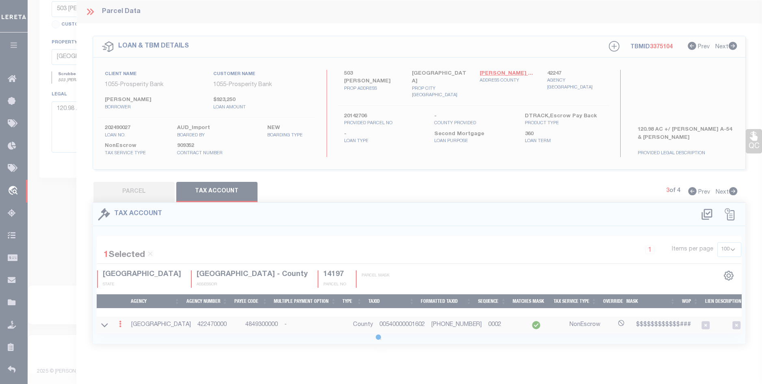
select select
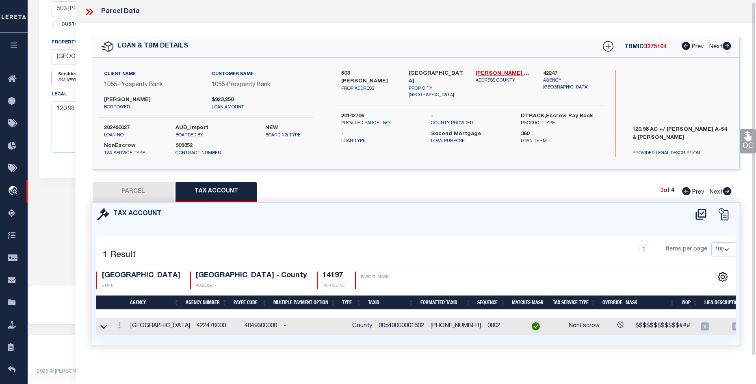
scroll to position [8, 0]
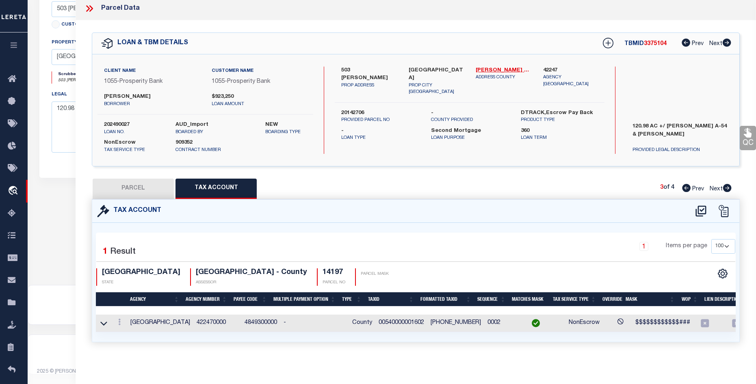
click at [162, 189] on button "PARCEL" at bounding box center [133, 189] width 81 height 20
select select "AS"
select select
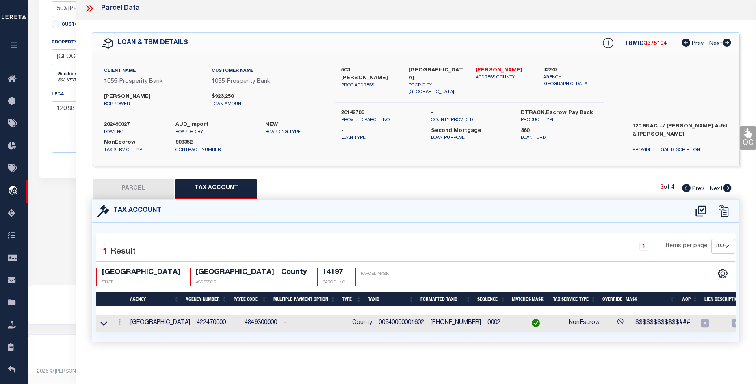
checkbox input "false"
select select "PR"
select select "099"
type input "DISMUKE J B JR & BETTY S"
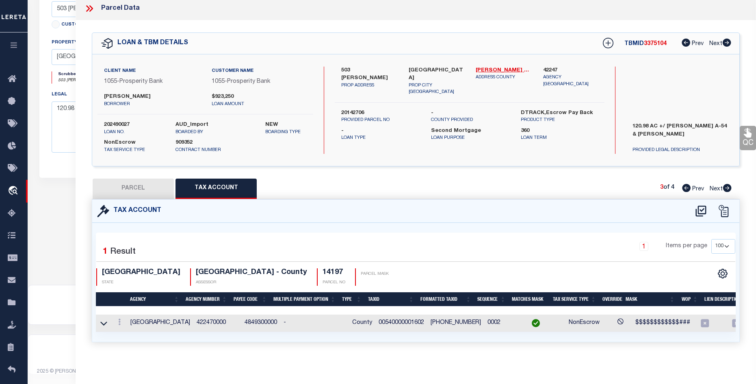
select select "AGW"
select select "ADD"
type input "503 DISMUKE LN"
type input "FLORESVILLE, TX 78114"
type textarea "A0054 J W BROWN SUR, TRACT 16B (PT), ACRES 1.000"
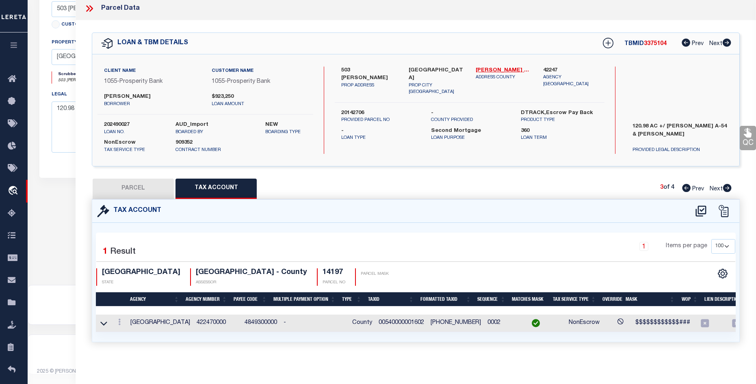
type textarea "Parcel not needed."
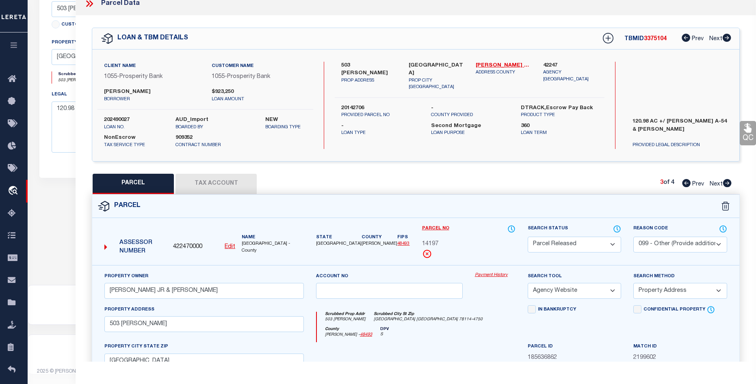
click at [618, 240] on select "Automated Search Bad Parcel Complete Duplicate Parcel High Dollar Reporting In …" at bounding box center [573, 245] width 93 height 16
click at [527, 237] on select "Automated Search Bad Parcel Complete Duplicate Parcel High Dollar Reporting In …" at bounding box center [573, 245] width 93 height 16
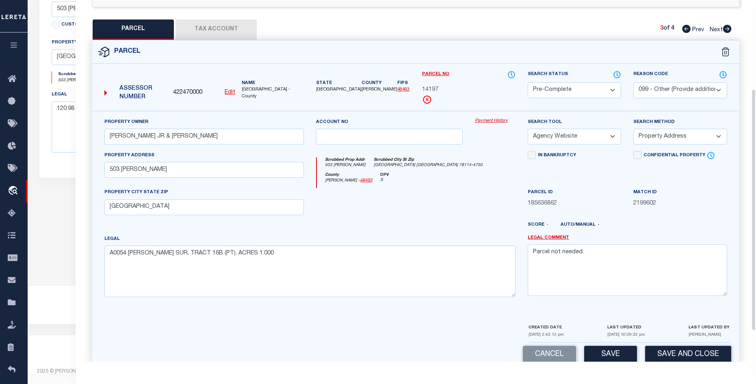
scroll to position [178, 0]
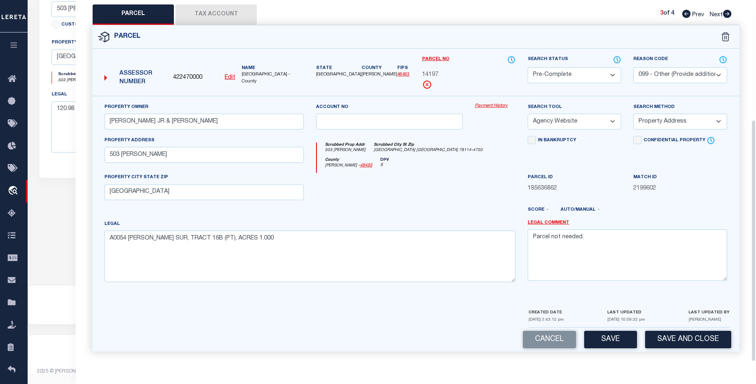
click at [605, 354] on div "Parcel 422470000 Edit" at bounding box center [416, 193] width 660 height 337
click at [607, 345] on button "Save" at bounding box center [610, 339] width 53 height 17
select select "AS"
select select
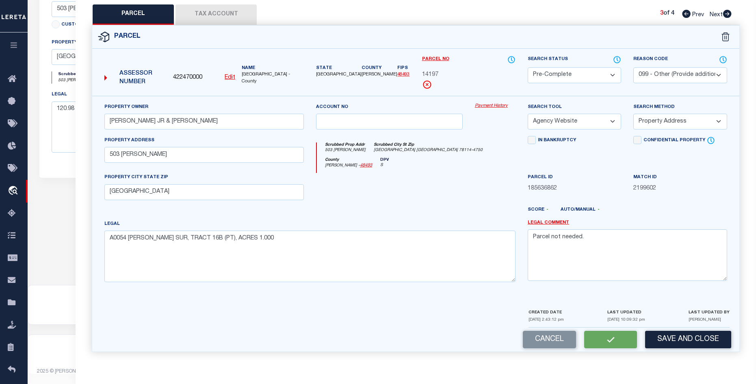
select select
checkbox input "false"
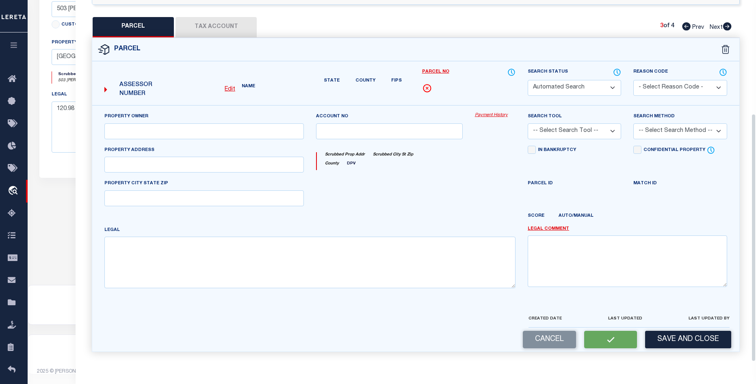
select select "PC"
select select "099"
type input "DISMUKE J B JR & BETTY S"
select select "AGW"
select select "ADD"
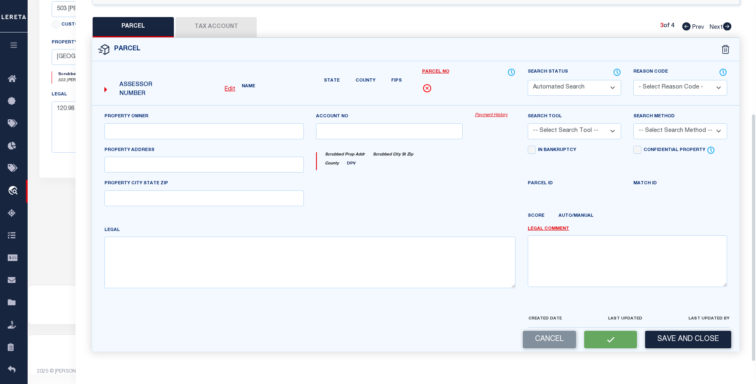
type input "503 DISMUKE LN"
type input "FLORESVILLE, TX 78114"
type textarea "A0054 J W BROWN SUR, TRACT 16B (PT), ACRES 1.000"
type textarea "Parcel not needed."
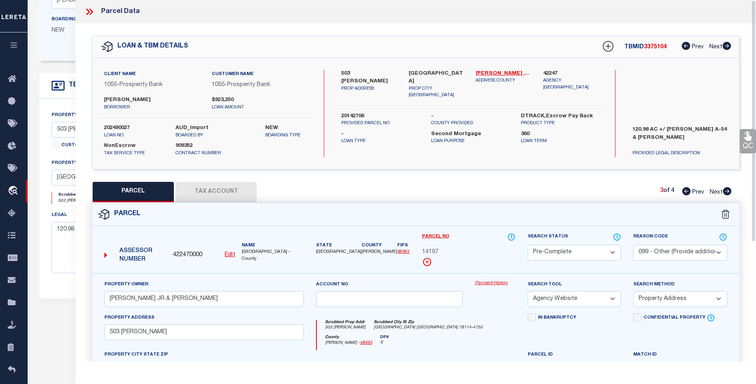
scroll to position [83, 0]
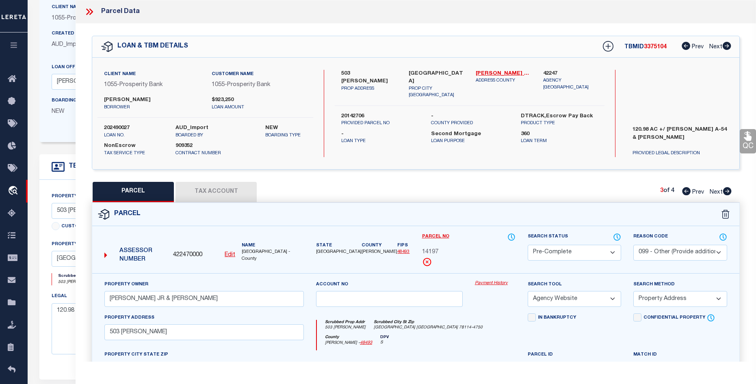
click at [86, 9] on icon at bounding box center [89, 11] width 11 height 11
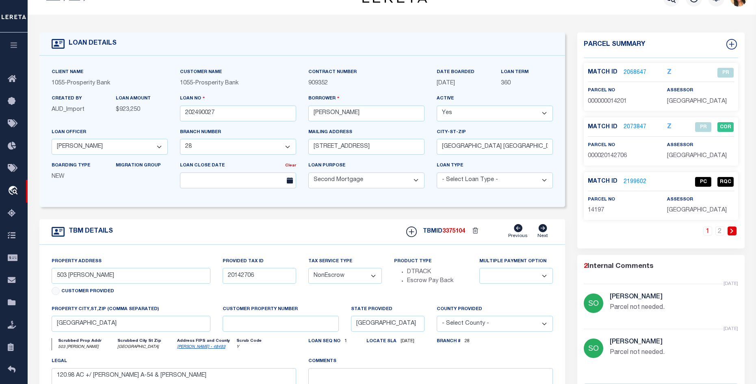
scroll to position [0, 0]
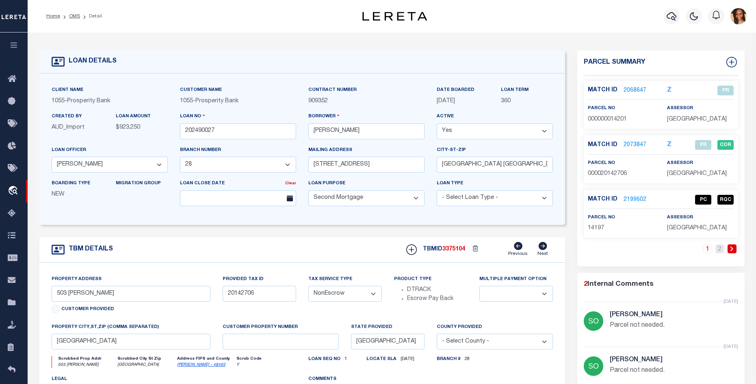
click at [719, 250] on link "2" at bounding box center [719, 248] width 9 height 9
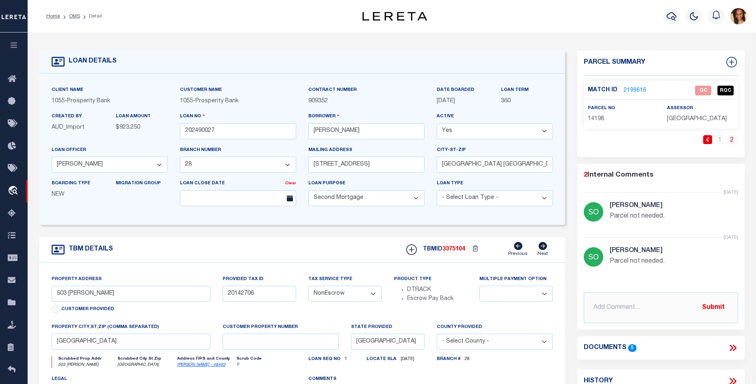
click at [637, 92] on link "2199616" at bounding box center [634, 90] width 23 height 9
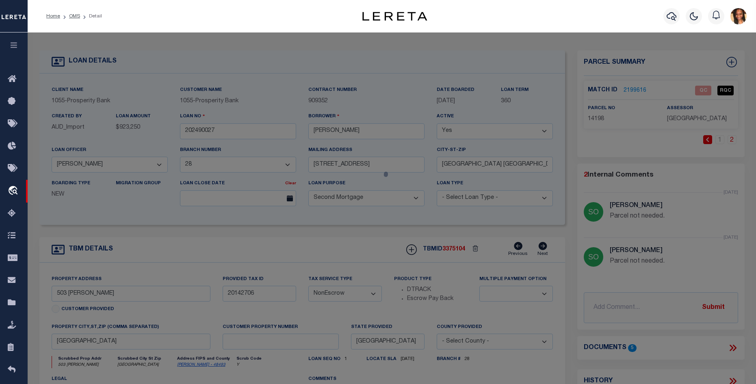
select select "AS"
select select
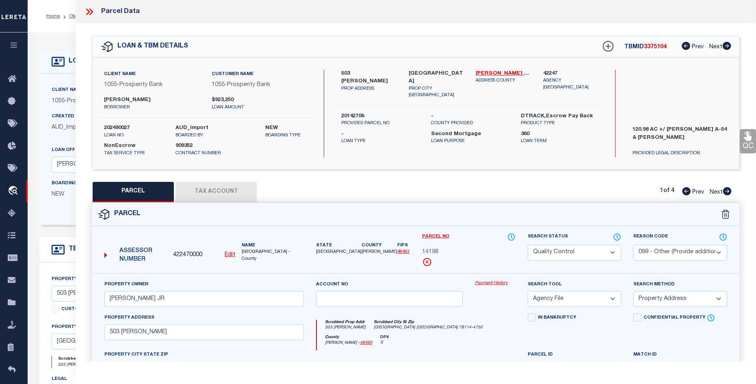
click at [85, 11] on icon at bounding box center [89, 11] width 11 height 11
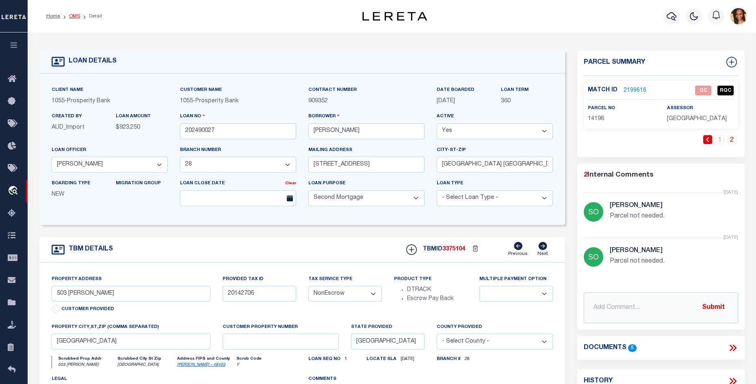
click at [72, 18] on link "OMS" at bounding box center [74, 16] width 11 height 5
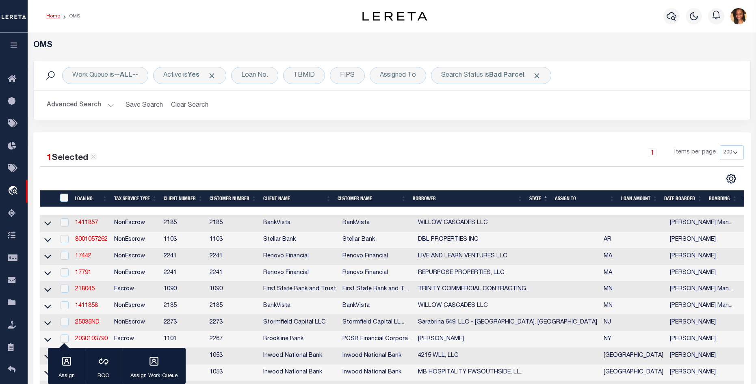
click at [54, 18] on link "Home" at bounding box center [53, 16] width 14 height 5
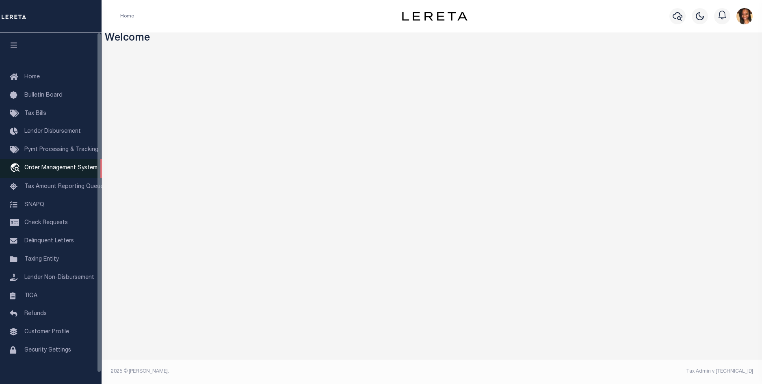
click at [57, 170] on span "Order Management System" at bounding box center [60, 168] width 73 height 6
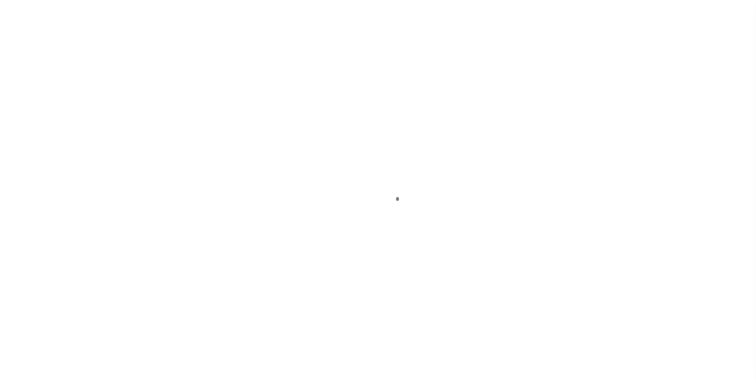
scroll to position [11, 0]
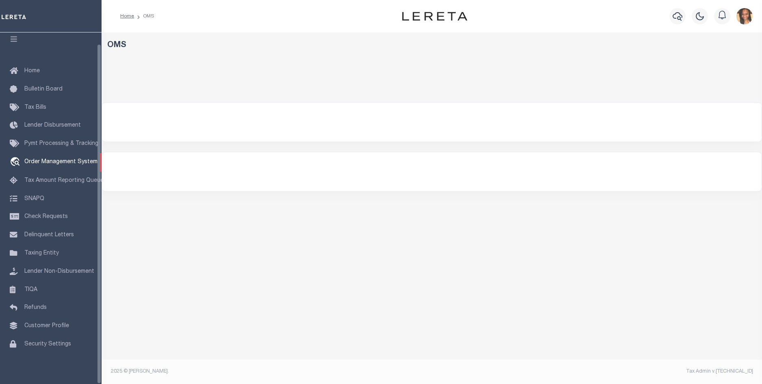
select select "200"
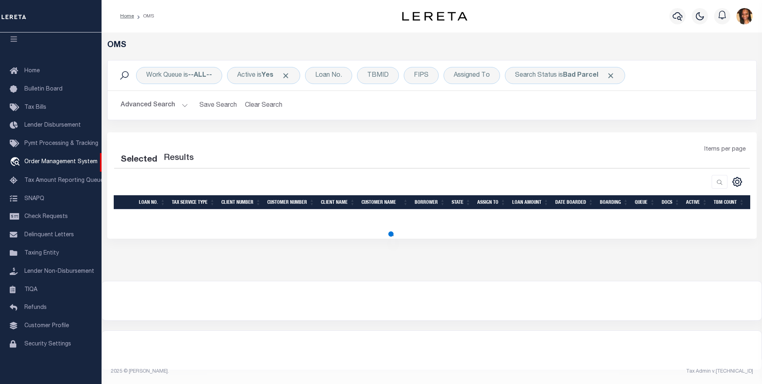
select select "200"
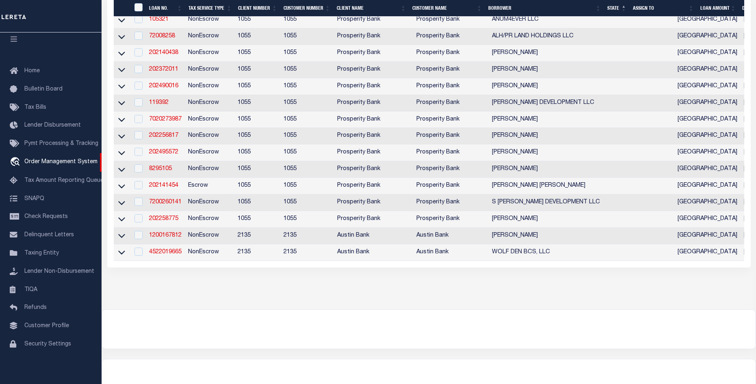
scroll to position [380, 0]
click at [172, 187] on link "202141454" at bounding box center [163, 185] width 29 height 6
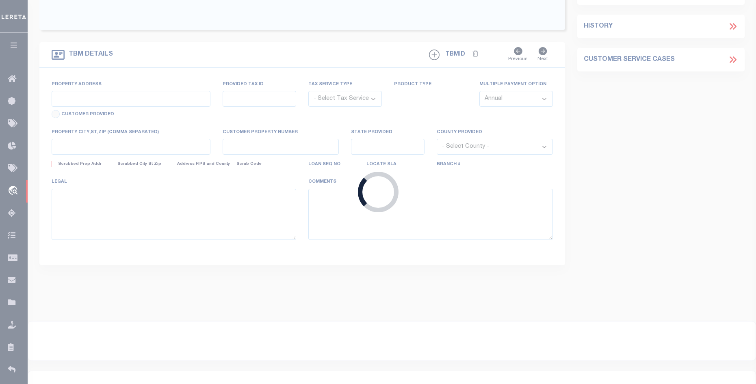
type input "202141454"
type input "[PERSON_NAME] [PERSON_NAME]"
select select
type input "23054 FM 450 N"
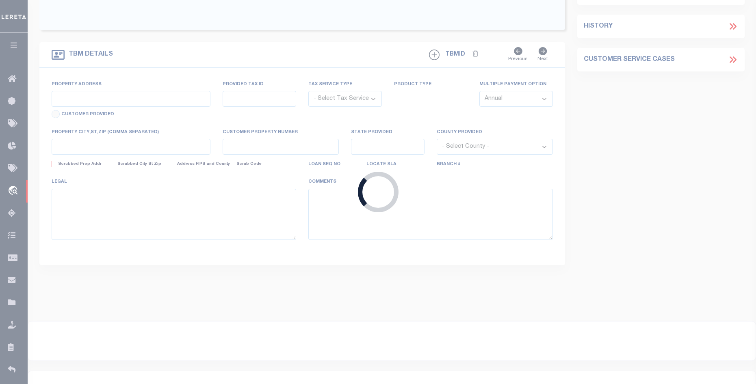
type input "[PERSON_NAME] TX 75640"
select select "100"
select select "Escrow"
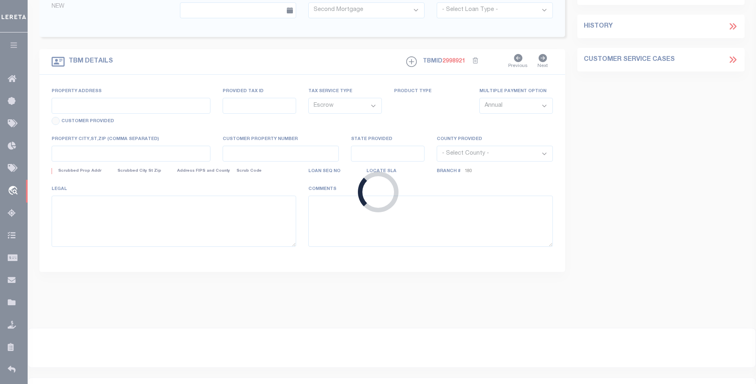
type input "23054 FM 450 N"
type input "R000038608"
select select
type input "[PERSON_NAME], [GEOGRAPHIC_DATA] 75640"
type input "[GEOGRAPHIC_DATA]"
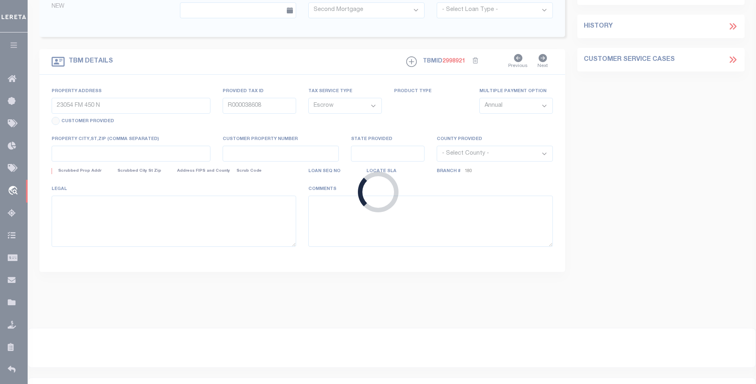
type textarea "1 ACRE [PERSON_NAME] SRVY ABST 425 [PERSON_NAME] CO TX"
select select "10366"
select select "3269"
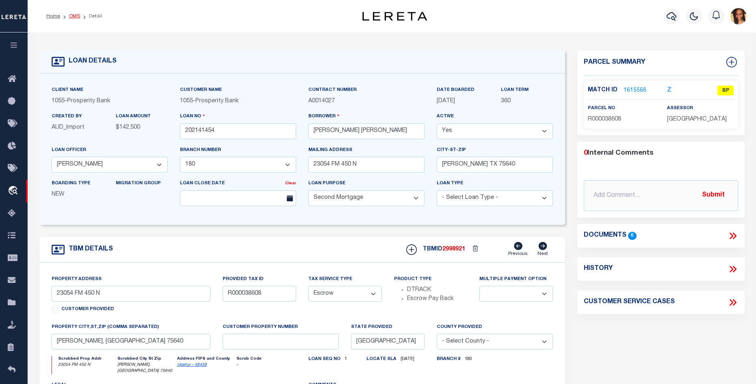
click at [76, 17] on link "OMS" at bounding box center [74, 16] width 11 height 5
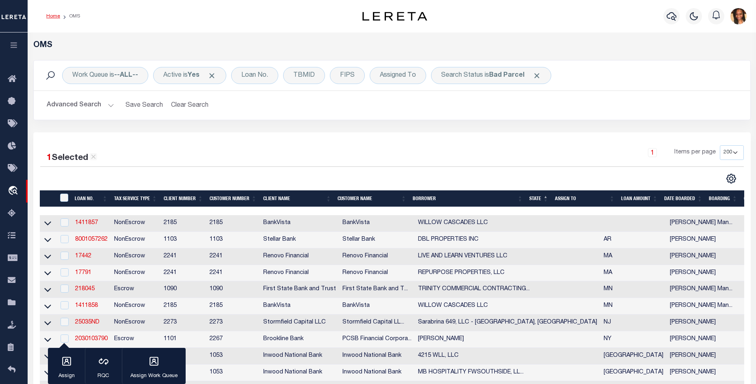
click at [50, 18] on link "Home" at bounding box center [53, 16] width 14 height 5
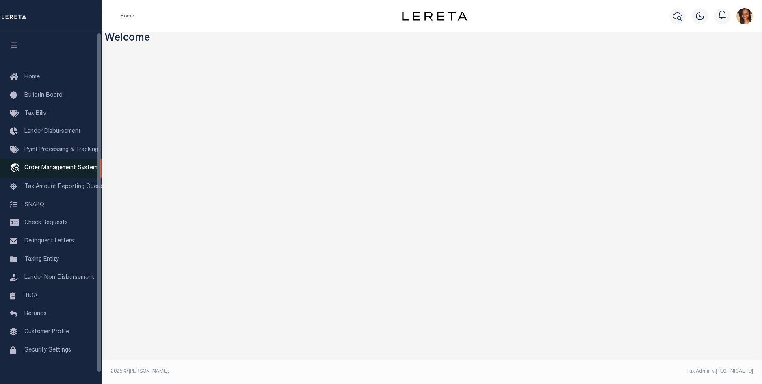
click at [78, 169] on span "Order Management System" at bounding box center [60, 168] width 73 height 6
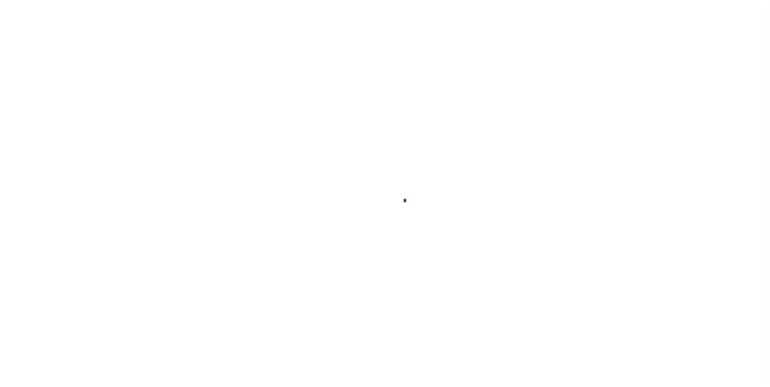
scroll to position [11, 0]
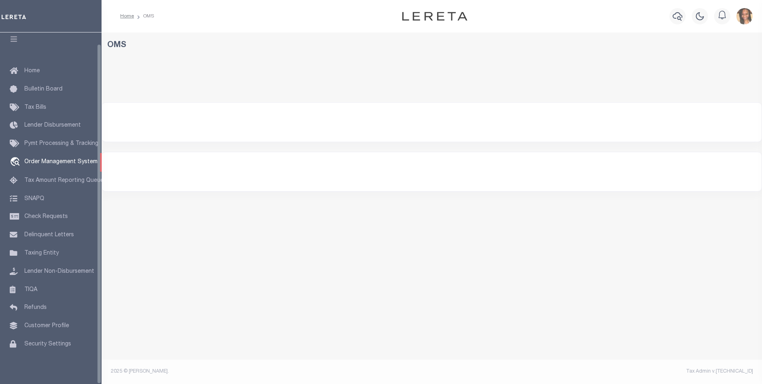
select select "200"
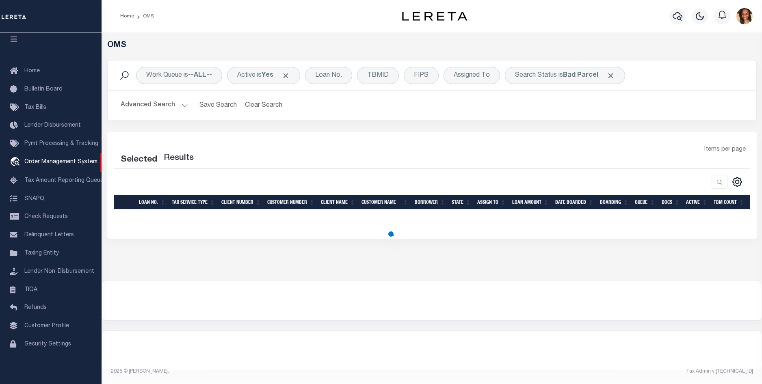
select select "200"
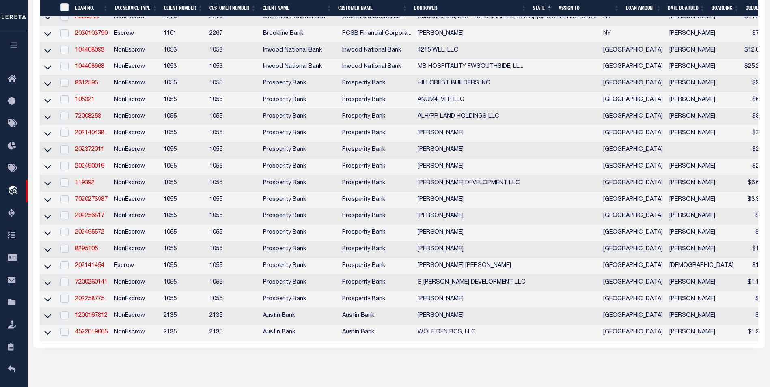
scroll to position [296, 0]
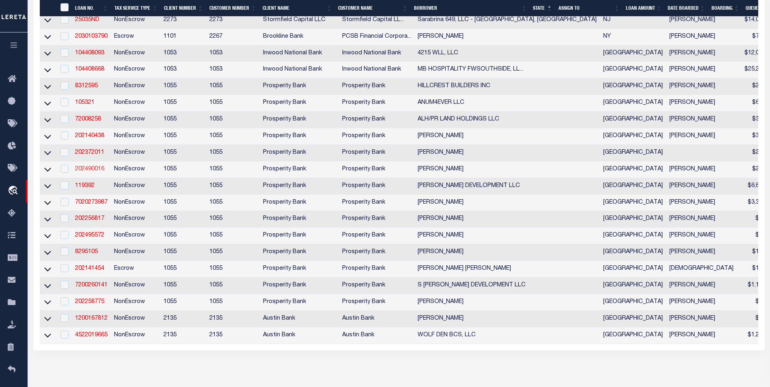
click at [95, 172] on link "202490016" at bounding box center [89, 169] width 29 height 6
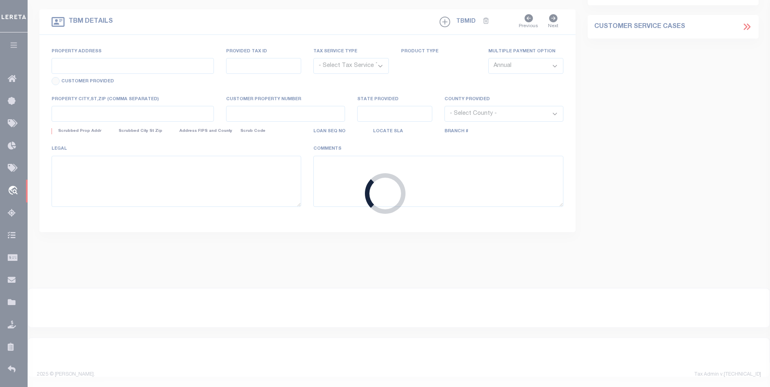
type input "202490016"
type input "ANTONIO D PEREZ"
select select
type input "635 CR 3385"
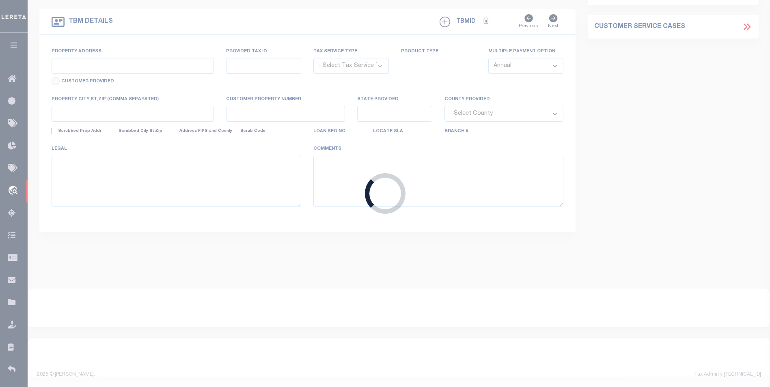
type input "CROCKETT TX 75835"
select select "100"
select select "NonEscrow"
select select "10390"
select select "4078"
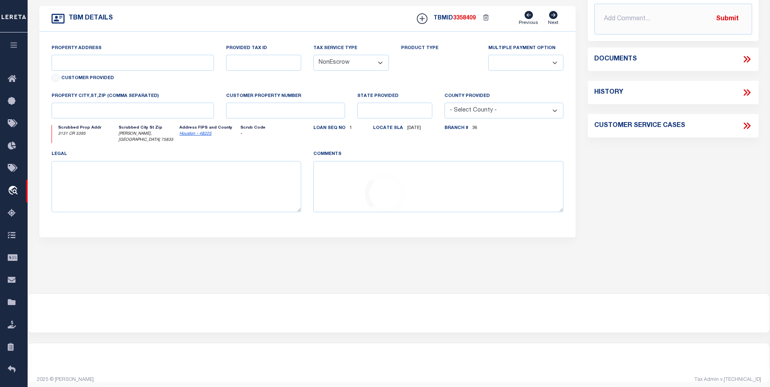
type input "3131 CR 3395"
type input "TBD"
select select
type input "CROCKETT, TX 75835"
type input "TX"
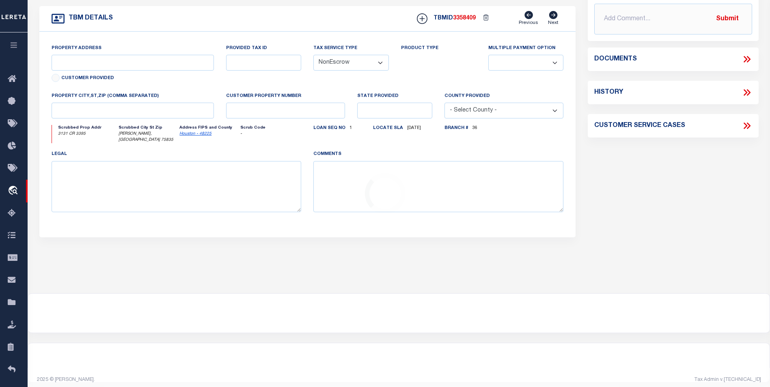
type textarea "7.587 AC ALFRED BITNER SURVEY AB-193"
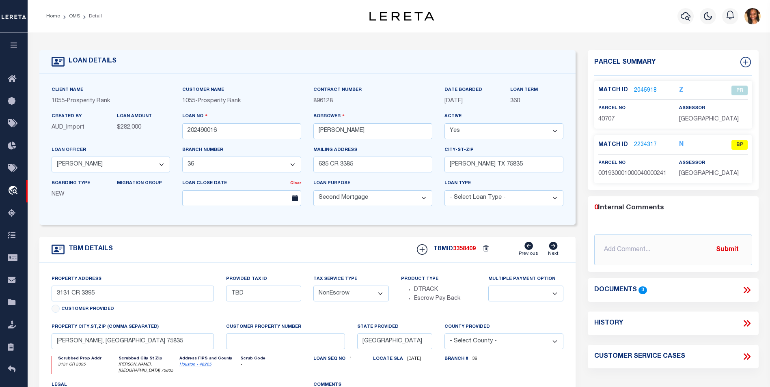
click at [648, 89] on link "2045918" at bounding box center [645, 90] width 23 height 9
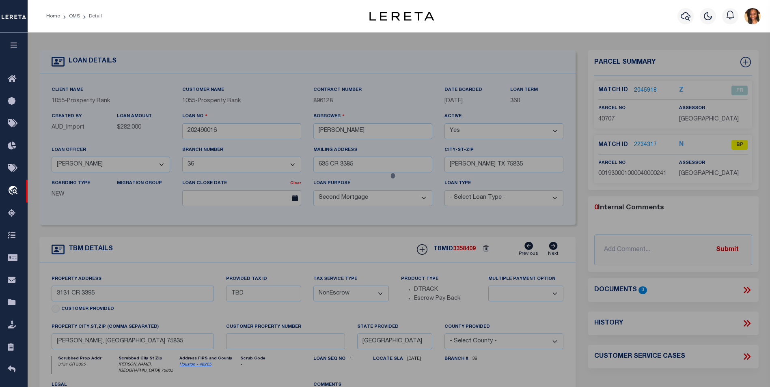
checkbox input "false"
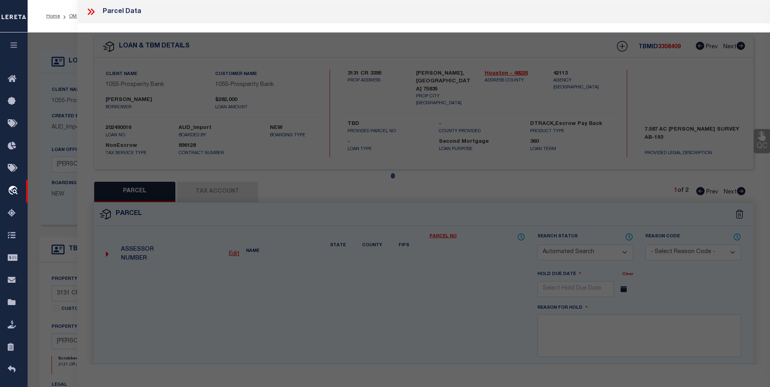
select select "PR"
select select "ACT"
type input "MARTINEZ ASHLEY N &"
select select
type input "CR 3395"
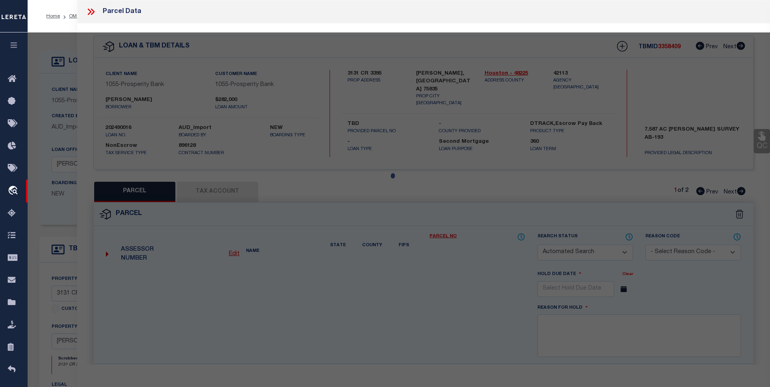
type input "LOVELADY TX 75851"
type textarea "A BITNER AB 193 7.587 AC"
type textarea "Incorrect parcel correct parcel for legal 00193-00010-00040-000241"
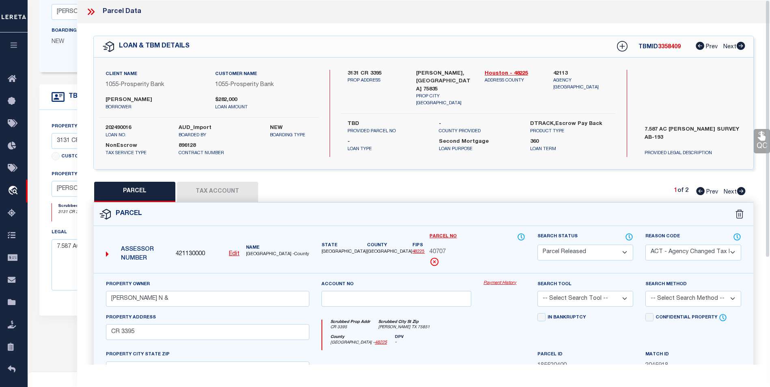
scroll to position [152, 0]
click at [89, 12] on icon at bounding box center [91, 11] width 11 height 11
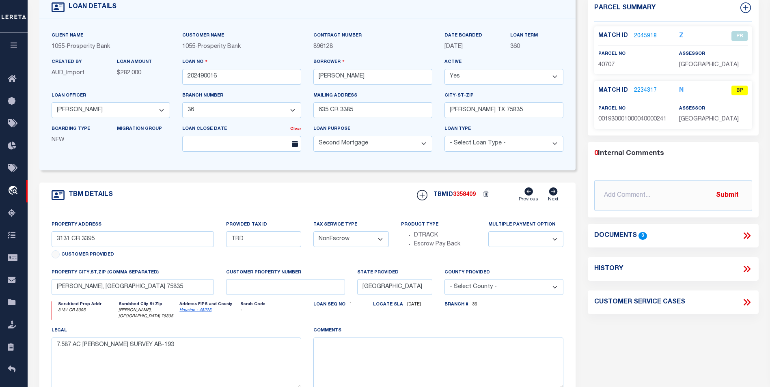
scroll to position [30, 0]
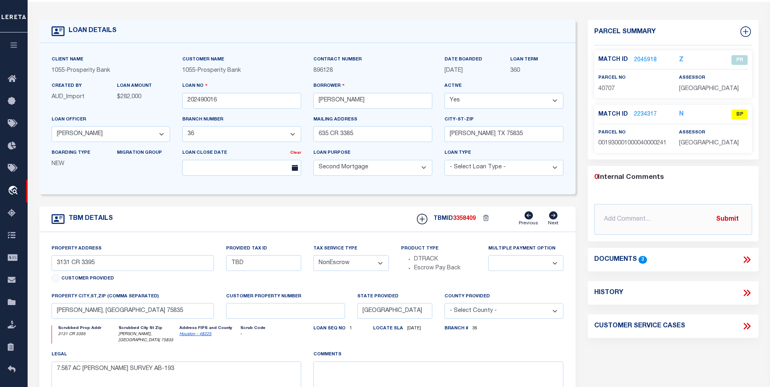
click at [648, 116] on link "2234317" at bounding box center [645, 114] width 23 height 9
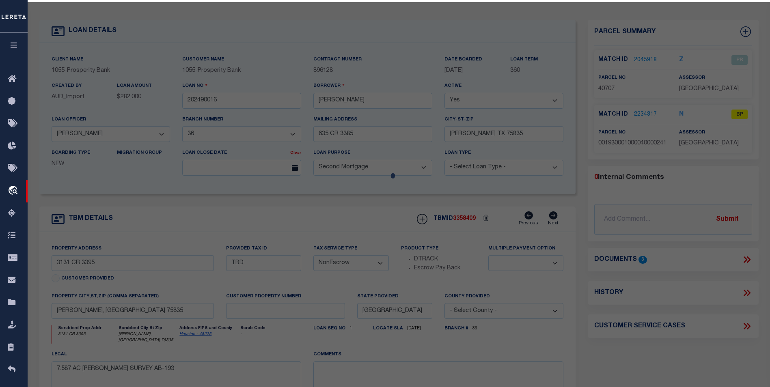
select select "AS"
select select
checkbox input "false"
select select "BP"
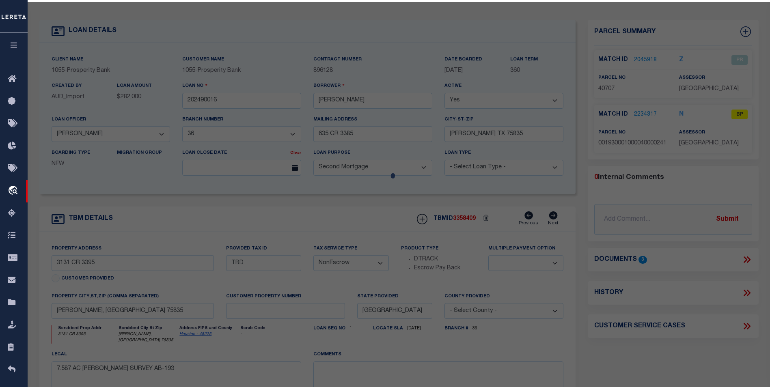
type input "martinez, ahsley"
select select "AGW"
select select
type input "635 County Road 3385"
type input "Corckett, TX"
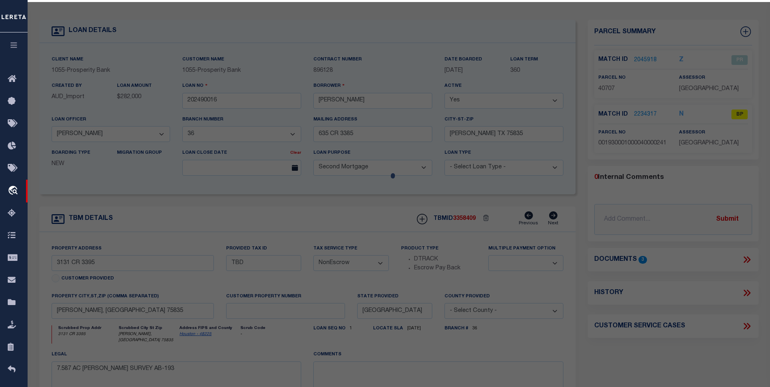
type textarea "7.587 acs"
type textarea "This parcel will not show on cad or tax site i think the parcel is 001930001000…"
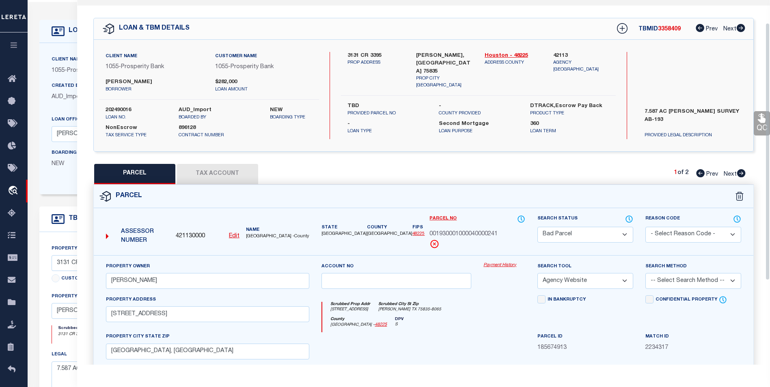
scroll to position [0, 0]
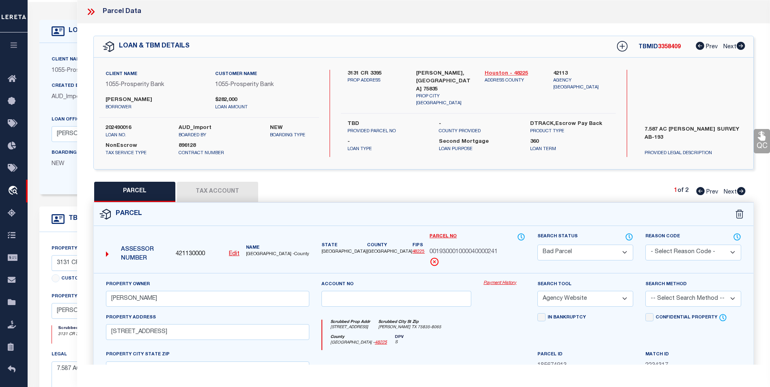
click at [497, 71] on link "Houston - 48225" at bounding box center [513, 74] width 56 height 8
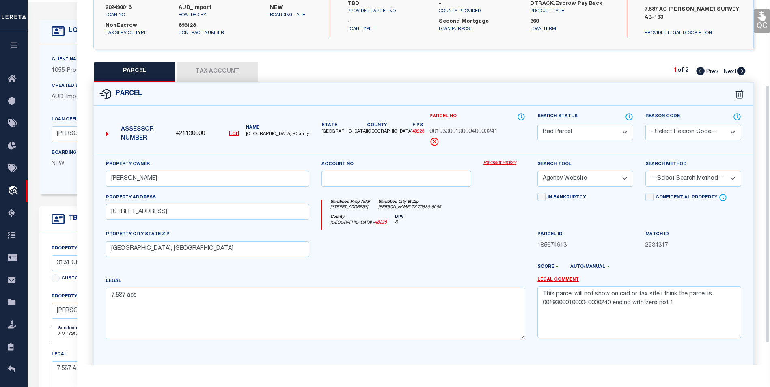
scroll to position [122, 0]
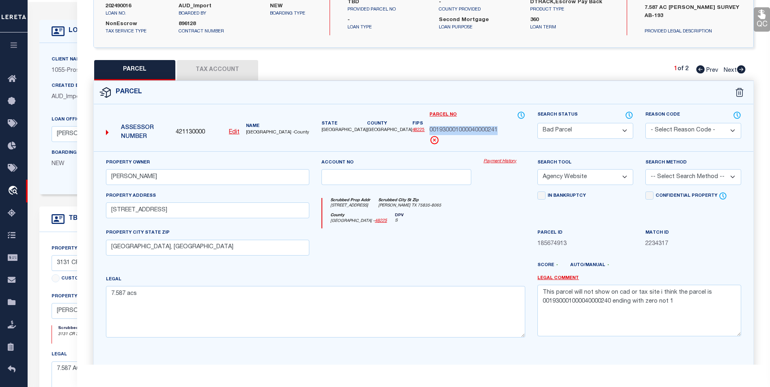
drag, startPoint x: 500, startPoint y: 130, endPoint x: 430, endPoint y: 128, distance: 70.3
click at [430, 128] on div "001930001000040000241" at bounding box center [478, 130] width 96 height 9
copy span "001930001000040000241"
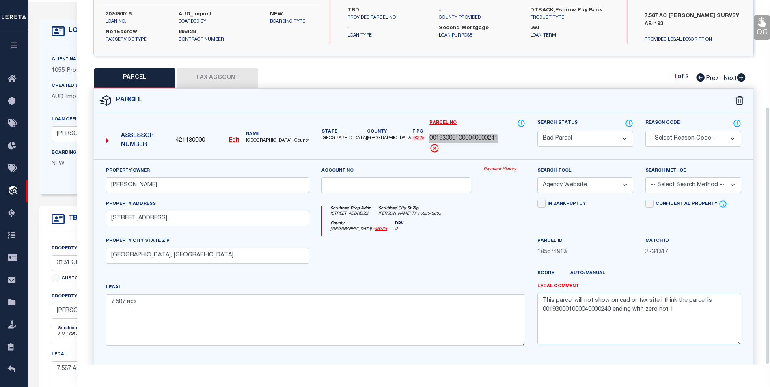
scroll to position [151, 0]
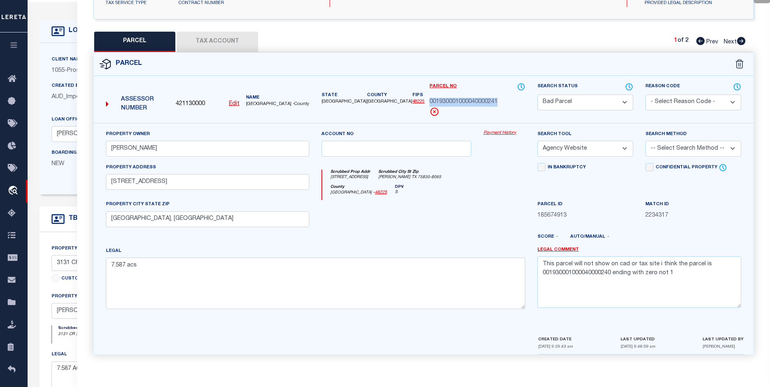
click at [157, 37] on button "PARCEL" at bounding box center [134, 42] width 81 height 20
select select "AS"
select select
checkbox input "false"
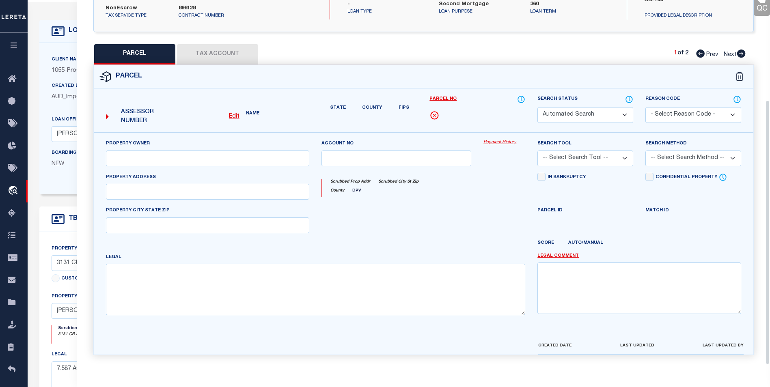
select select "BP"
type input "martinez, ahsley"
select select "AGW"
select select
type input "635 County Road 3385"
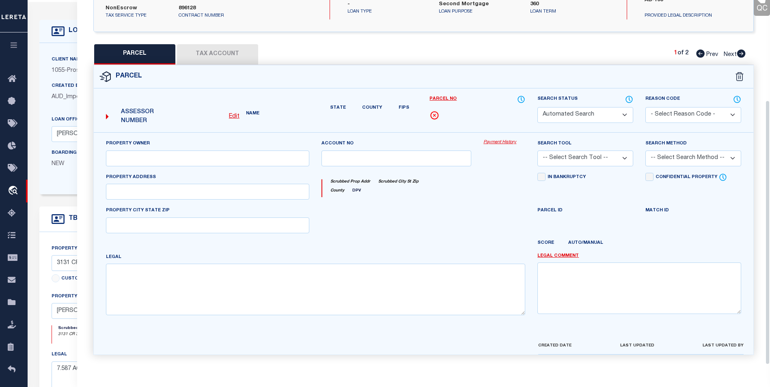
type input "Corckett, TX"
type textarea "7.587 acs"
type textarea "This parcel will not show on cad or tax site i think the parcel is 001930001000…"
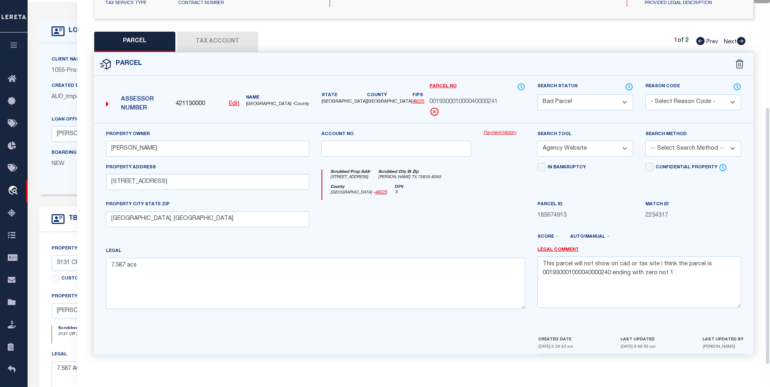
click at [204, 43] on button "Tax Account" at bounding box center [217, 42] width 81 height 20
select select "100"
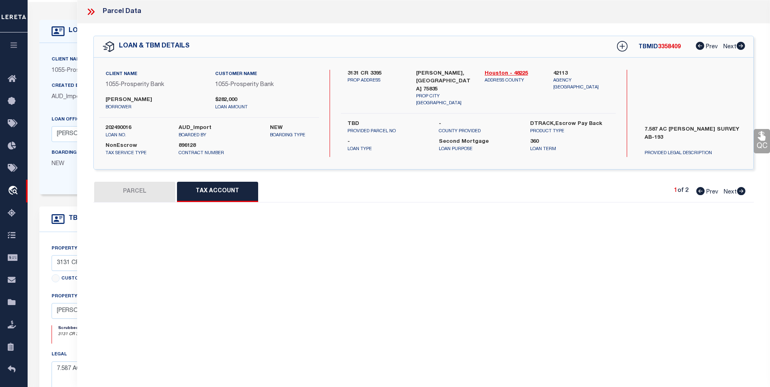
select select "100"
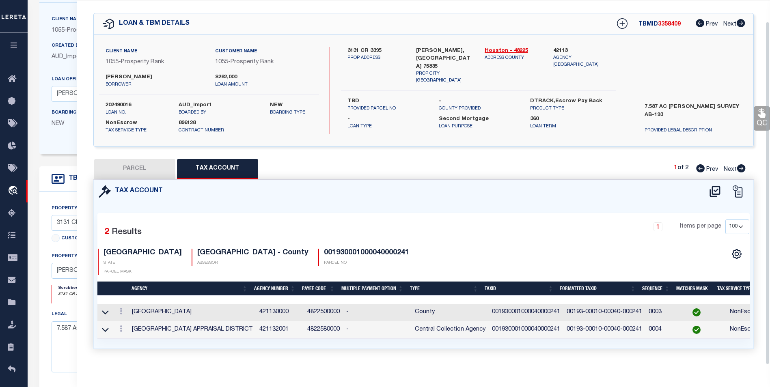
scroll to position [71, 0]
click at [118, 166] on button "PARCEL" at bounding box center [134, 169] width 81 height 20
select select "AS"
select select
checkbox input "false"
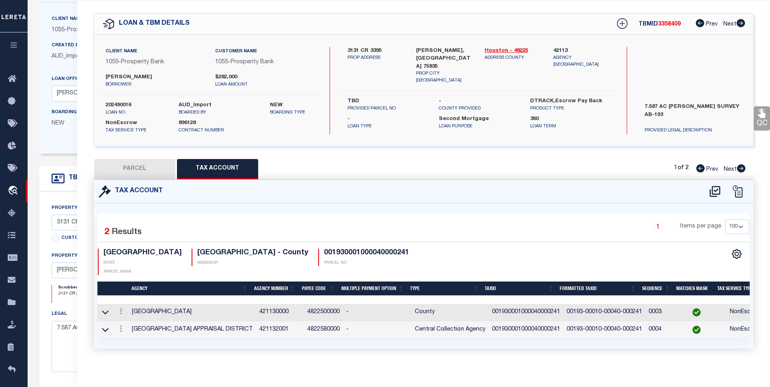
checkbox input "false"
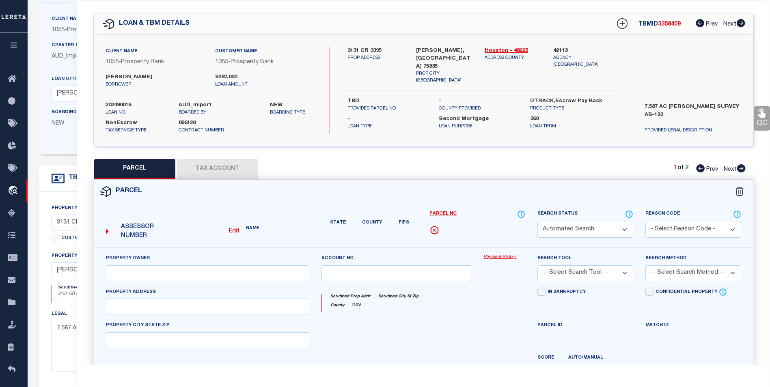
select select "BP"
type input "martinez, ahsley"
select select "AGW"
select select
type input "635 County Road 3385"
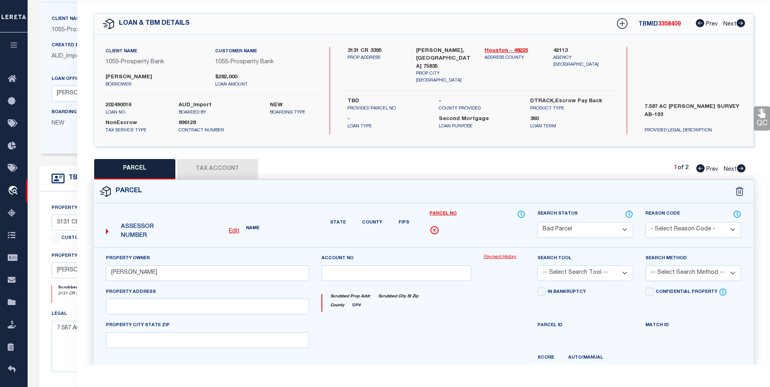
type input "Corckett, TX"
type textarea "7.587 acs"
type textarea "This parcel will not show on cad or tax site i think the parcel is 001930001000…"
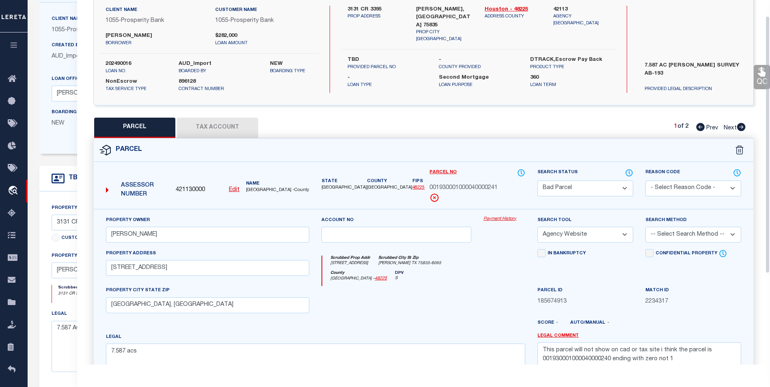
scroll to position [23, 0]
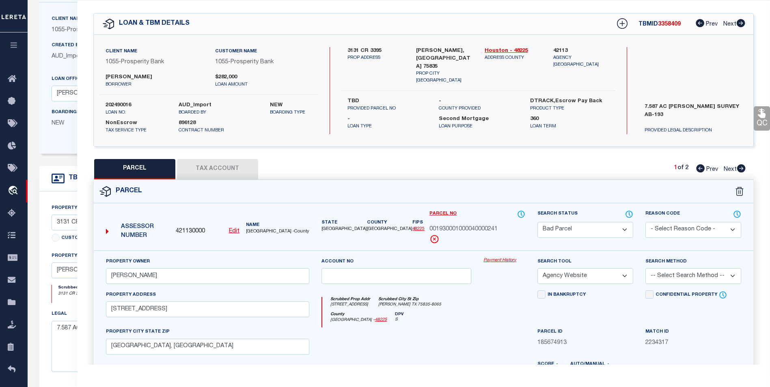
click at [217, 174] on button "Tax Account" at bounding box center [217, 169] width 81 height 20
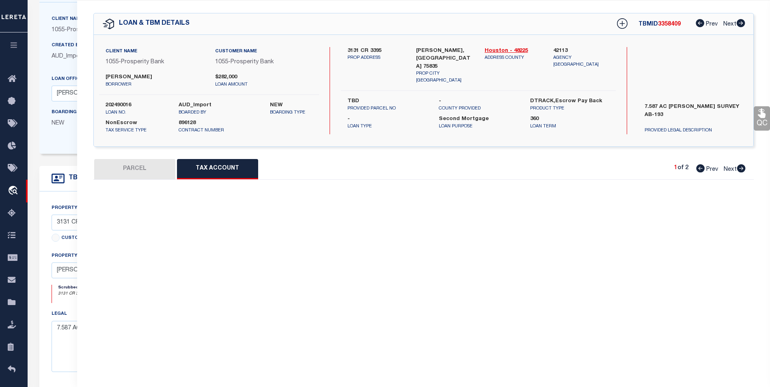
scroll to position [0, 0]
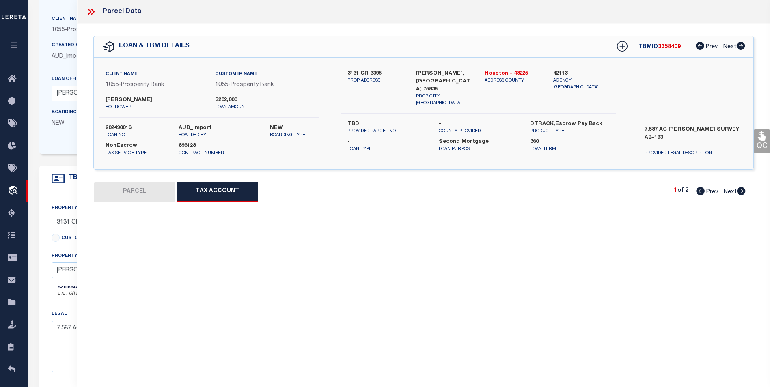
select select "100"
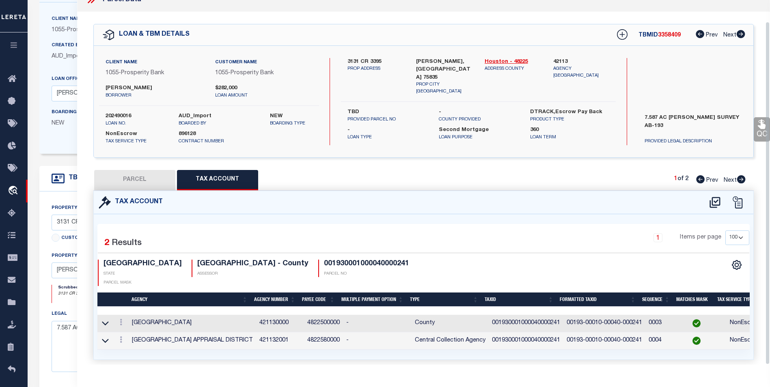
scroll to position [23, 0]
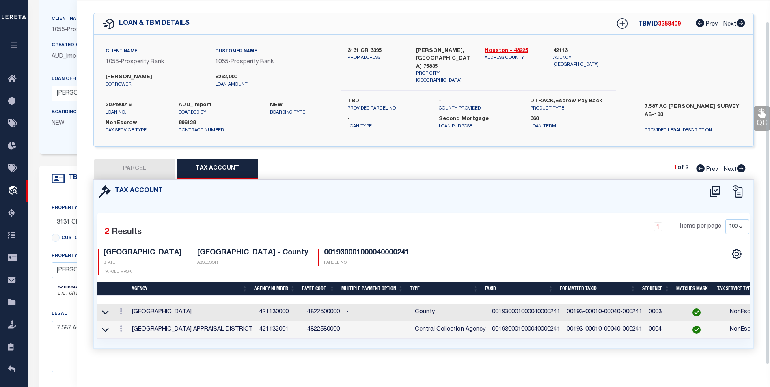
click at [149, 162] on button "PARCEL" at bounding box center [134, 169] width 81 height 20
select select "AS"
select select
checkbox input "false"
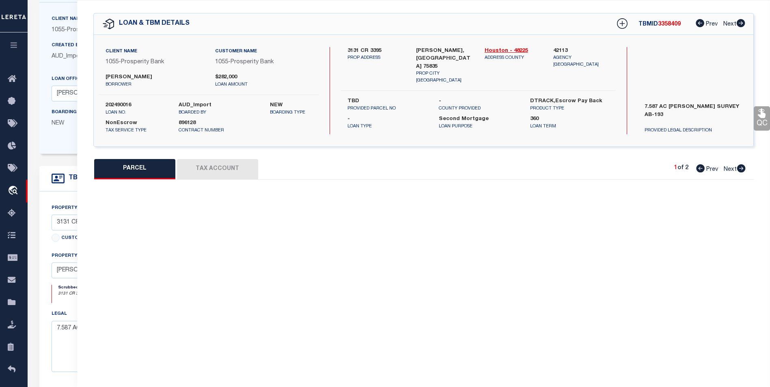
select select "BP"
type input "martinez, ahsley"
select select "AGW"
select select
type input "635 County Road 3385"
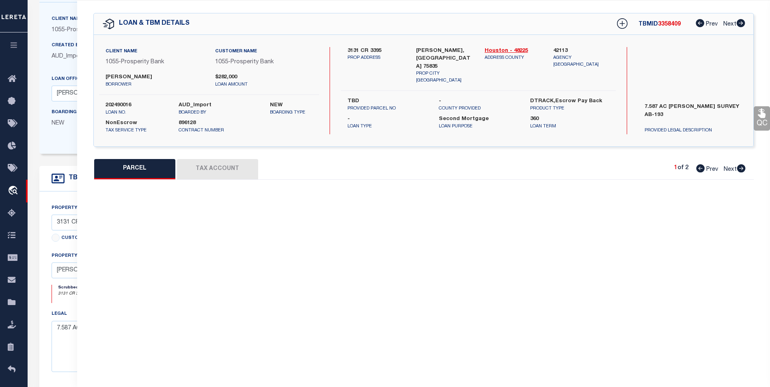
type input "Corckett, TX"
type textarea "7.587 acs"
type textarea "This parcel will not show on cad or tax site i think the parcel is 001930001000…"
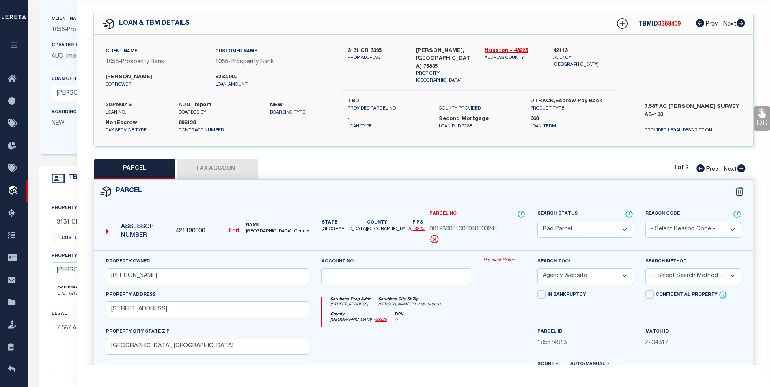
click at [207, 158] on div "QC QC QC" at bounding box center [423, 247] width 693 height 492
click at [205, 180] on div "Parcel" at bounding box center [424, 191] width 660 height 23
click at [210, 171] on button "Tax Account" at bounding box center [217, 169] width 81 height 20
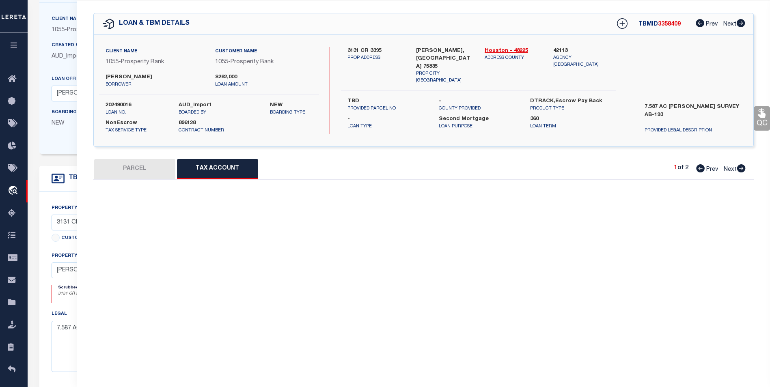
select select "100"
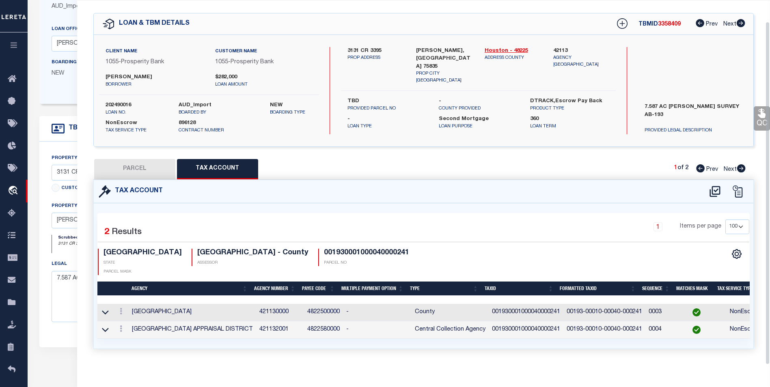
scroll to position [233, 0]
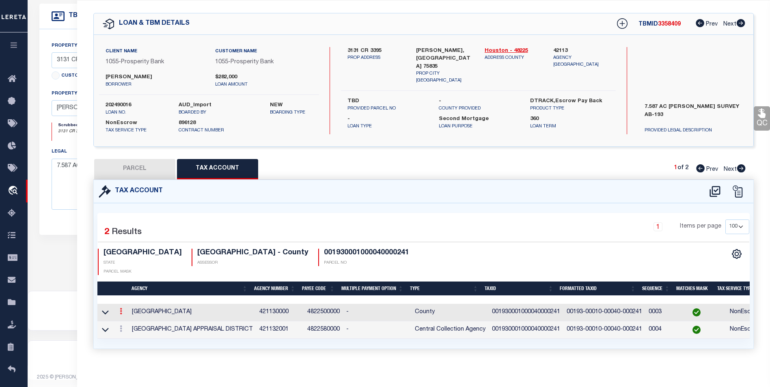
click at [122, 308] on icon at bounding box center [121, 311] width 2 height 6
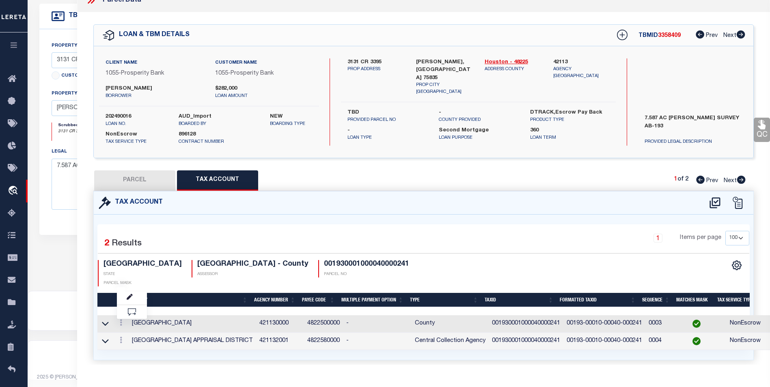
click at [95, 2] on icon at bounding box center [91, 0] width 11 height 11
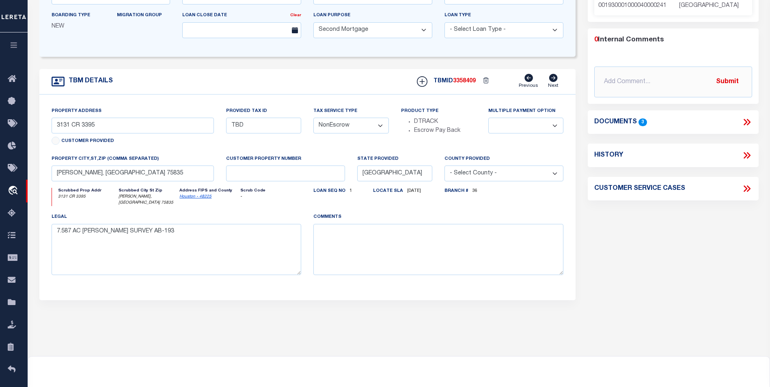
scroll to position [152, 0]
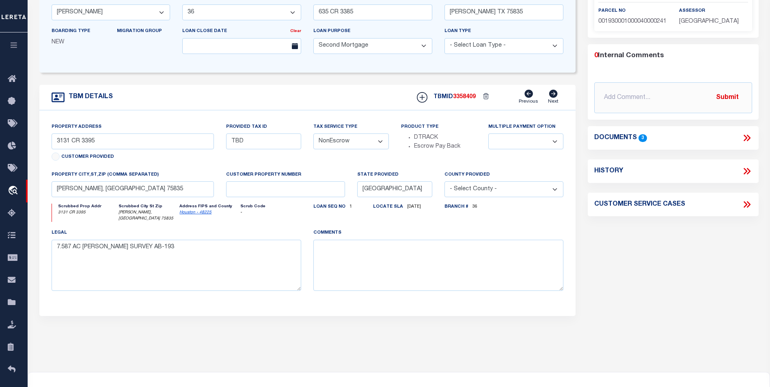
click at [744, 143] on icon at bounding box center [747, 138] width 11 height 11
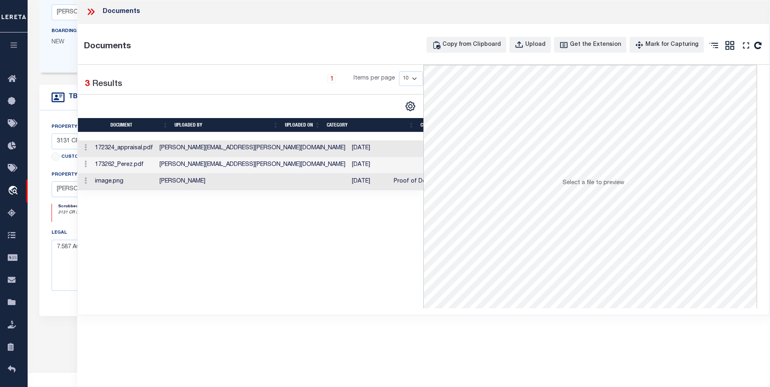
click at [281, 182] on td "Stephen, Reena Antonies" at bounding box center [252, 182] width 192 height 17
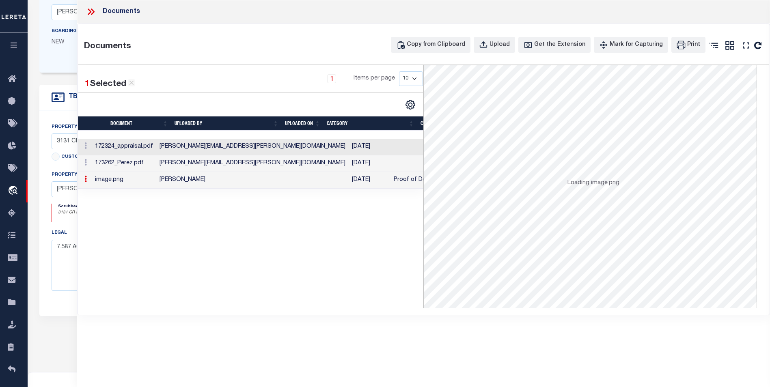
click at [281, 182] on td "Stephen, Reena Antonies" at bounding box center [252, 180] width 192 height 17
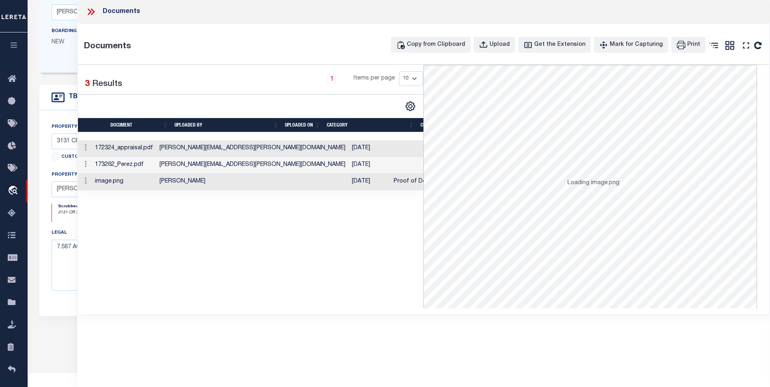
click at [281, 182] on td "Stephen, Reena Antonies" at bounding box center [252, 182] width 192 height 17
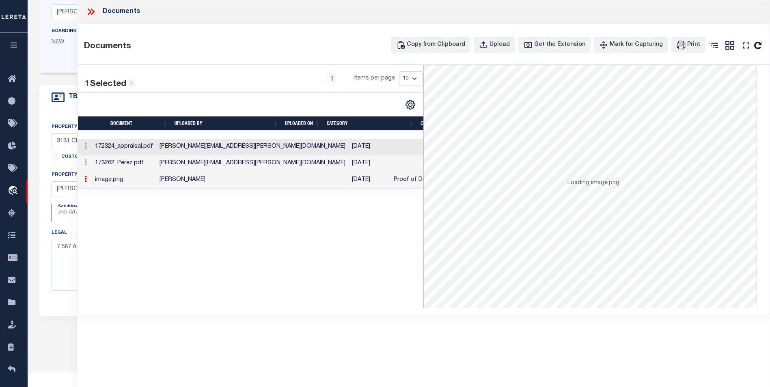
click at [281, 182] on td "Stephen, Reena Antonies" at bounding box center [252, 180] width 192 height 17
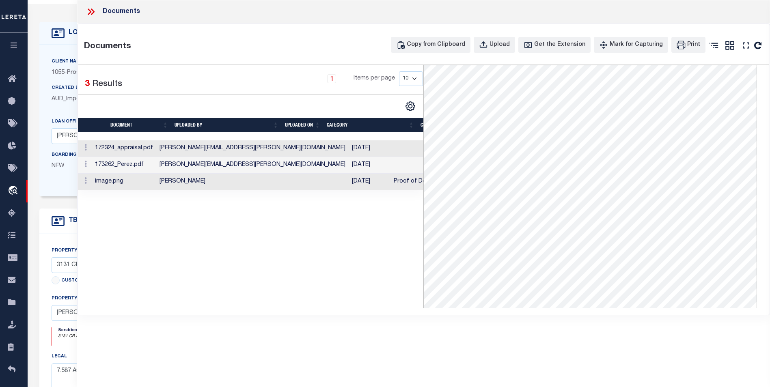
scroll to position [0, 0]
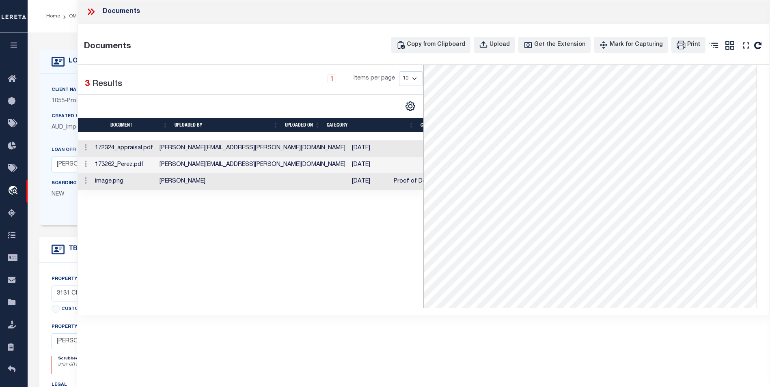
click at [234, 156] on td "lisa.castillo@prosperitybankusa.com" at bounding box center [252, 148] width 192 height 17
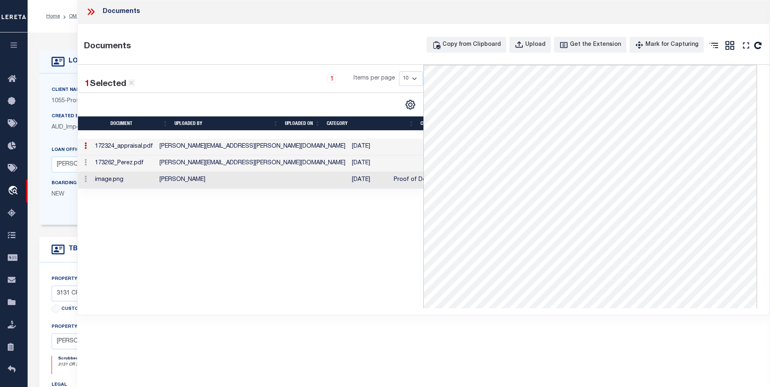
click at [236, 153] on td "lisa.castillo@prosperitybankusa.com" at bounding box center [252, 147] width 192 height 17
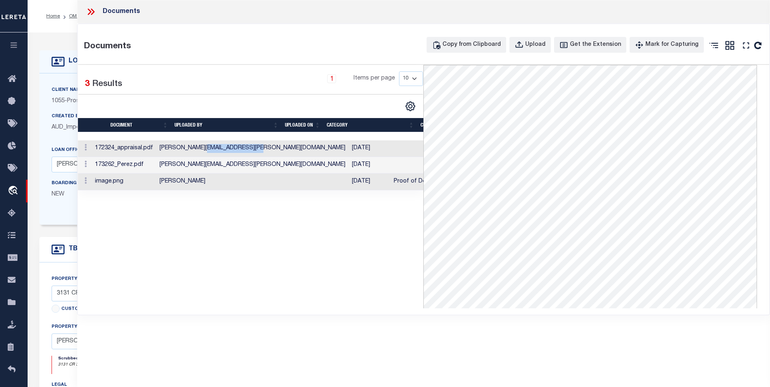
click at [236, 153] on td "lisa.castillo@prosperitybankusa.com" at bounding box center [252, 148] width 192 height 17
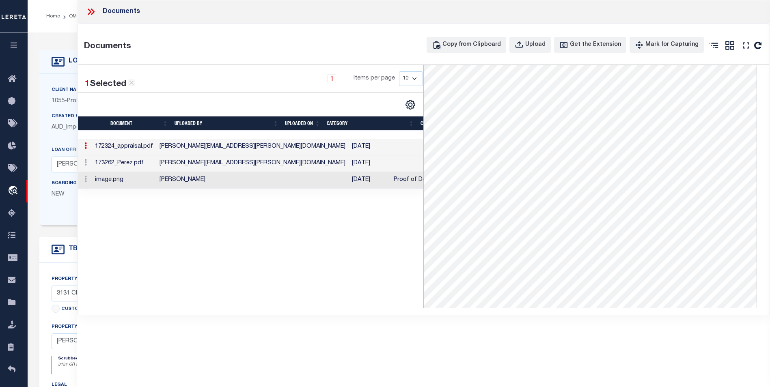
click at [95, 12] on icon at bounding box center [91, 11] width 11 height 11
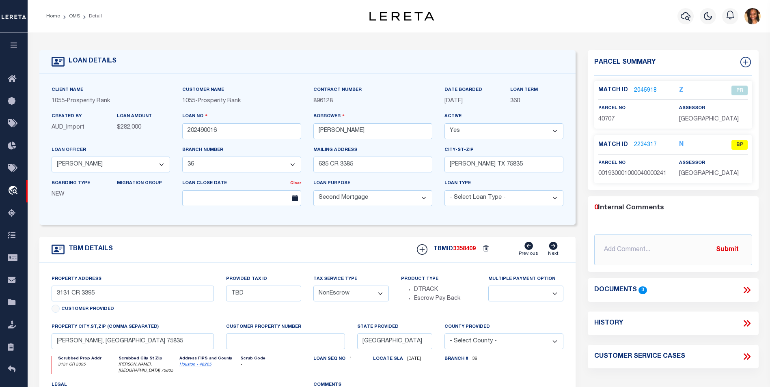
click at [644, 88] on link "2045918" at bounding box center [645, 90] width 23 height 9
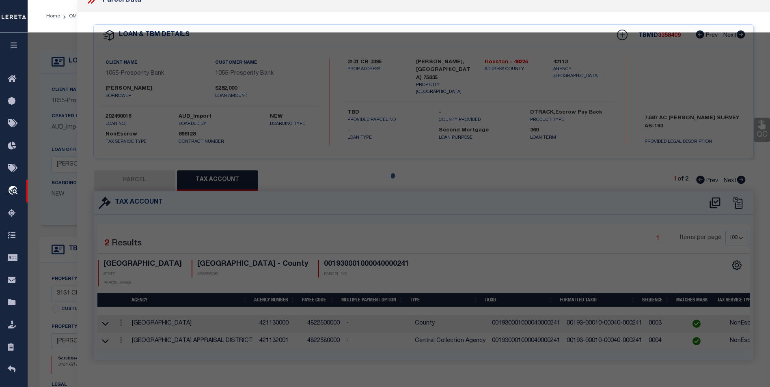
select select "AS"
select select
checkbox input "false"
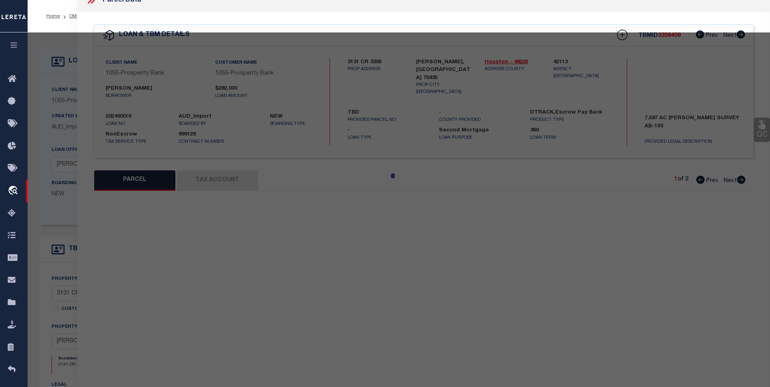
select select "PR"
select select "ACT"
type input "MARTINEZ ASHLEY N &"
select select
type input "CR 3395"
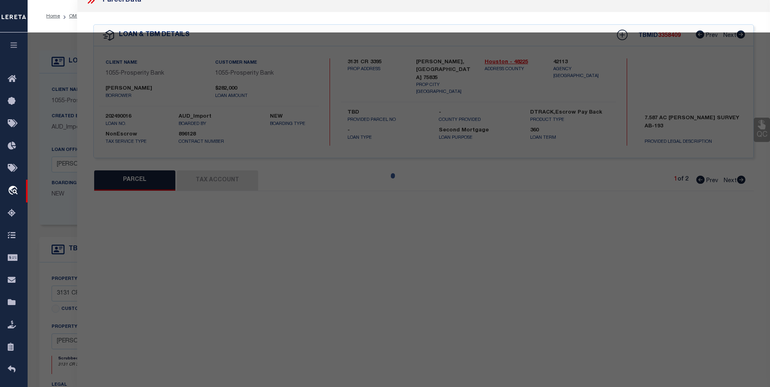
type input "LOVELADY TX 75851"
type textarea "A BITNER AB 193 7.587 AC"
type textarea "Incorrect parcel correct parcel for legal 00193-00010-00040-000241"
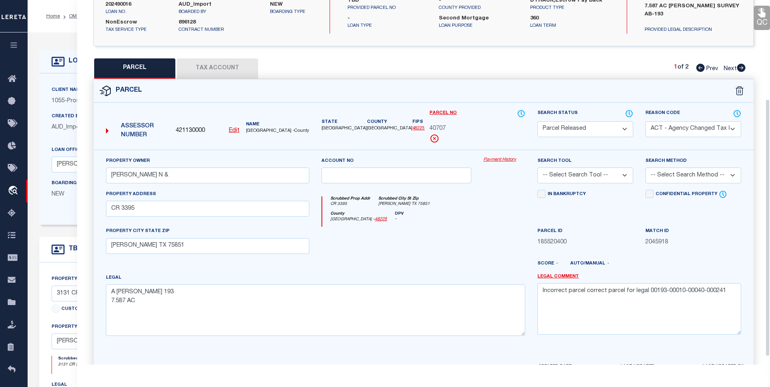
scroll to position [151, 0]
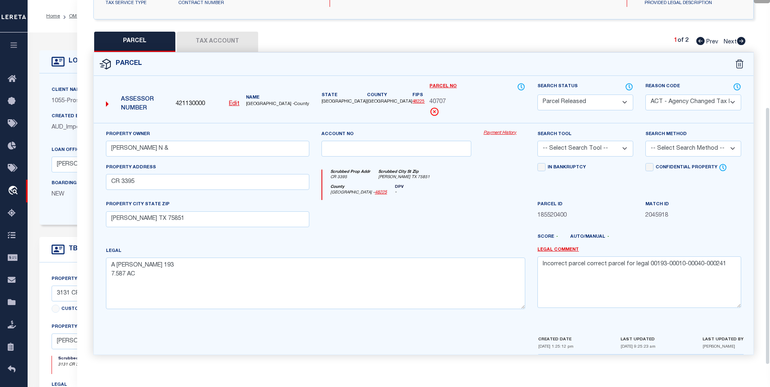
click at [211, 40] on button "Tax Account" at bounding box center [217, 42] width 81 height 20
select select "100"
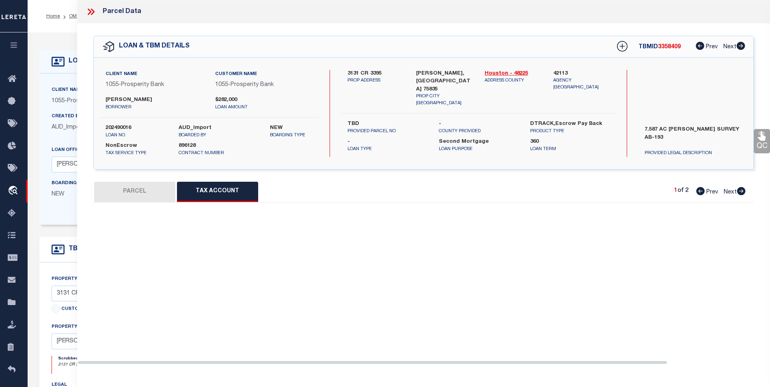
scroll to position [0, 0]
select select "100"
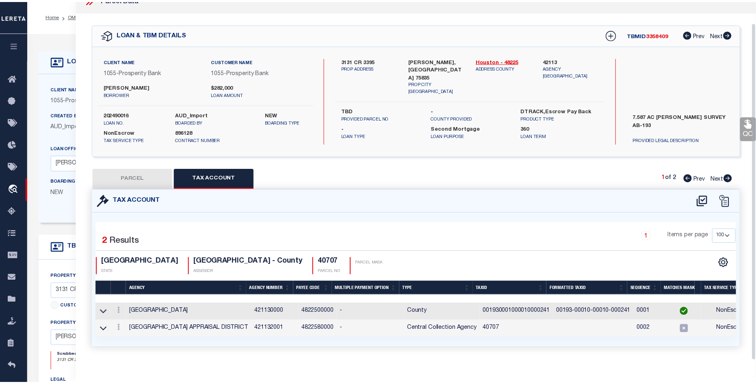
scroll to position [23, 0]
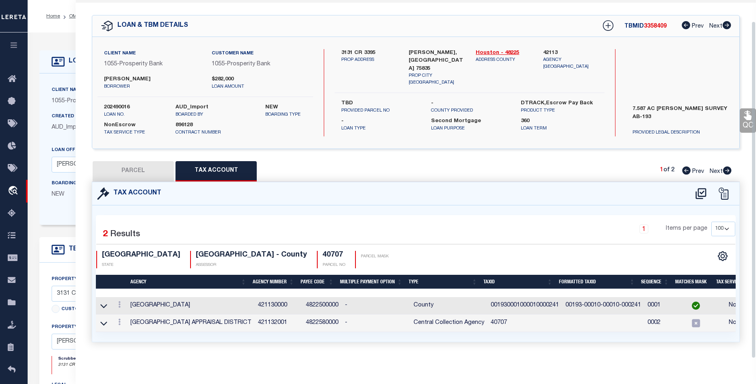
click at [195, 4] on div "QC QC QC" at bounding box center [416, 182] width 680 height 359
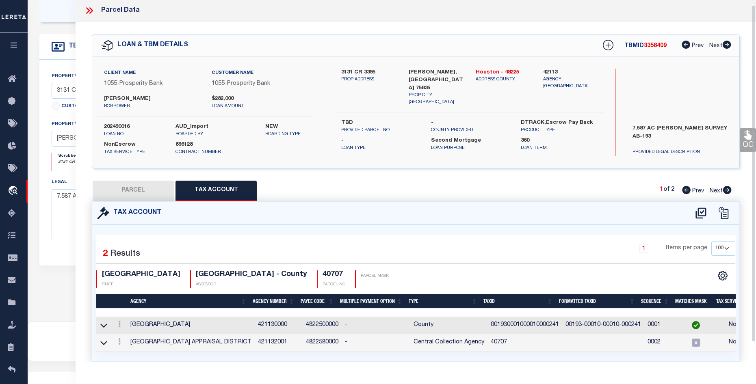
scroll to position [0, 0]
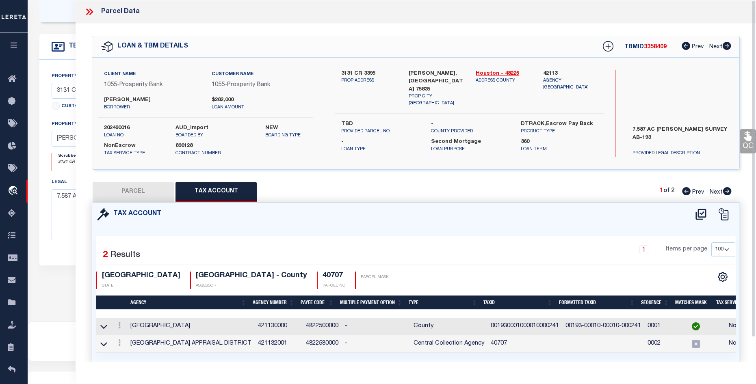
click at [91, 15] on icon at bounding box center [89, 11] width 11 height 11
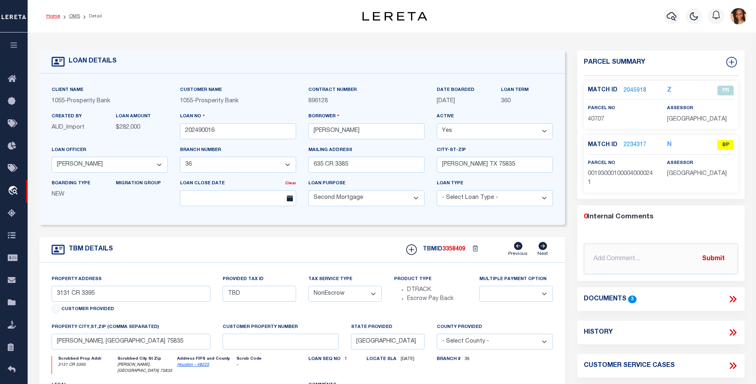
click at [51, 17] on link "Home" at bounding box center [53, 16] width 14 height 5
